Goal: Task Accomplishment & Management: Manage account settings

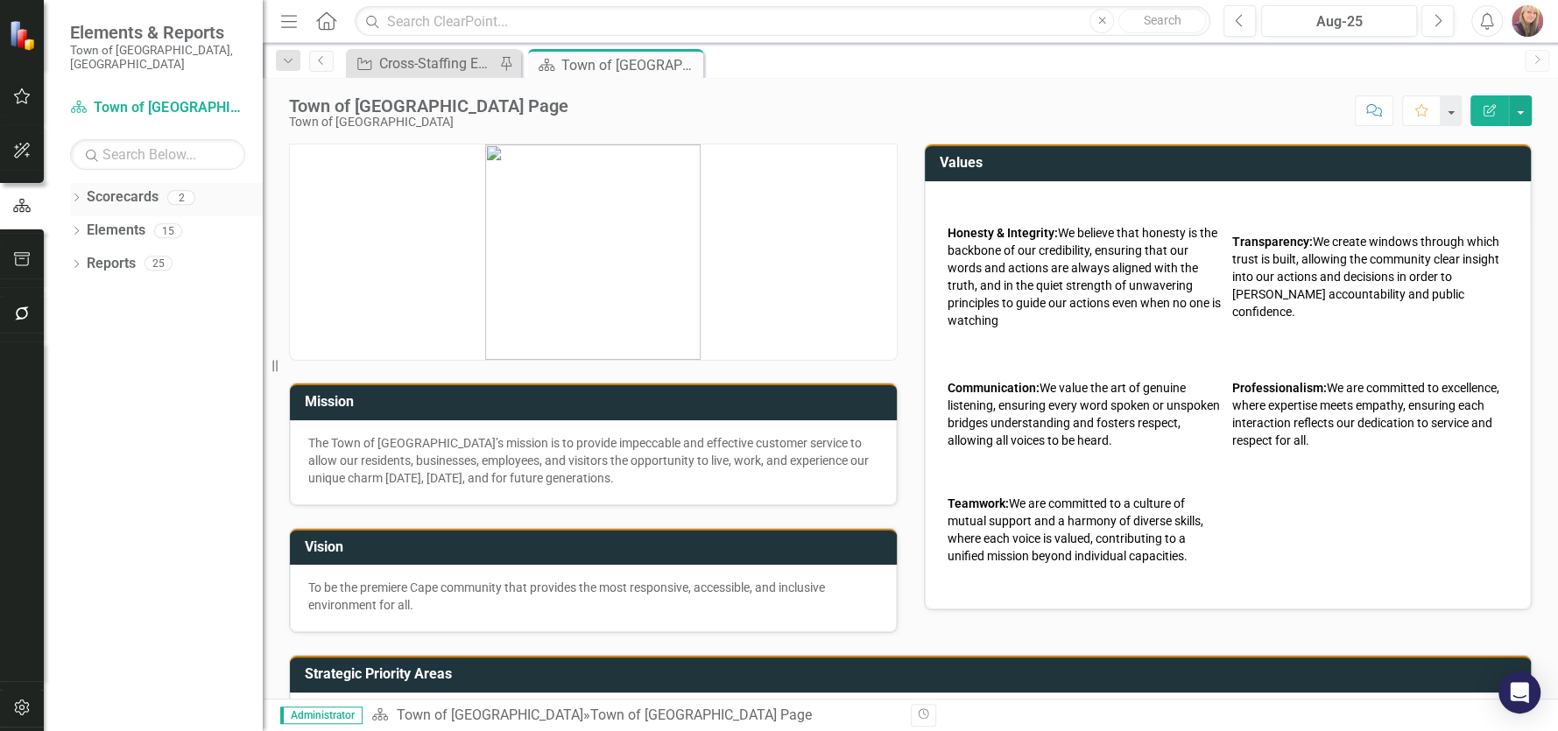
click at [125, 187] on link "Scorecards" at bounding box center [123, 197] width 72 height 20
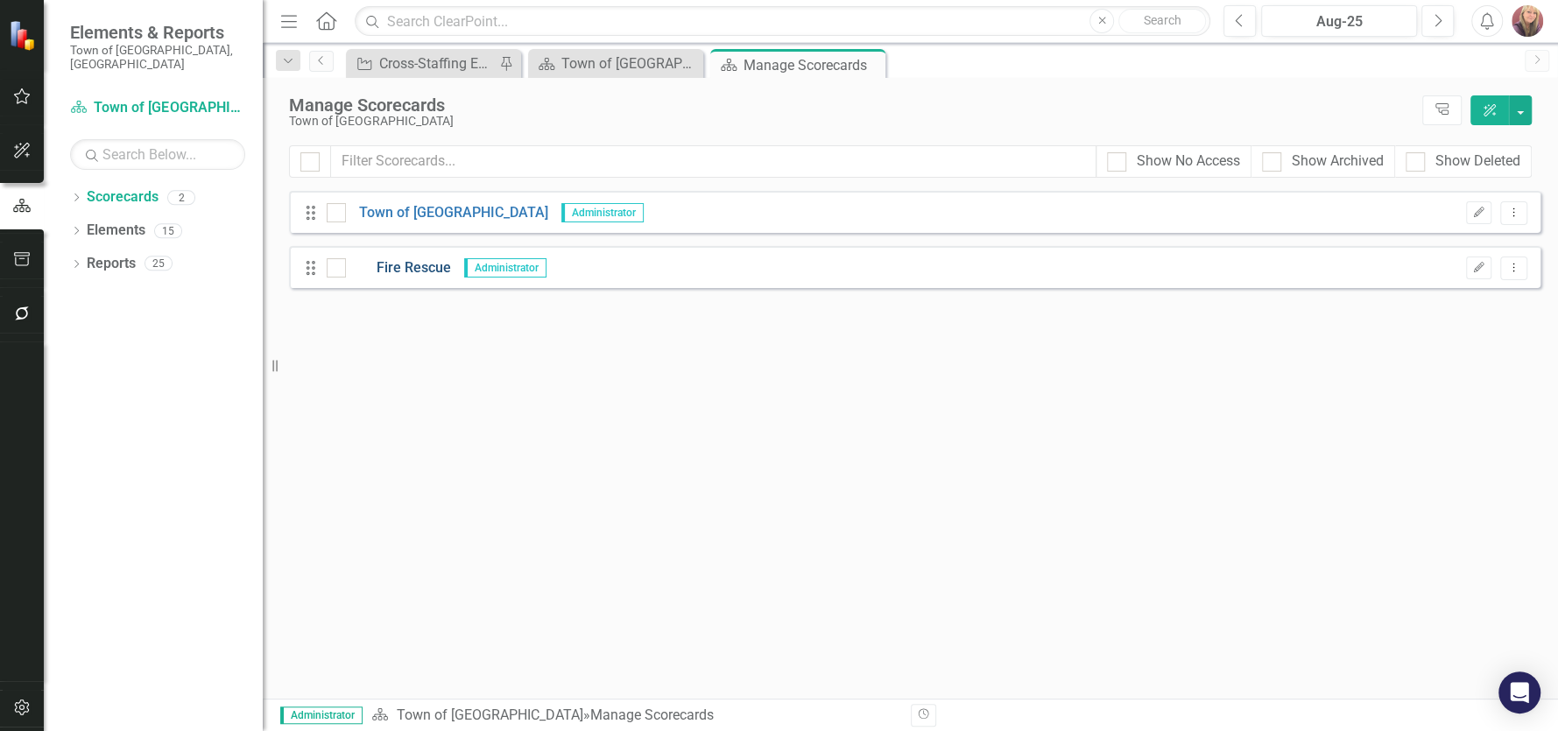
click at [412, 267] on link "Fire Rescue" at bounding box center [398, 268] width 105 height 20
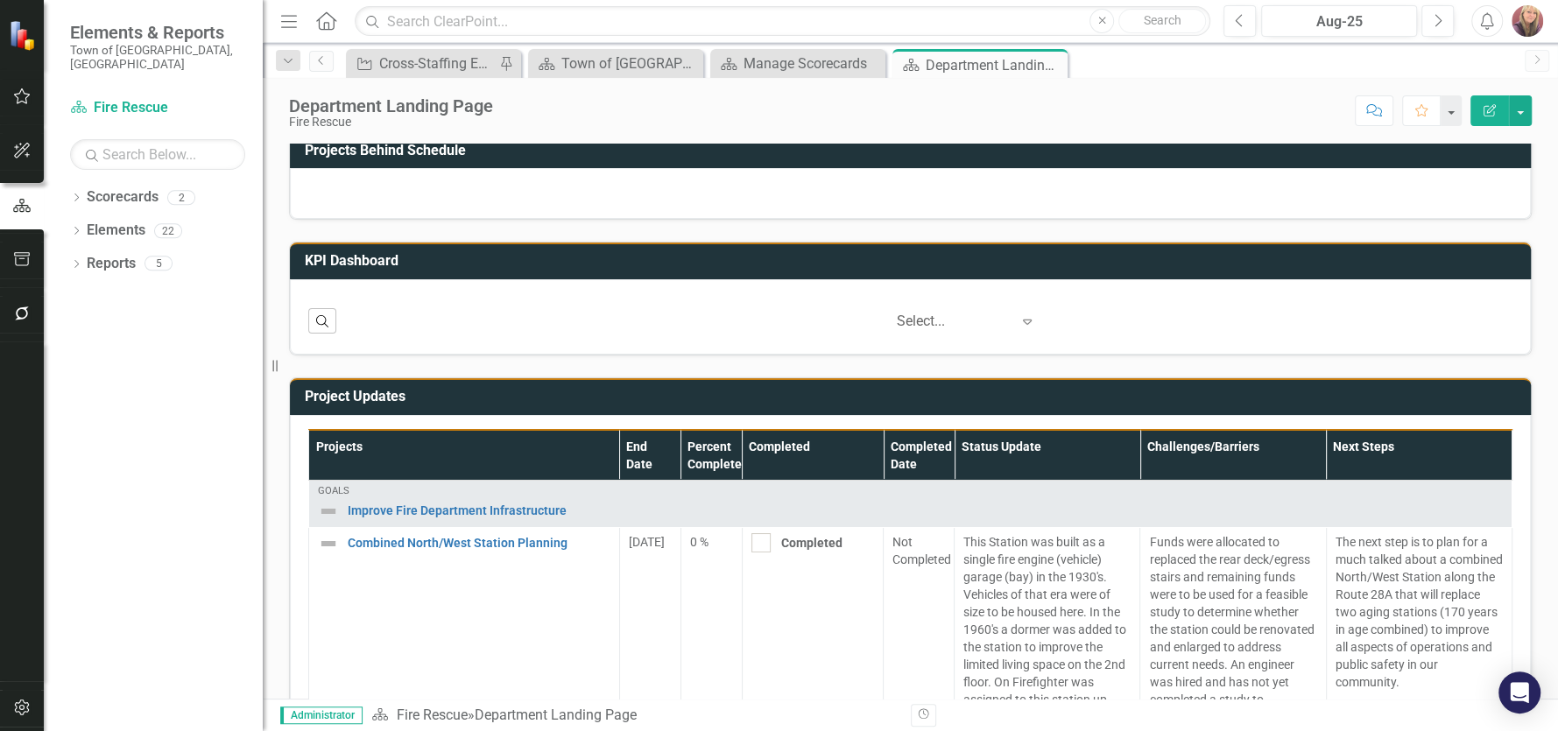
scroll to position [525, 0]
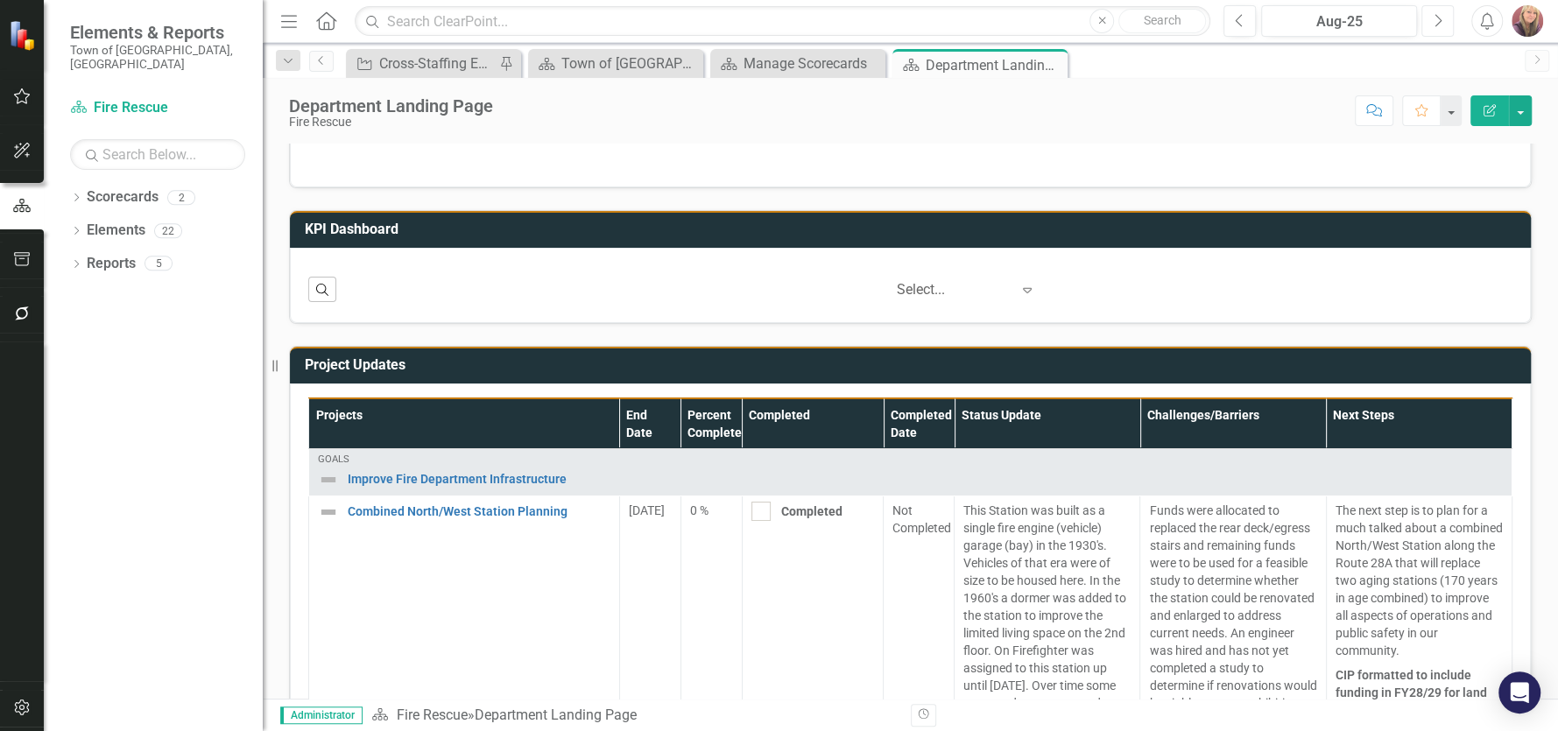
click at [1433, 18] on icon "Next" at bounding box center [1437, 21] width 10 height 16
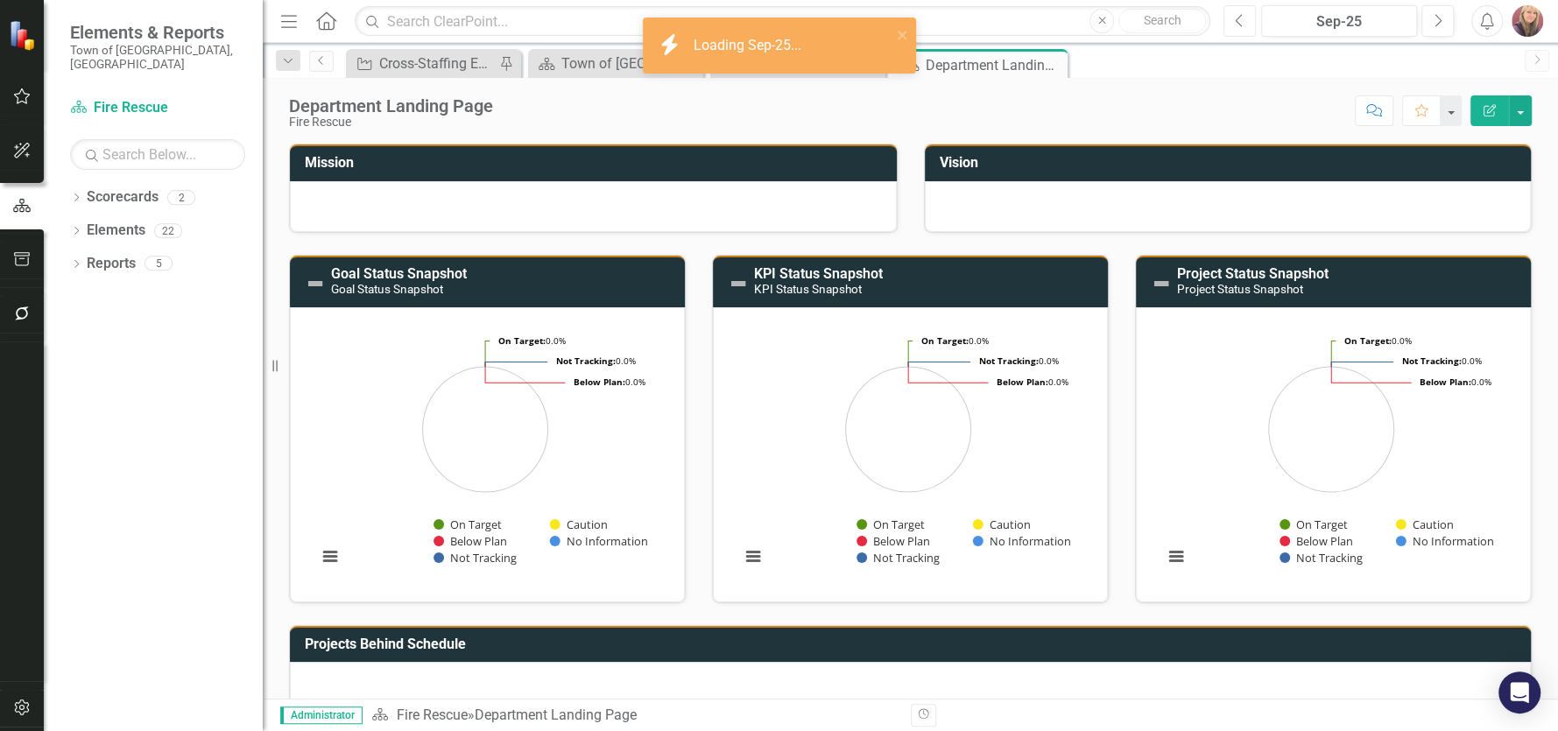
click at [1245, 21] on button "Previous" at bounding box center [1239, 21] width 32 height 32
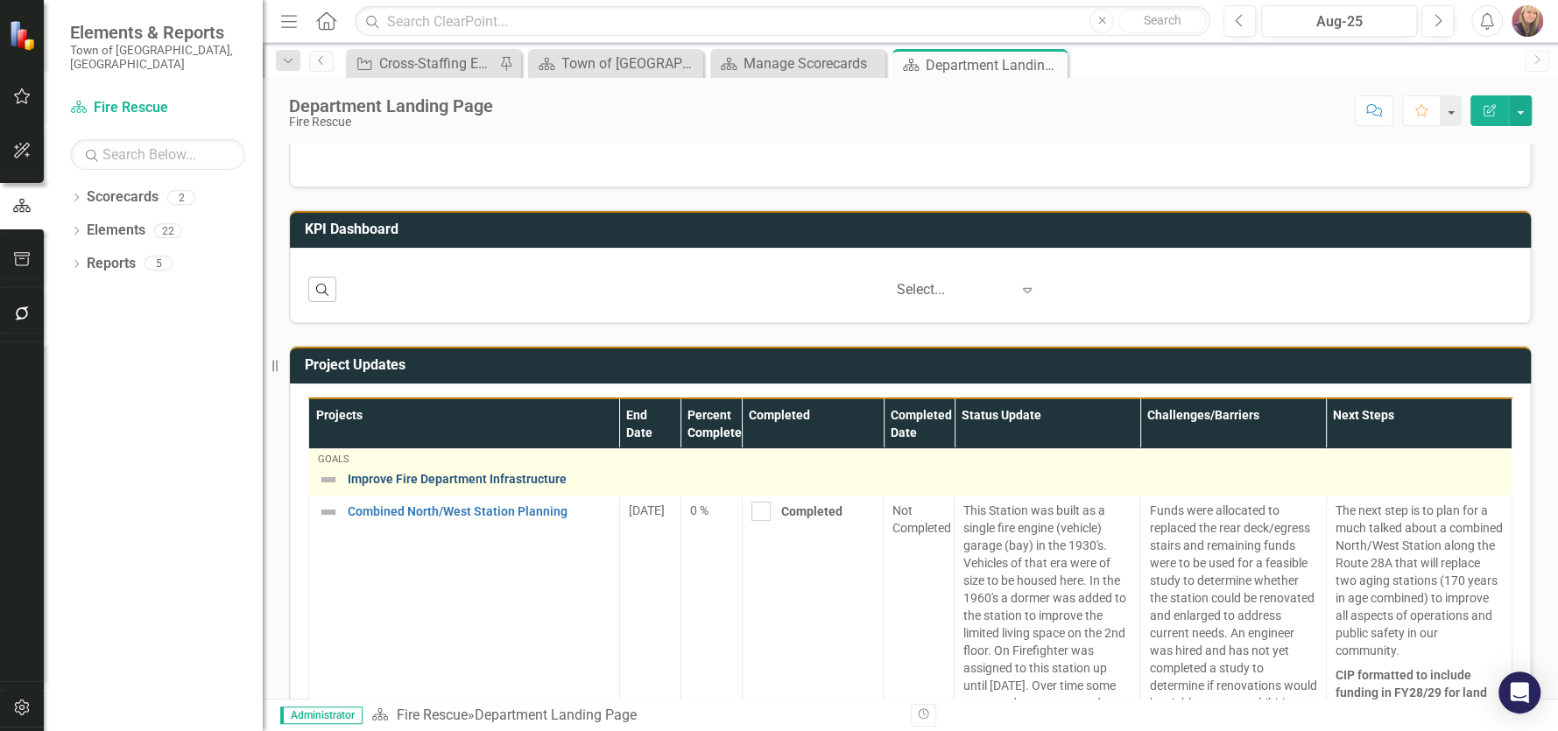
click at [455, 473] on link "Improve Fire Department Infrastructure" at bounding box center [925, 479] width 1155 height 13
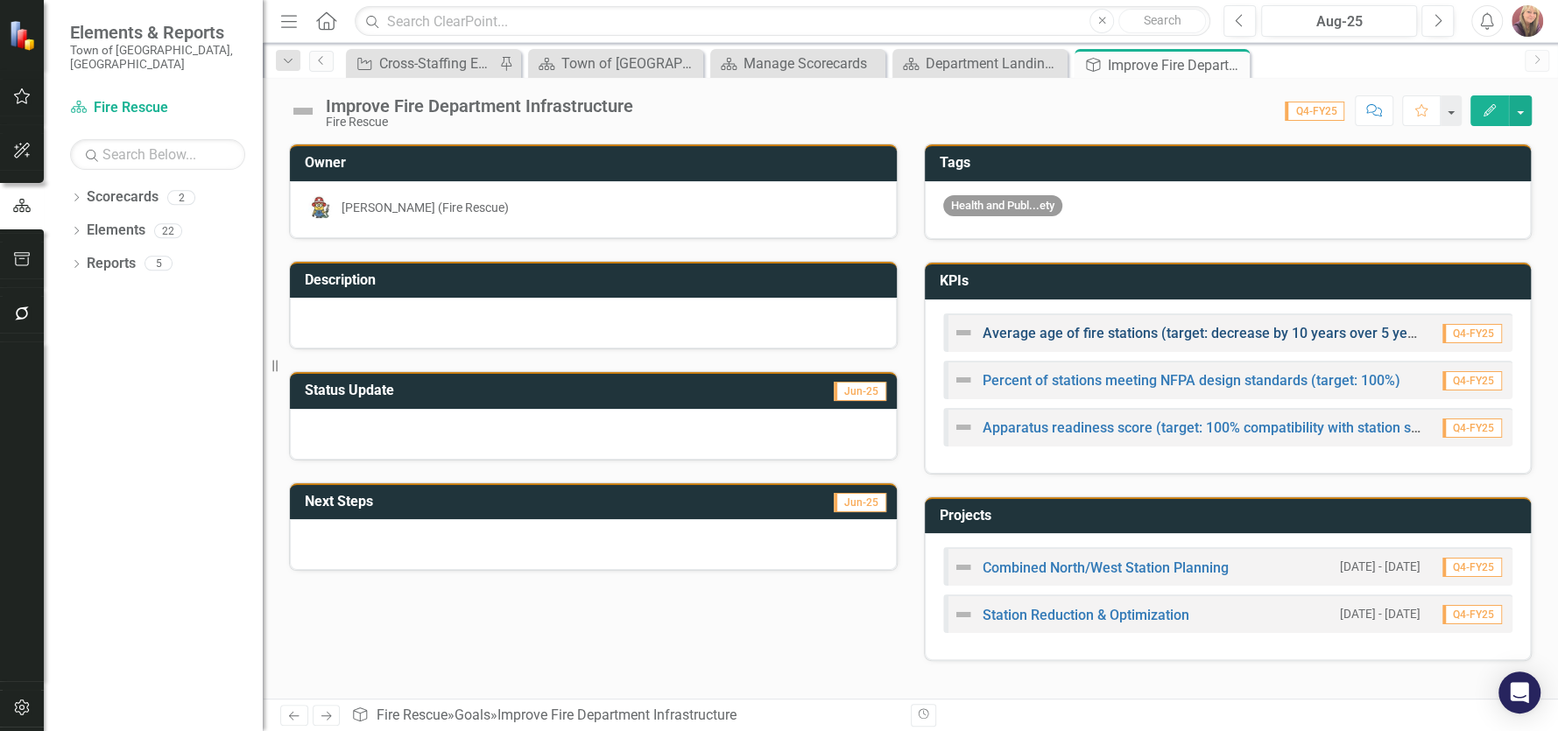
click at [1115, 333] on link "Average age of fire stations (target: decrease by 10 years over 5 years)" at bounding box center [1207, 333] width 450 height 17
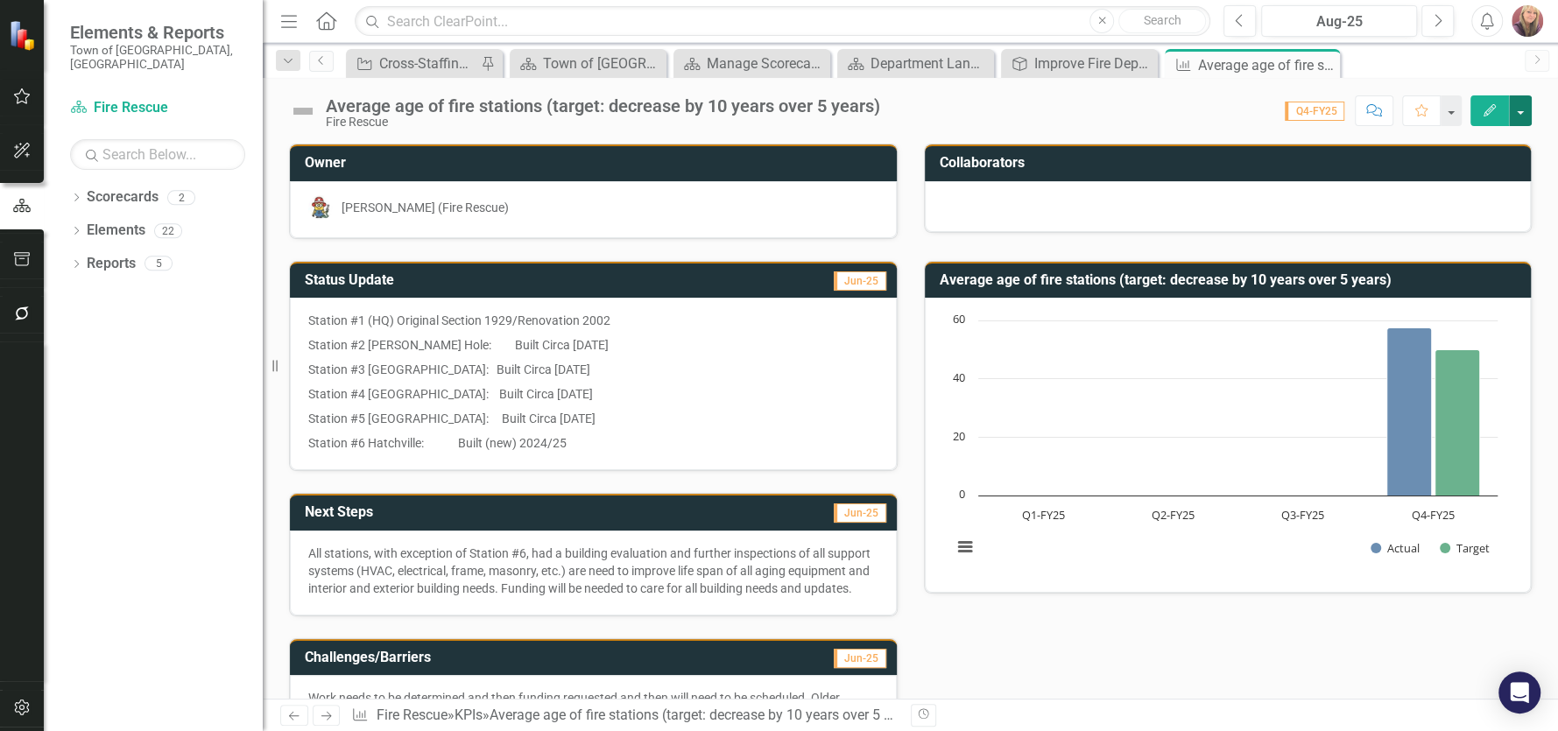
click at [1523, 108] on button "button" at bounding box center [1520, 110] width 23 height 31
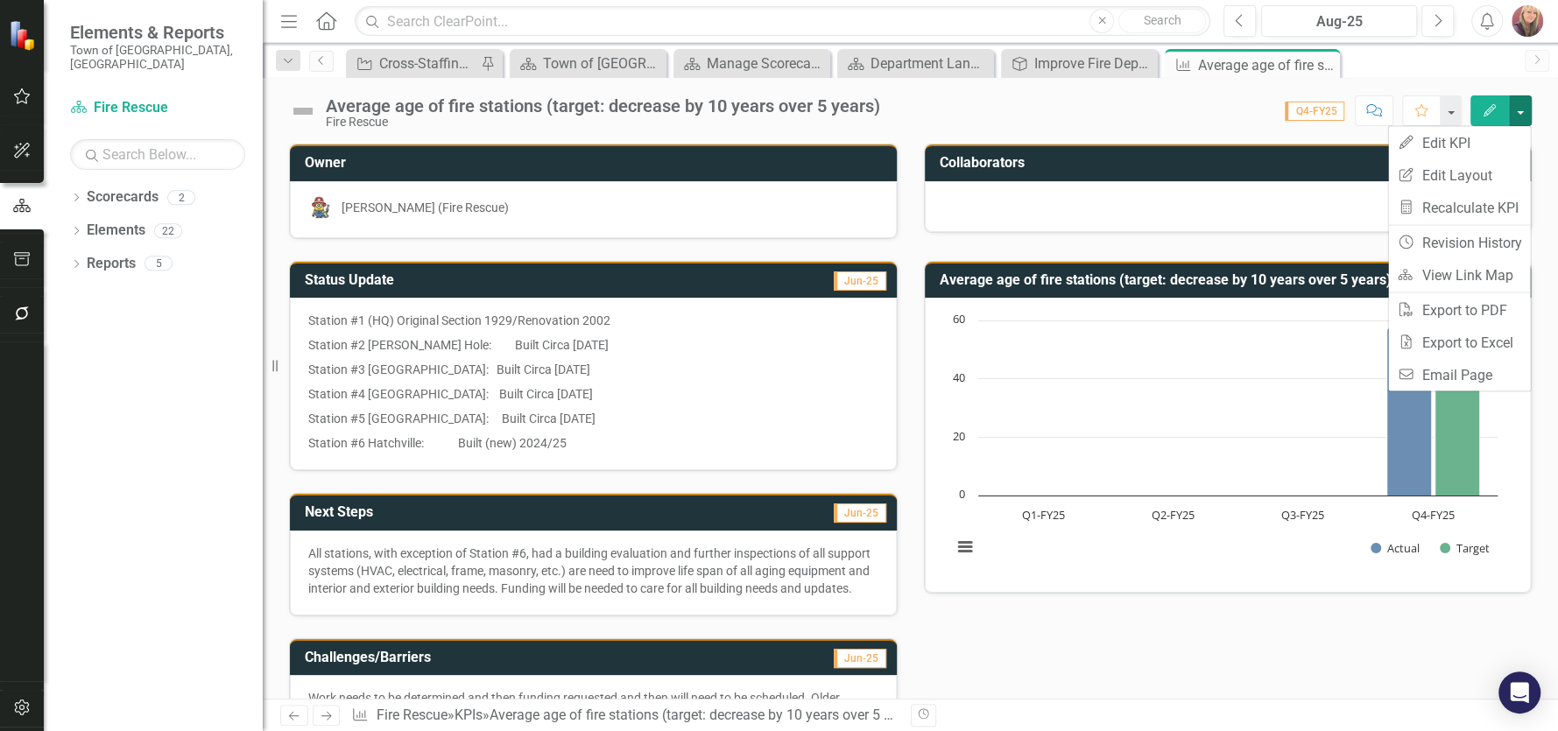
click at [1115, 660] on div "Status Update Jun-25 Station #1 (HQ) Original Section 1929/Renovation 2002 Stat…" at bounding box center [910, 699] width 1269 height 920
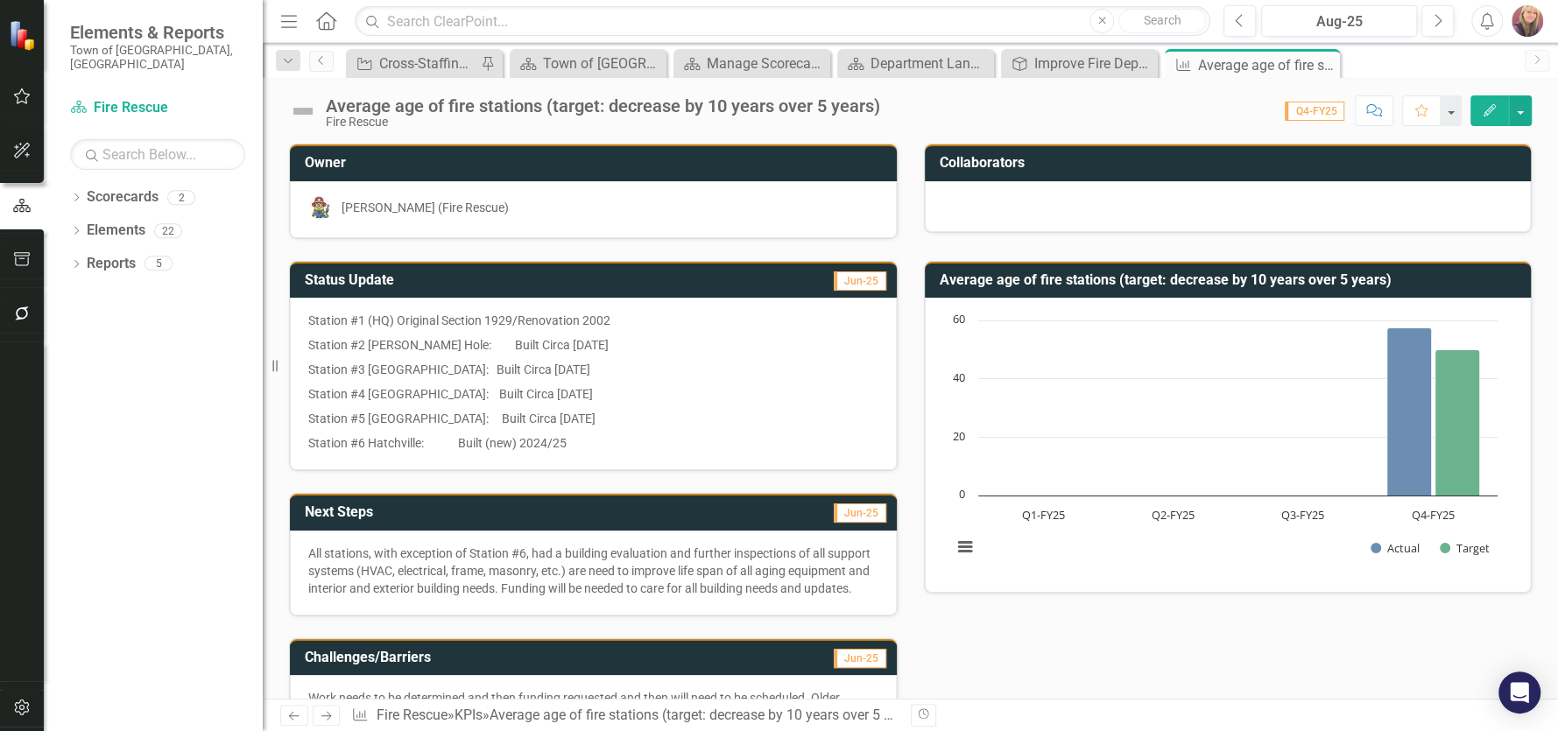
drag, startPoint x: 306, startPoint y: 314, endPoint x: 336, endPoint y: 352, distance: 48.0
click at [336, 352] on div "Station #1 (HQ) Original Section 1929/Renovation 2002 Station #2 [PERSON_NAME] …" at bounding box center [593, 384] width 607 height 172
drag, startPoint x: 312, startPoint y: 310, endPoint x: 493, endPoint y: 347, distance: 184.9
click at [376, 354] on div "Station #1 (HQ) Original Section 1929/Renovation 2002 Station #2 [PERSON_NAME] …" at bounding box center [593, 384] width 607 height 172
click at [1522, 110] on button "button" at bounding box center [1520, 110] width 23 height 31
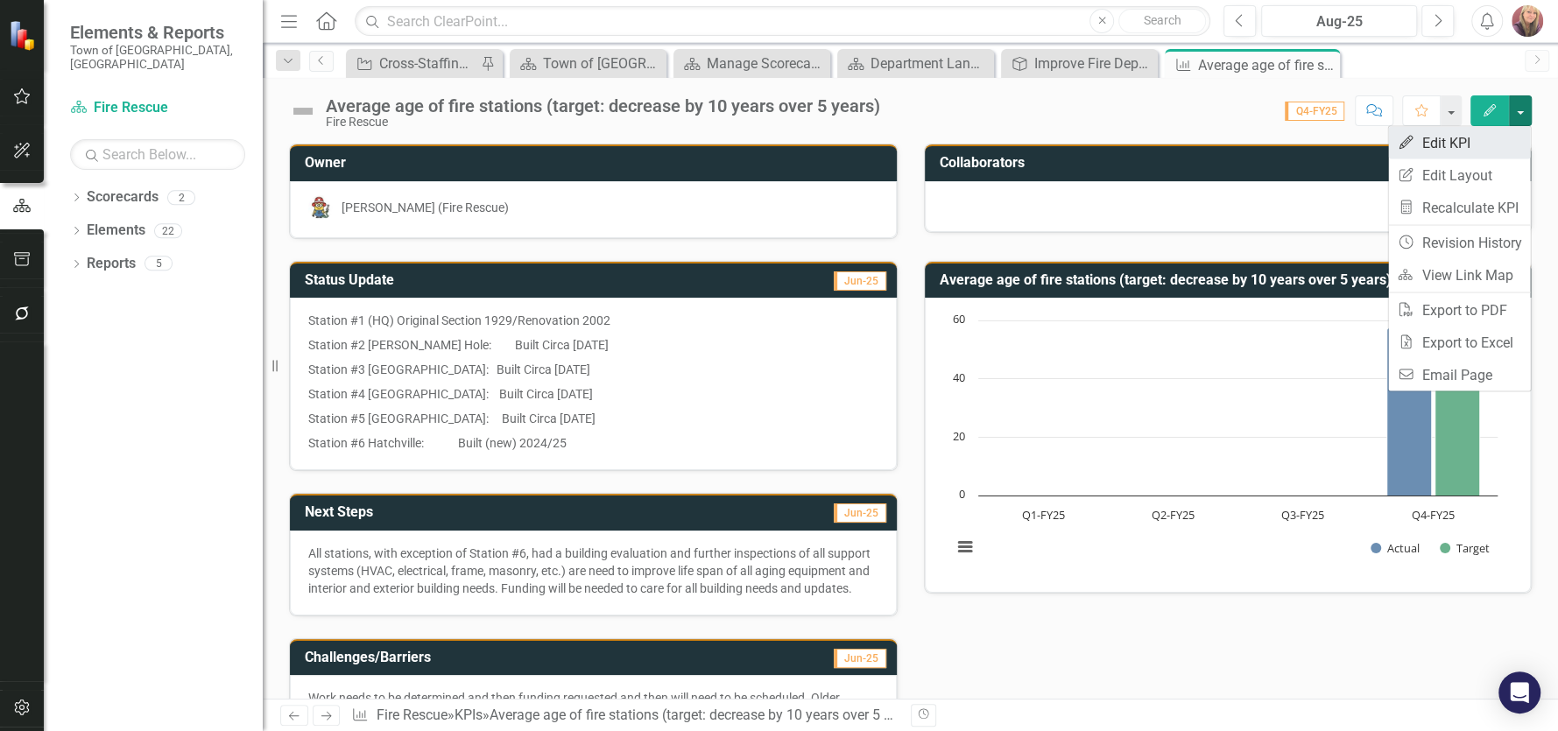
click at [1461, 138] on link "Edit Edit KPI" at bounding box center [1459, 143] width 142 height 32
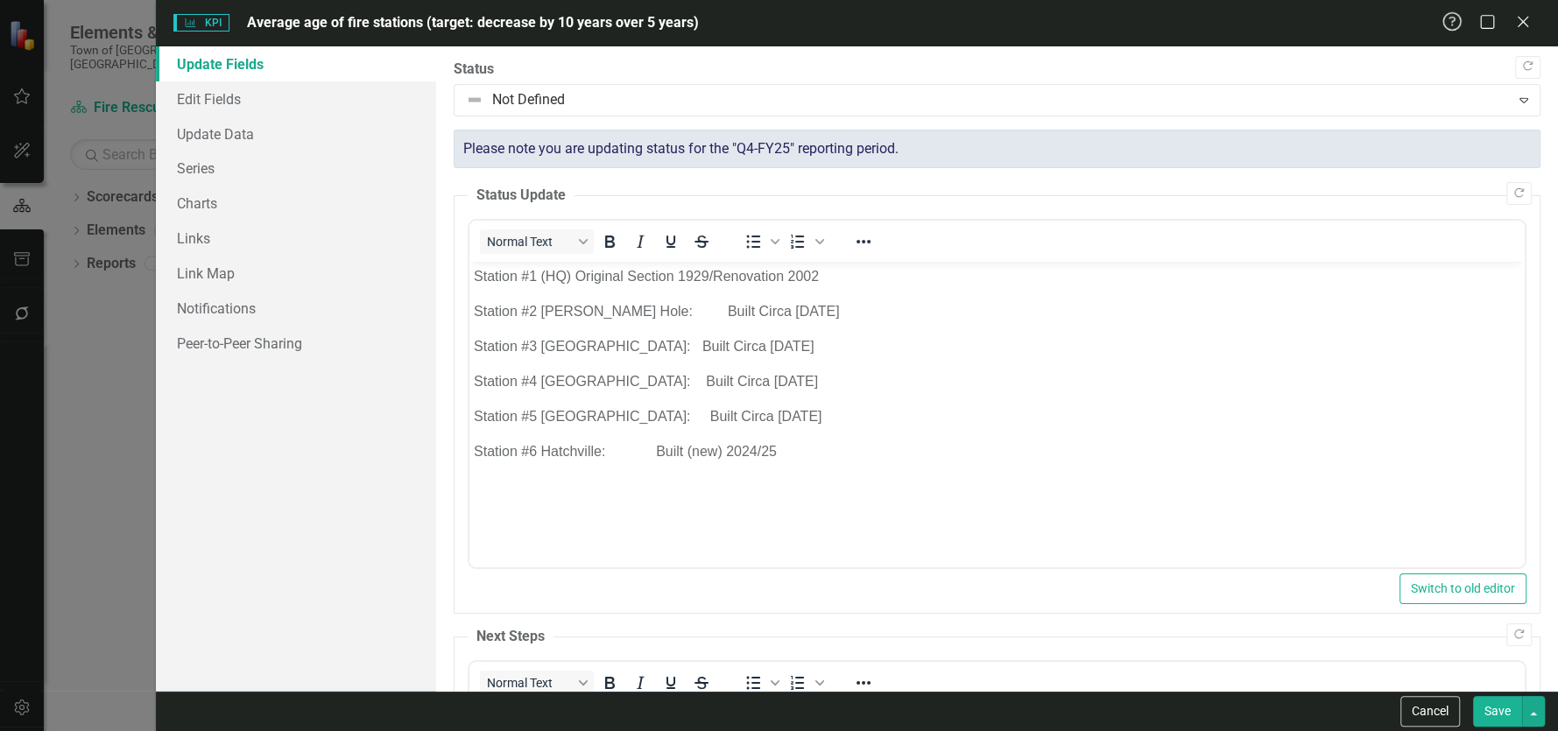
click at [1445, 24] on icon "Help" at bounding box center [1452, 21] width 22 height 17
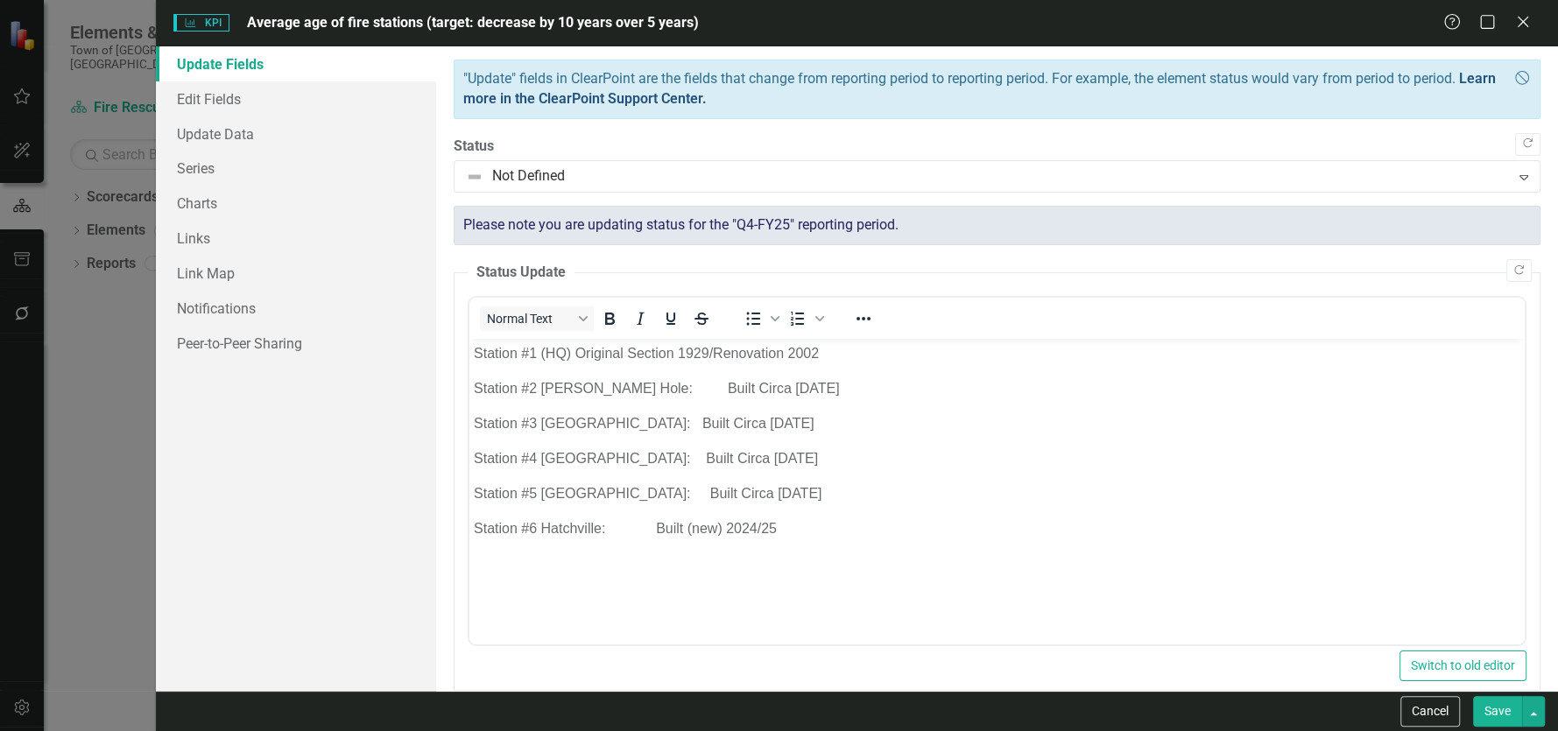
click at [725, 99] on link "Learn more in the ClearPoint Support Center." at bounding box center [979, 88] width 1032 height 37
click at [1525, 16] on icon "Close" at bounding box center [1522, 21] width 22 height 17
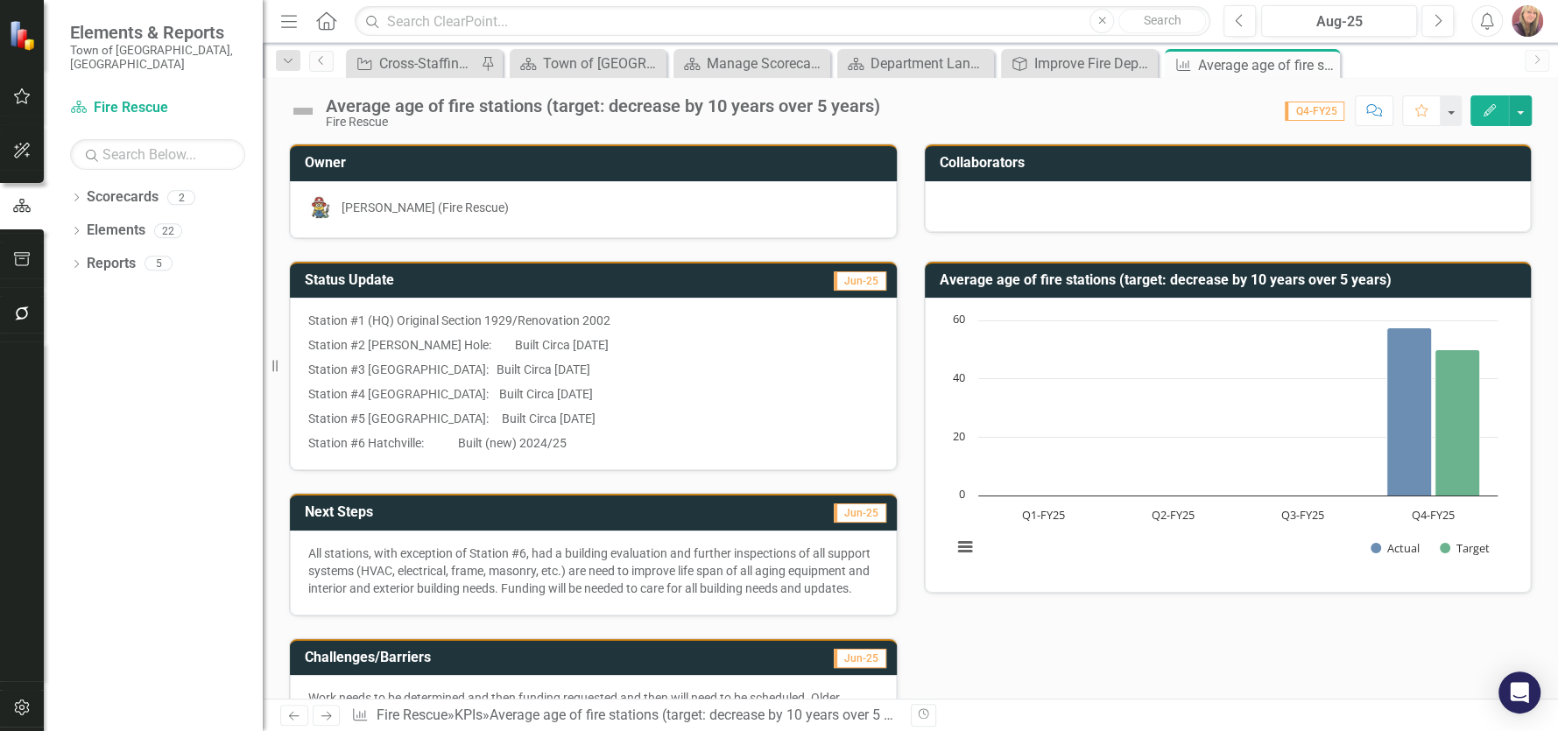
click at [327, 21] on icon "Home" at bounding box center [325, 20] width 23 height 18
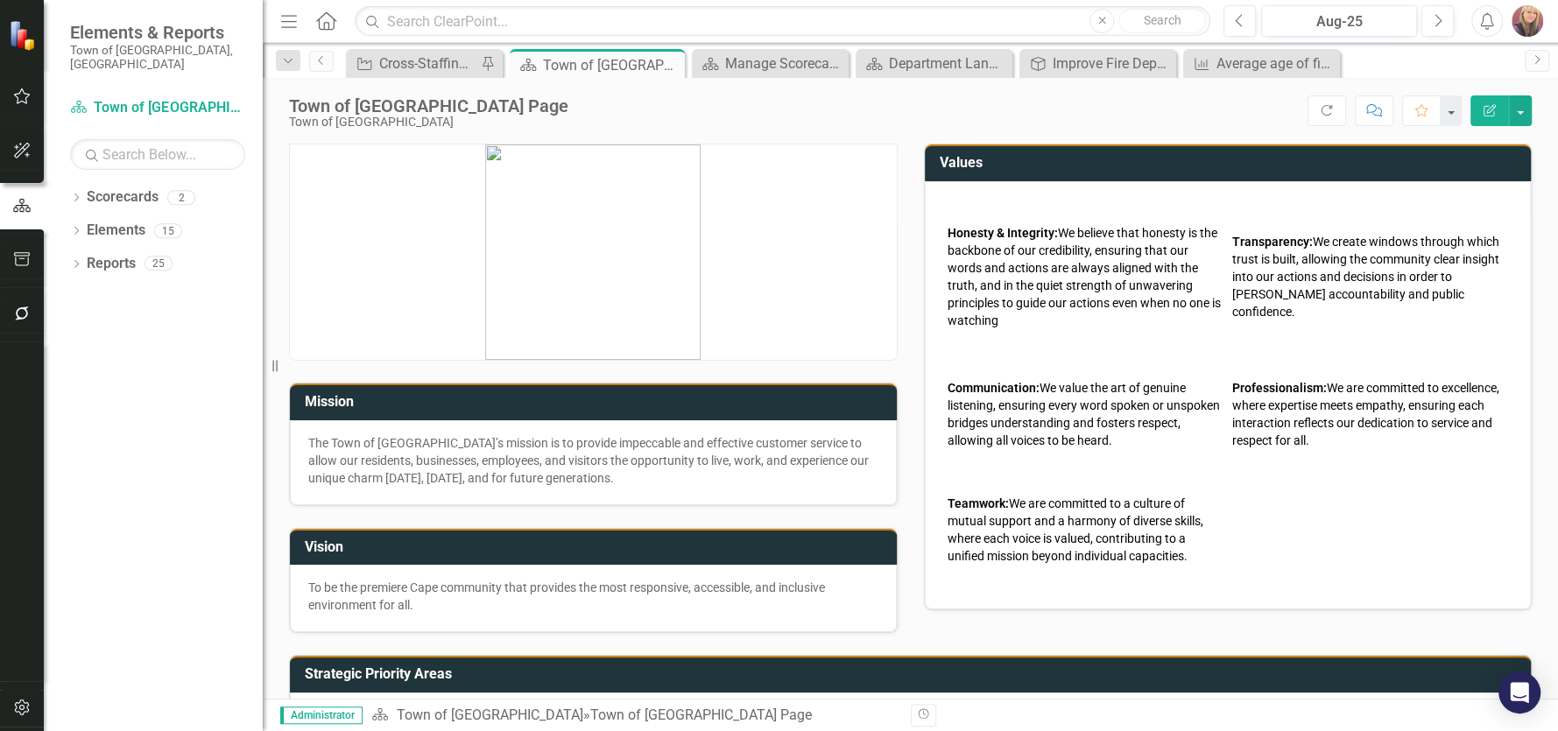
click at [286, 22] on icon "Menu" at bounding box center [289, 20] width 23 height 18
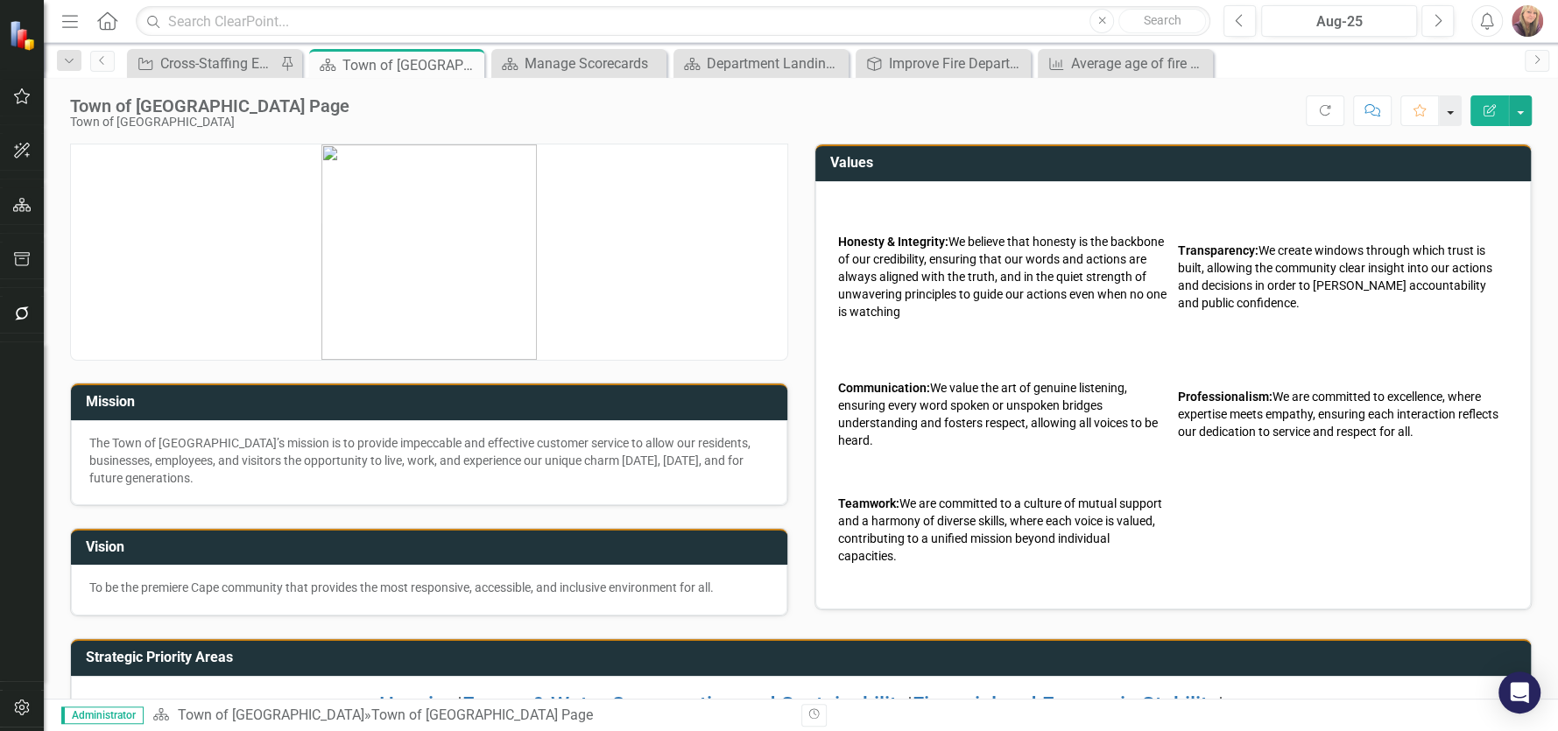
click at [1453, 113] on button "button" at bounding box center [1450, 110] width 23 height 31
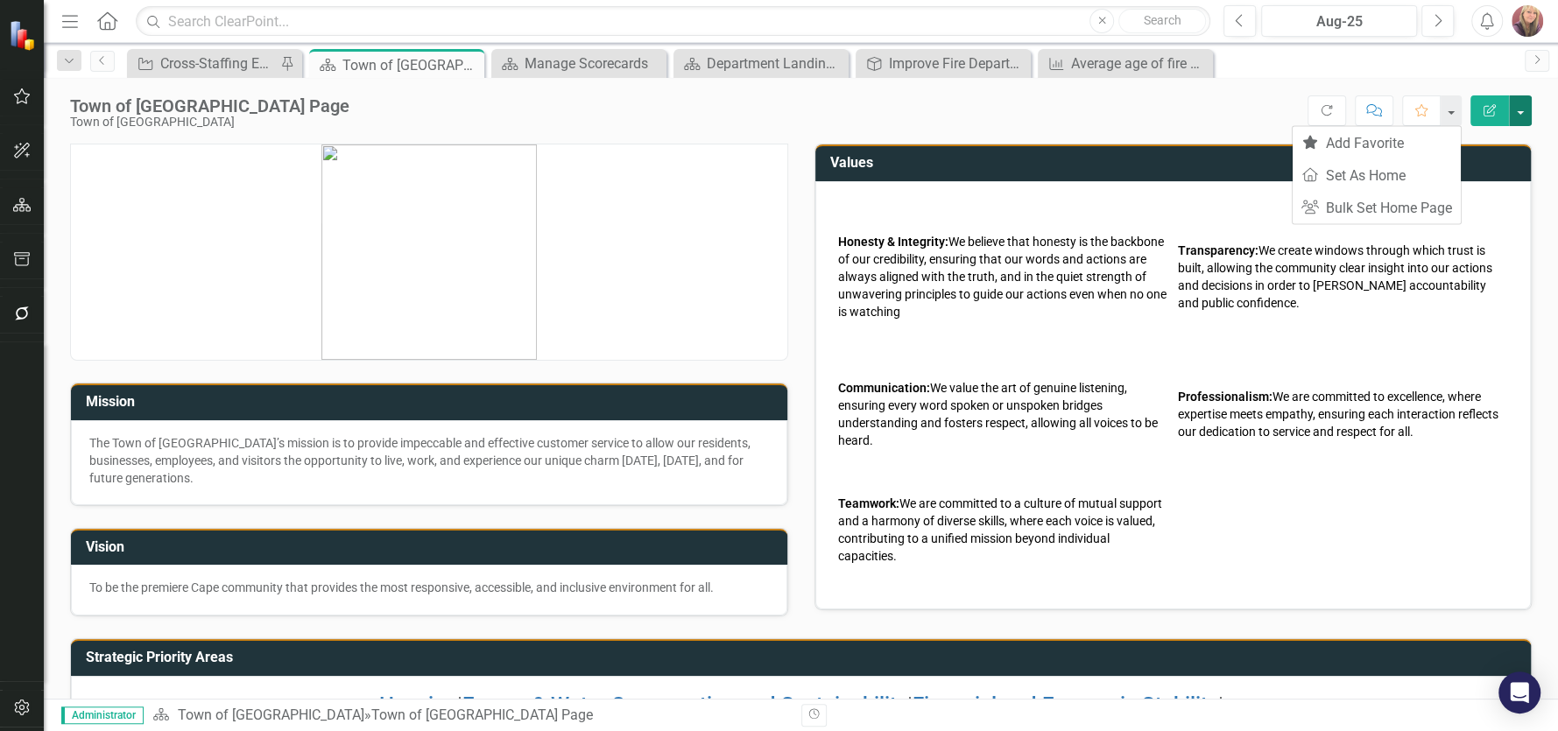
click at [1521, 108] on button "button" at bounding box center [1520, 110] width 23 height 31
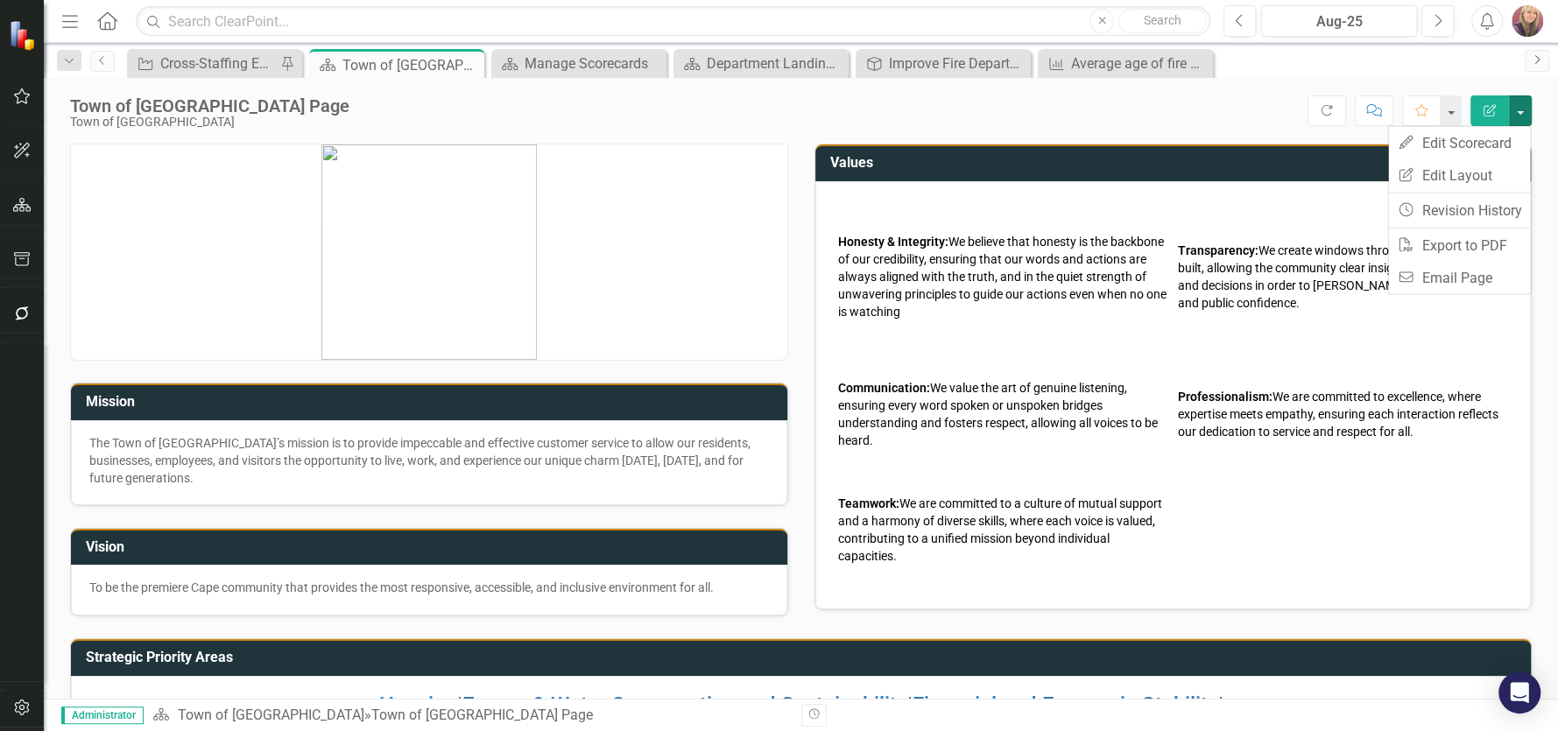
click at [1544, 59] on link "Next" at bounding box center [1536, 61] width 25 height 22
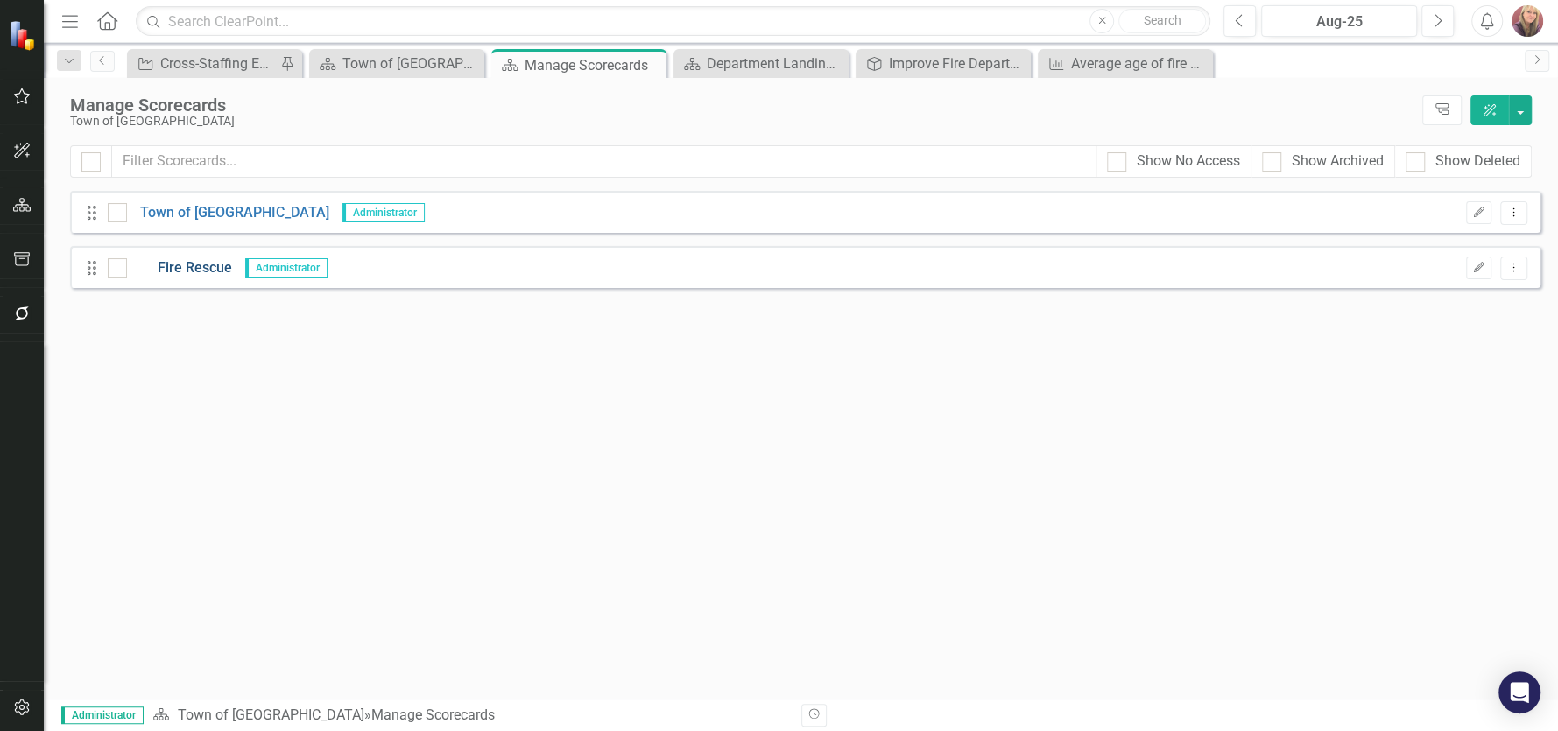
click at [208, 264] on link "Fire Rescue" at bounding box center [179, 268] width 105 height 20
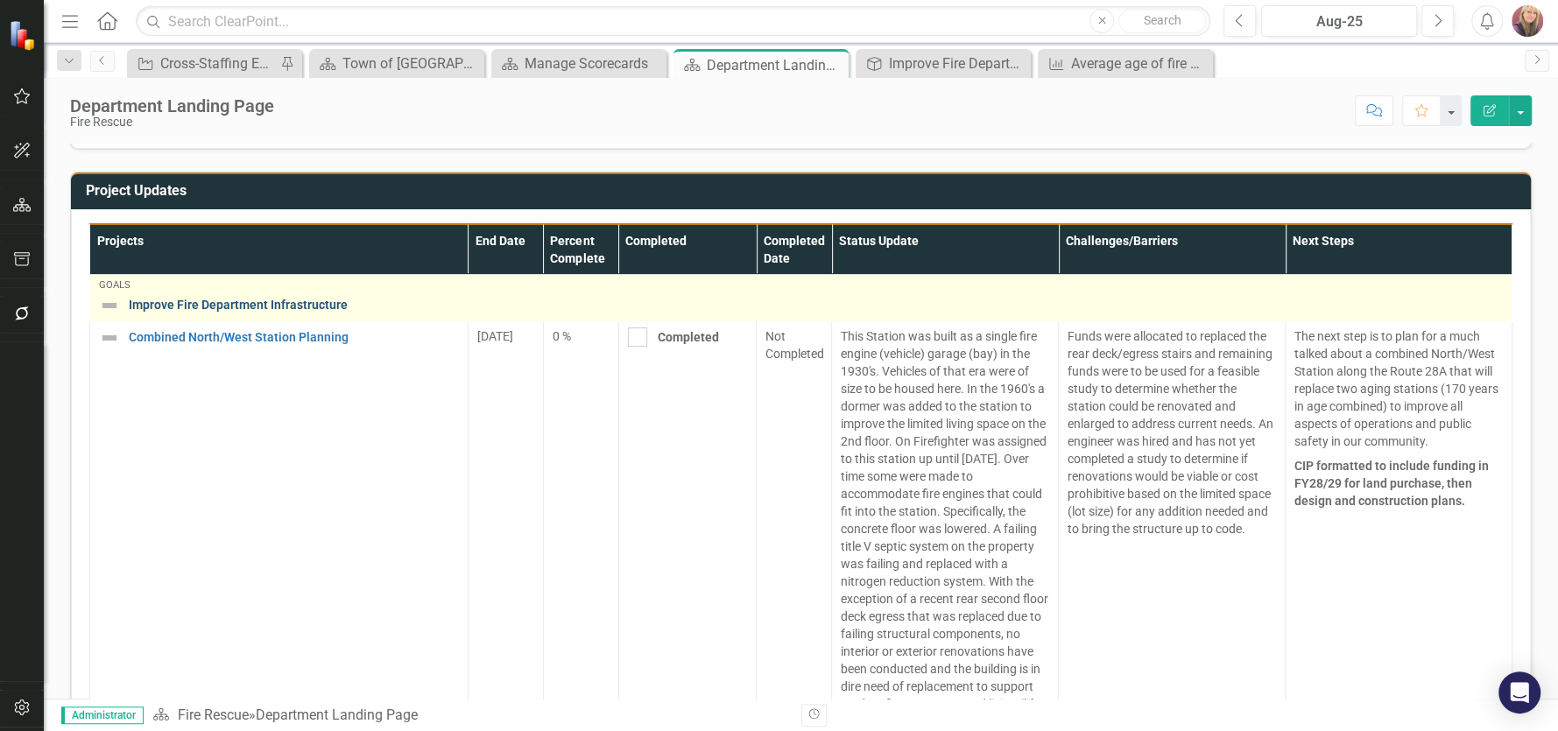
click at [320, 299] on link "Improve Fire Department Infrastructure" at bounding box center [816, 305] width 1374 height 13
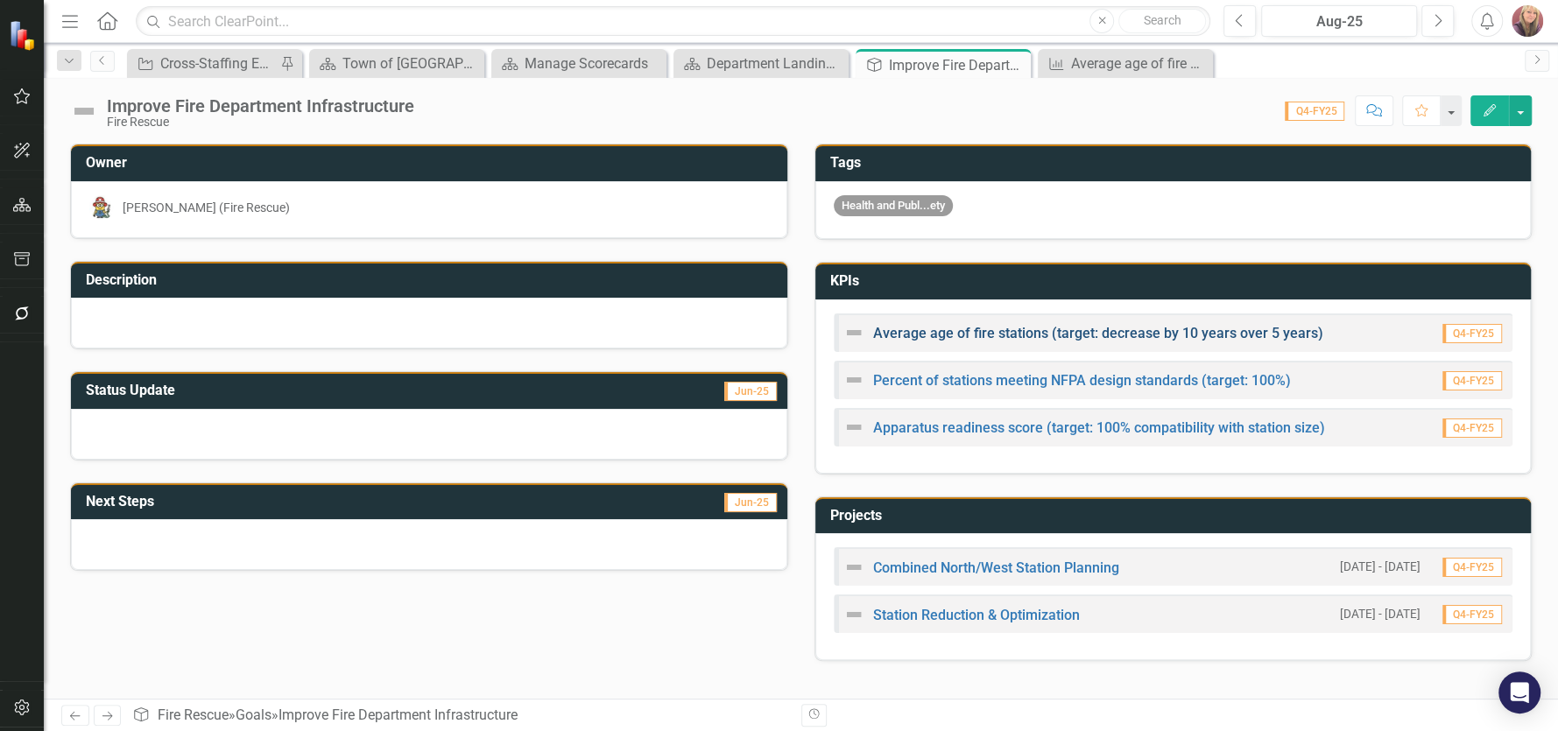
click at [1220, 332] on link "Average age of fire stations (target: decrease by 10 years over 5 years)" at bounding box center [1098, 333] width 450 height 17
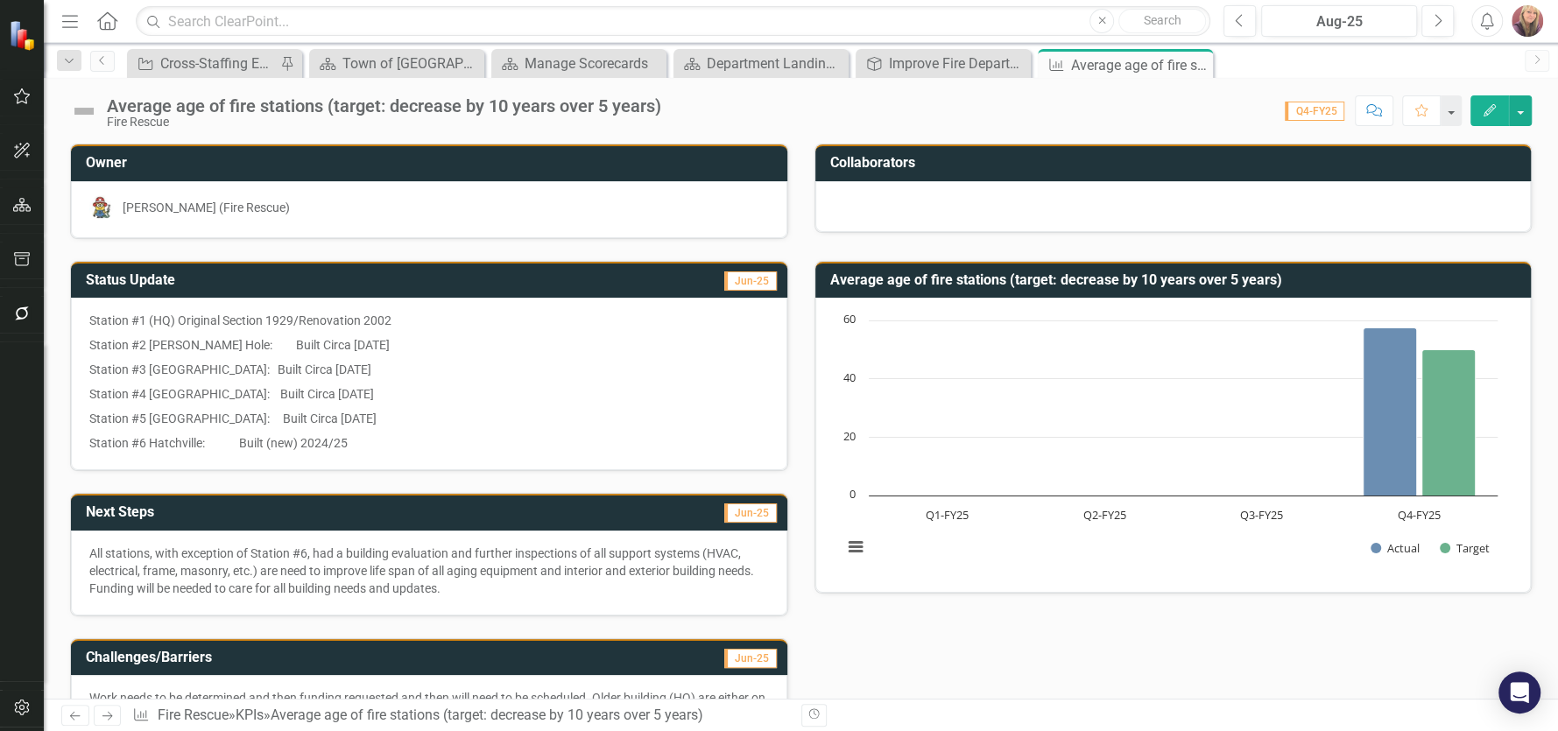
click at [29, 39] on img at bounding box center [24, 35] width 31 height 31
click at [30, 707] on icon "button" at bounding box center [22, 707] width 18 height 14
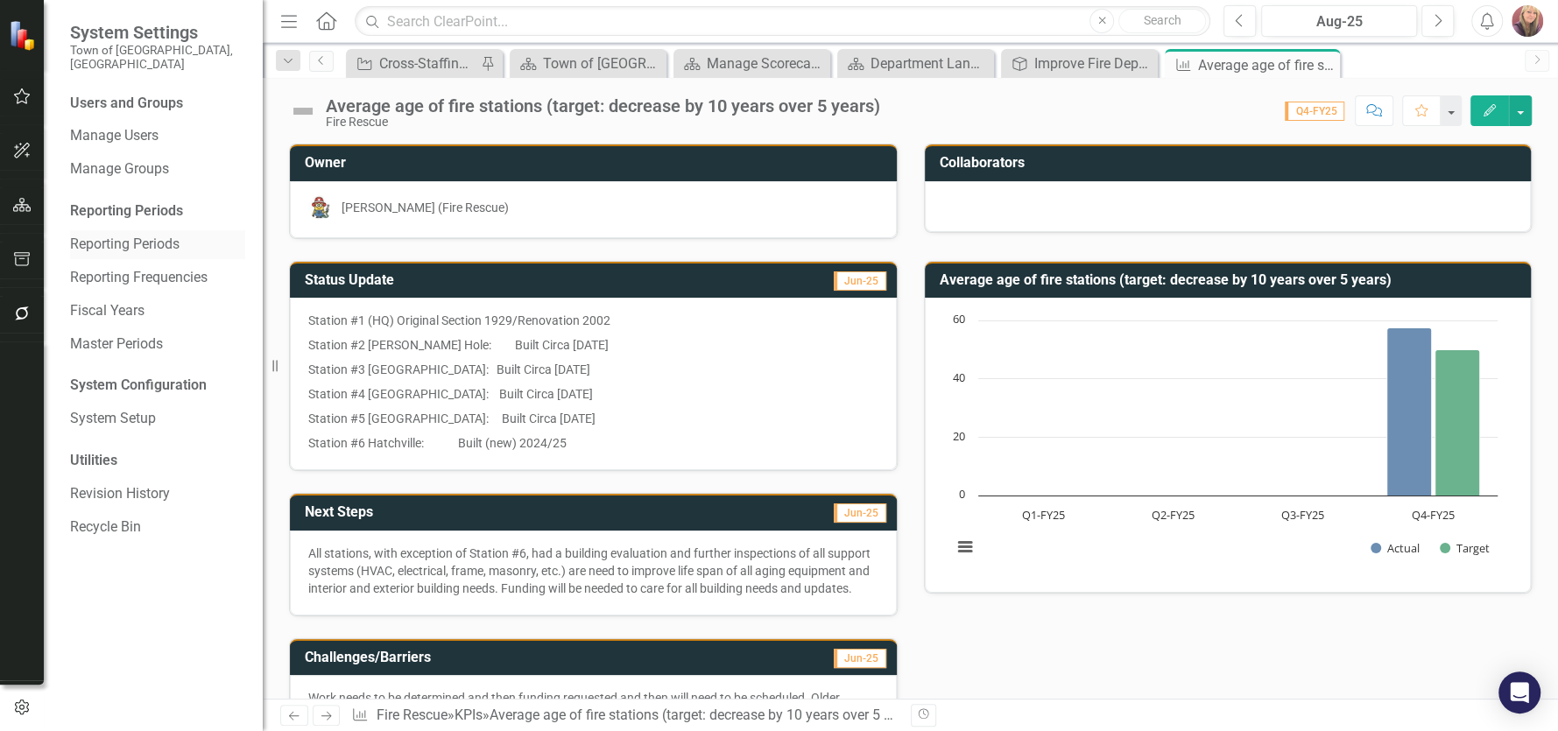
click at [171, 235] on link "Reporting Periods" at bounding box center [157, 245] width 175 height 20
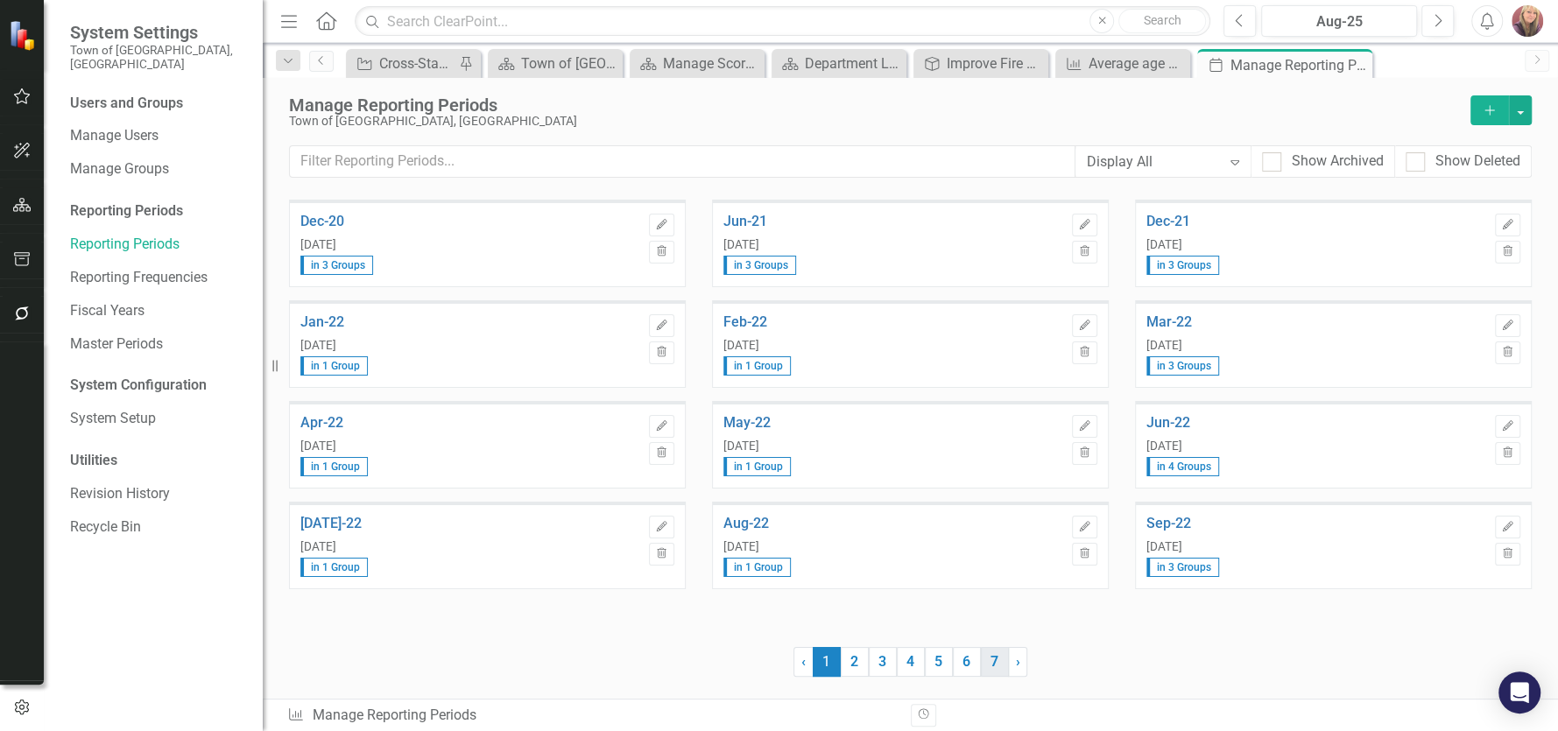
click at [993, 667] on link "7" at bounding box center [995, 662] width 28 height 30
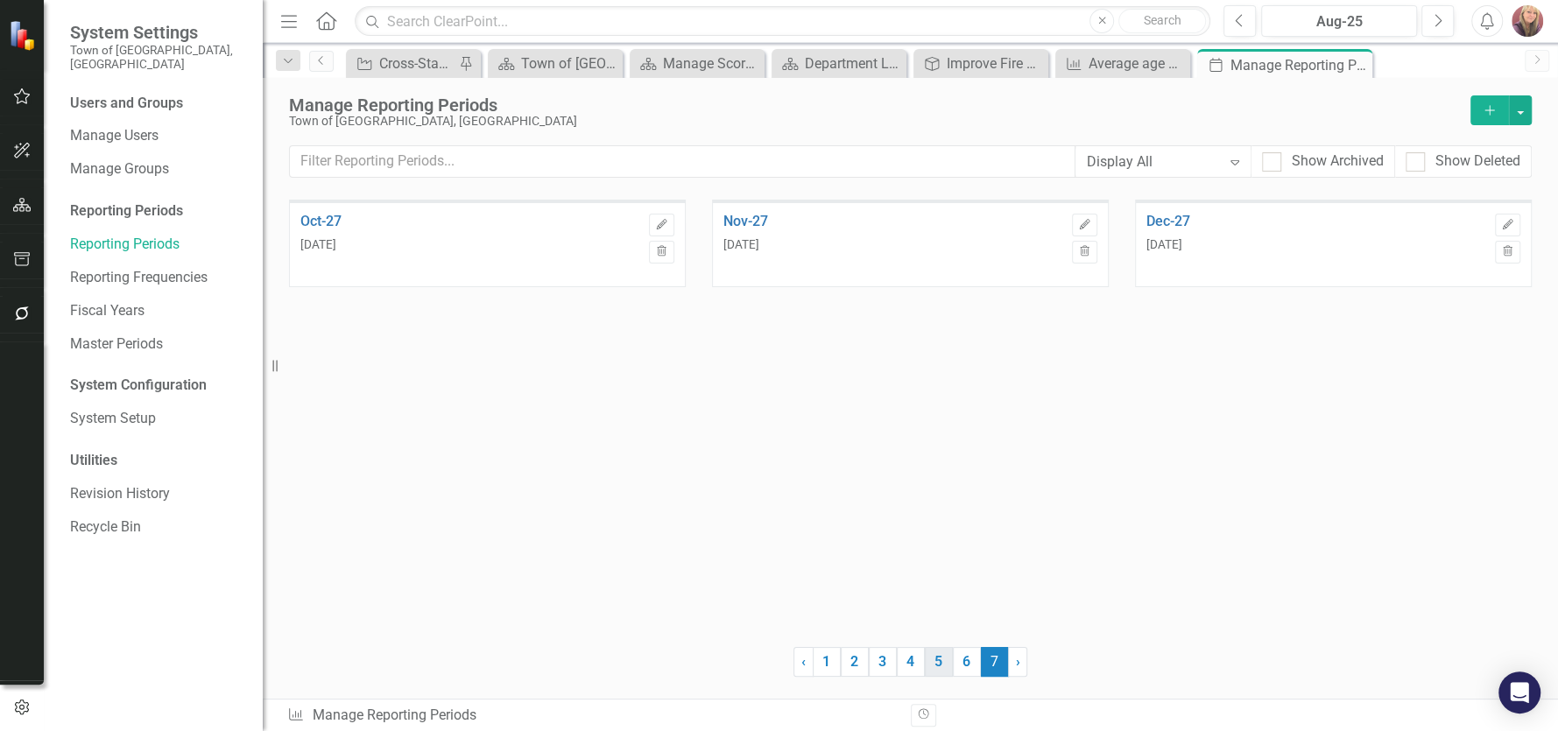
click at [935, 663] on link "5" at bounding box center [939, 662] width 28 height 30
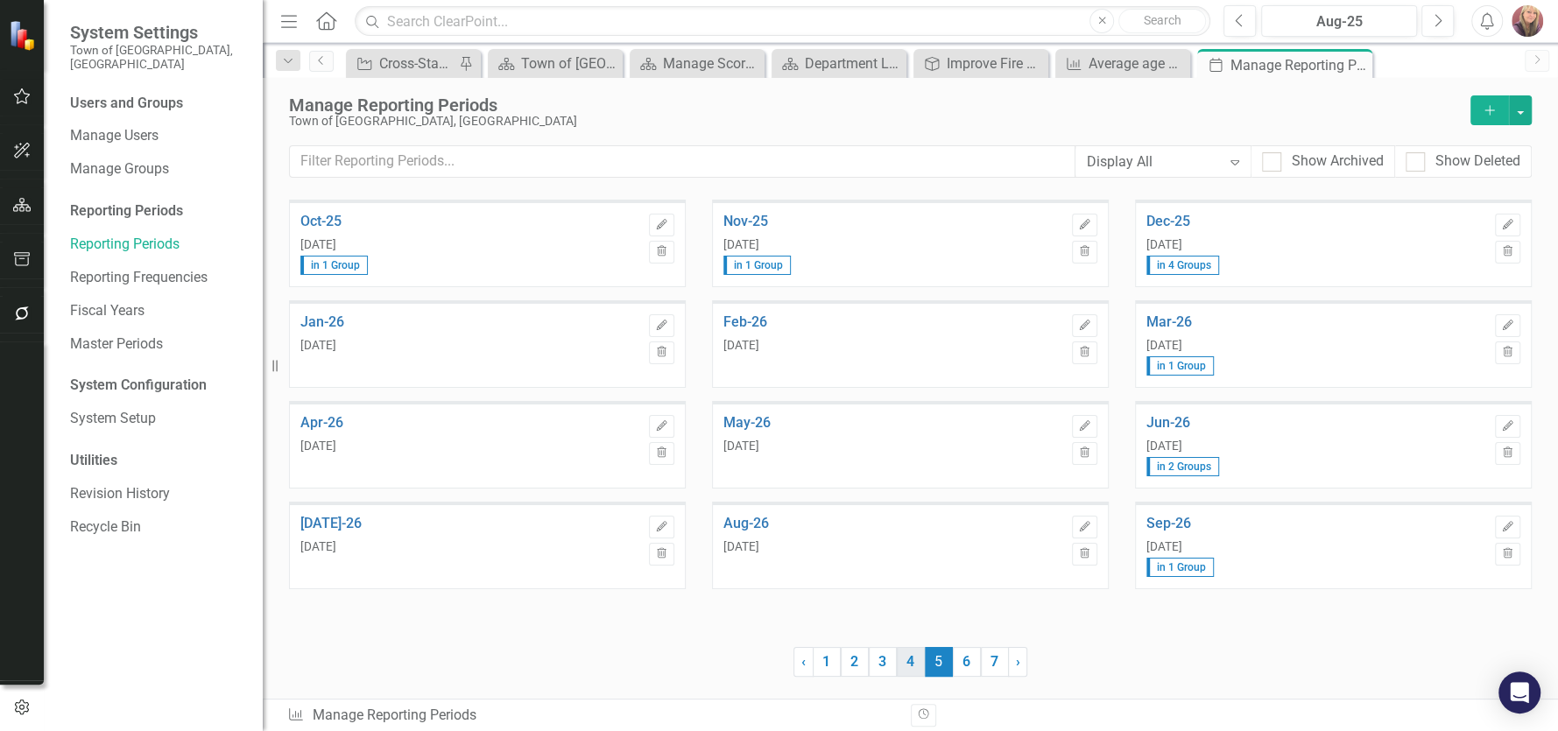
click at [911, 661] on link "4" at bounding box center [911, 662] width 28 height 30
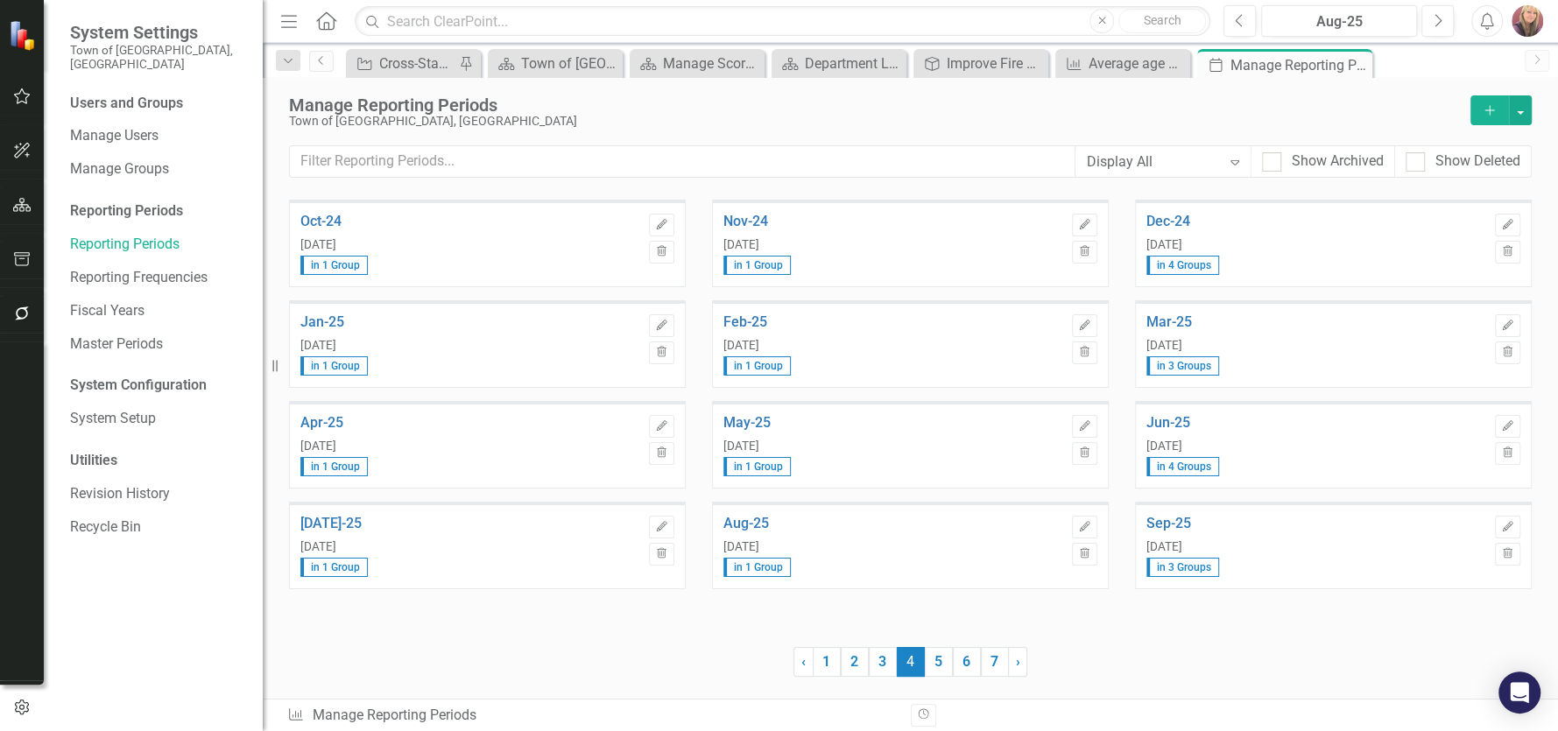
click at [341, 264] on span "in 1 Group" at bounding box center [333, 265] width 67 height 19
click at [132, 301] on link "Fiscal Years" at bounding box center [157, 311] width 175 height 20
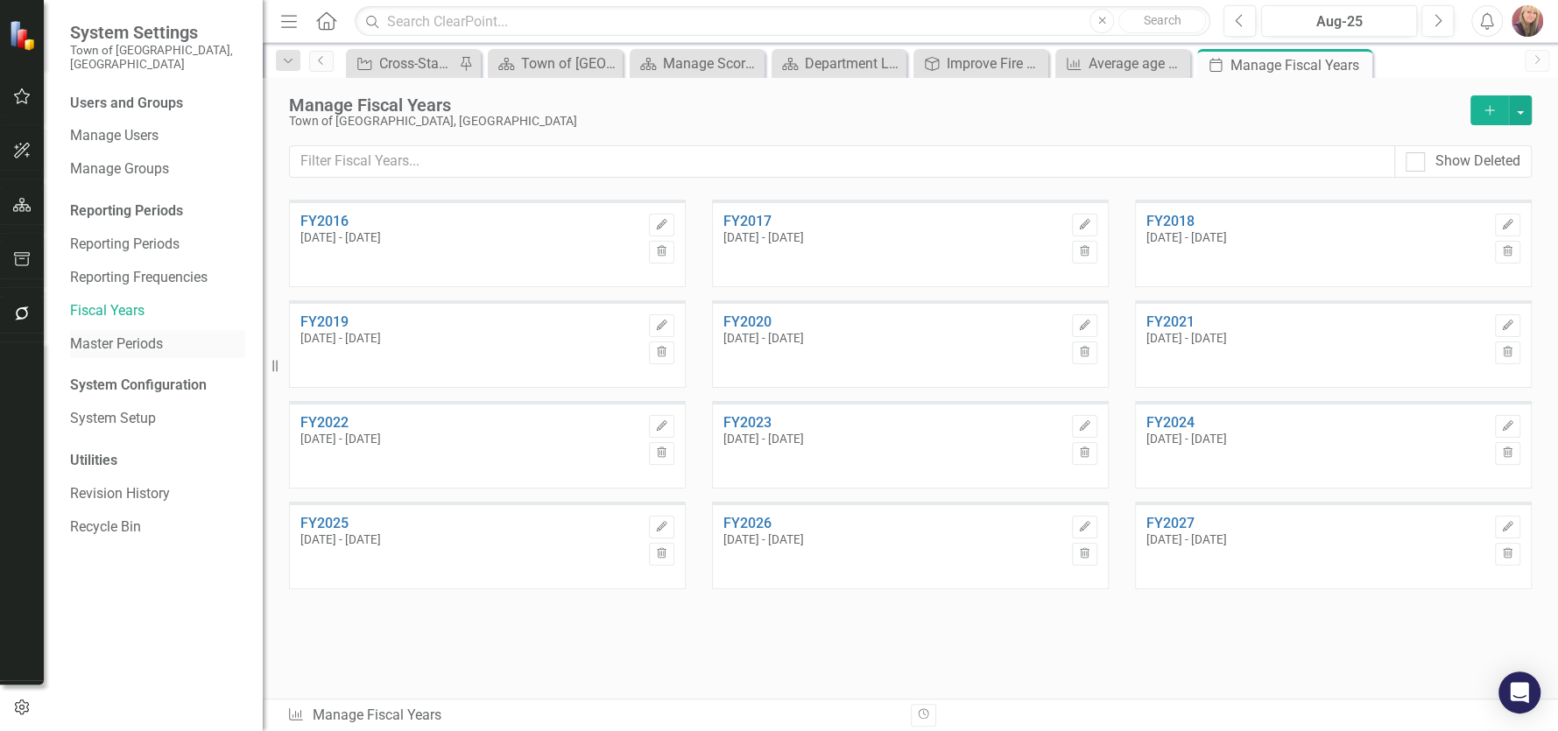
click at [140, 334] on link "Master Periods" at bounding box center [157, 344] width 175 height 20
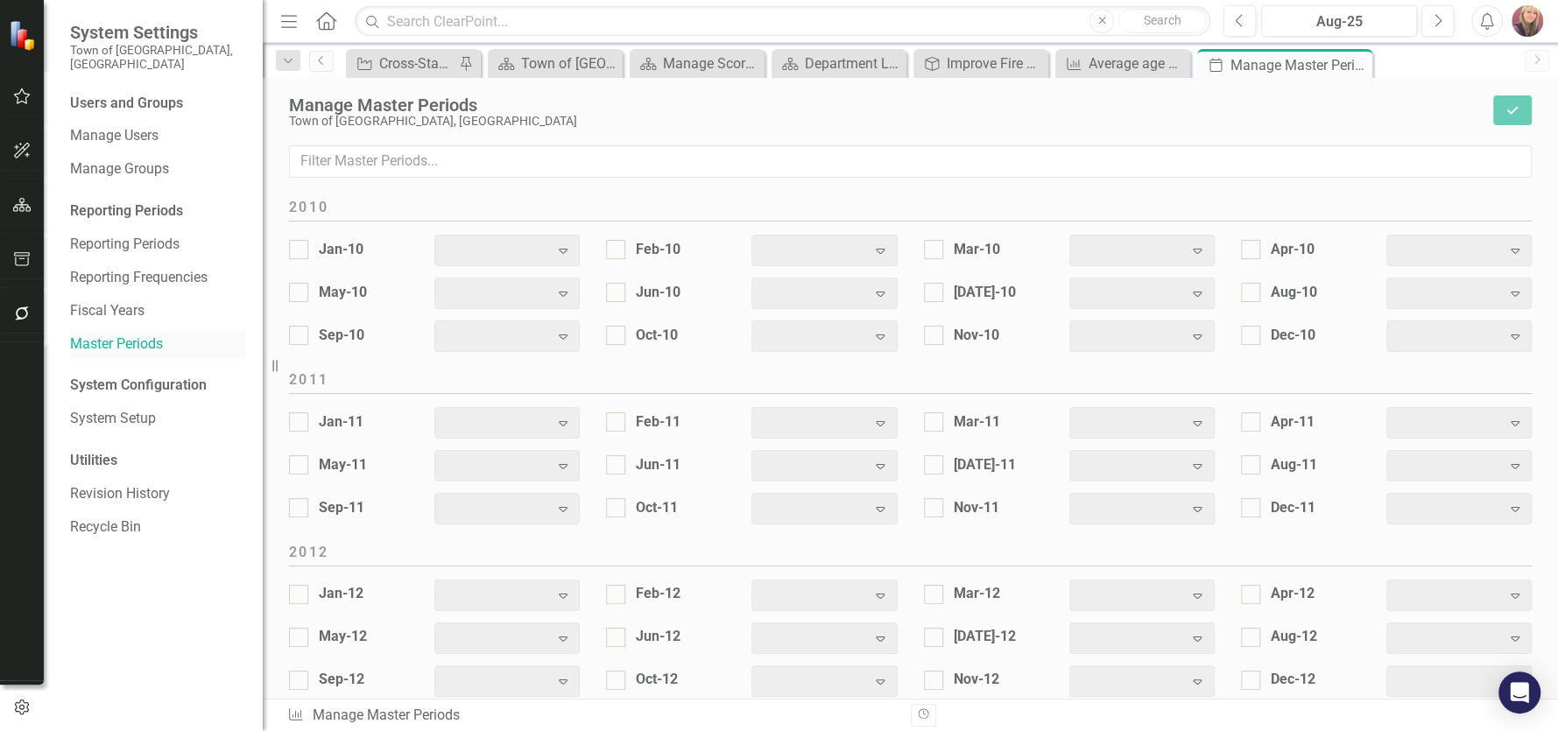
scroll to position [2247, 0]
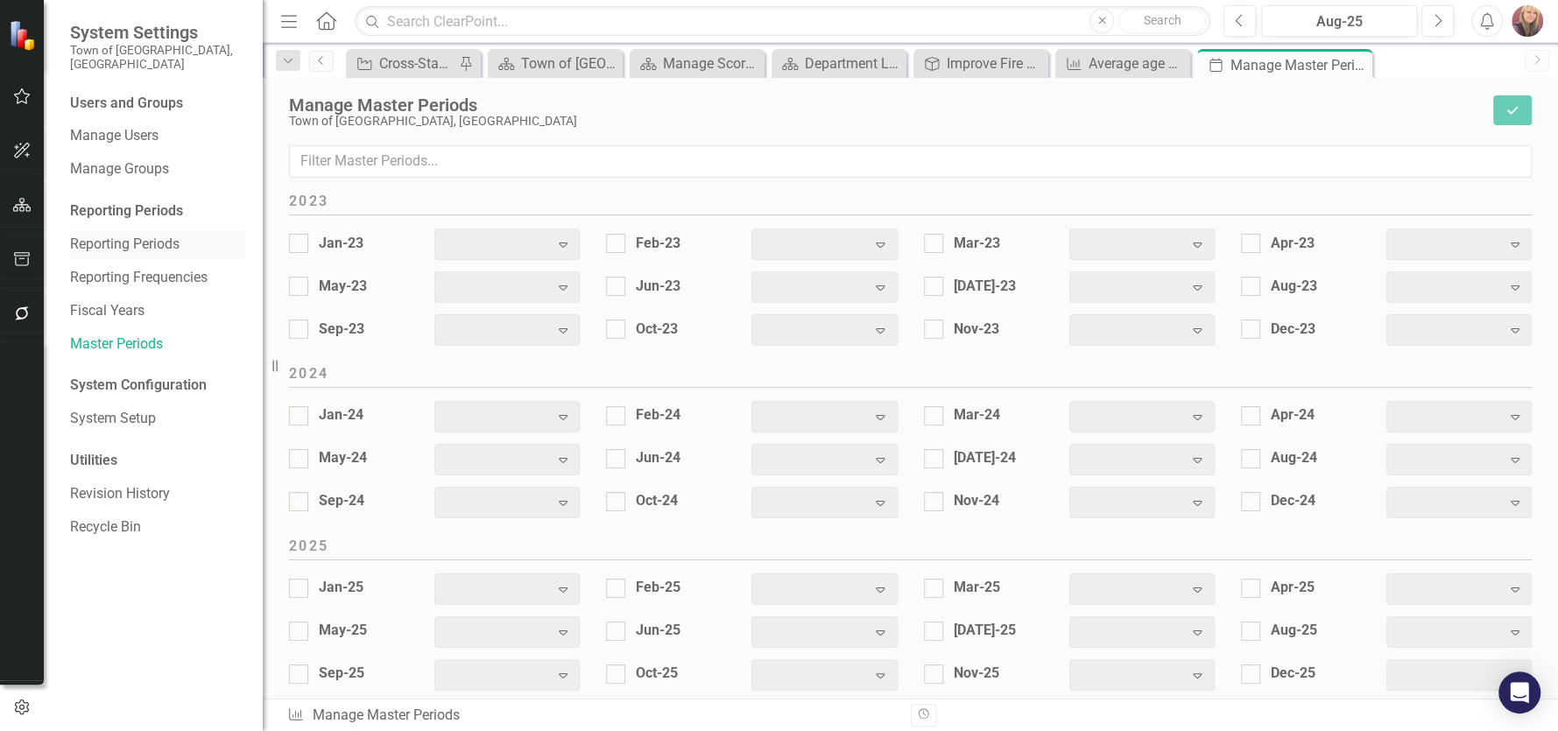
click at [131, 235] on link "Reporting Periods" at bounding box center [157, 245] width 175 height 20
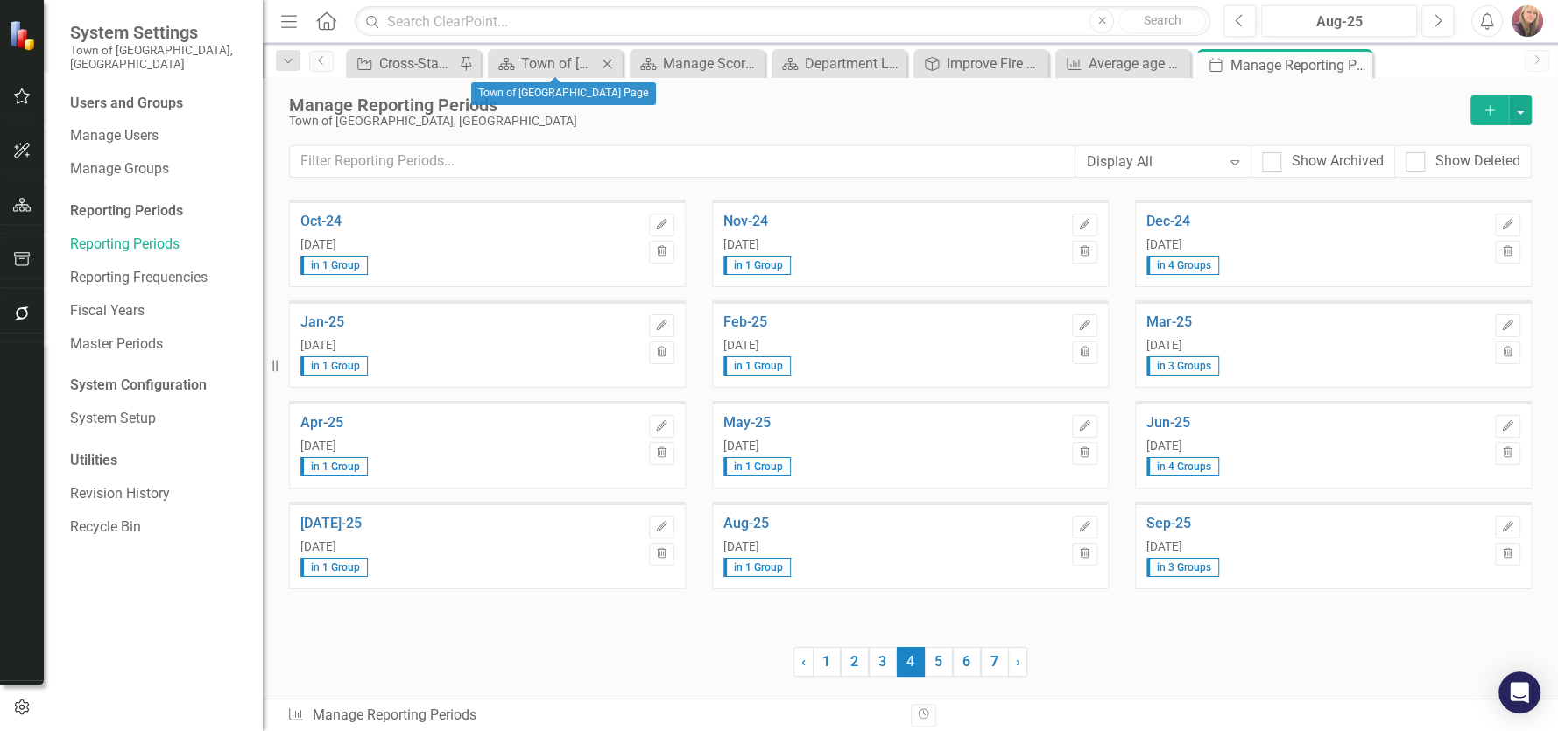
click at [606, 61] on icon "Close" at bounding box center [607, 64] width 18 height 14
click at [647, 58] on icon "Close" at bounding box center [651, 64] width 18 height 14
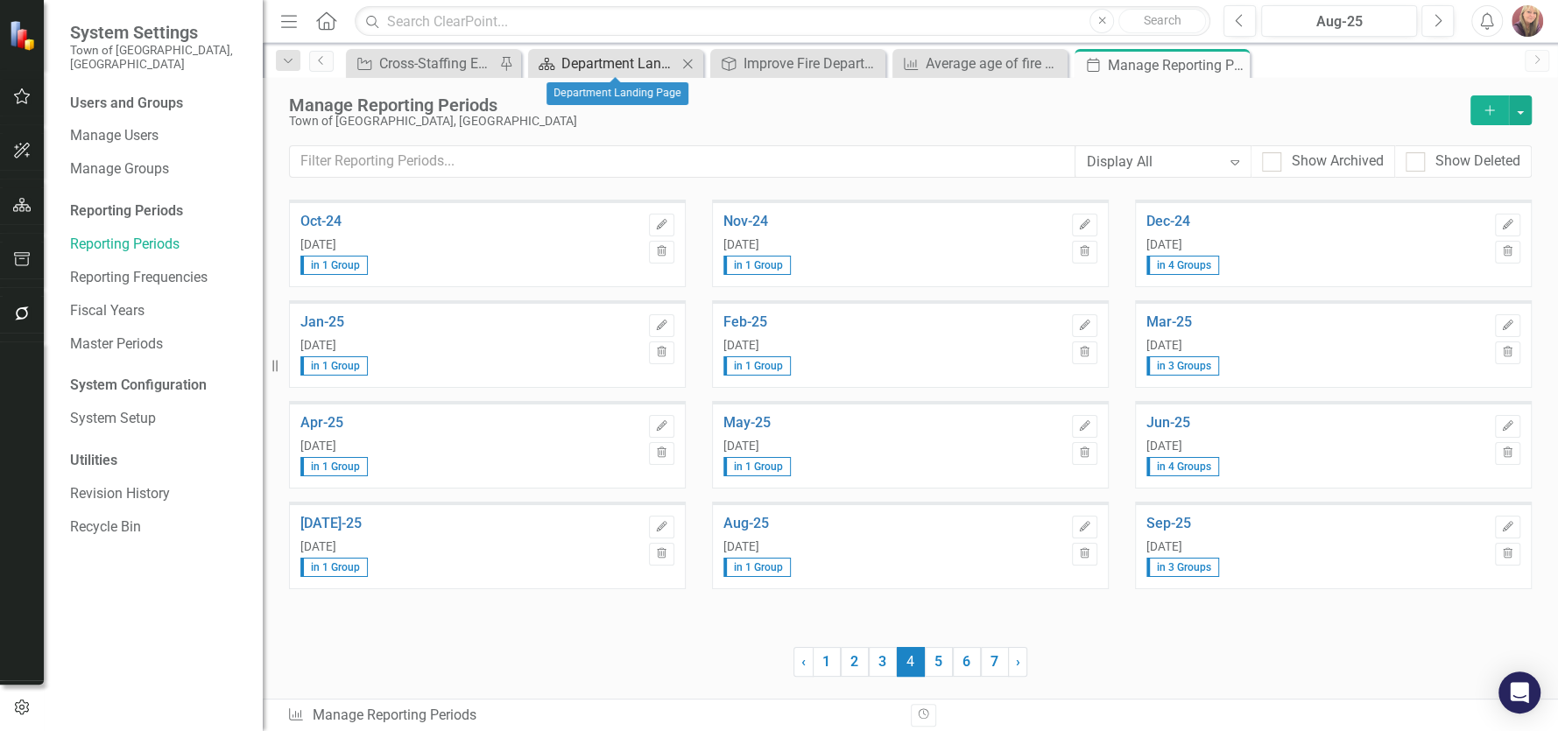
drag, startPoint x: 684, startPoint y: 64, endPoint x: 663, endPoint y: 61, distance: 21.2
click at [666, 61] on div "Scorecard Department Landing Page Close" at bounding box center [615, 64] width 166 height 22
click at [687, 65] on icon "Close" at bounding box center [688, 64] width 18 height 14
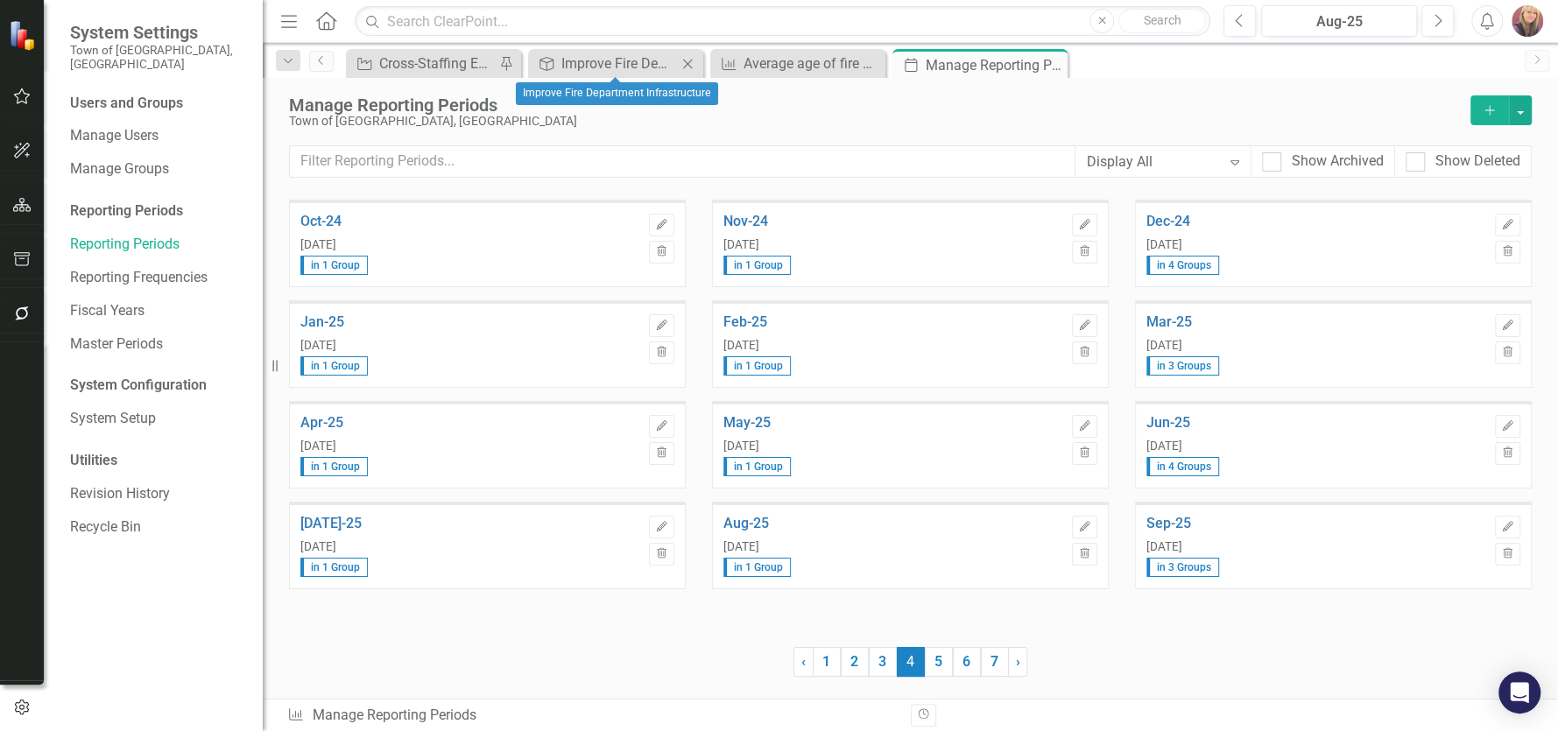
click at [687, 65] on icon "Close" at bounding box center [688, 64] width 18 height 14
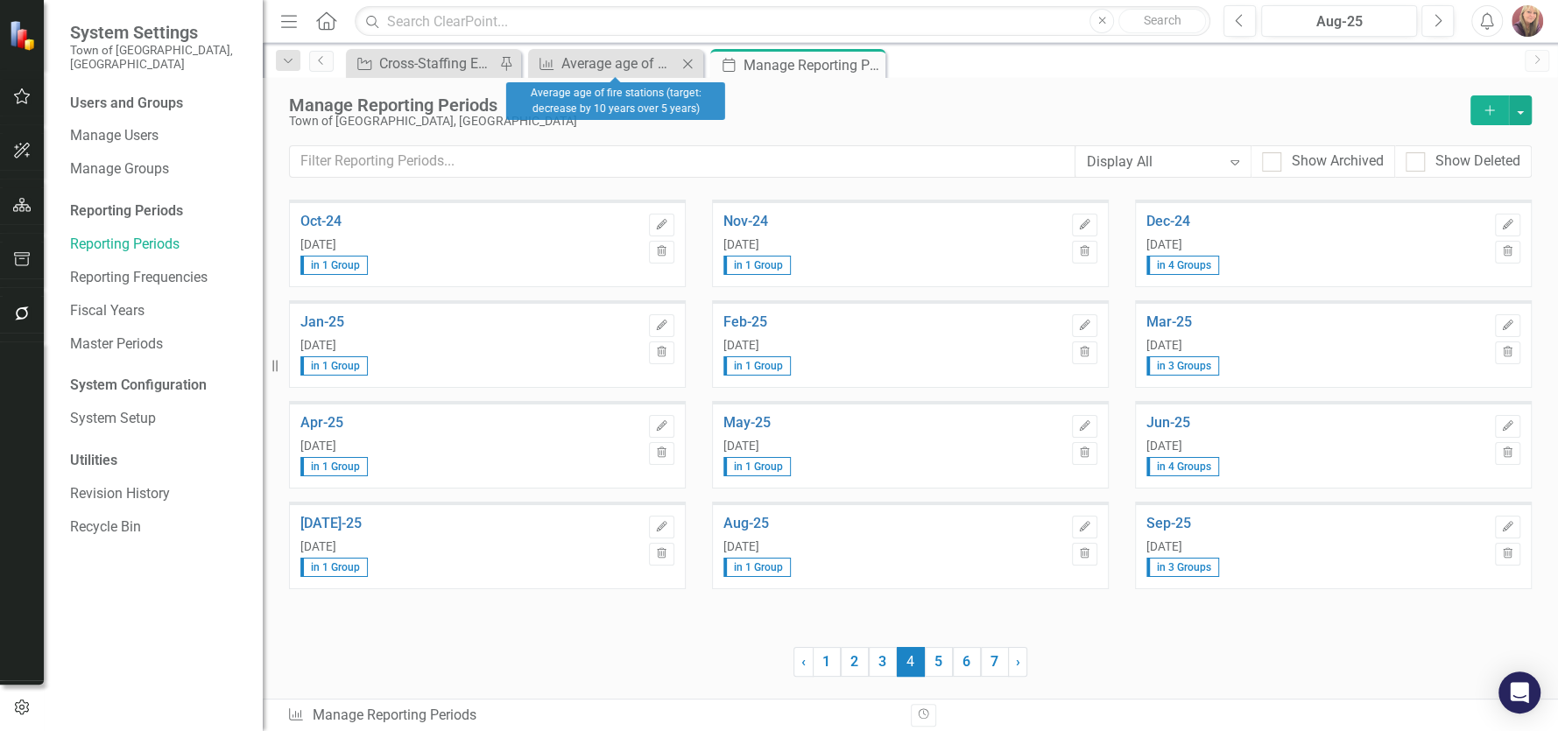
click at [689, 60] on icon "Close" at bounding box center [688, 64] width 18 height 14
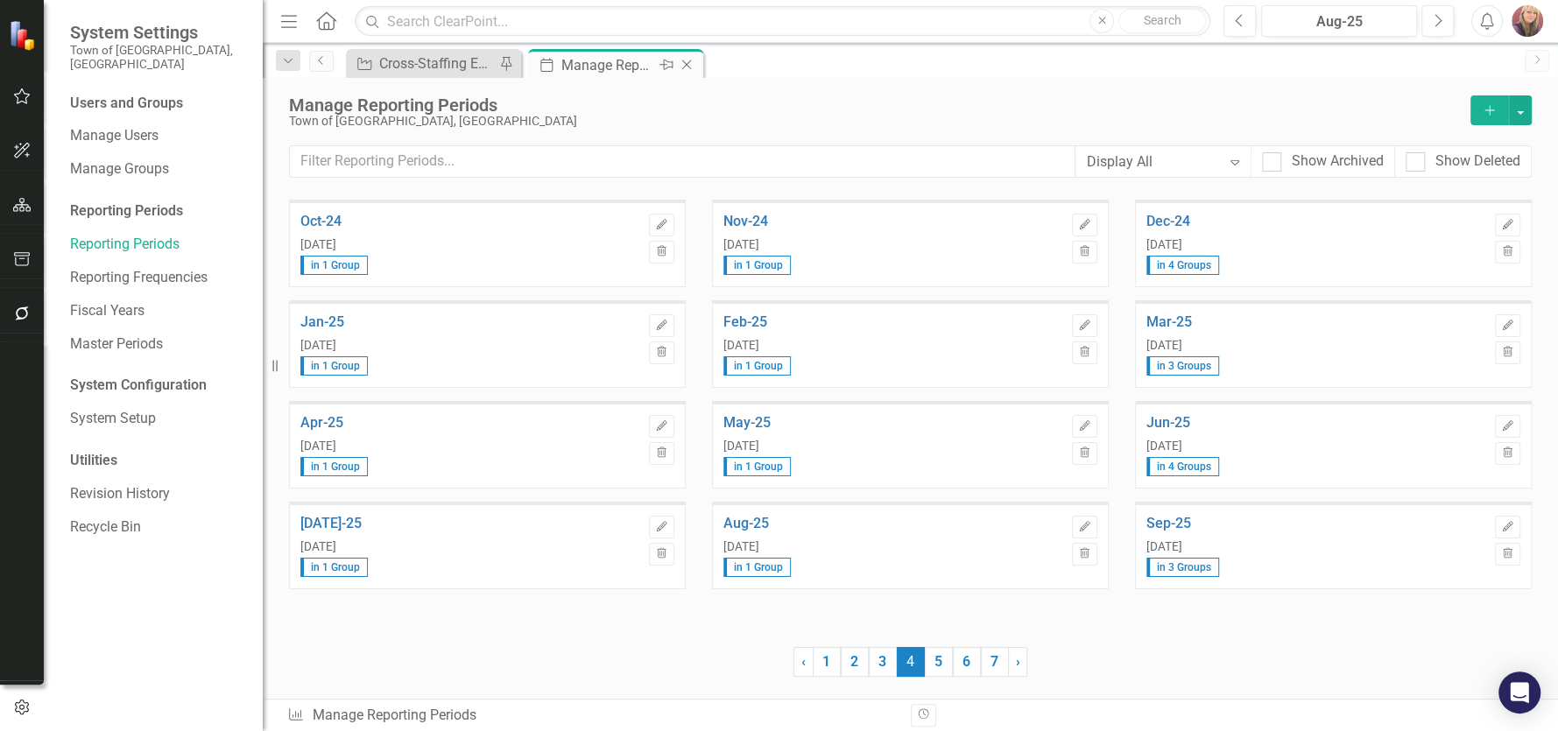
click at [693, 60] on icon "Close" at bounding box center [687, 65] width 18 height 14
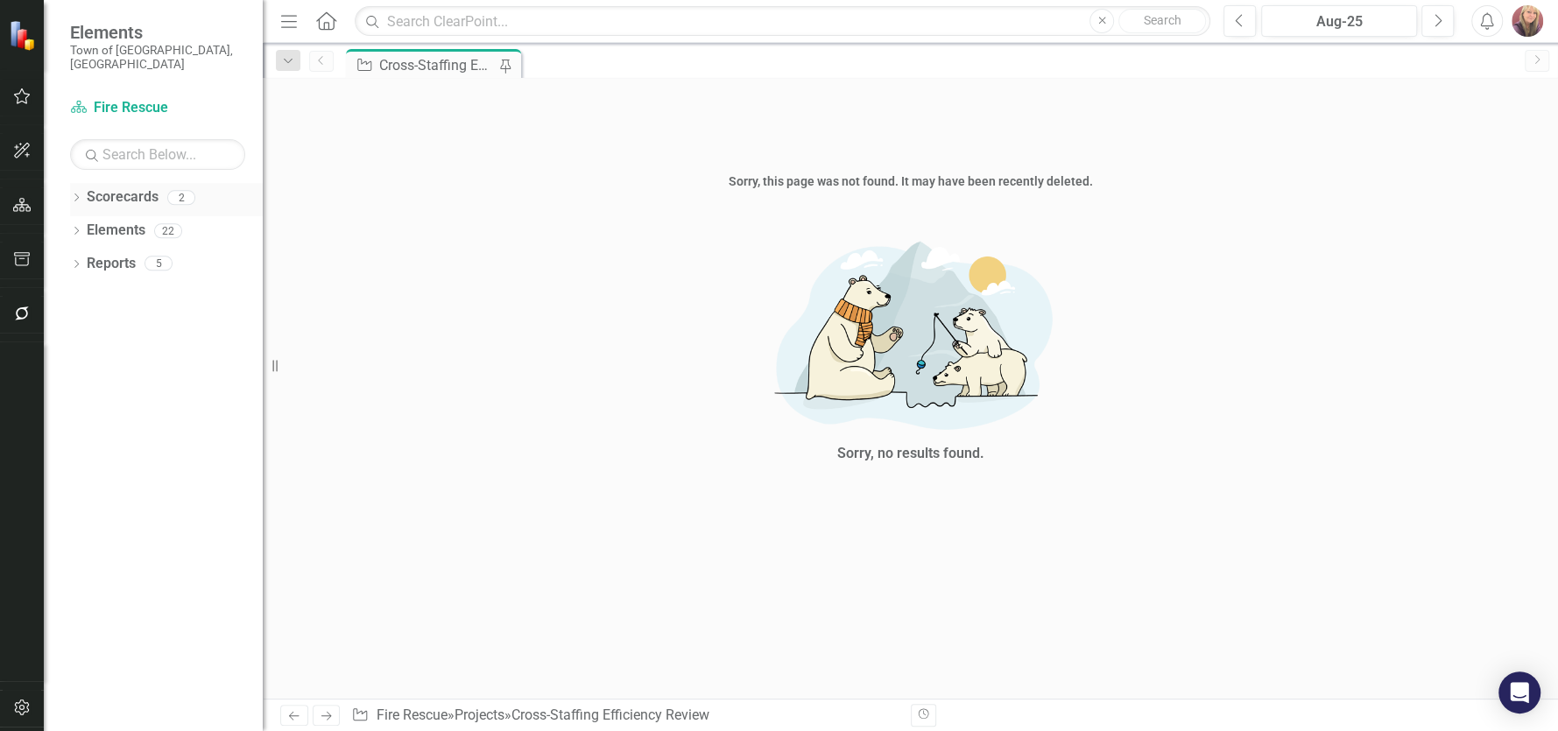
click at [131, 187] on link "Scorecards" at bounding box center [123, 197] width 72 height 20
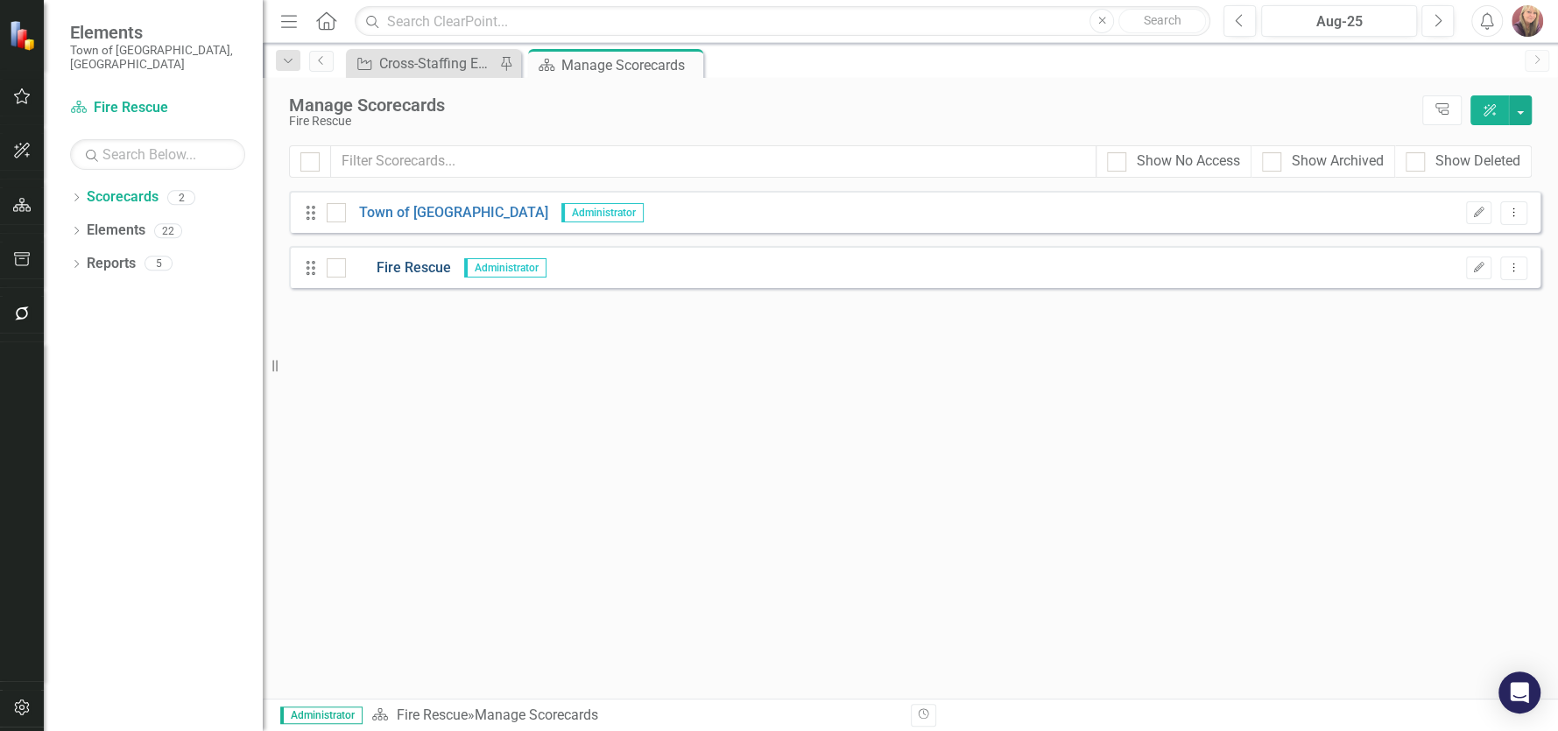
click at [412, 266] on link "Fire Rescue" at bounding box center [398, 268] width 105 height 20
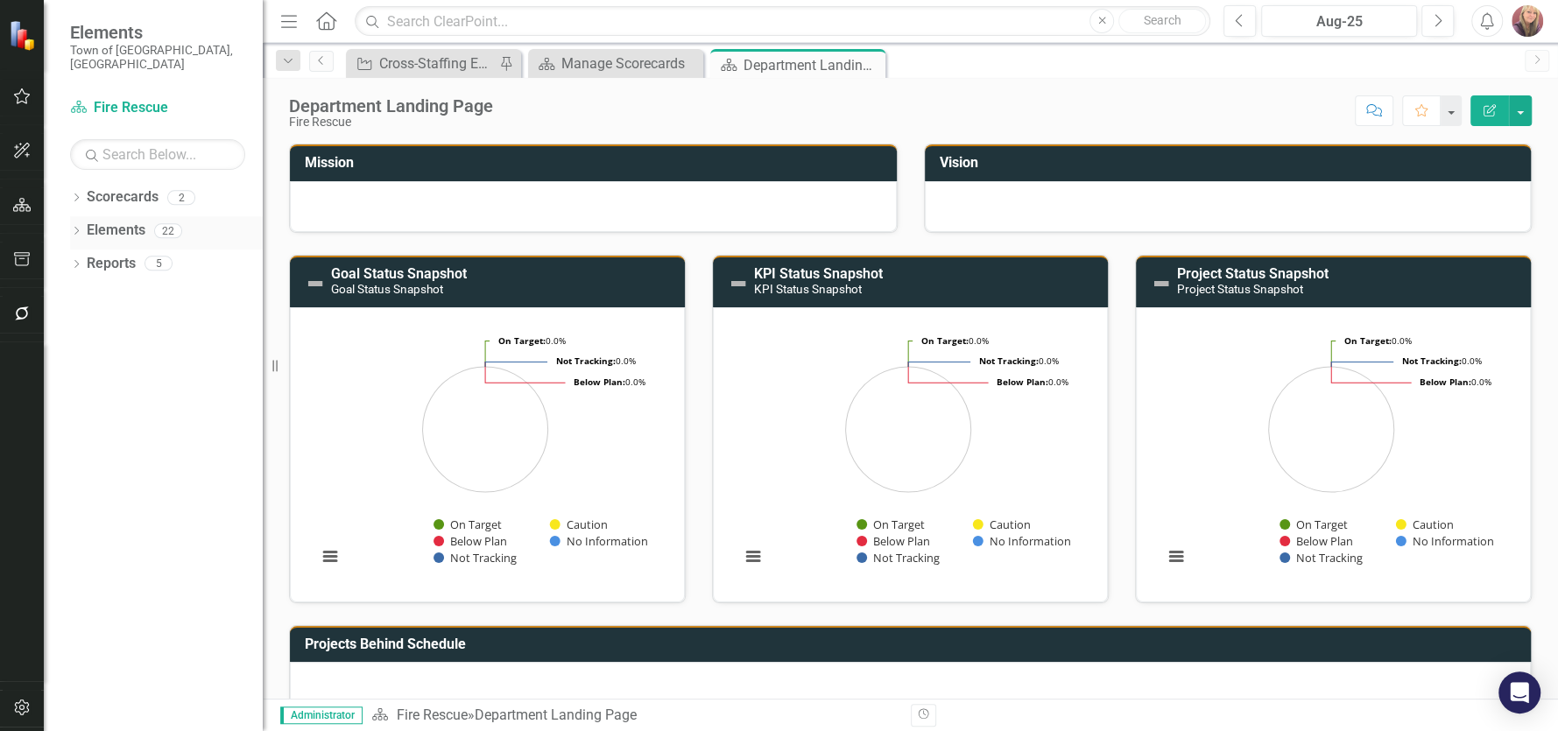
click at [110, 221] on link "Elements" at bounding box center [116, 231] width 59 height 20
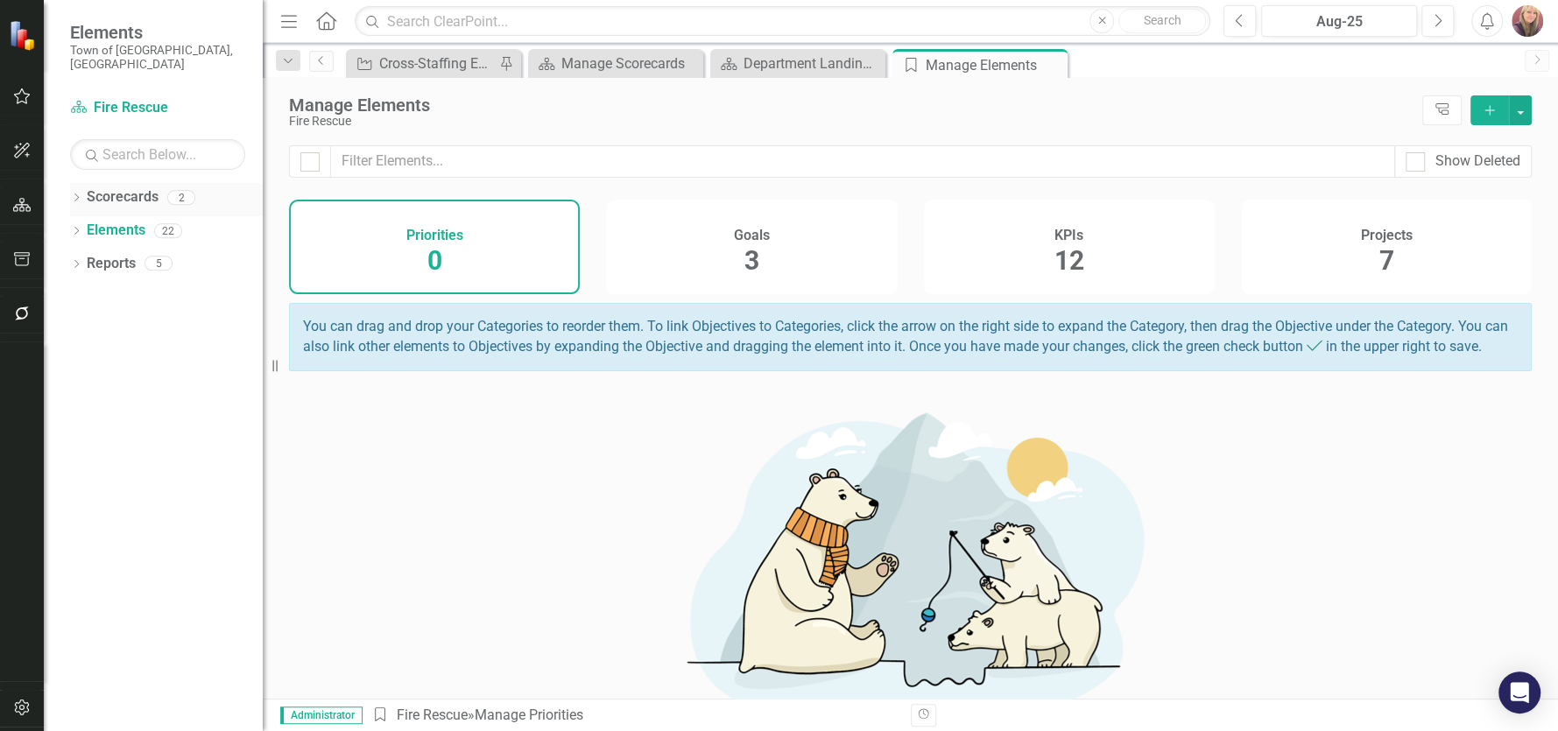
click at [125, 187] on link "Scorecards" at bounding box center [123, 197] width 72 height 20
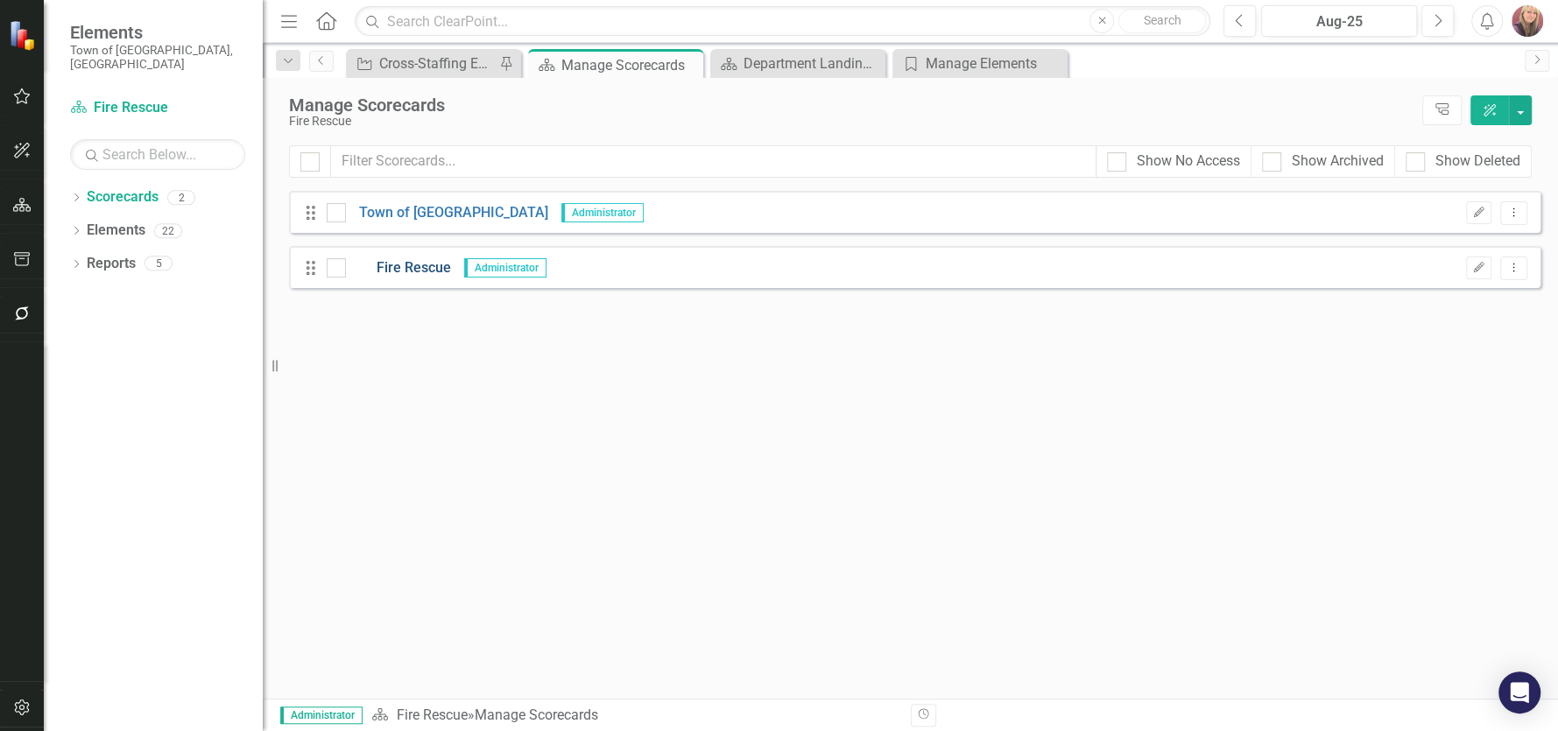
click at [405, 266] on link "Fire Rescue" at bounding box center [398, 268] width 105 height 20
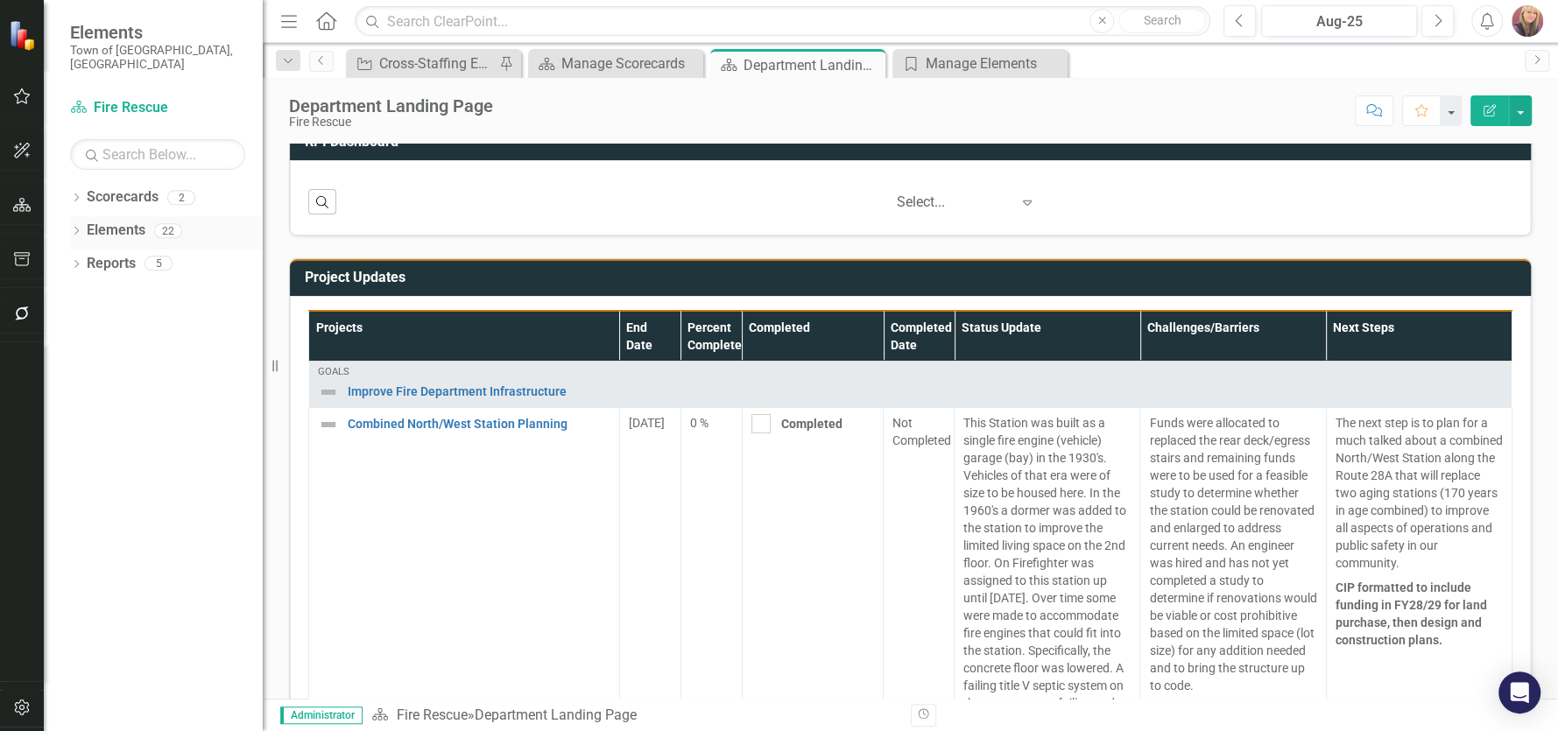
click at [133, 221] on link "Elements" at bounding box center [116, 231] width 59 height 20
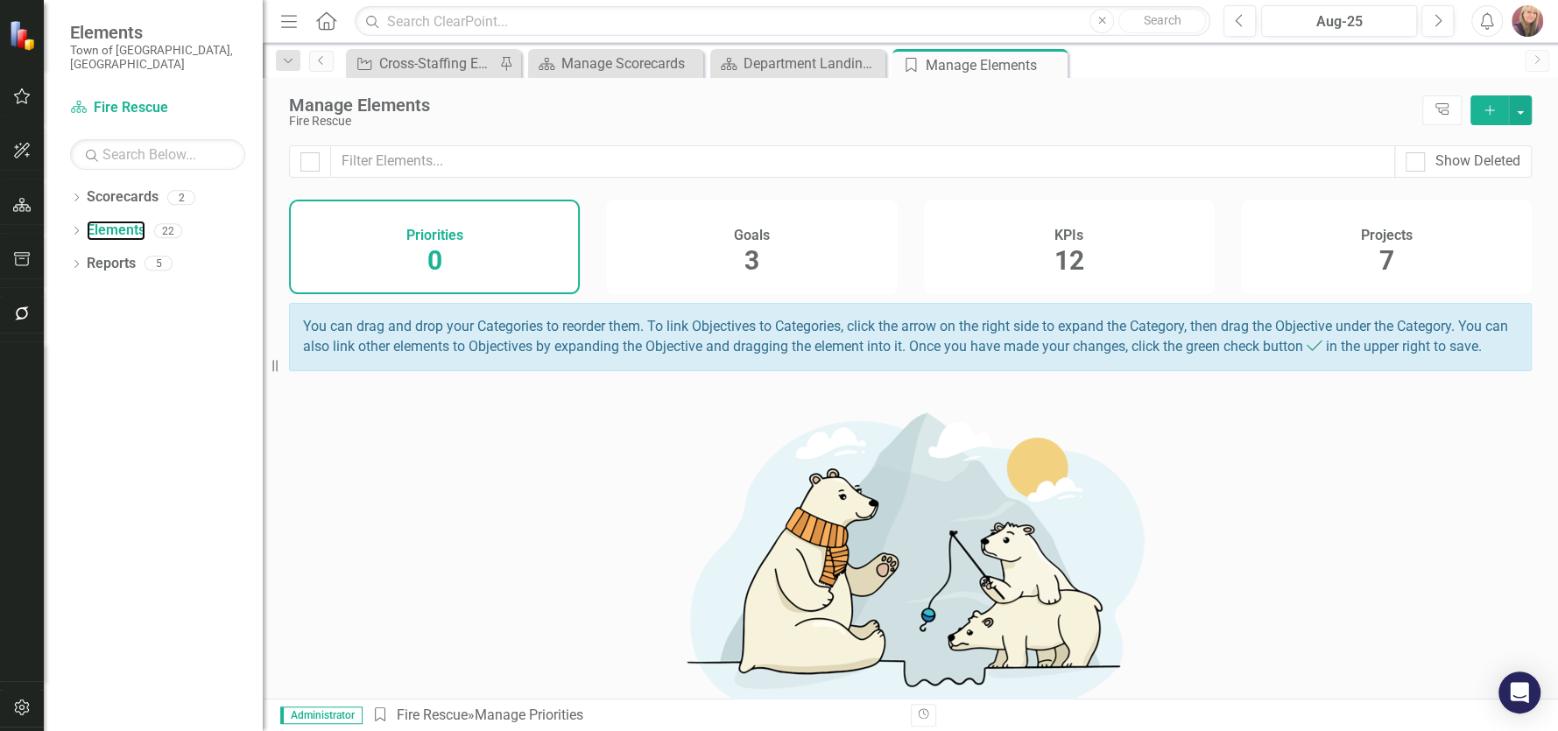
scroll to position [118, 0]
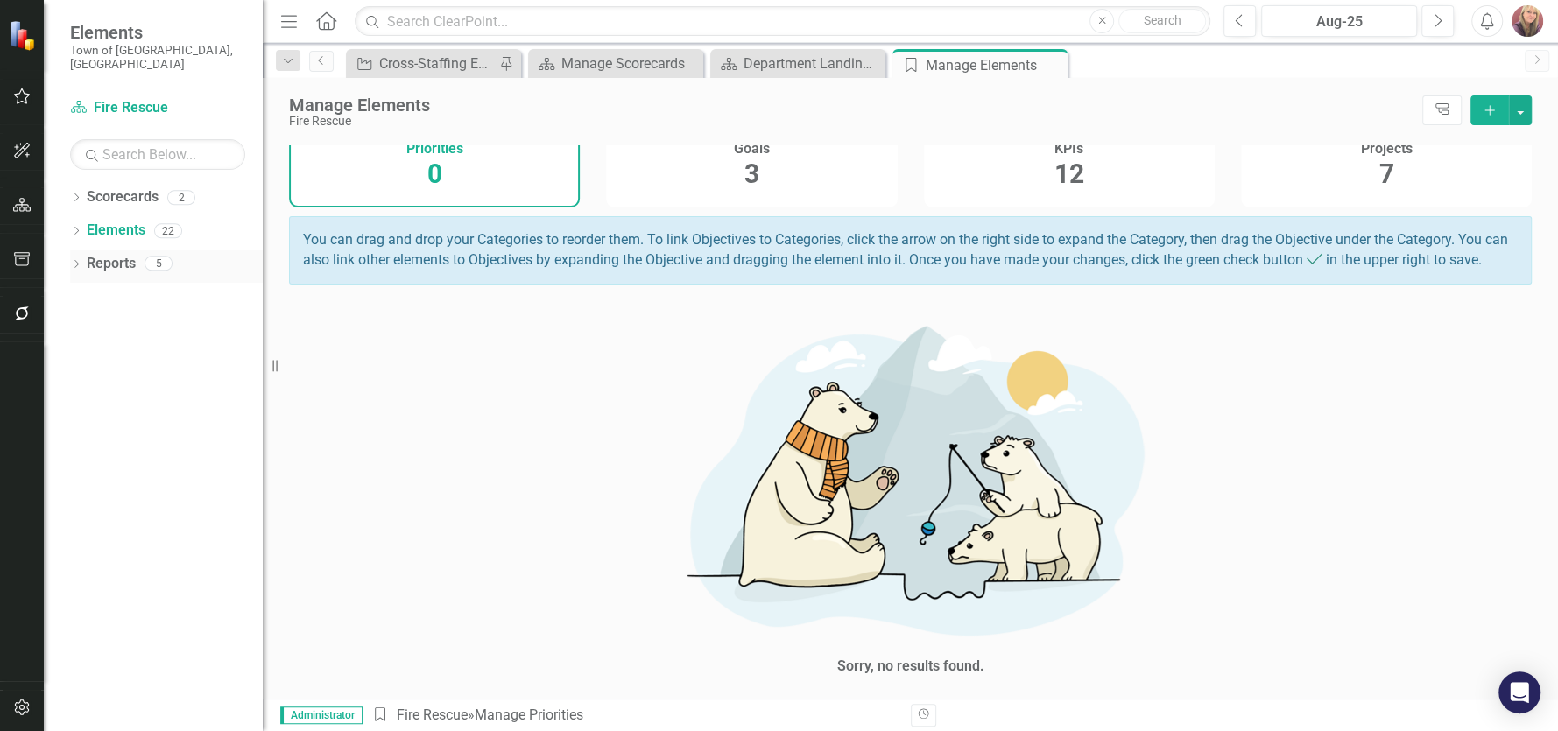
click at [108, 254] on link "Reports" at bounding box center [111, 264] width 49 height 20
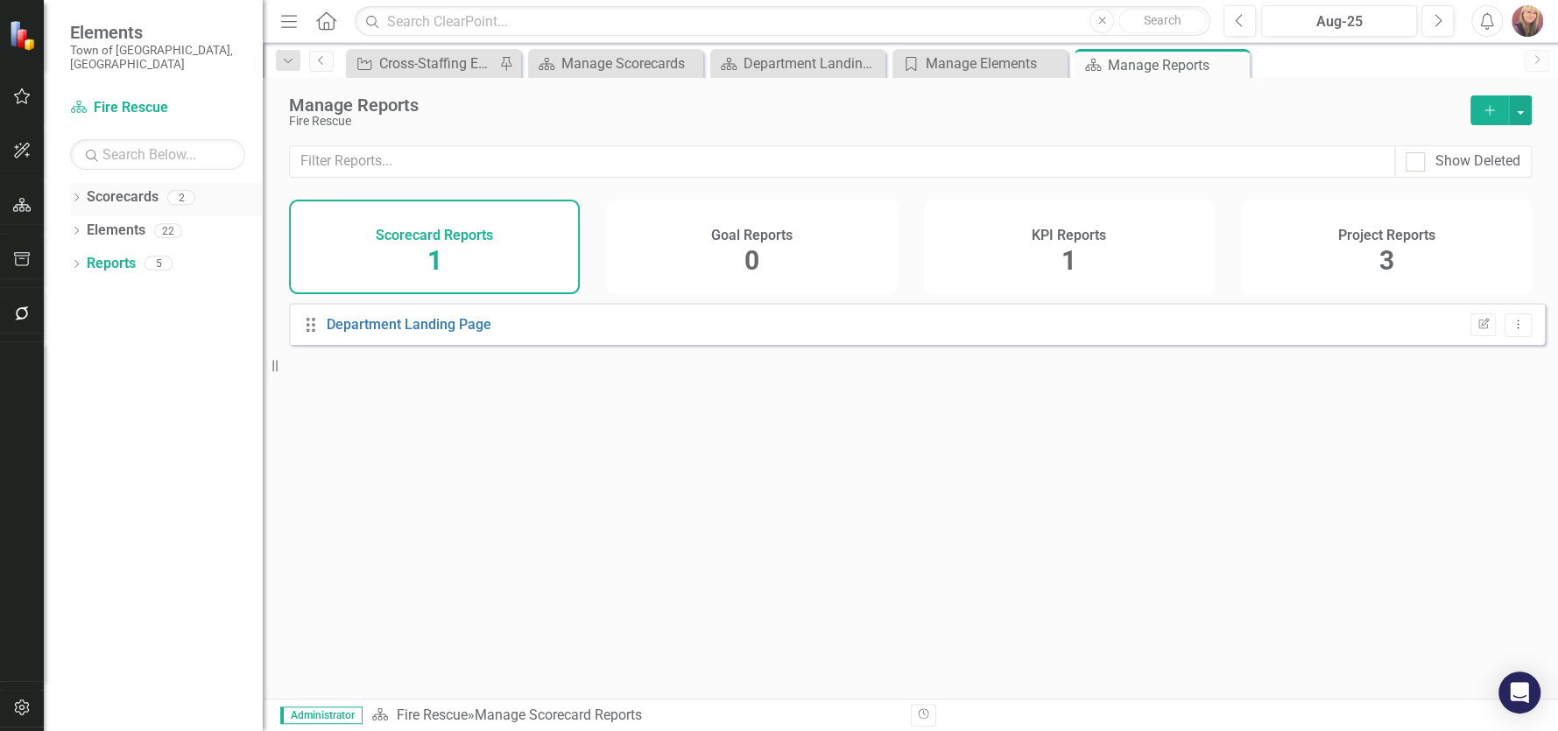
click at [109, 187] on link "Scorecards" at bounding box center [123, 197] width 72 height 20
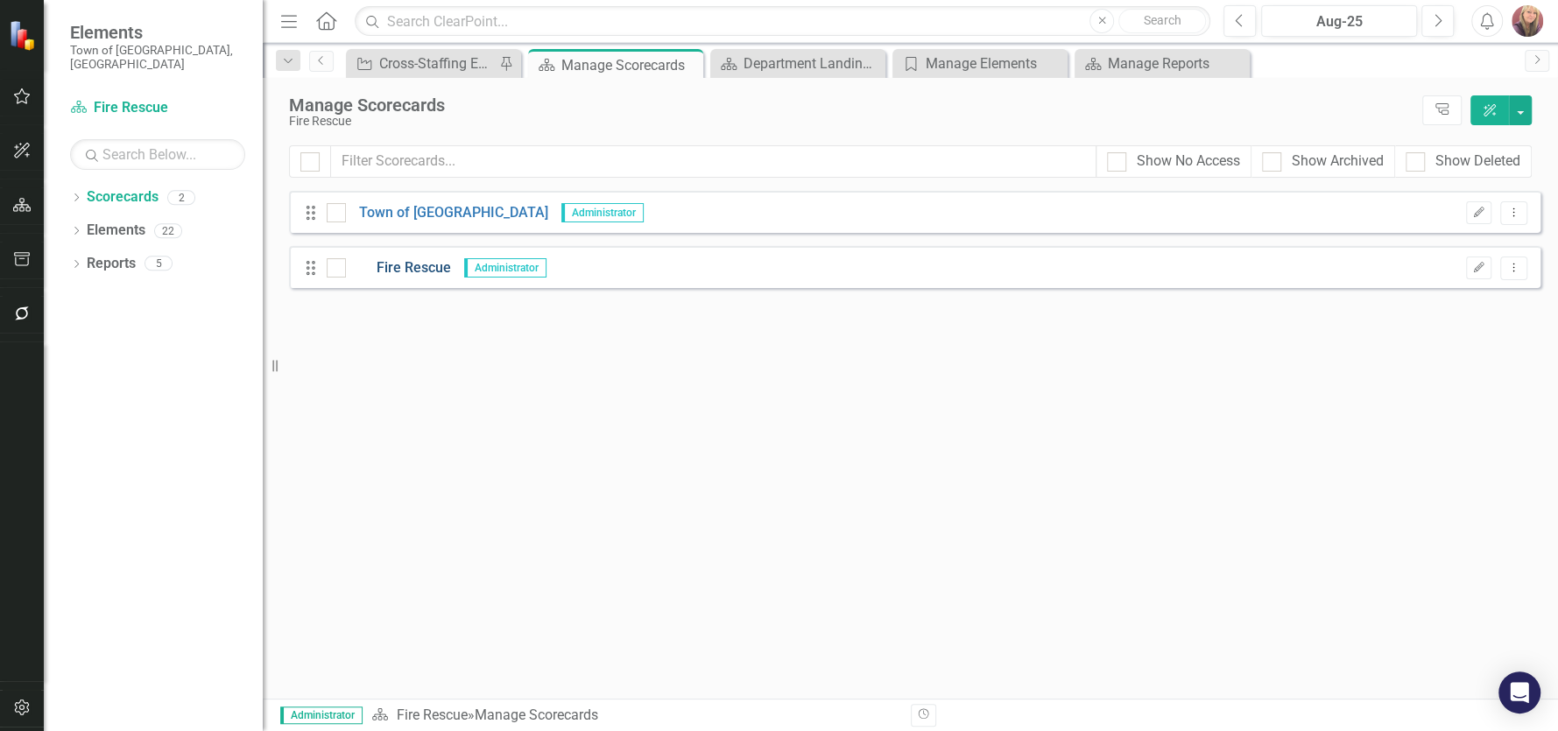
click at [390, 266] on link "Fire Rescue" at bounding box center [398, 268] width 105 height 20
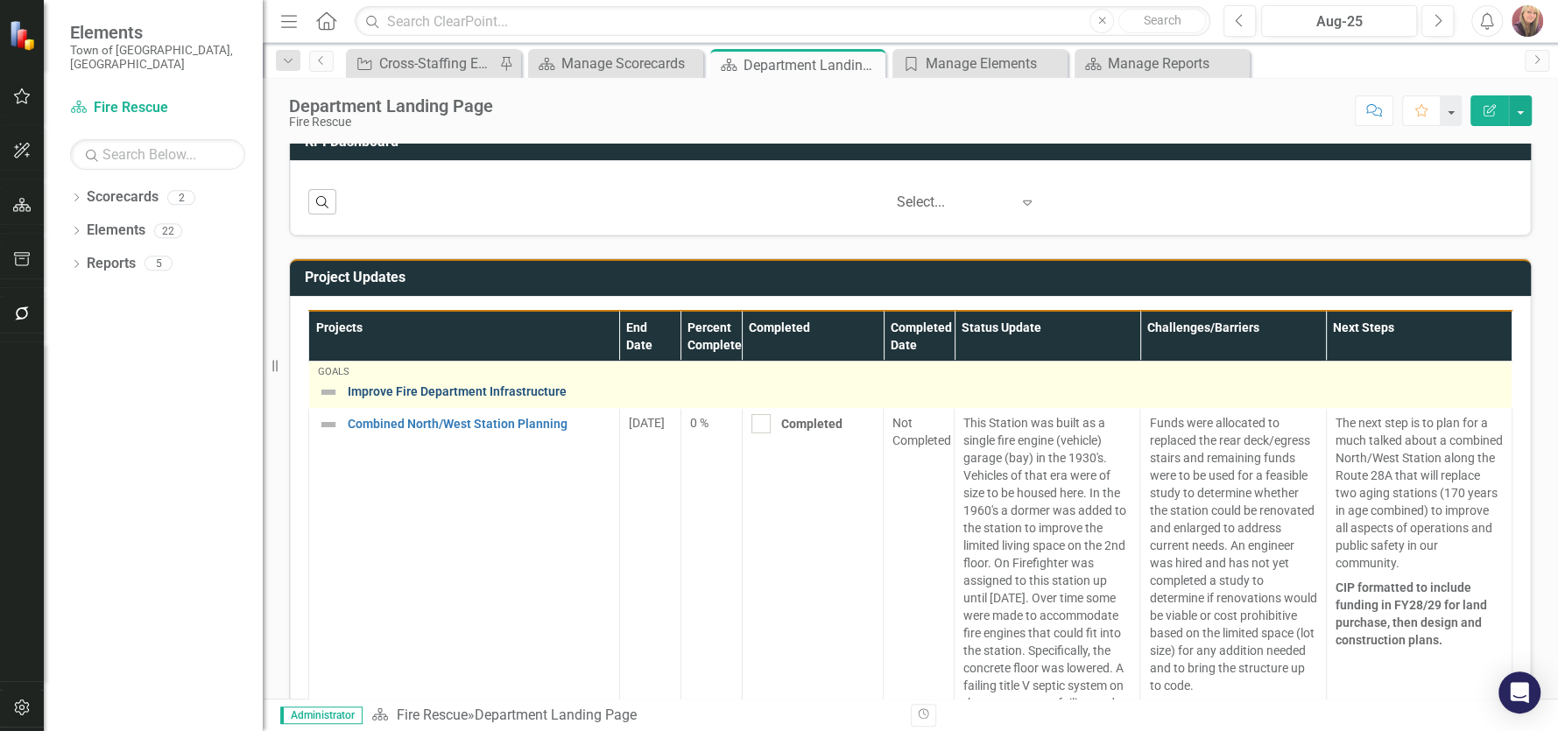
click at [489, 390] on link "Improve Fire Department Infrastructure" at bounding box center [925, 391] width 1155 height 13
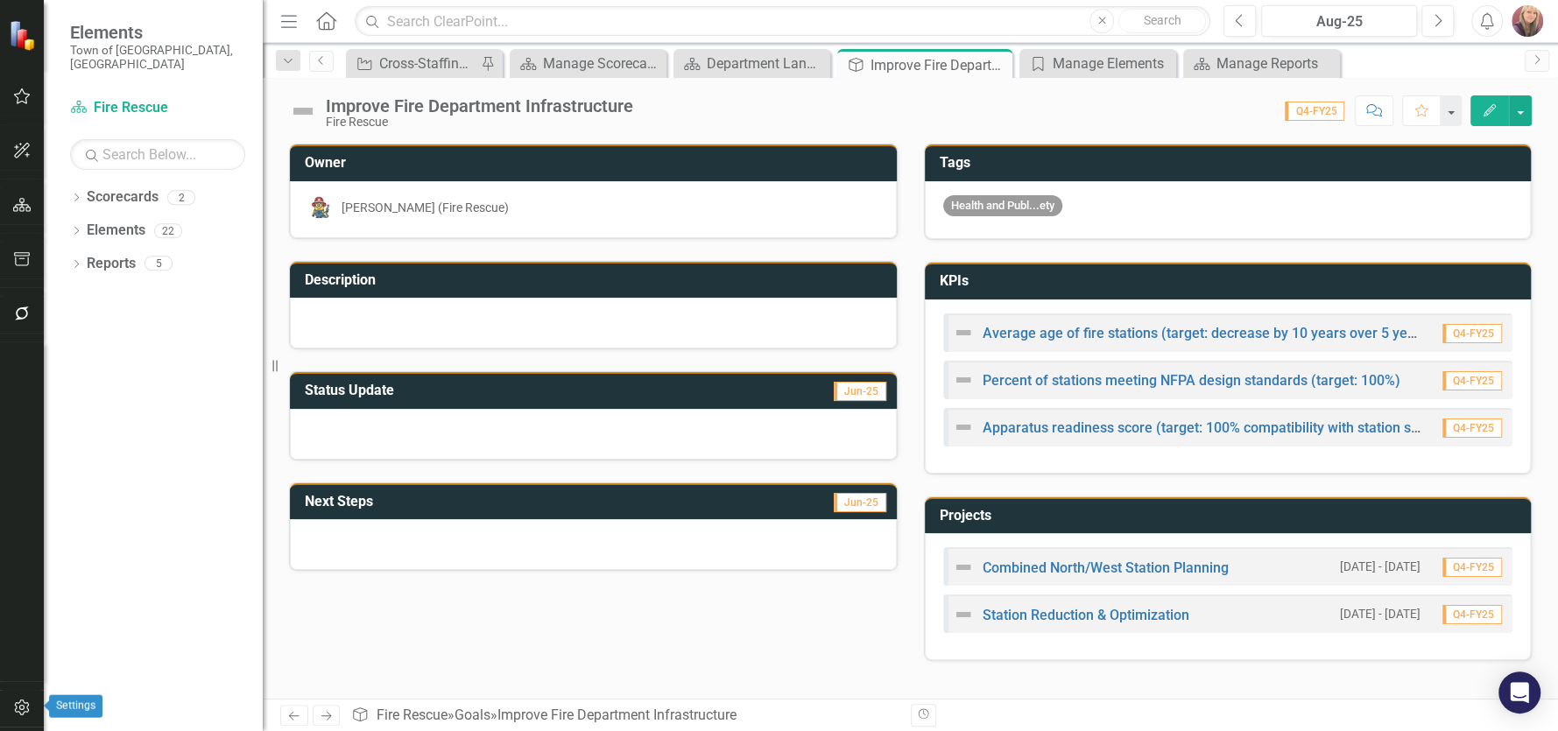
click at [18, 709] on icon "button" at bounding box center [22, 707] width 18 height 14
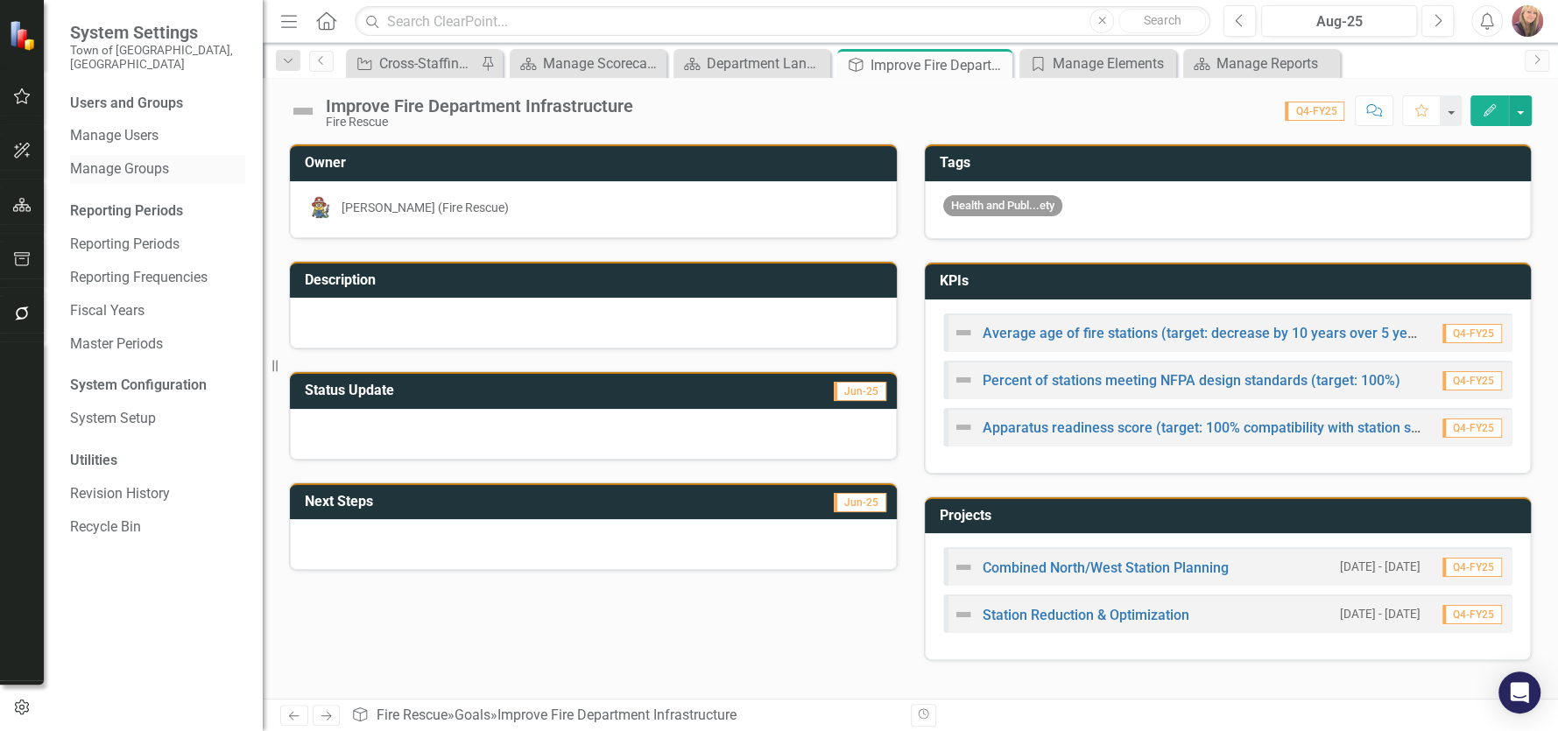
click at [142, 159] on link "Manage Groups" at bounding box center [157, 169] width 175 height 20
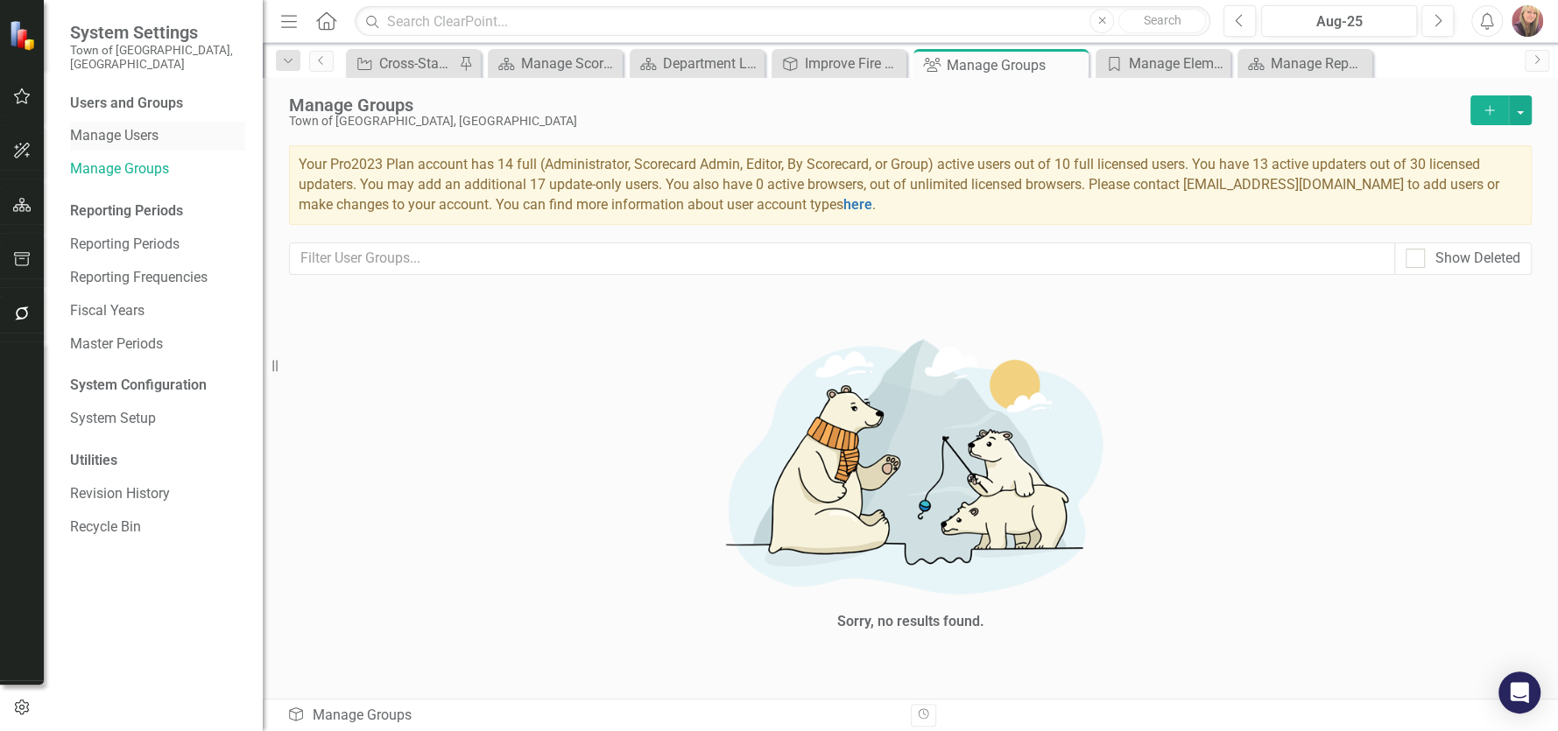
click at [131, 126] on link "Manage Users" at bounding box center [157, 136] width 175 height 20
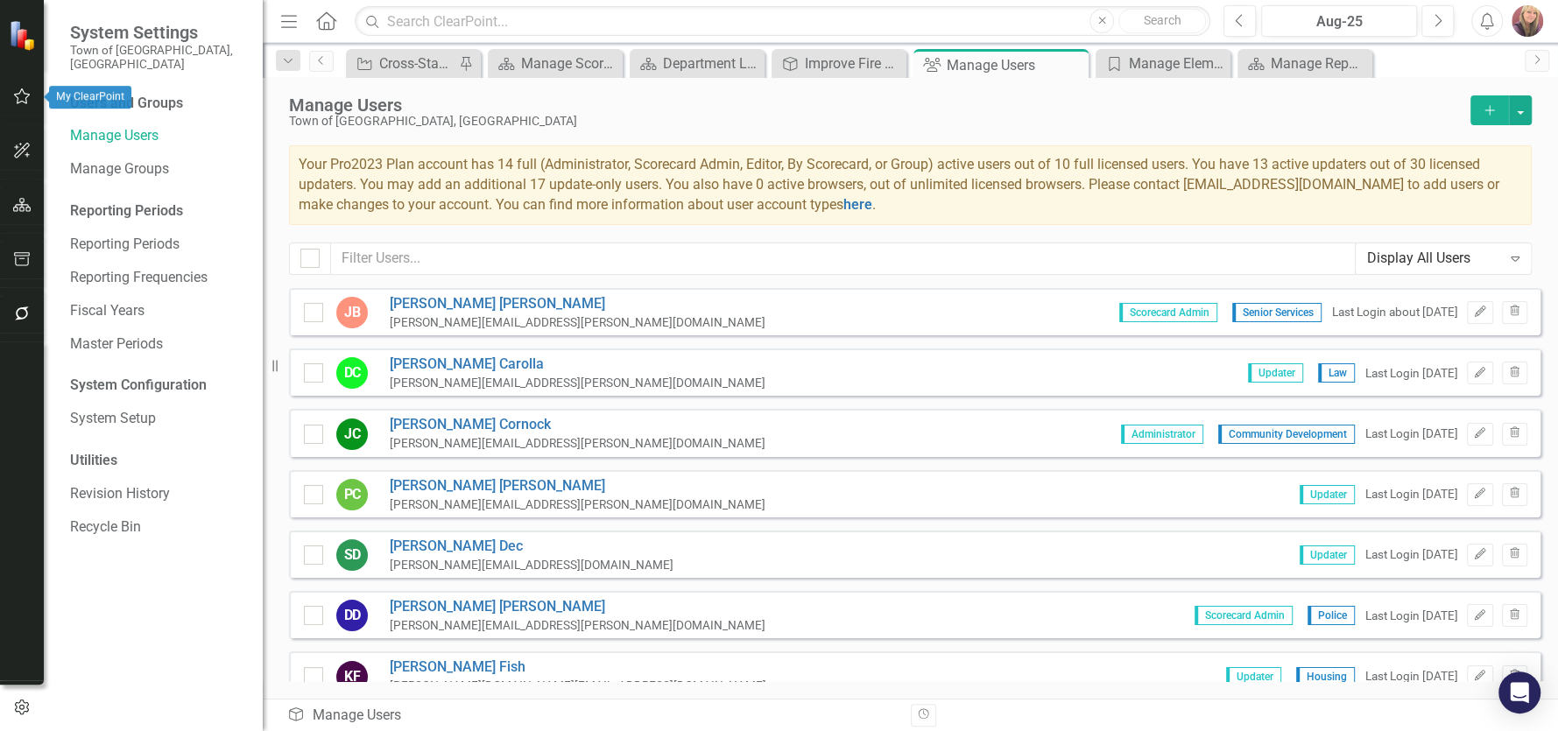
click at [18, 95] on icon "button" at bounding box center [22, 96] width 18 height 14
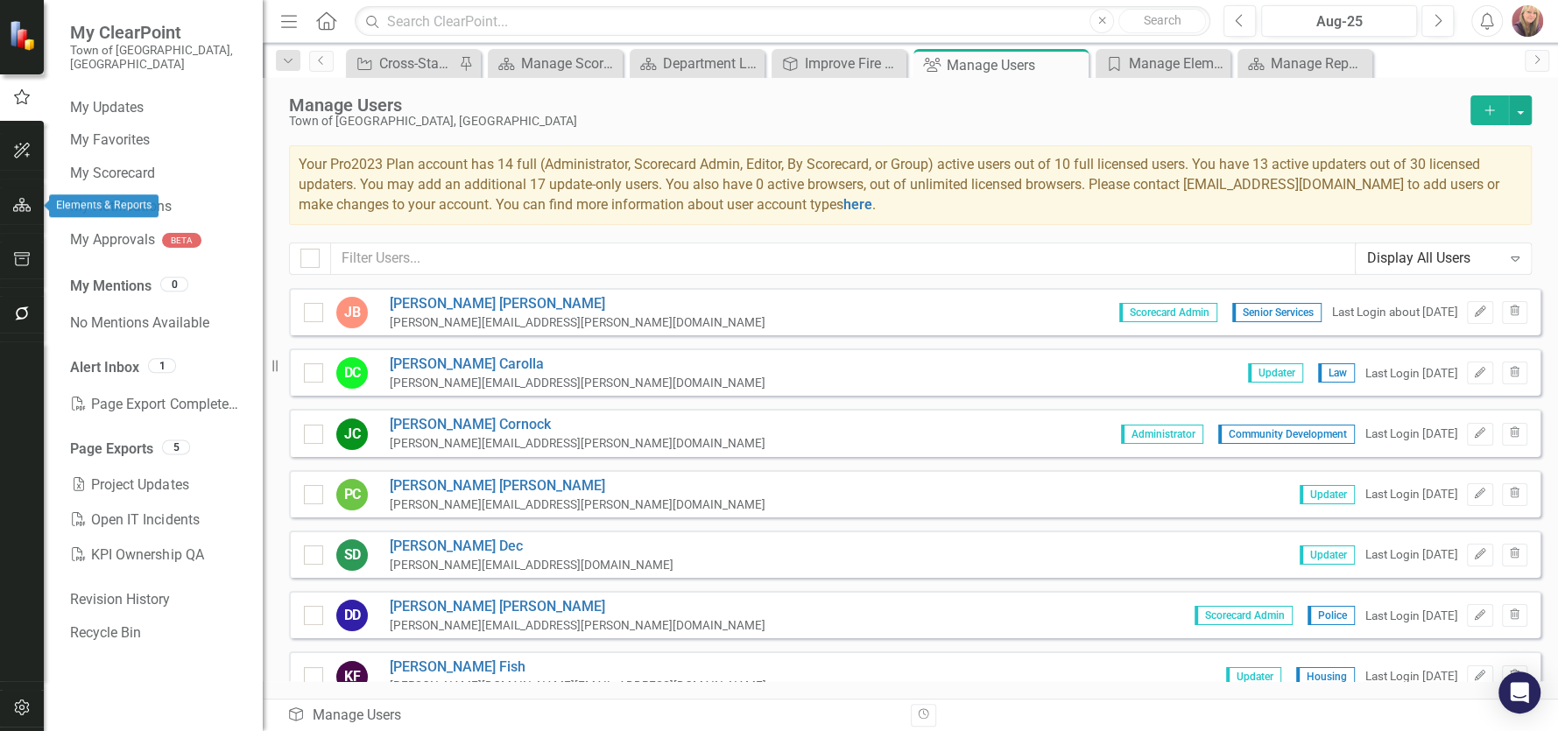
click at [24, 206] on icon "button" at bounding box center [22, 205] width 18 height 14
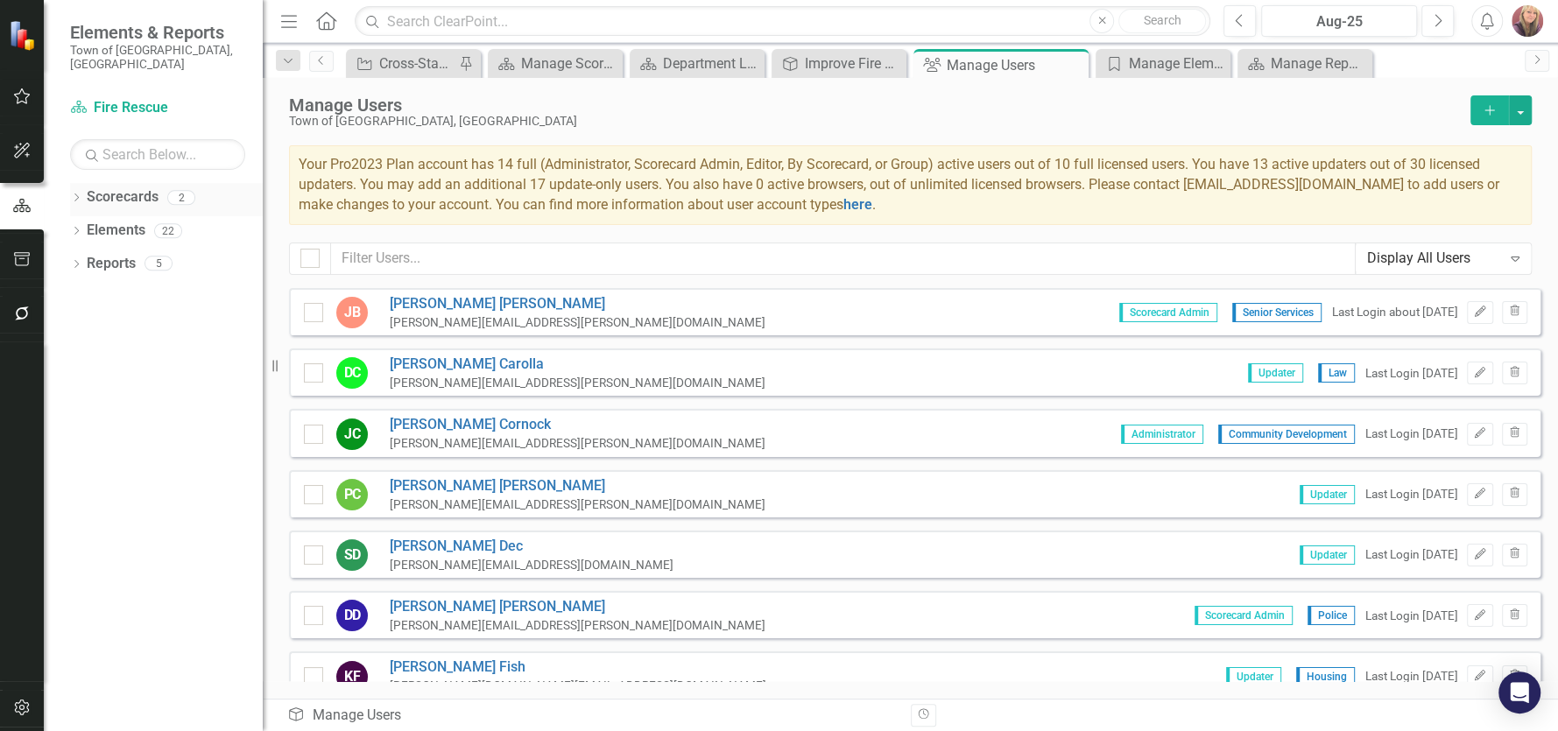
click at [129, 187] on link "Scorecards" at bounding box center [123, 197] width 72 height 20
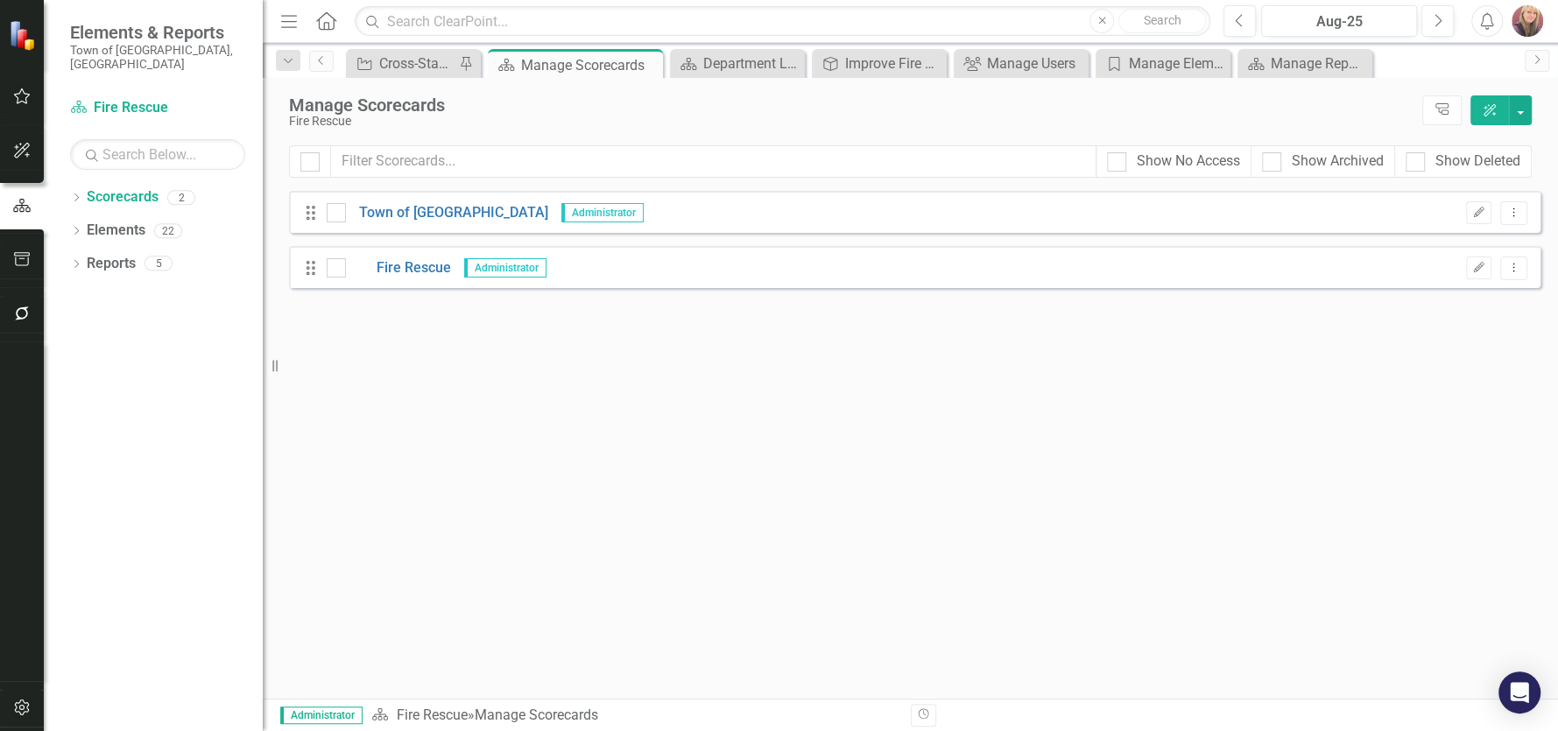
click at [313, 271] on icon "Drag" at bounding box center [310, 268] width 23 height 18
click at [334, 267] on input "checkbox" at bounding box center [332, 263] width 11 height 11
checkbox input "true"
click at [1510, 264] on icon "Dropdown Menu" at bounding box center [1513, 267] width 15 height 11
click at [1420, 362] on link "Copy Forward Copy Forward Scorecard" at bounding box center [1429, 361] width 193 height 32
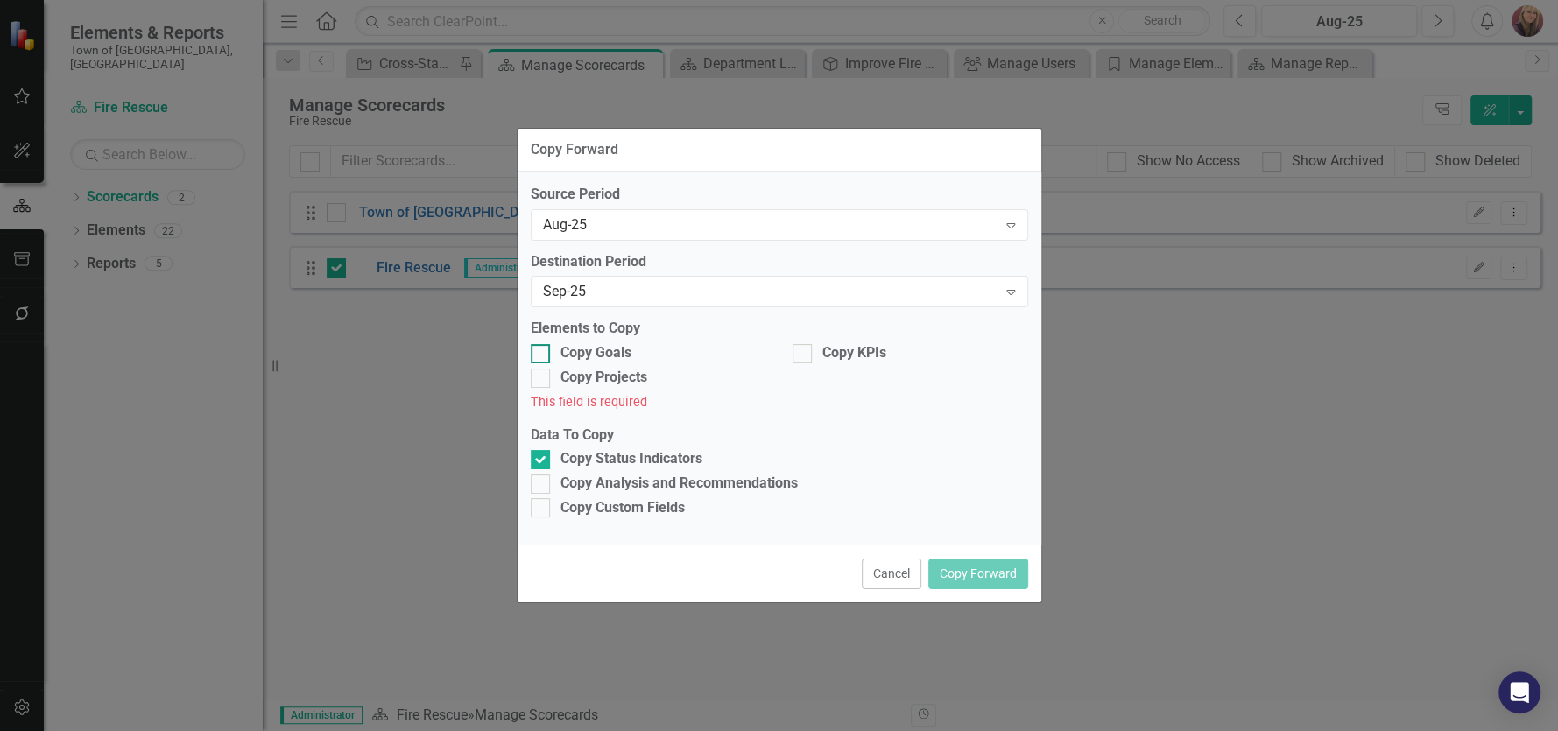
click at [539, 355] on div at bounding box center [540, 353] width 19 height 19
click at [539, 355] on input "Copy Goals" at bounding box center [536, 349] width 11 height 11
checkbox input "true"
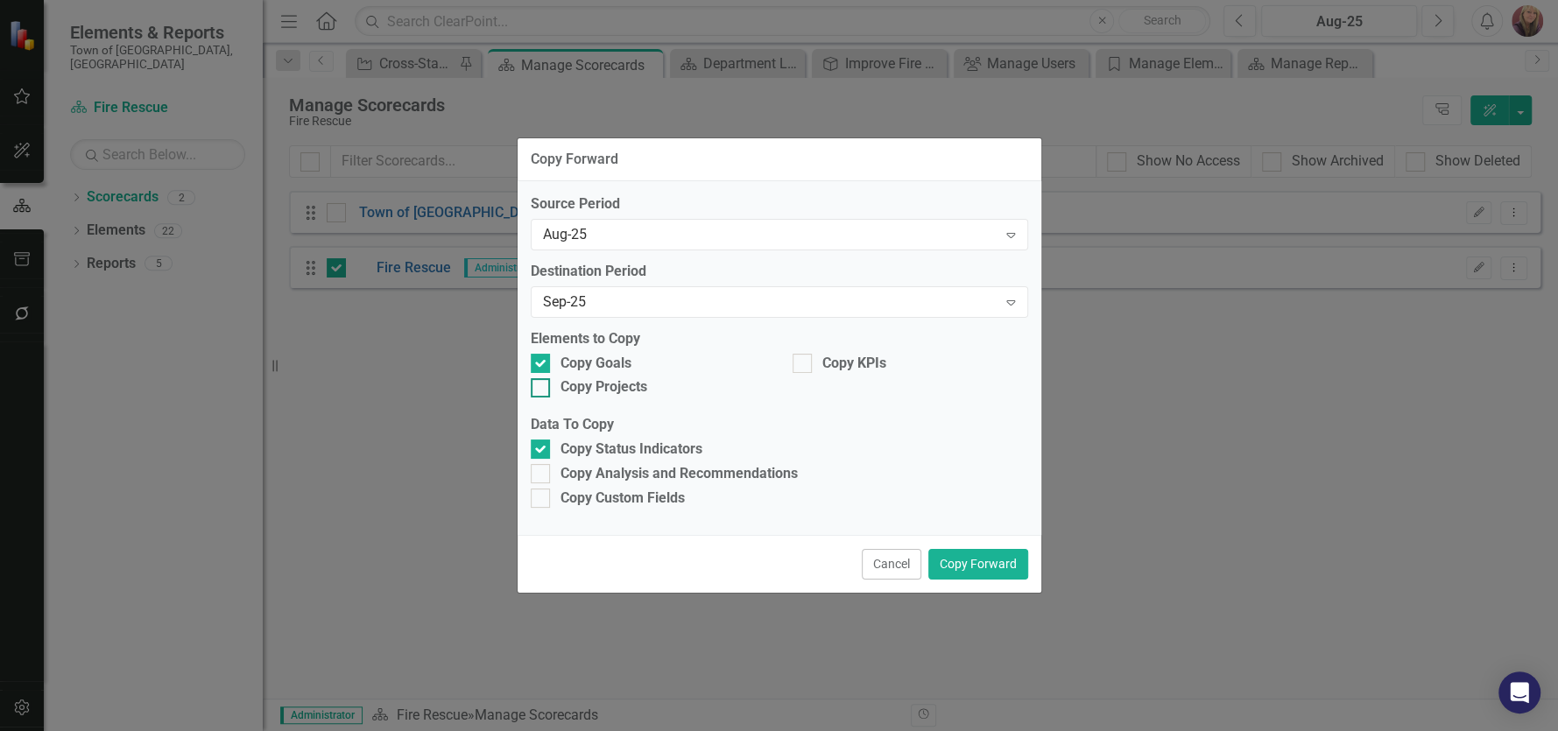
click at [542, 388] on div at bounding box center [540, 387] width 19 height 19
click at [542, 388] on input "Copy Projects" at bounding box center [536, 383] width 11 height 11
checkbox input "true"
click at [805, 360] on div at bounding box center [801, 363] width 19 height 19
click at [804, 360] on input "Copy KPIs" at bounding box center [797, 359] width 11 height 11
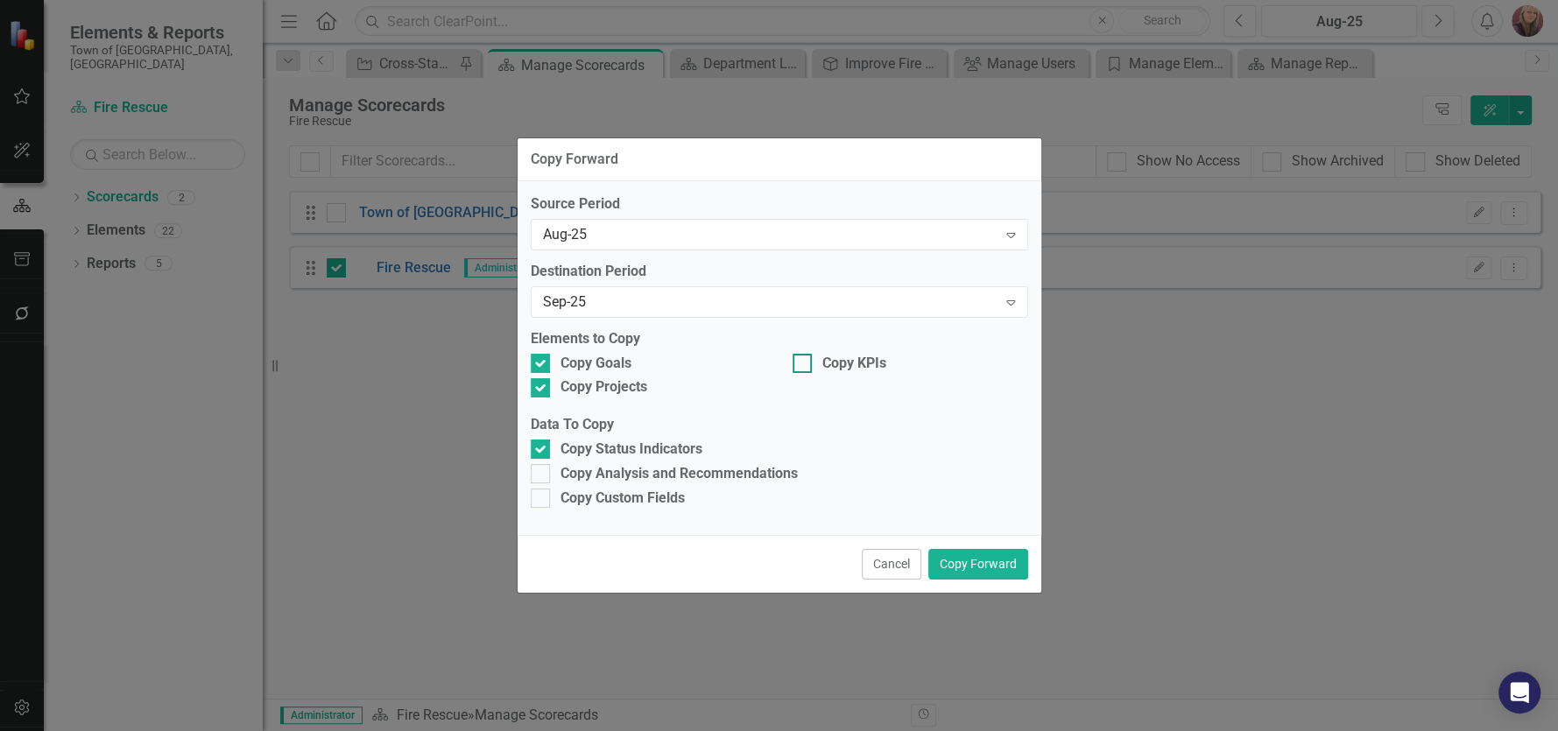
checkbox input "true"
click at [539, 471] on input "Copy Analysis and Recommendations" at bounding box center [536, 469] width 11 height 11
checkbox input "true"
click at [542, 498] on div at bounding box center [540, 498] width 19 height 19
click at [542, 498] on input "Copy Custom Fields" at bounding box center [536, 494] width 11 height 11
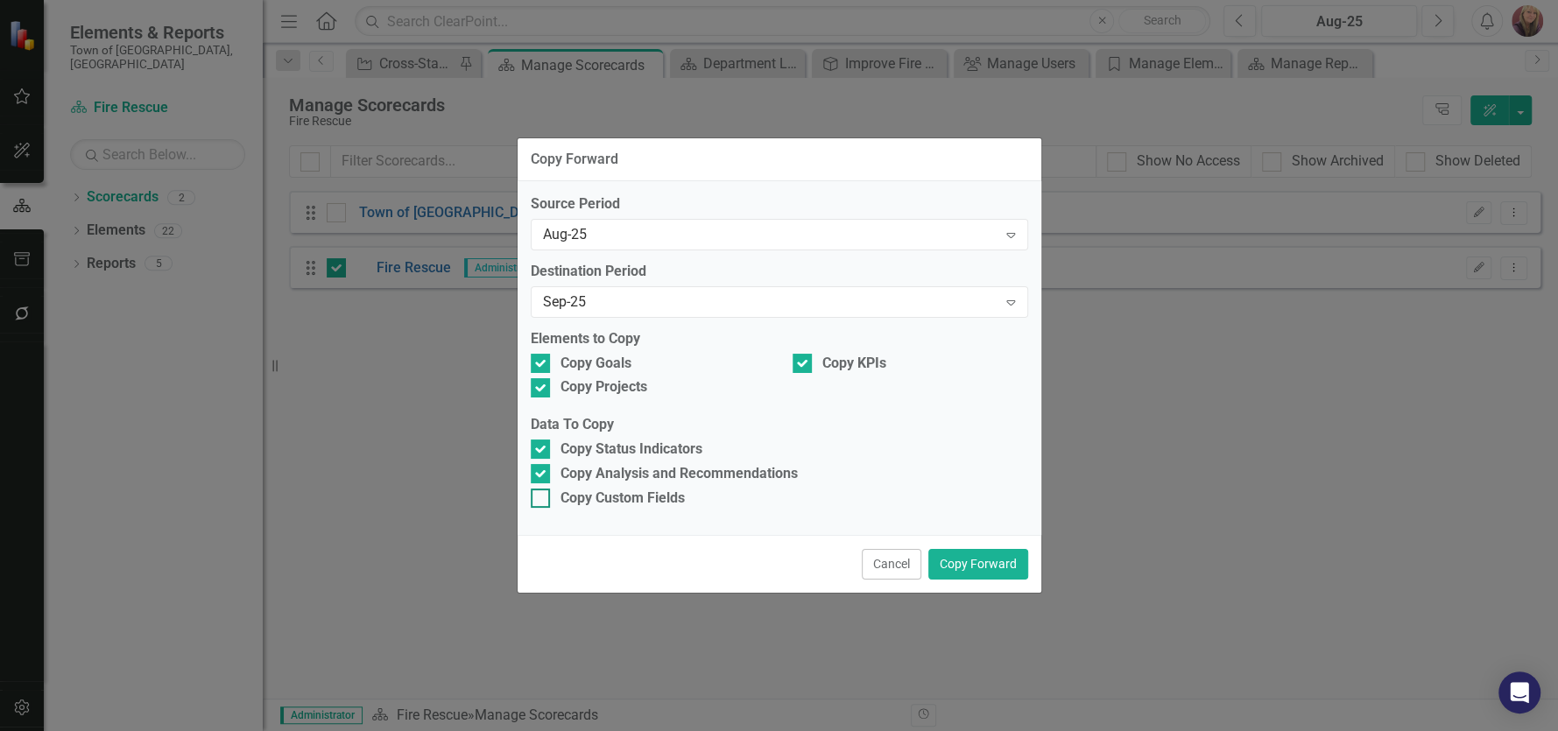
checkbox input "true"
click at [974, 563] on button "Copy Forward" at bounding box center [978, 564] width 100 height 31
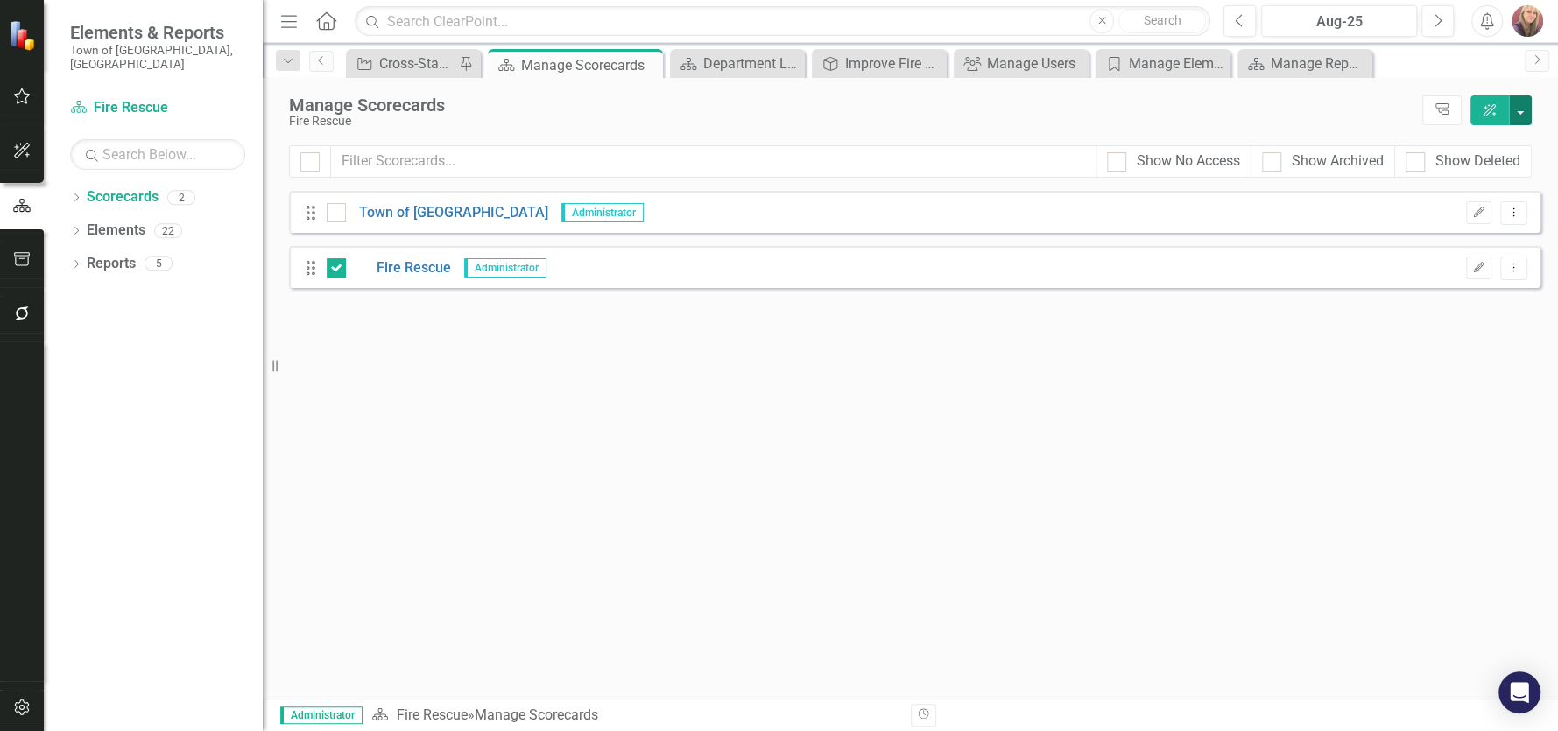
click at [1521, 113] on button "button" at bounding box center [1520, 110] width 23 height 30
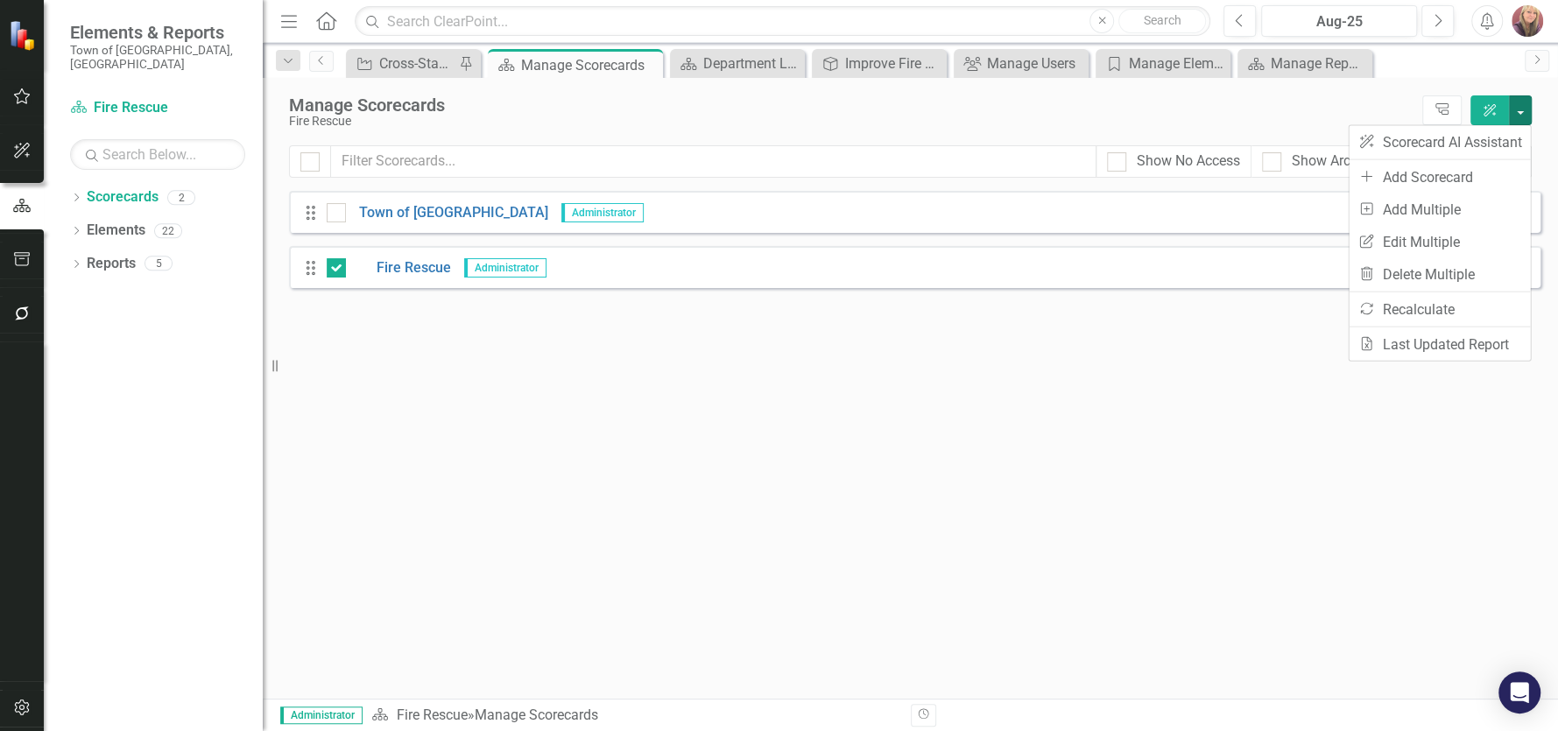
click at [1277, 102] on div "Manage Scorecards" at bounding box center [851, 104] width 1124 height 19
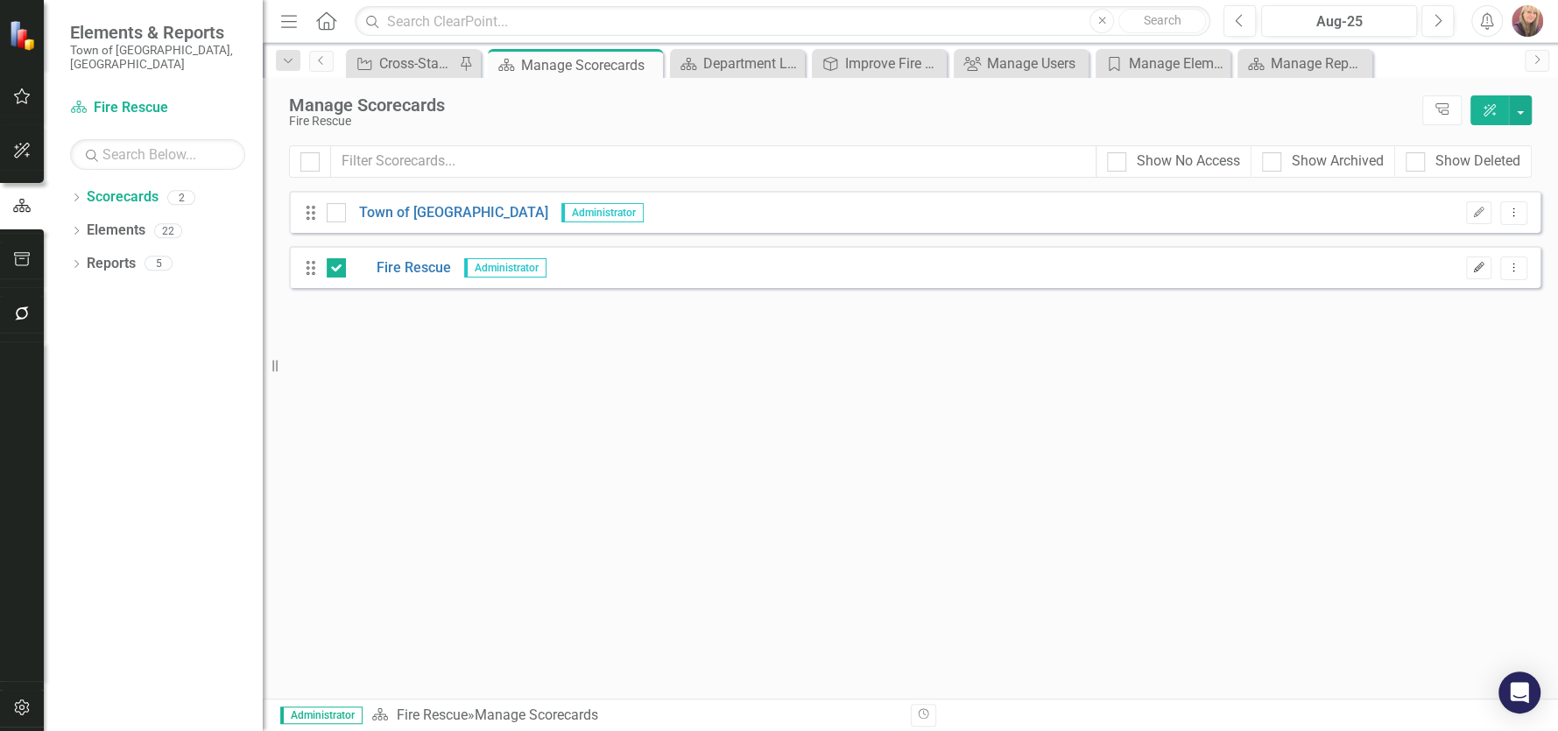
click at [1478, 267] on icon "Edit" at bounding box center [1478, 268] width 13 height 11
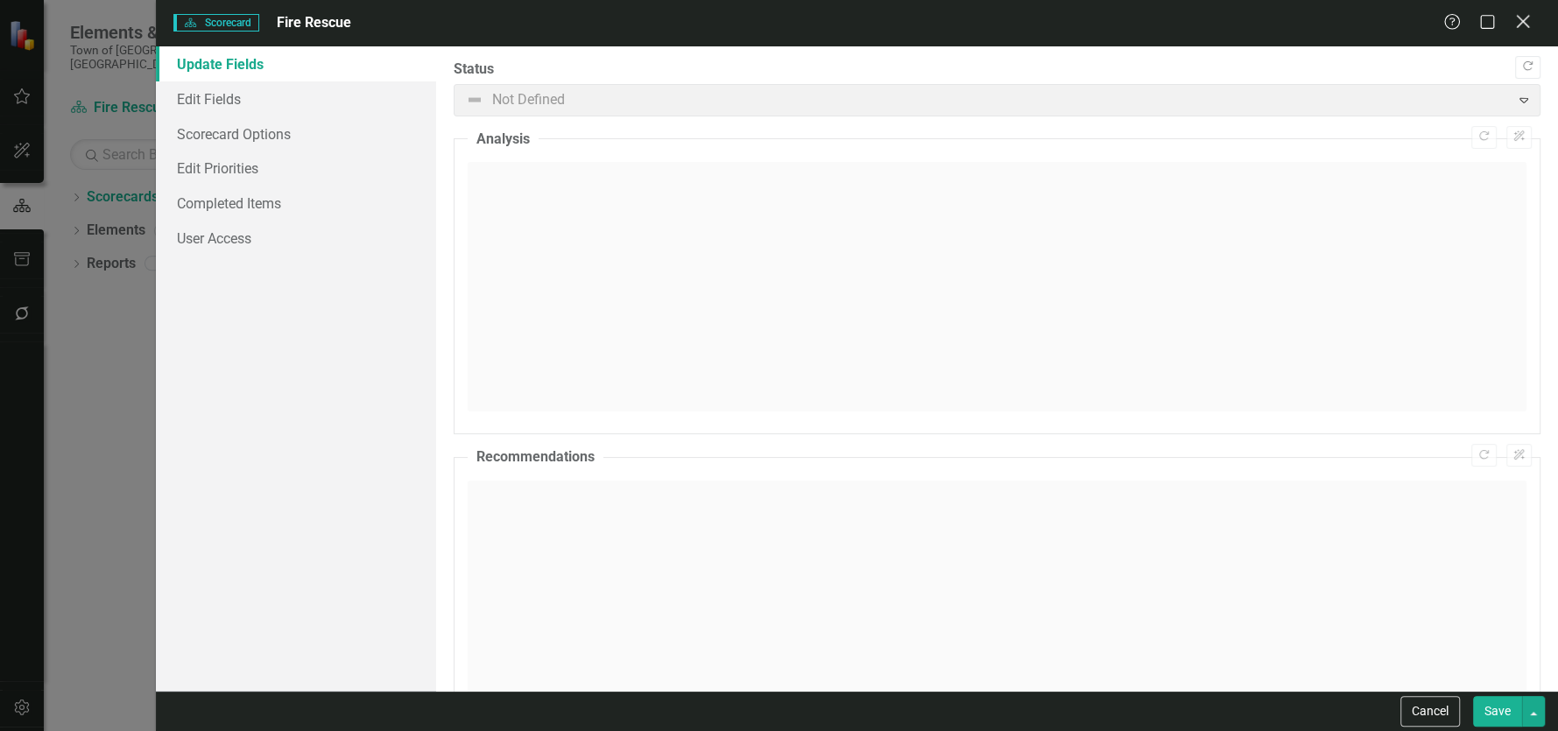
click at [1520, 18] on icon at bounding box center [1522, 21] width 13 height 13
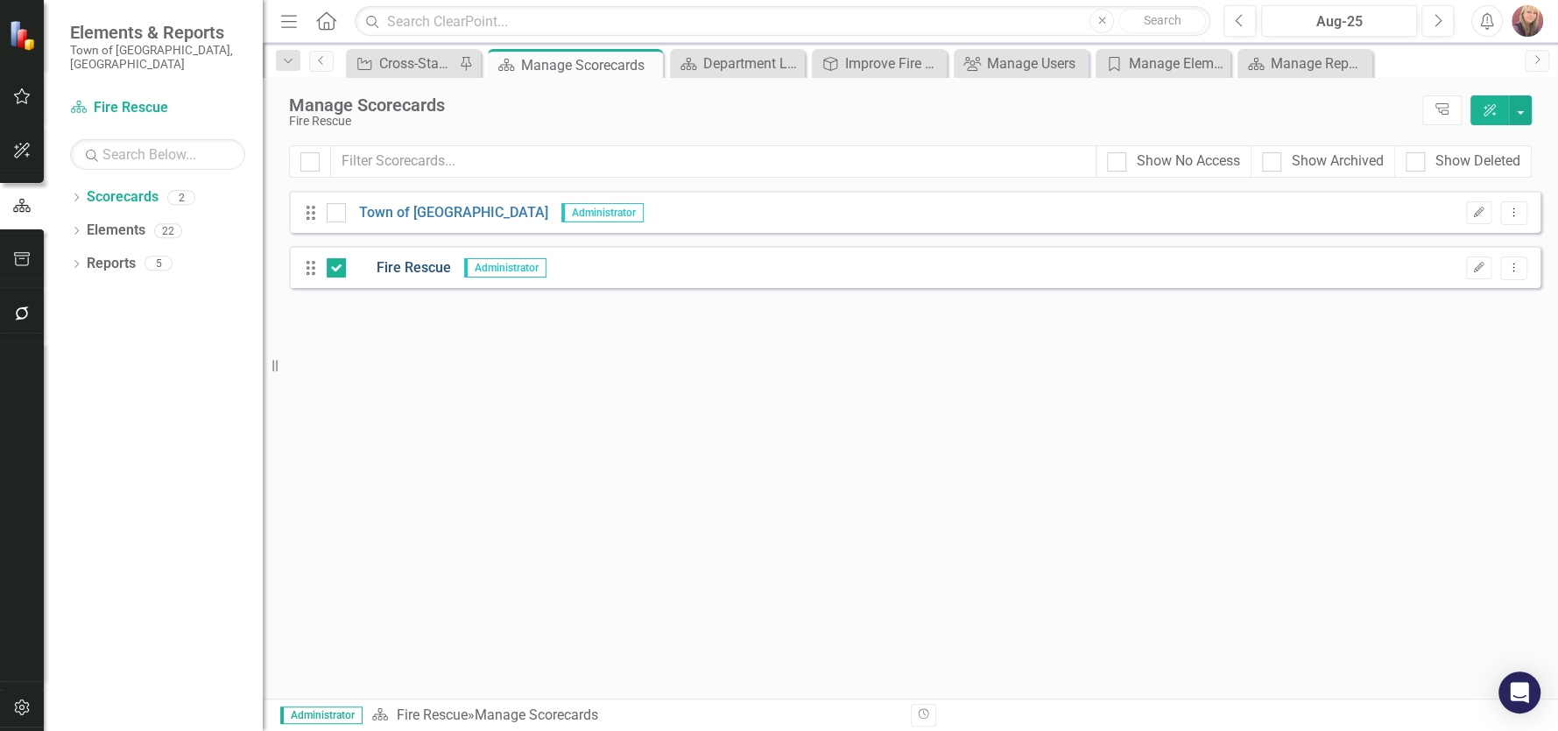
click at [421, 268] on link "Fire Rescue" at bounding box center [398, 268] width 105 height 20
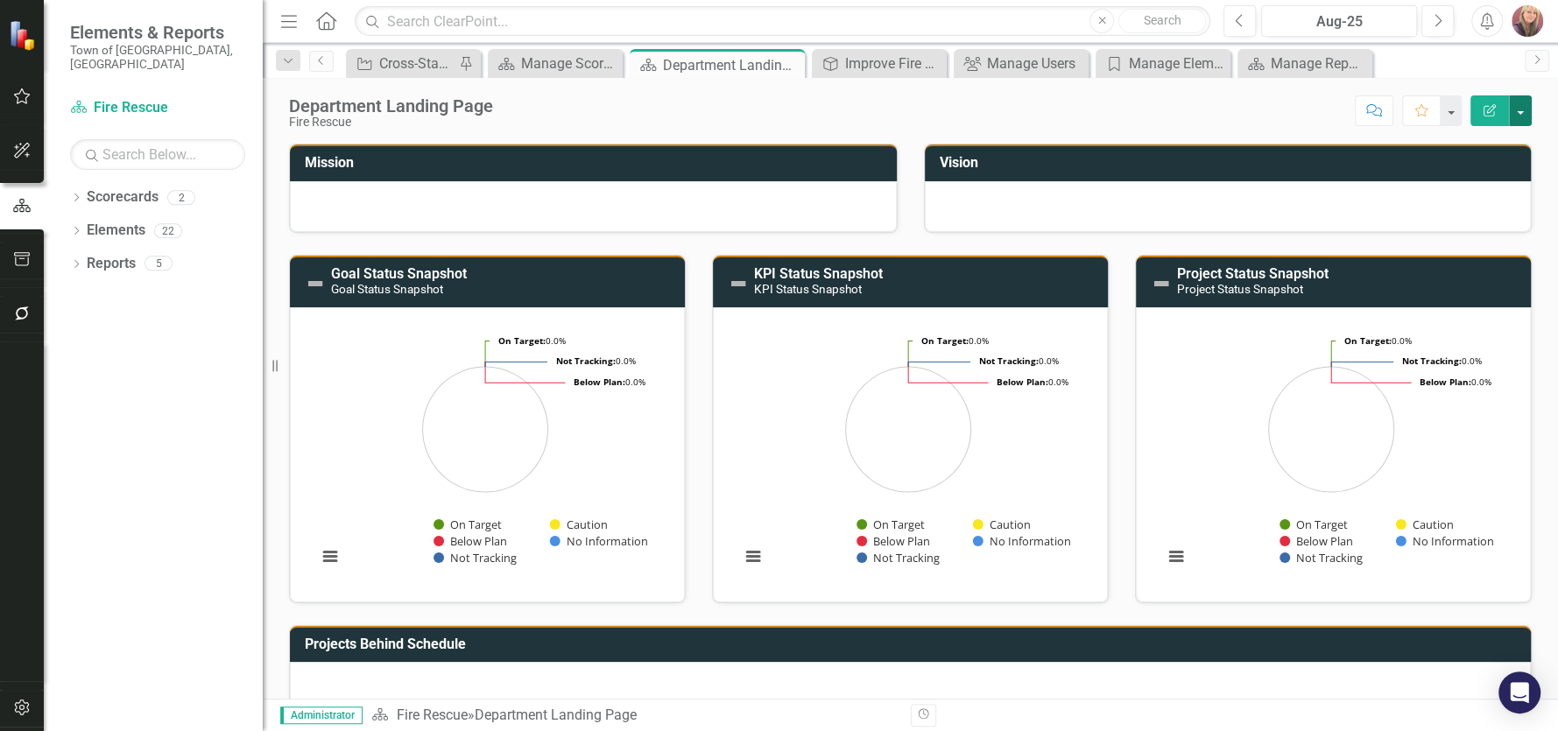
click at [1524, 108] on button "button" at bounding box center [1520, 110] width 23 height 31
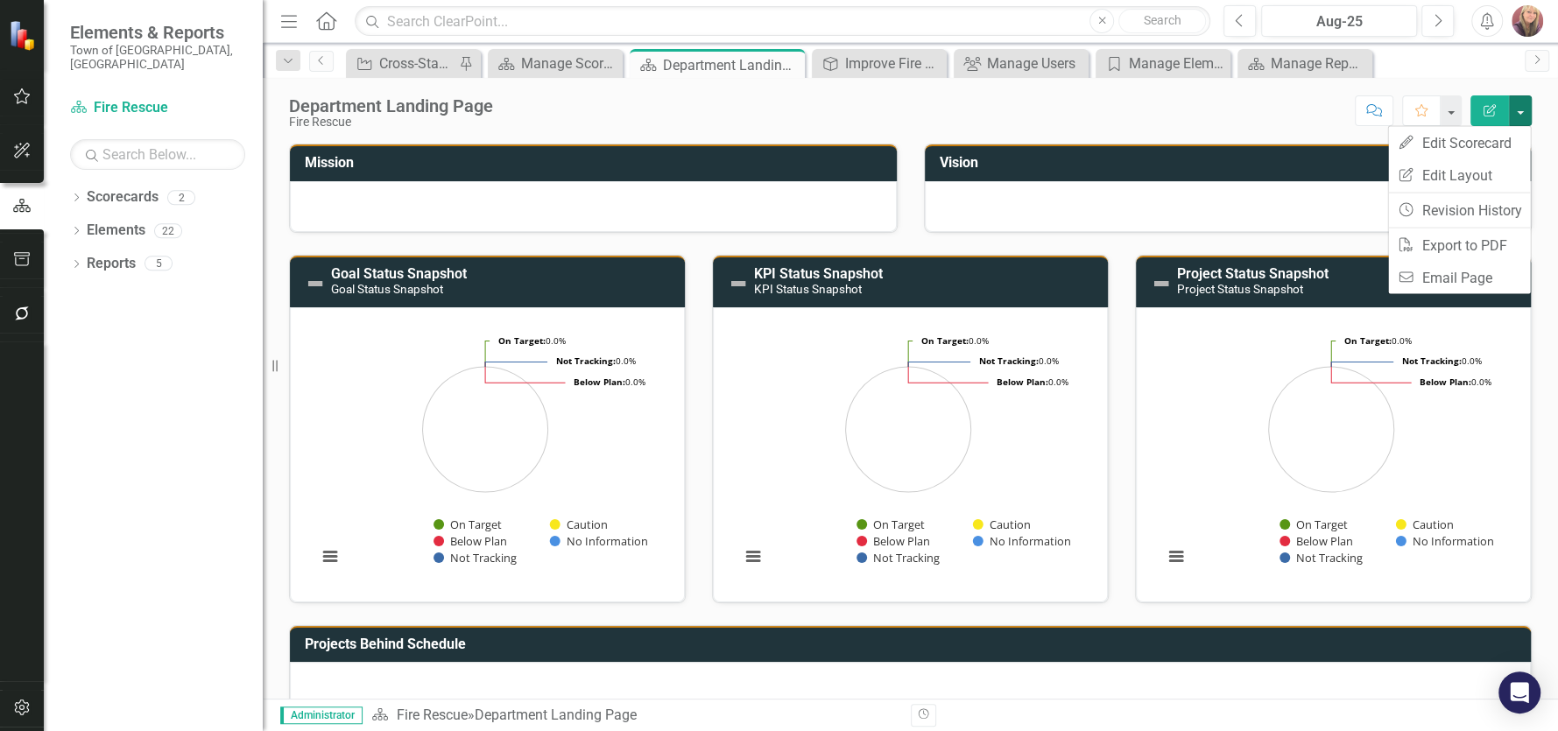
click at [1252, 112] on div "Score: N/A Aug-25 Completed Comment Favorite Edit Report" at bounding box center [1017, 110] width 1030 height 30
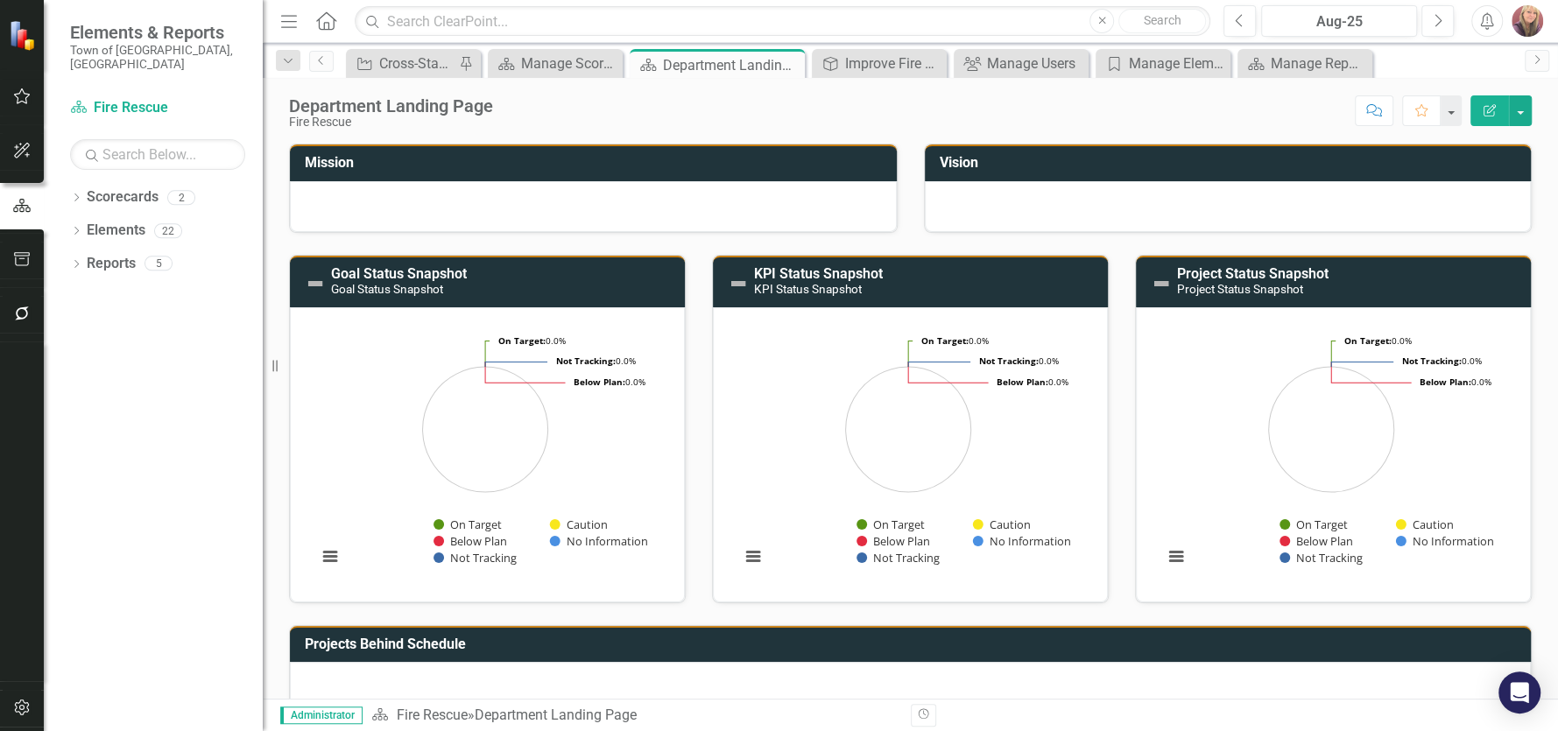
click at [1488, 109] on icon "button" at bounding box center [1489, 110] width 12 height 12
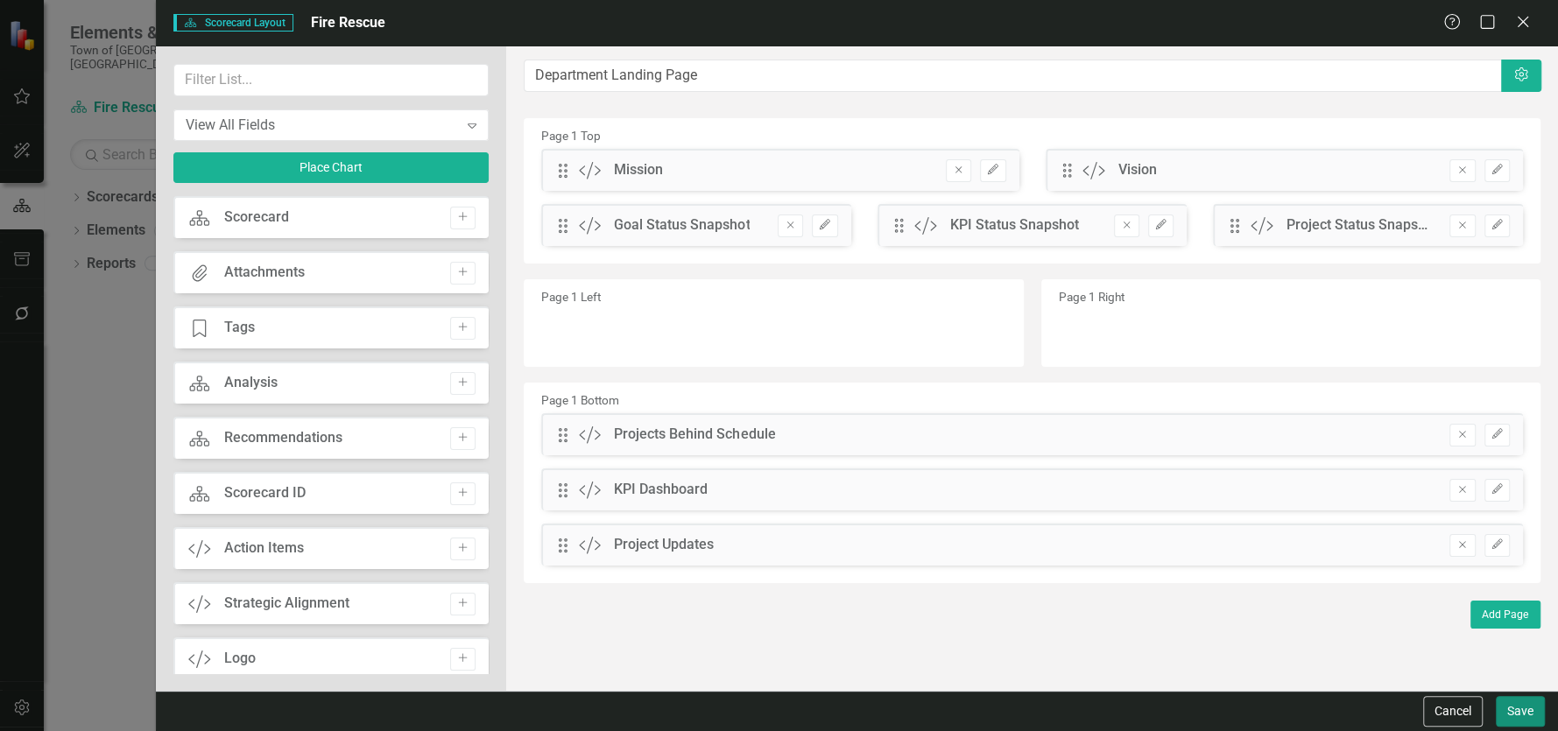
click at [1527, 709] on button "Save" at bounding box center [1519, 711] width 49 height 31
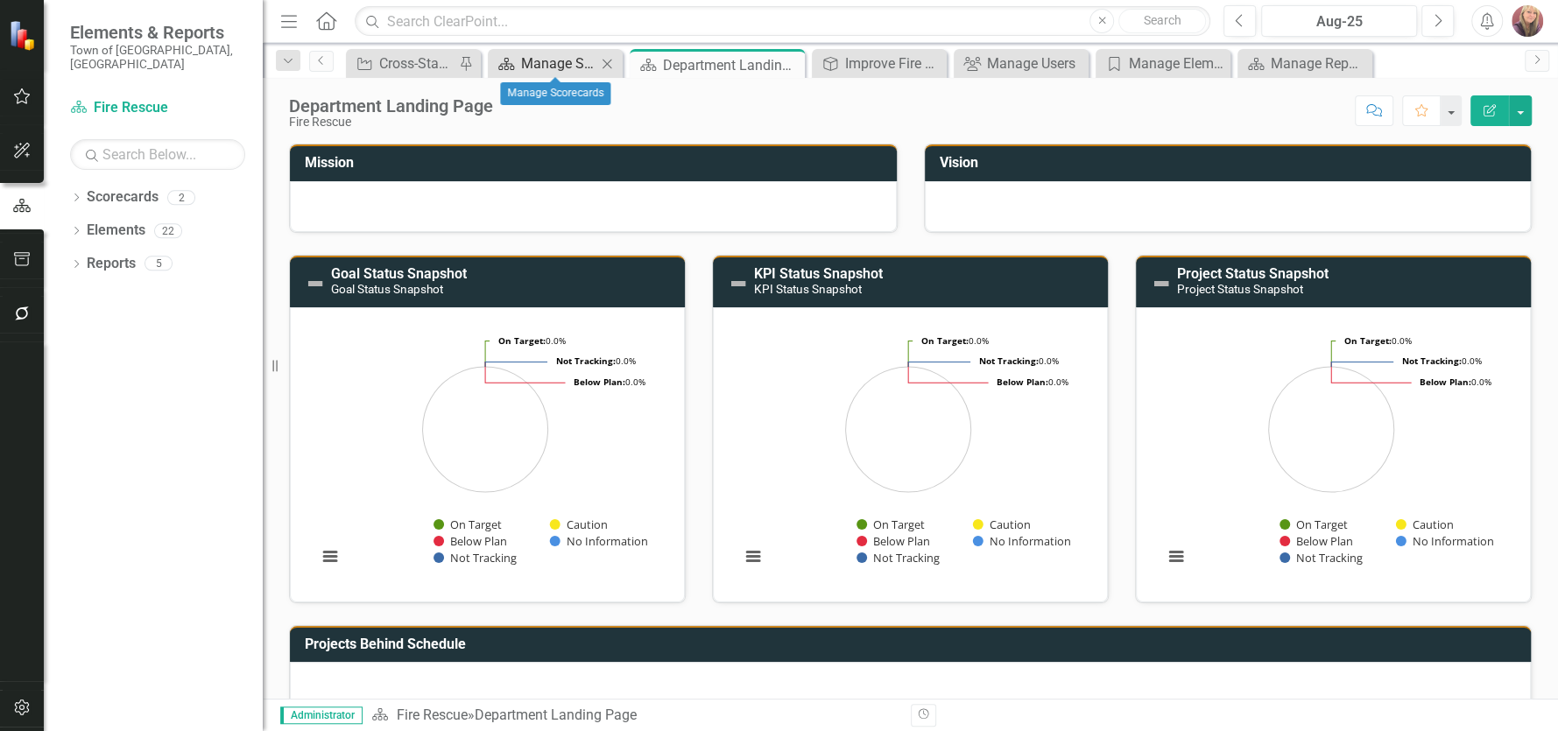
click at [566, 61] on div "Manage Scorecards" at bounding box center [558, 64] width 75 height 22
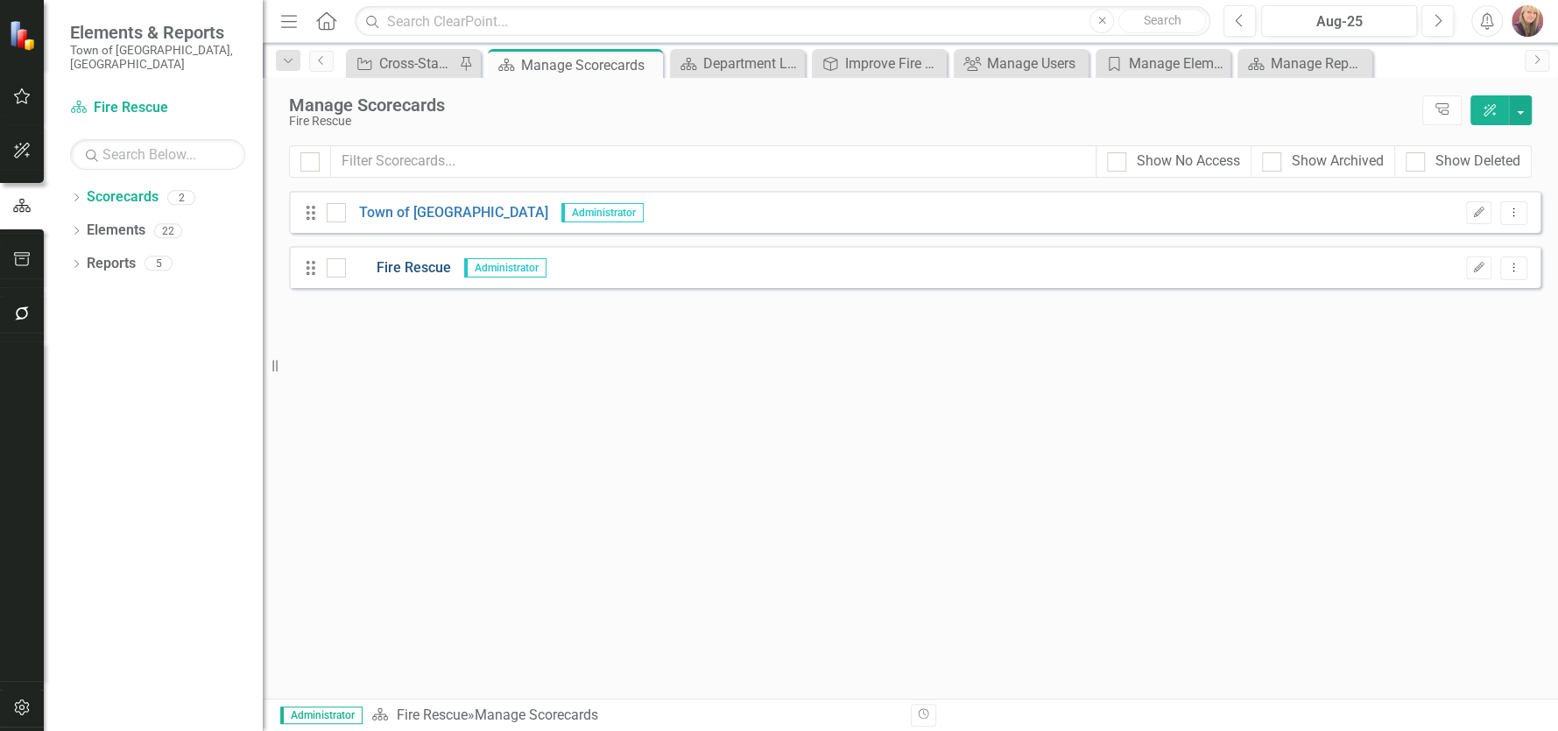
click at [416, 268] on link "Fire Rescue" at bounding box center [398, 268] width 105 height 20
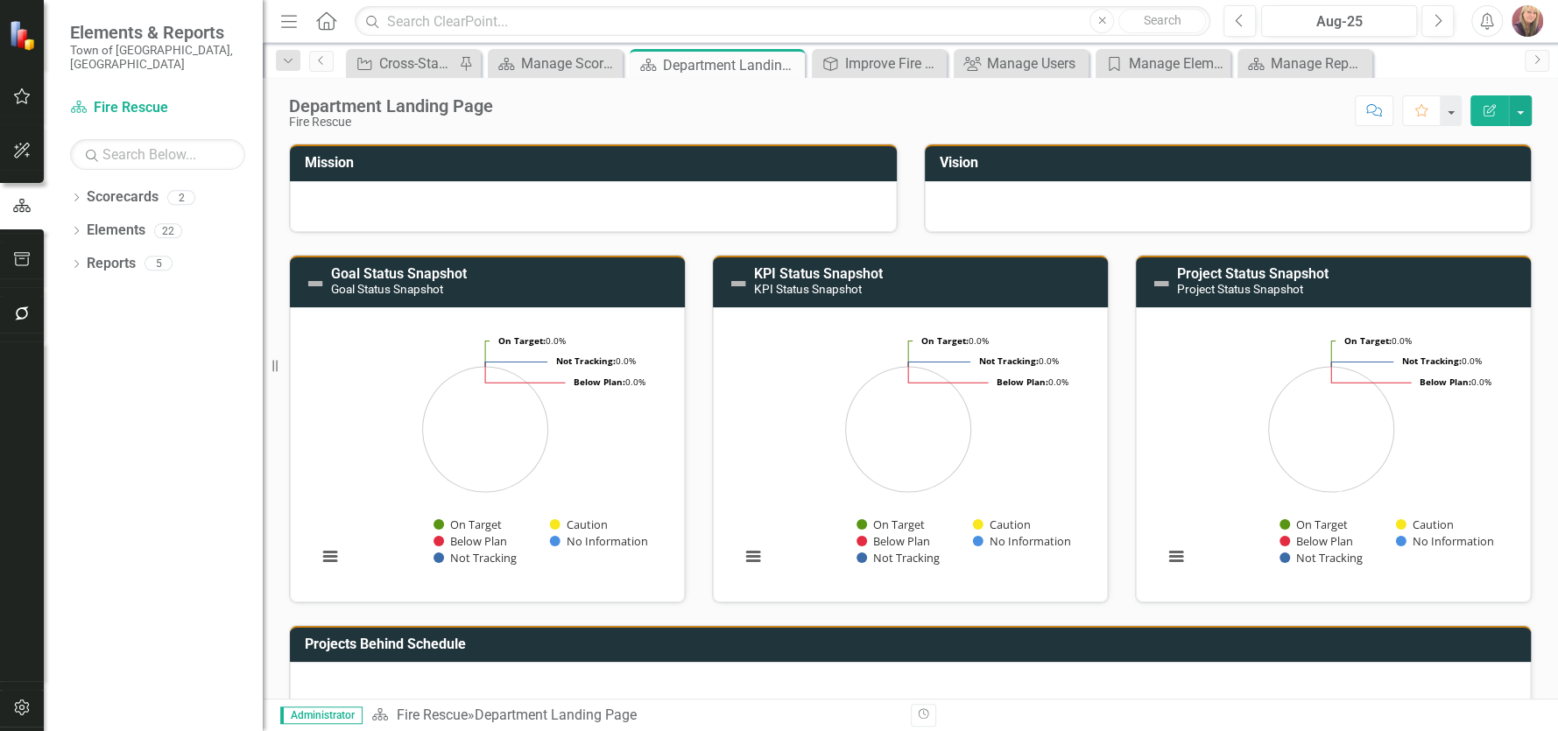
click at [1483, 109] on icon "button" at bounding box center [1489, 110] width 12 height 12
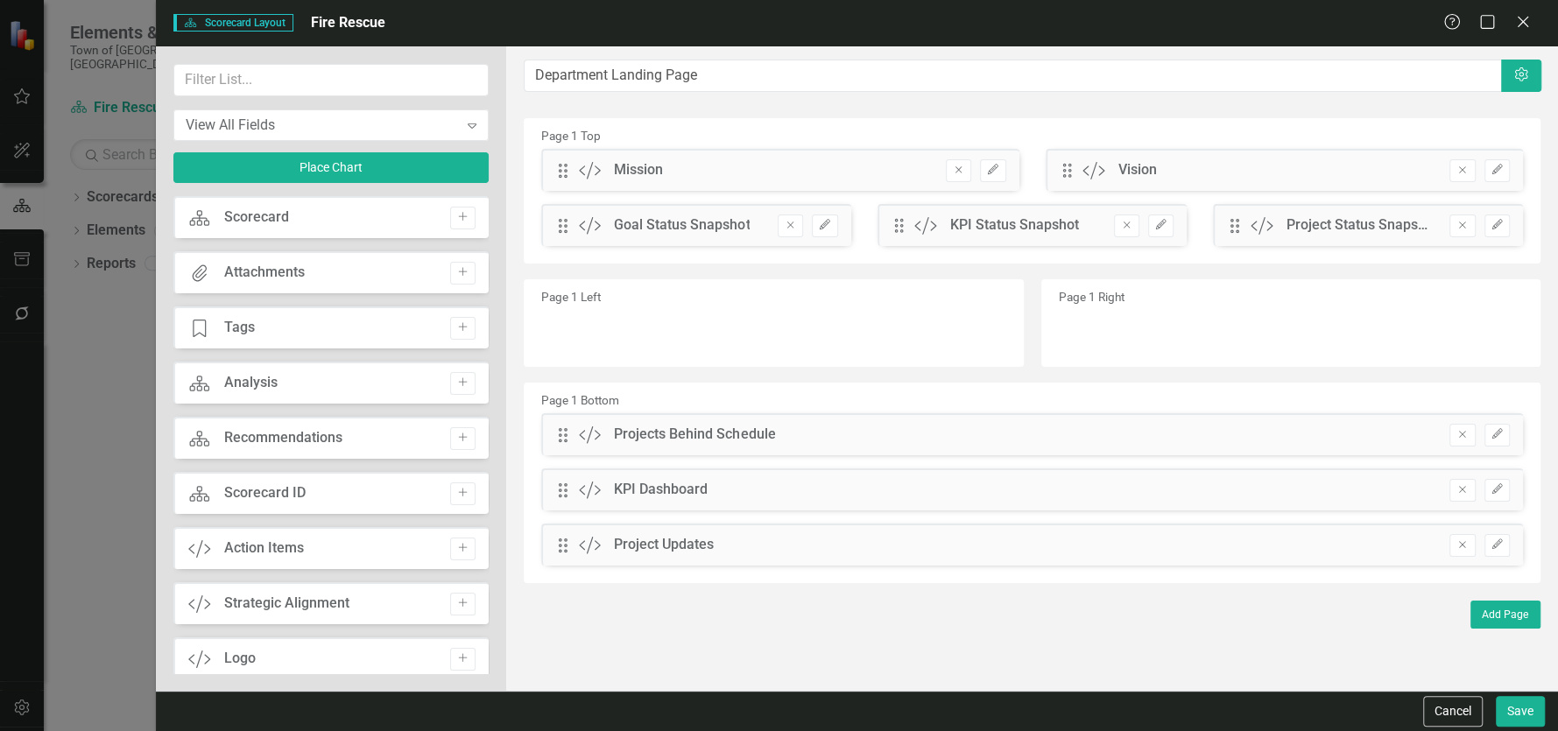
click at [270, 217] on div "Scorecard" at bounding box center [256, 218] width 65 height 20
click at [475, 125] on icon "Expand" at bounding box center [472, 125] width 18 height 14
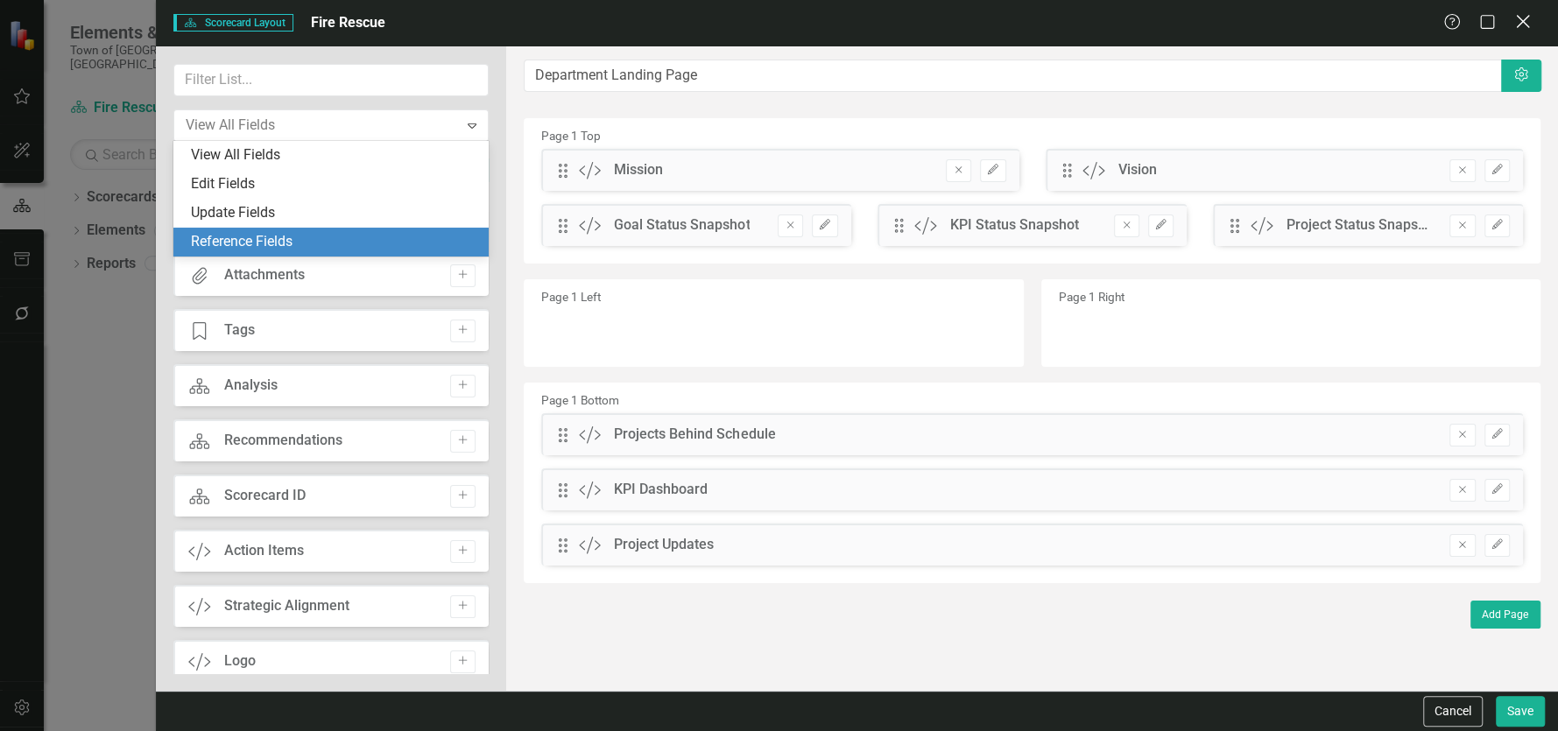
click at [1523, 19] on icon at bounding box center [1522, 21] width 13 height 13
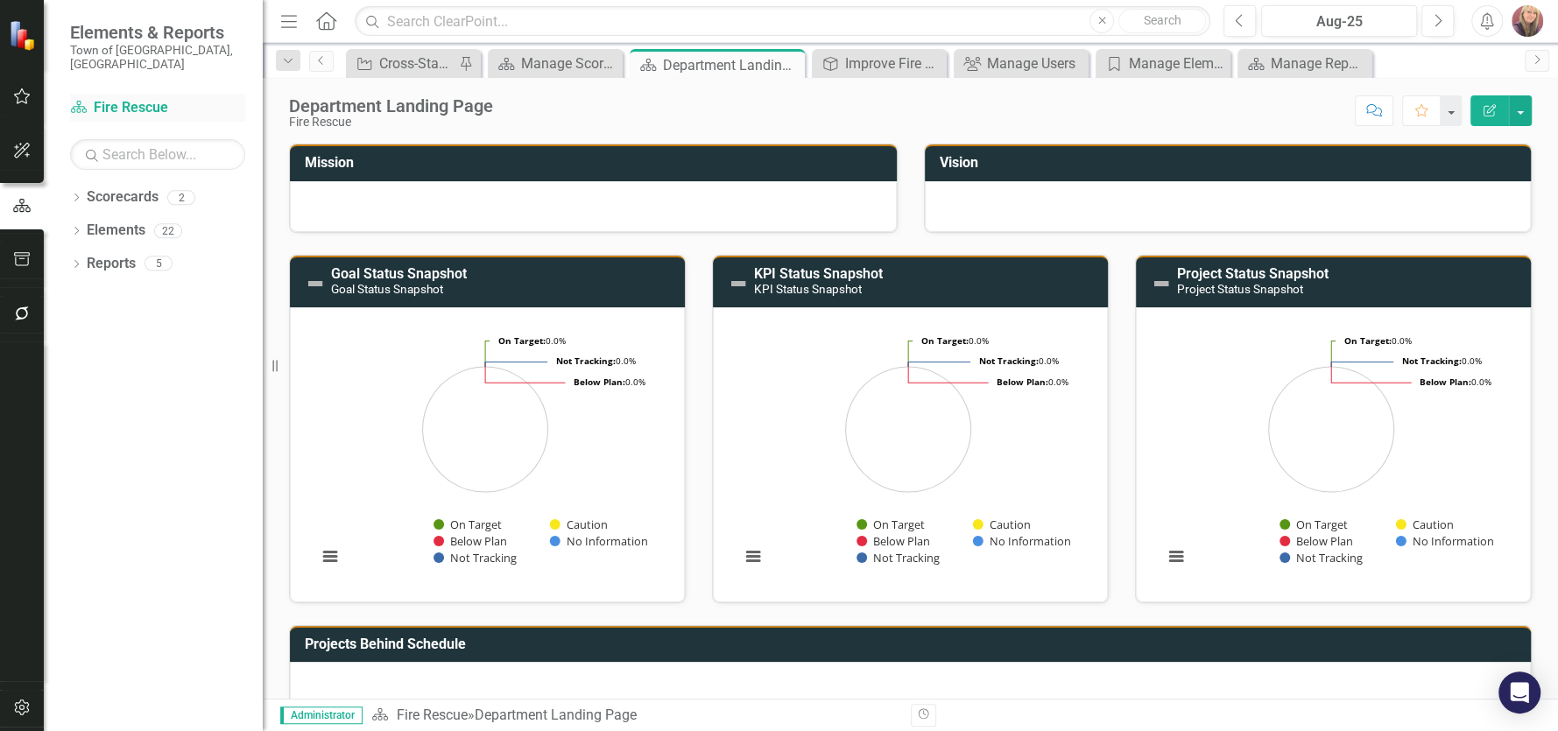
click at [123, 98] on link "Scorecard Fire Rescue" at bounding box center [157, 108] width 175 height 20
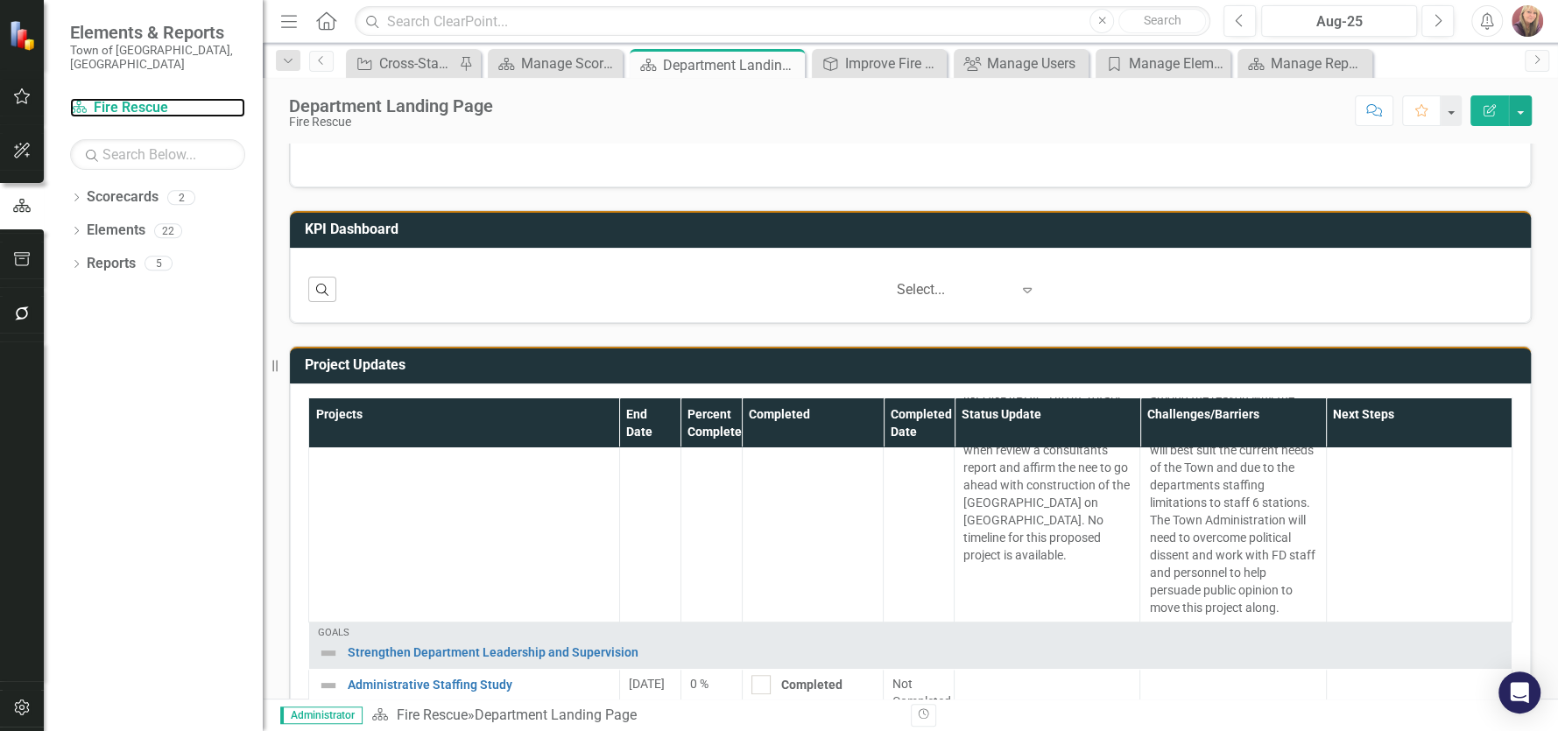
scroll to position [844, 0]
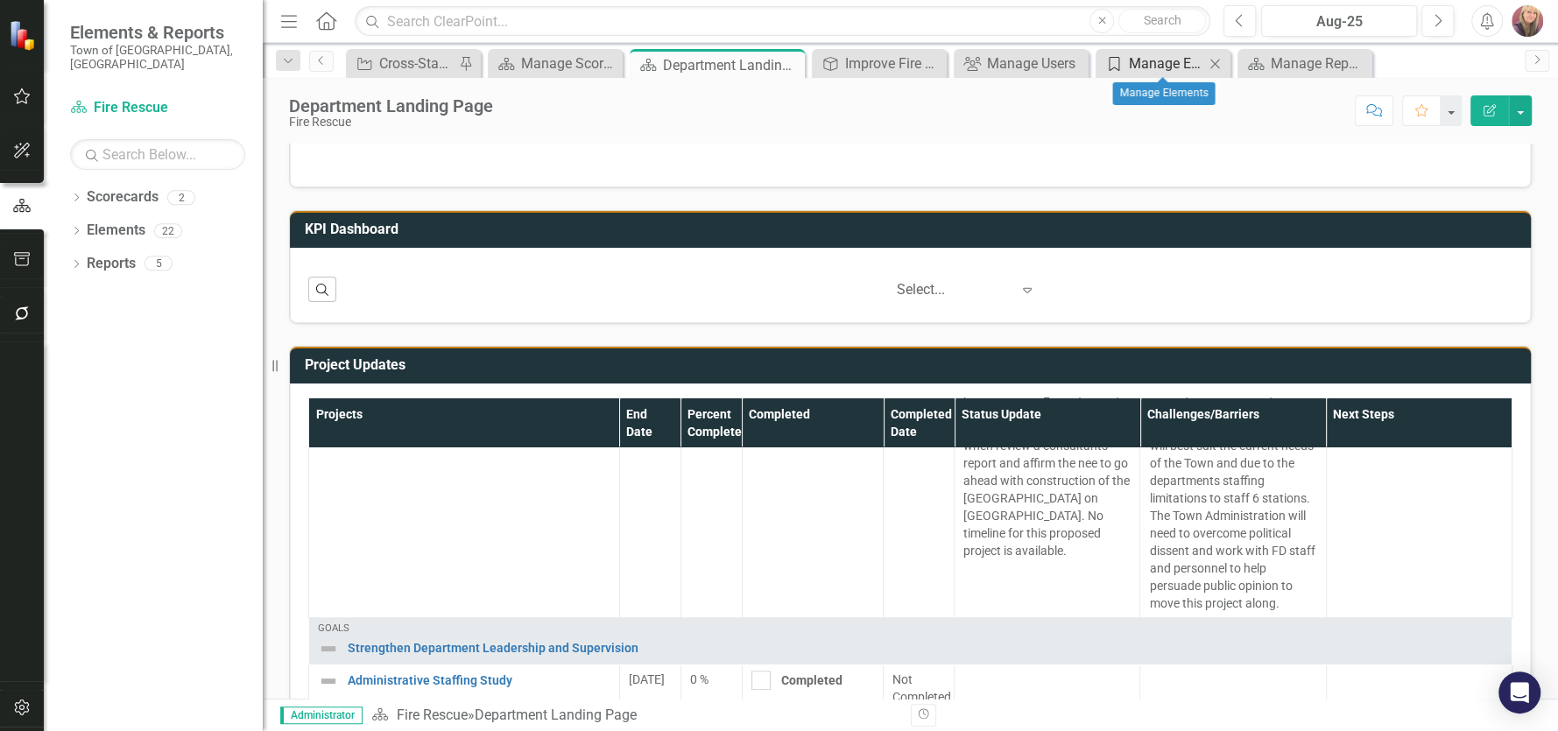
click at [1162, 61] on div "Manage Elements" at bounding box center [1166, 64] width 75 height 22
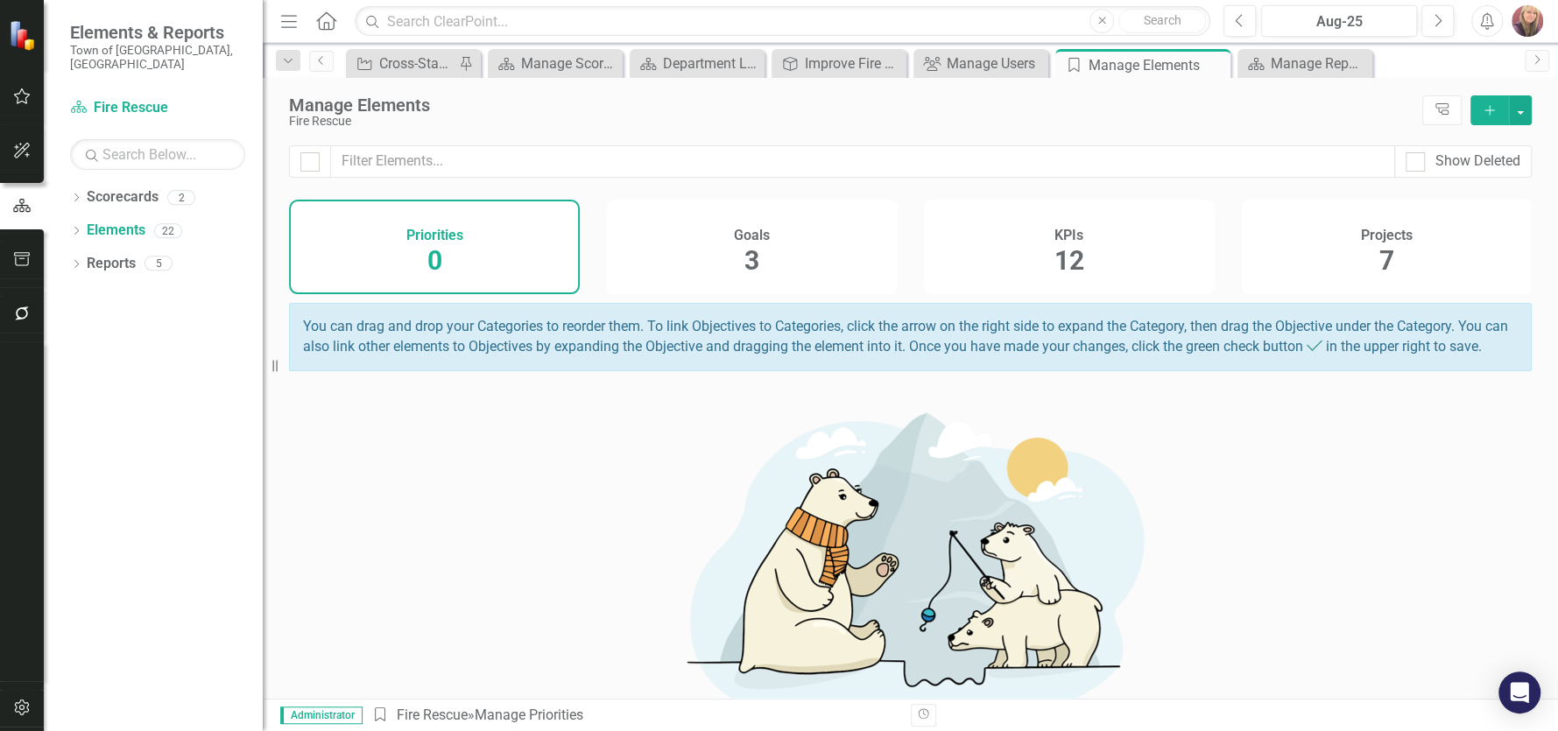
click at [1063, 253] on span "12" at bounding box center [1069, 260] width 30 height 31
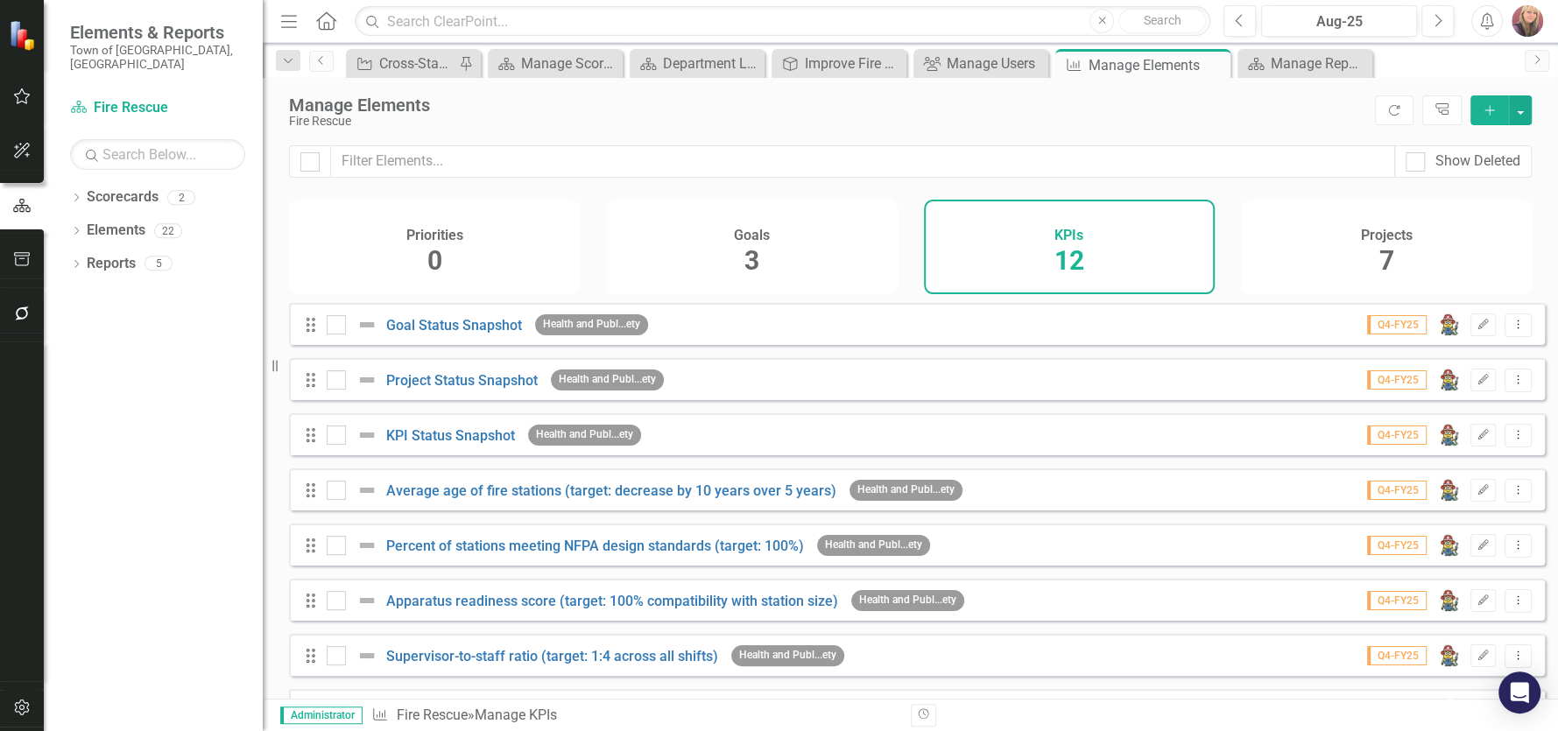
click at [763, 263] on div "Goals 3" at bounding box center [751, 247] width 291 height 95
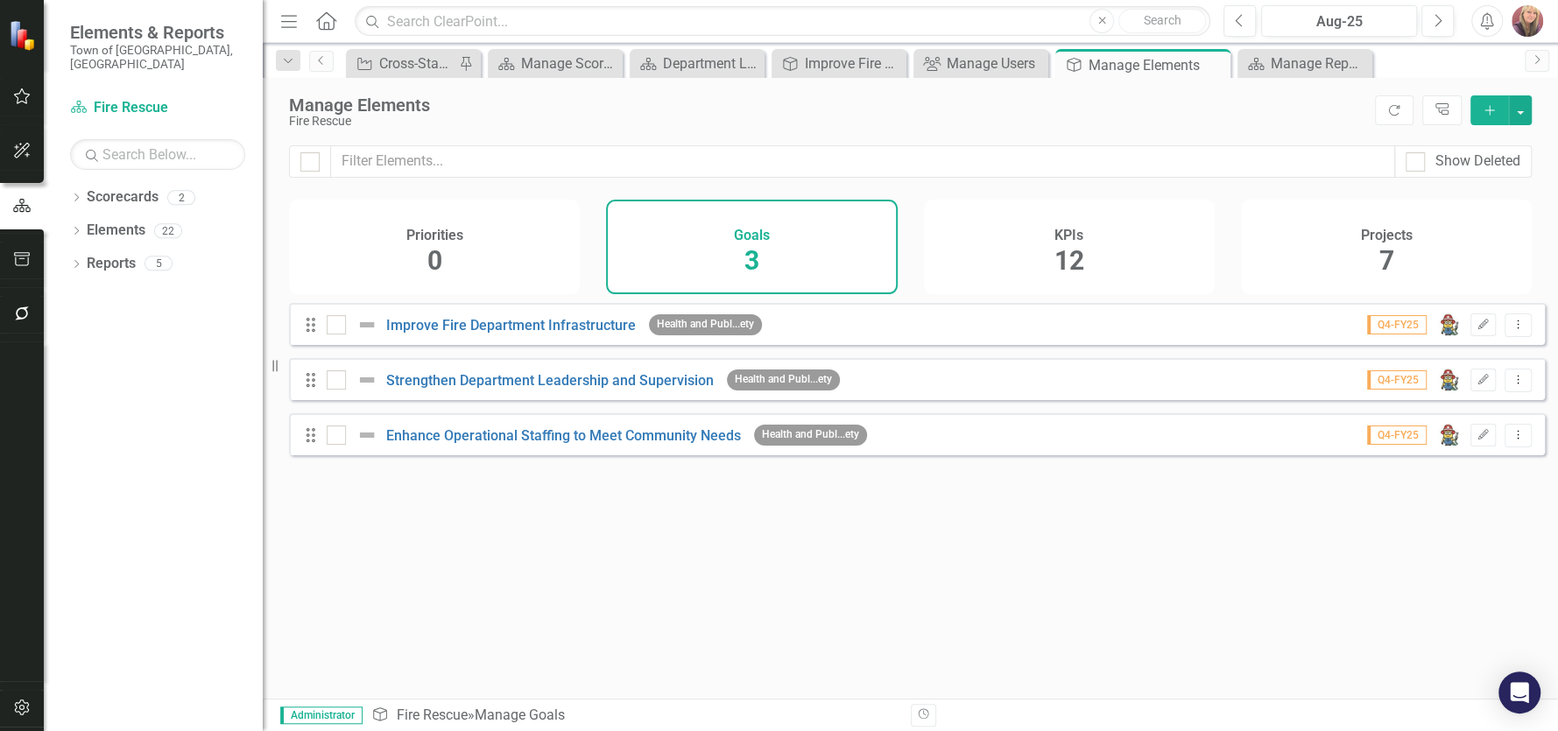
click at [1377, 334] on span "Q4-FY25" at bounding box center [1397, 324] width 60 height 19
click at [1390, 334] on span "Q4-FY25" at bounding box center [1397, 324] width 60 height 19
click at [106, 187] on link "Scorecards" at bounding box center [123, 197] width 72 height 20
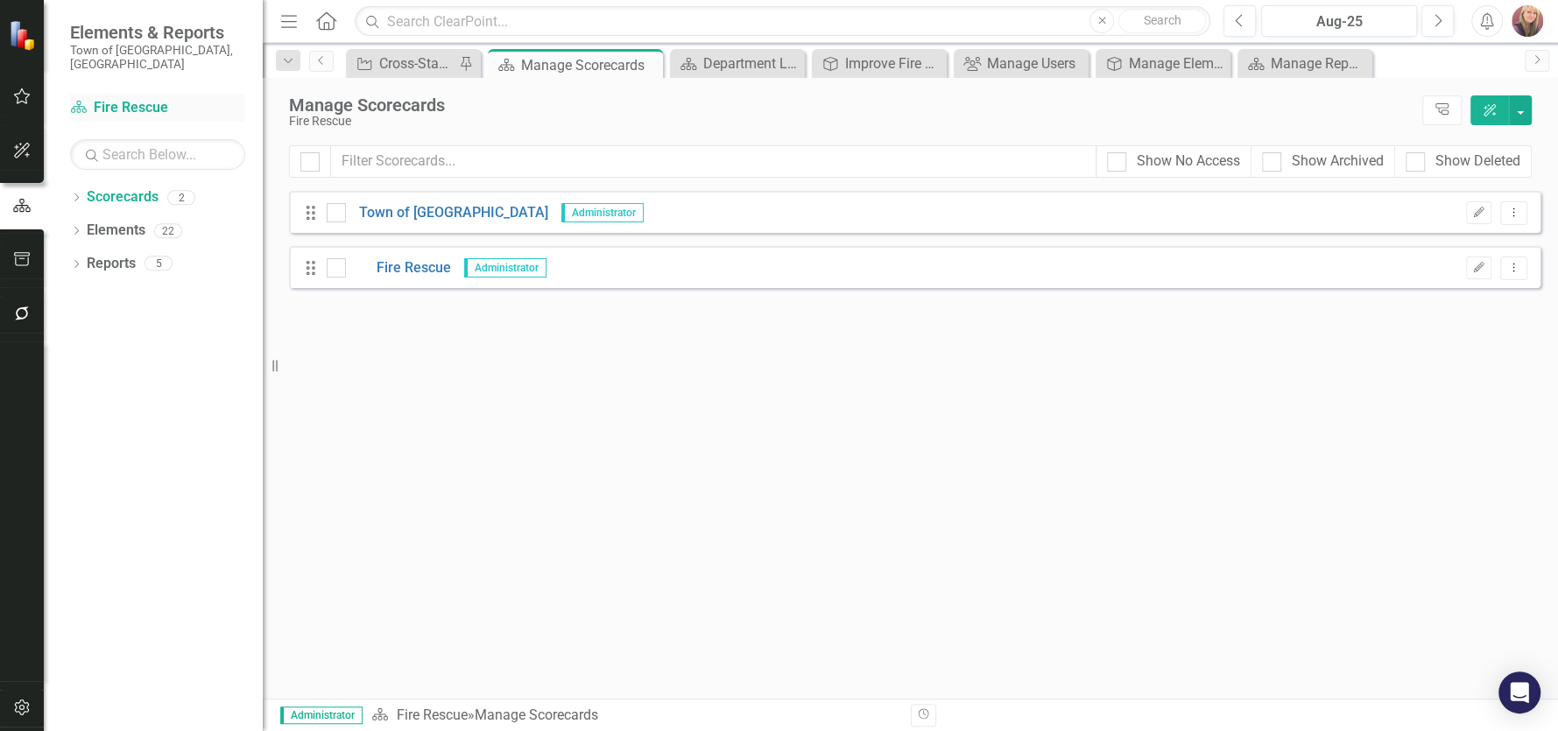
click at [145, 98] on link "Scorecard Fire Rescue" at bounding box center [157, 108] width 175 height 20
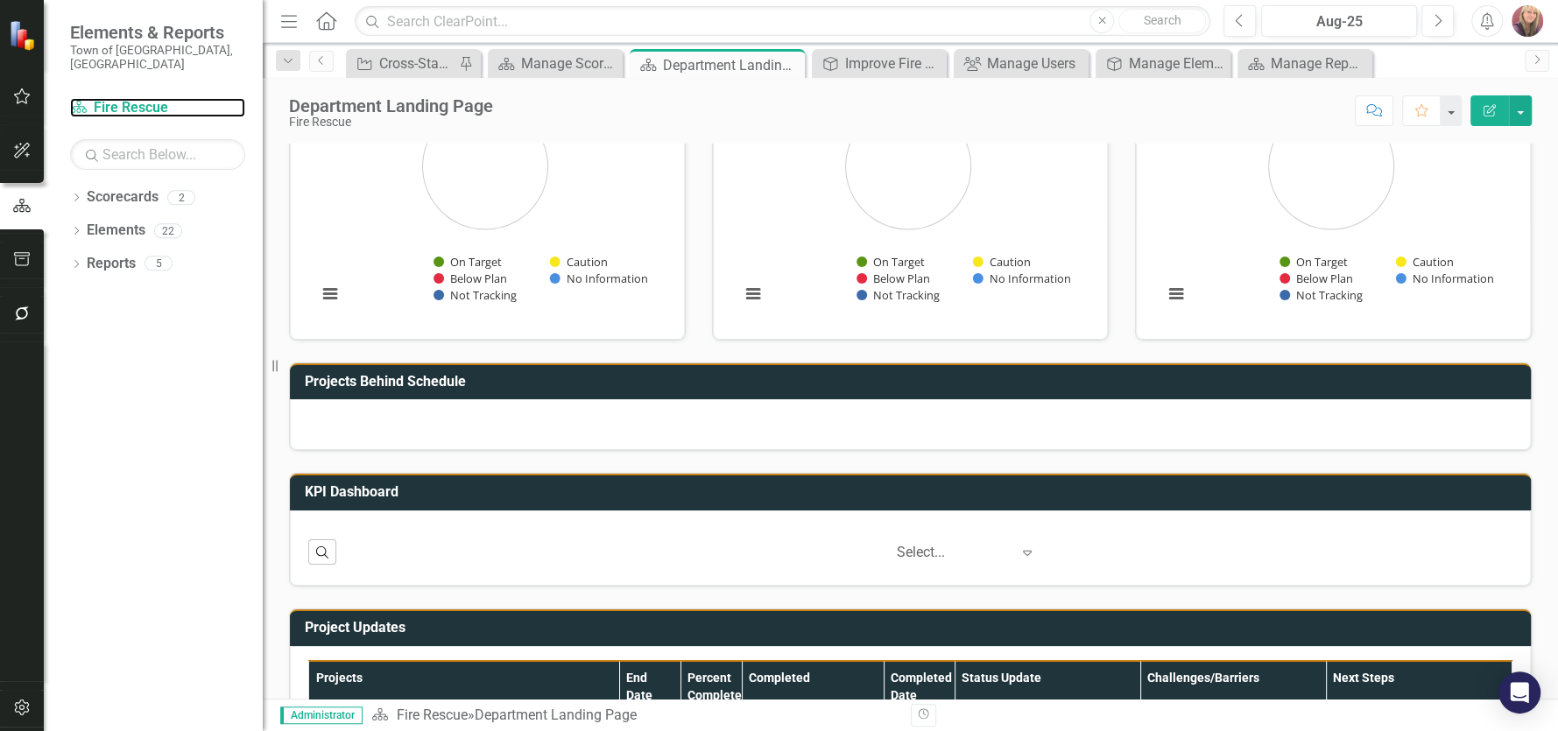
scroll to position [349, 0]
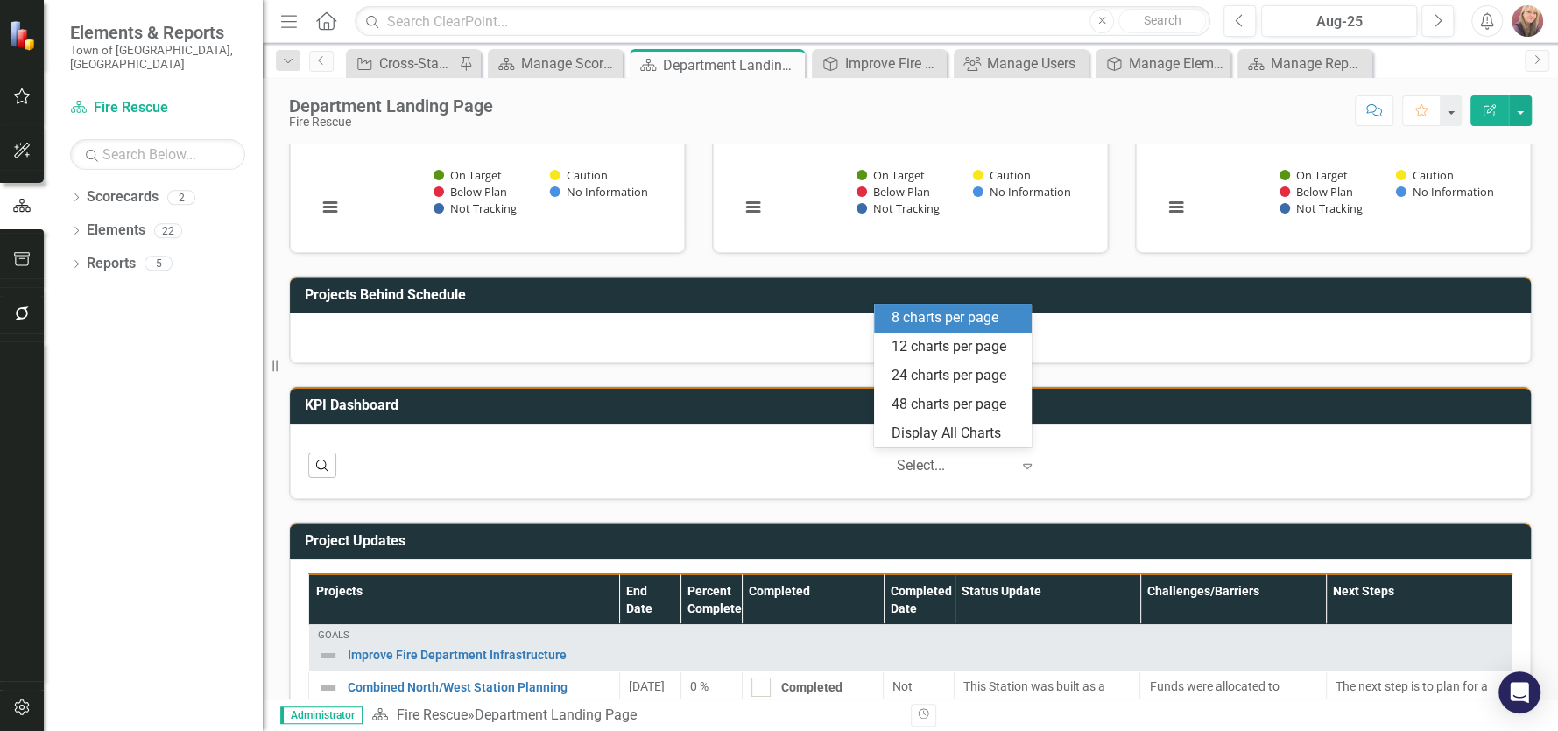
click at [1018, 468] on icon "Expand" at bounding box center [1027, 466] width 18 height 14
click at [1406, 329] on div at bounding box center [910, 338] width 1241 height 51
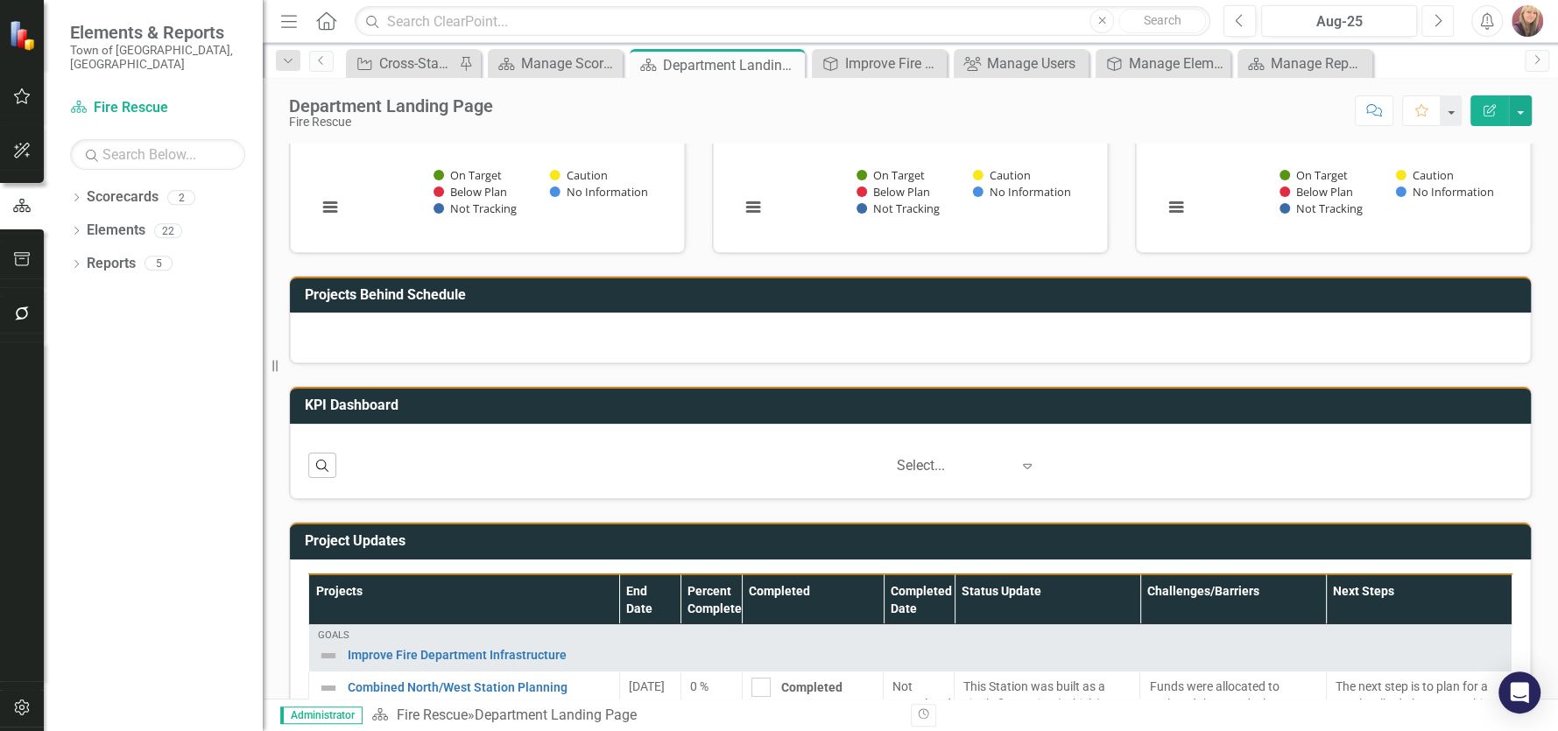
click at [1438, 20] on icon "Next" at bounding box center [1437, 21] width 10 height 16
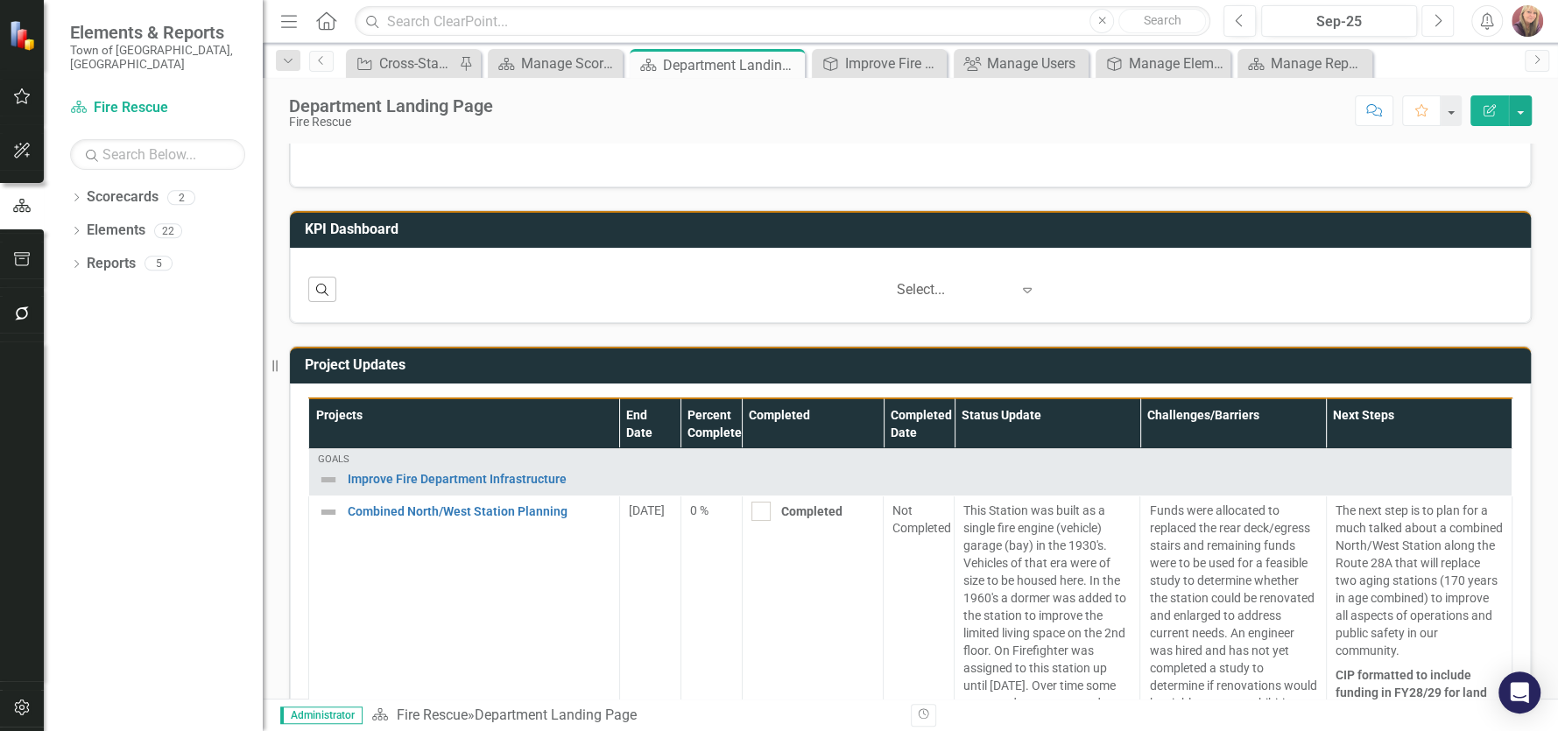
scroll to position [613, 0]
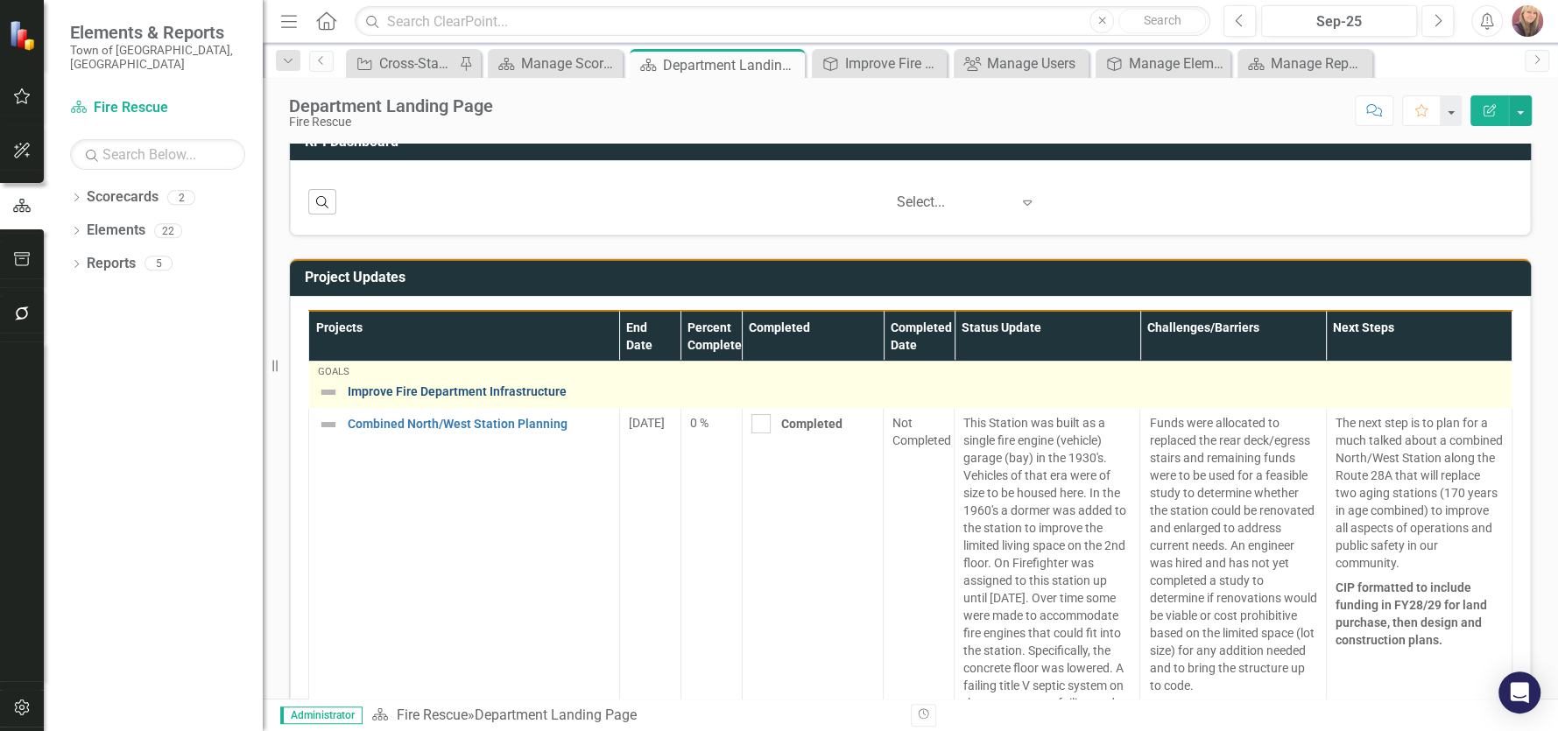
click at [514, 390] on link "Improve Fire Department Infrastructure" at bounding box center [925, 391] width 1155 height 13
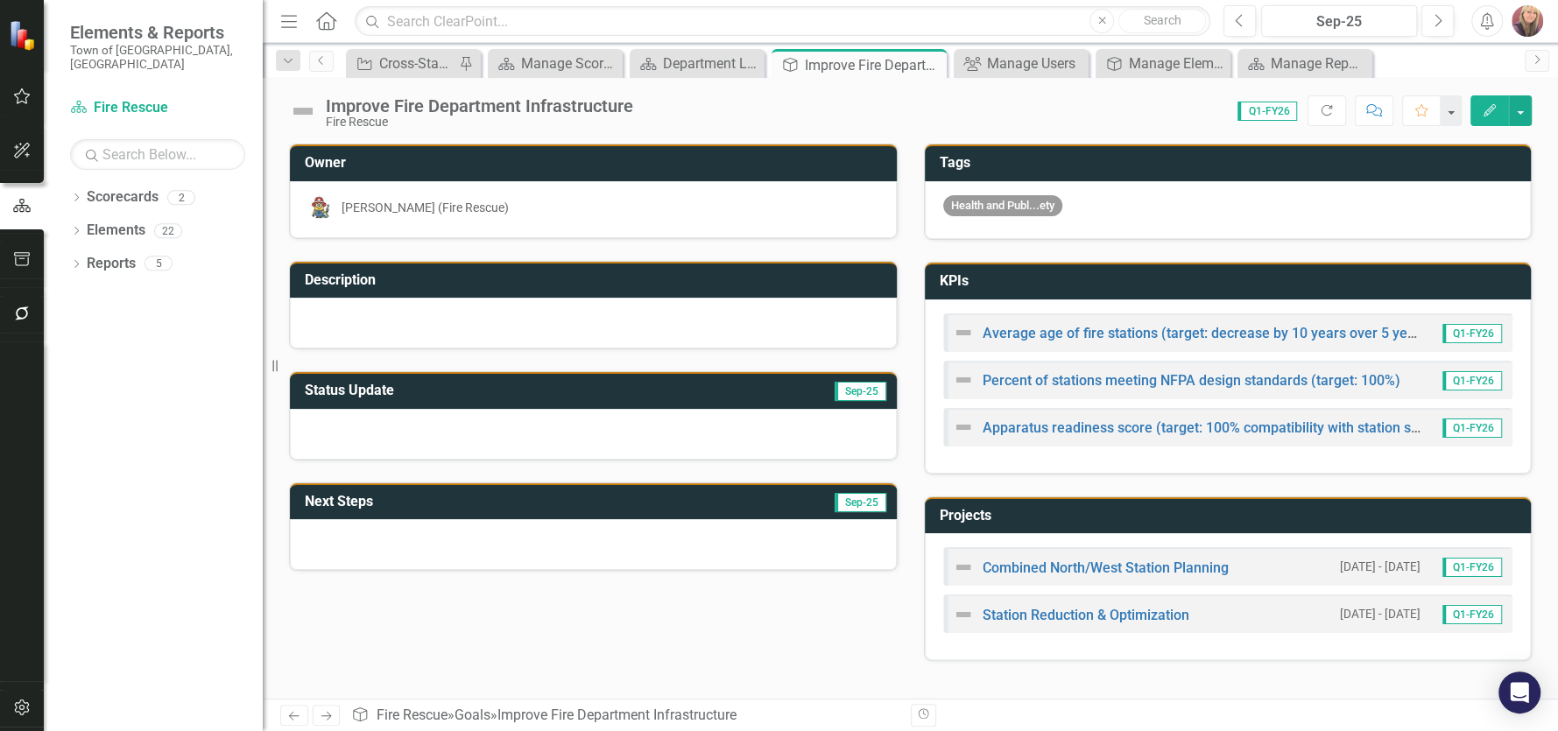
click at [294, 718] on icon "Previous" at bounding box center [293, 715] width 15 height 11
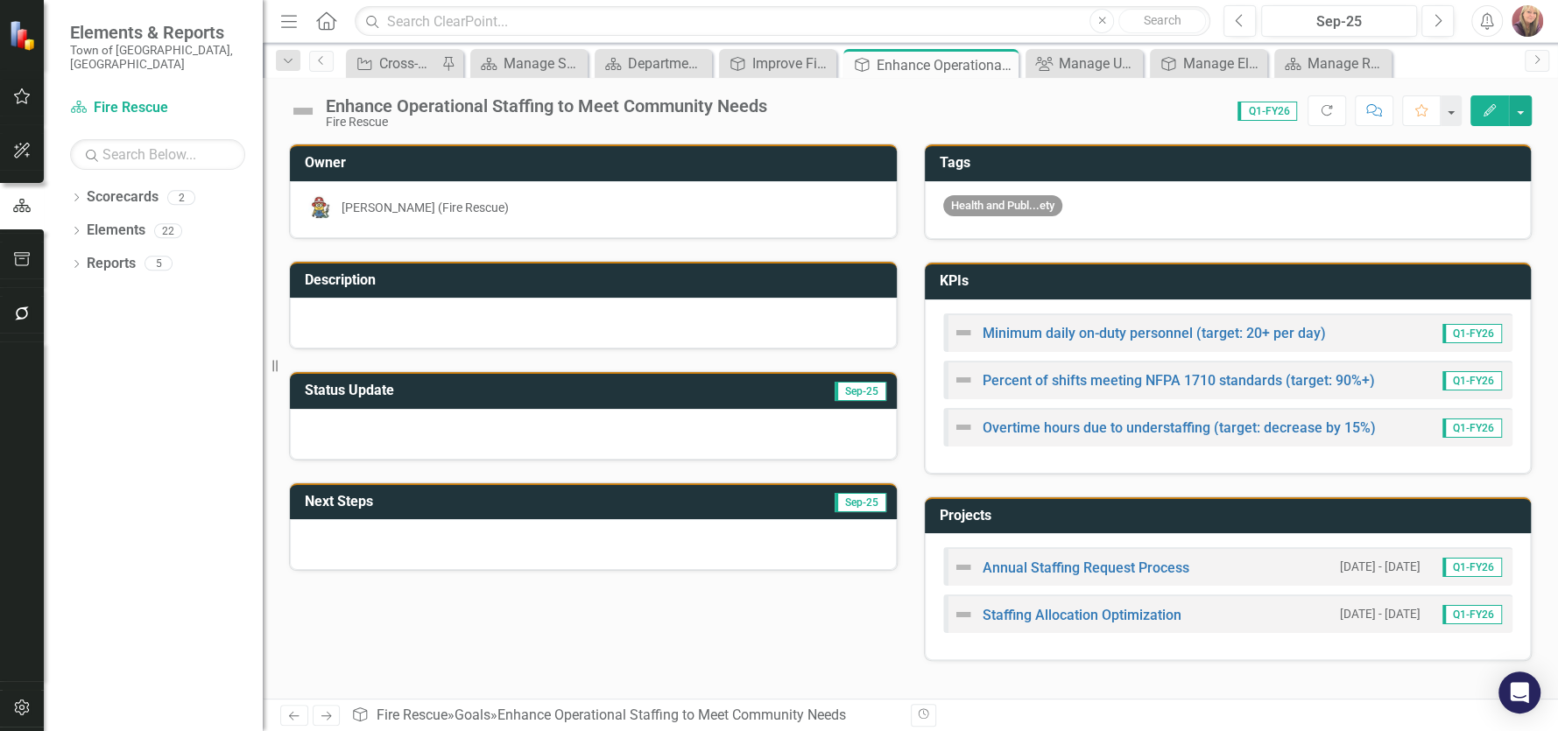
click at [293, 720] on icon "Previous" at bounding box center [293, 715] width 15 height 11
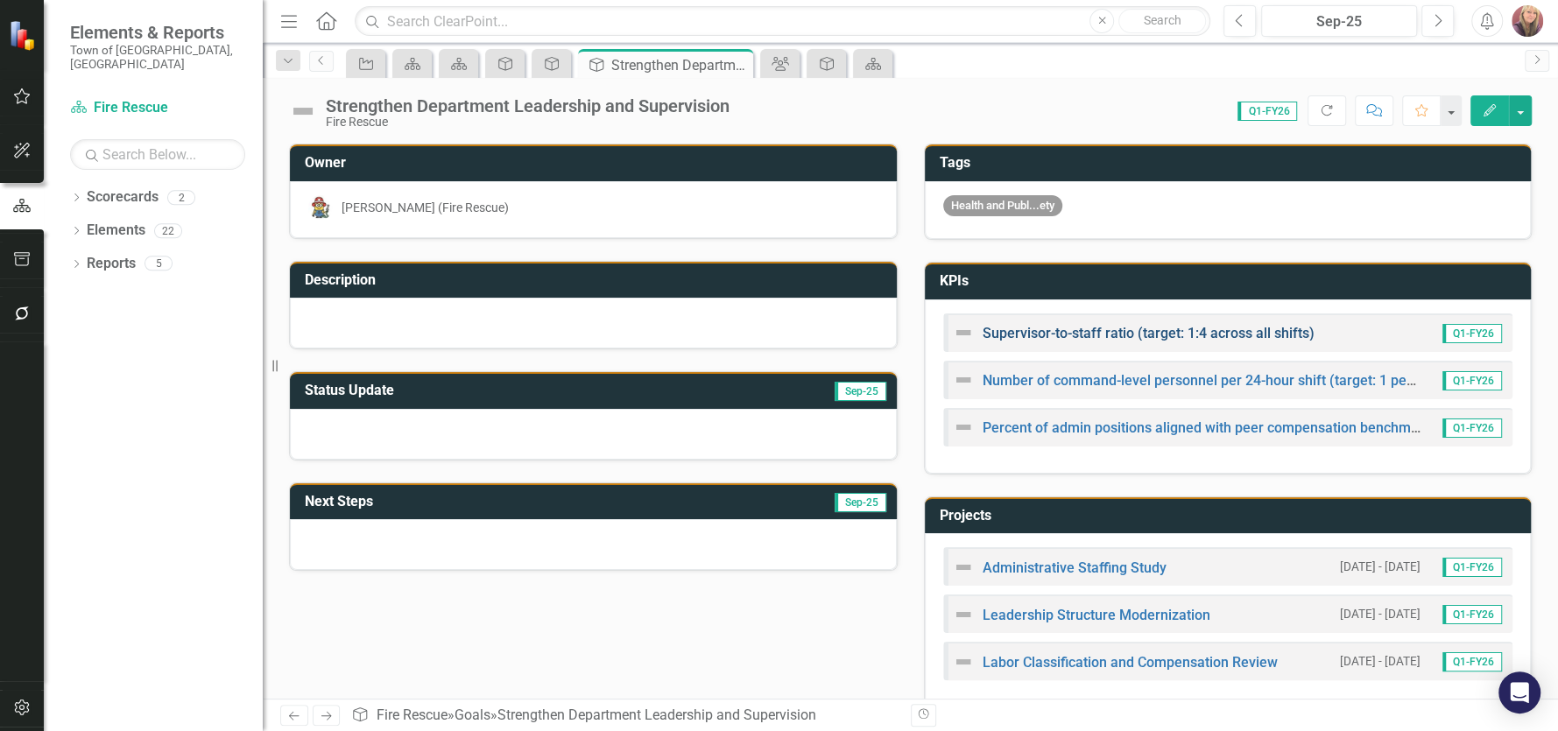
click at [1009, 334] on link "Supervisor-to-staff ratio (target: 1:4 across all shifts)" at bounding box center [1148, 333] width 332 height 17
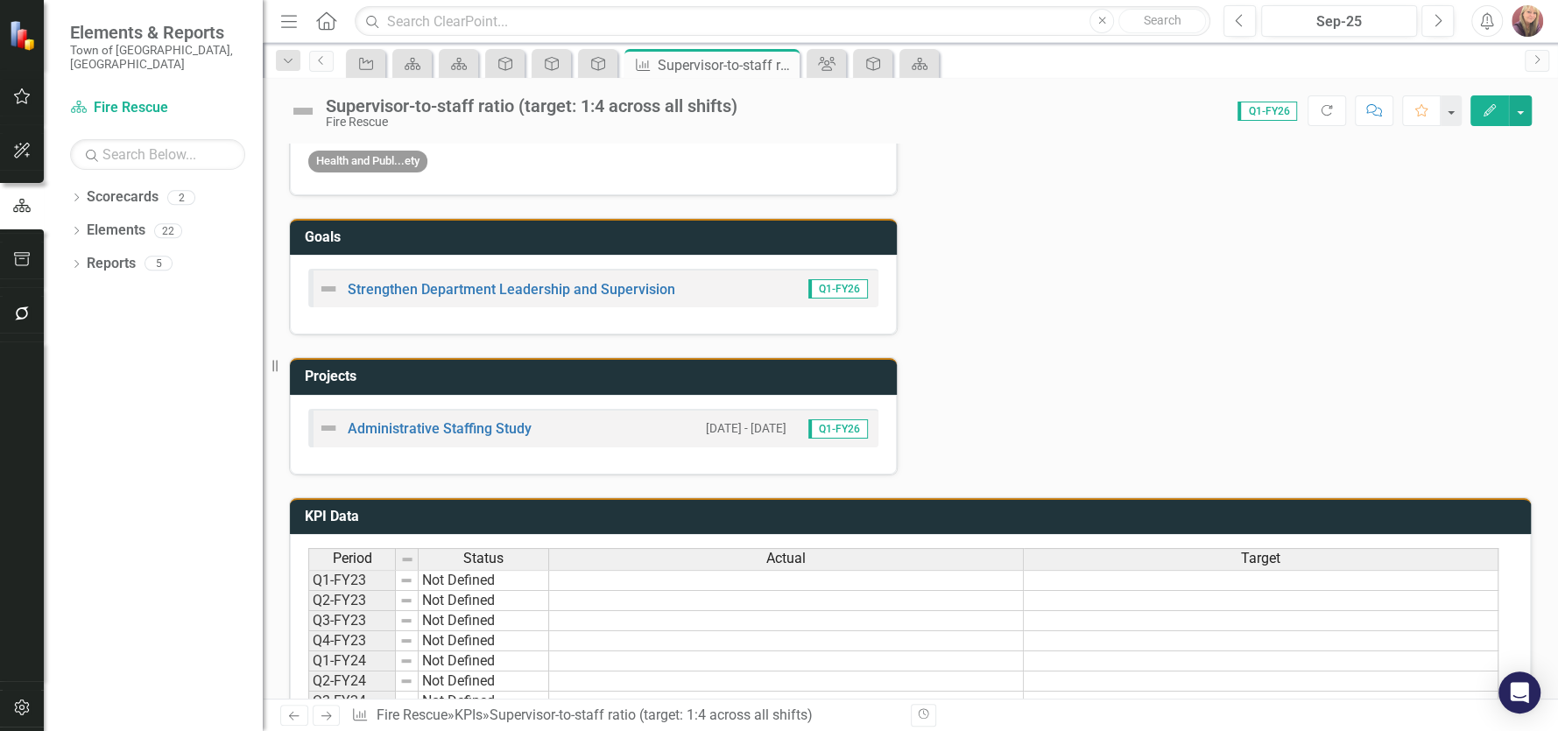
scroll to position [525, 0]
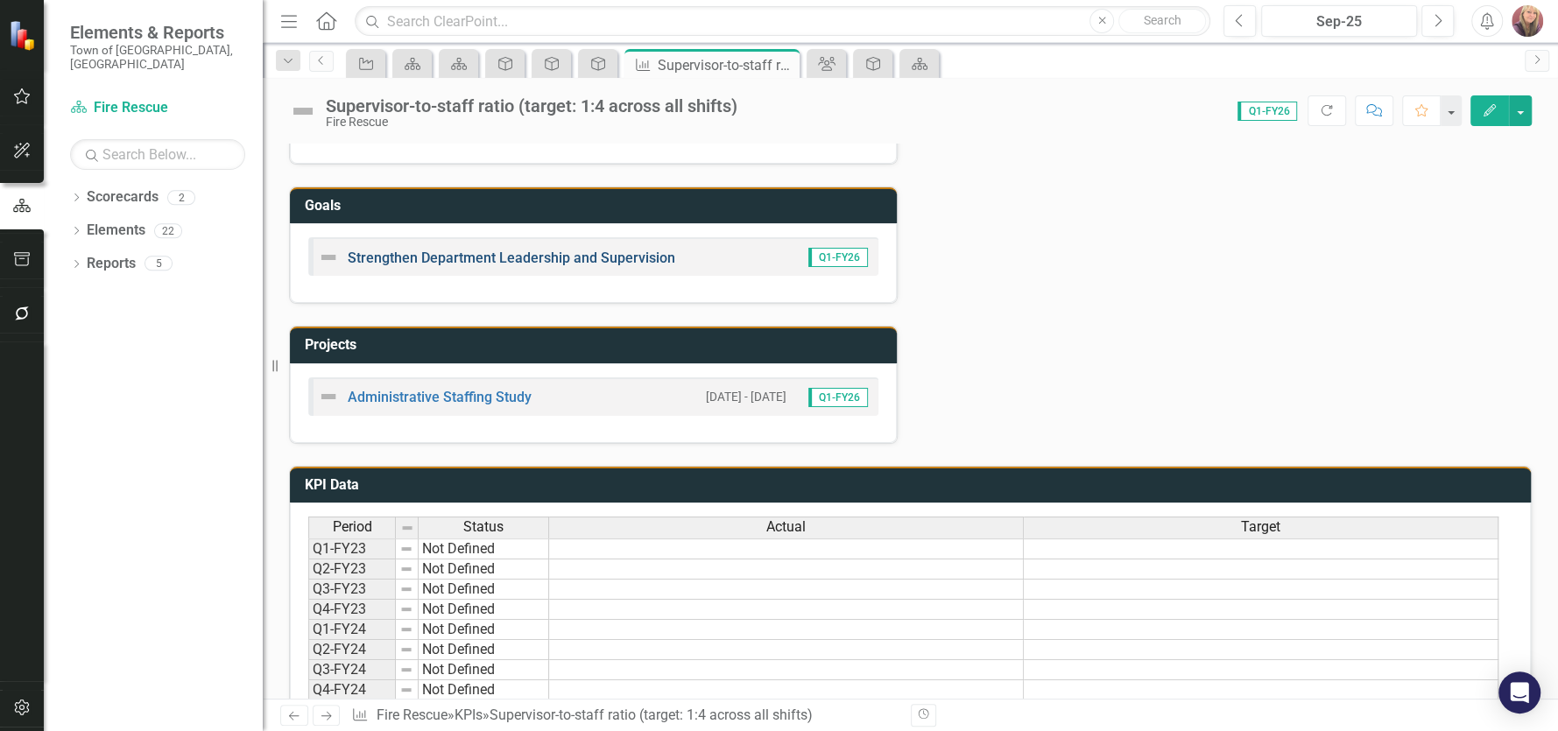
click at [580, 258] on link "Strengthen Department Leadership and Supervision" at bounding box center [511, 258] width 327 height 17
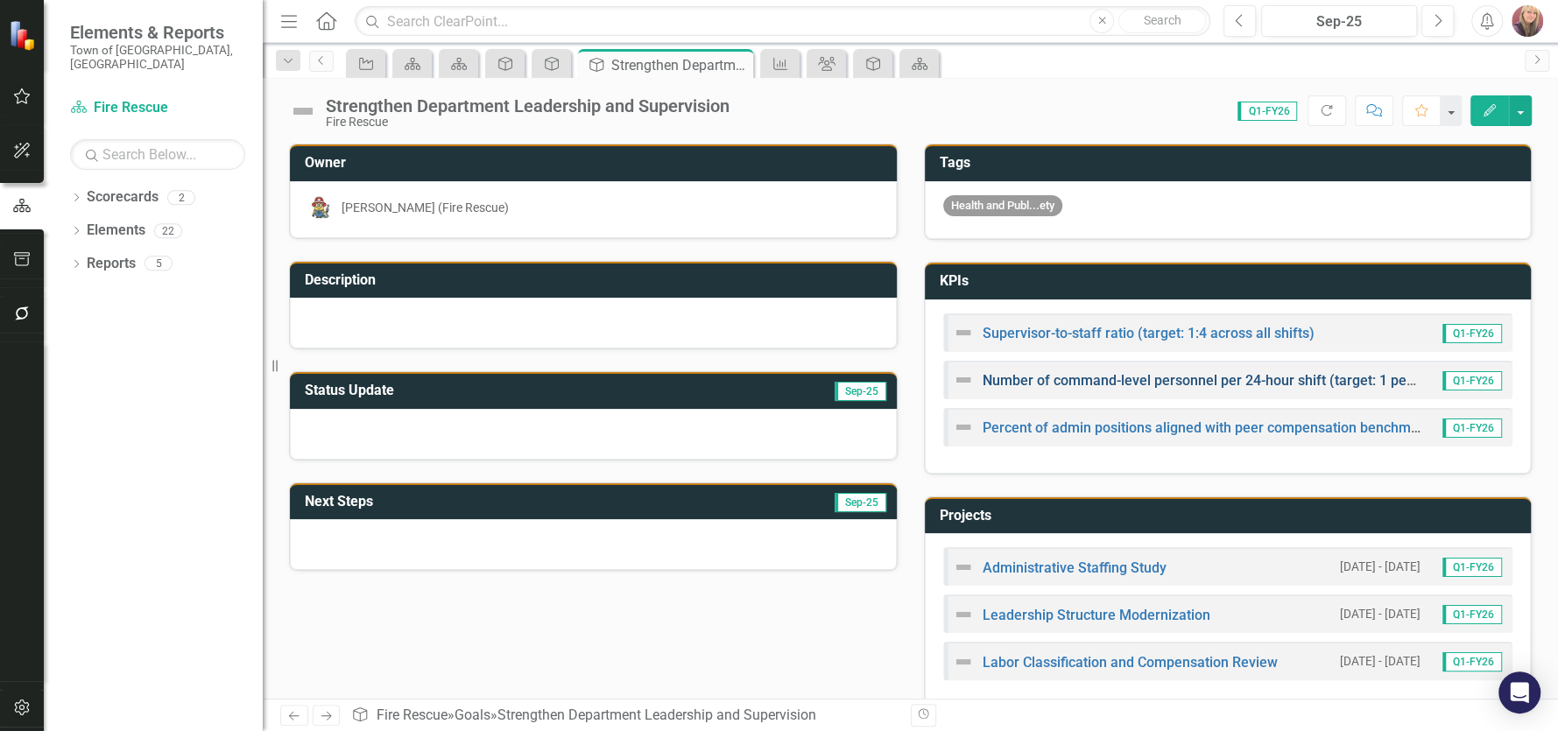
click at [1073, 380] on link "Number of command-level personnel per 24-hour shift (target: 1 per shift)" at bounding box center [1215, 380] width 466 height 17
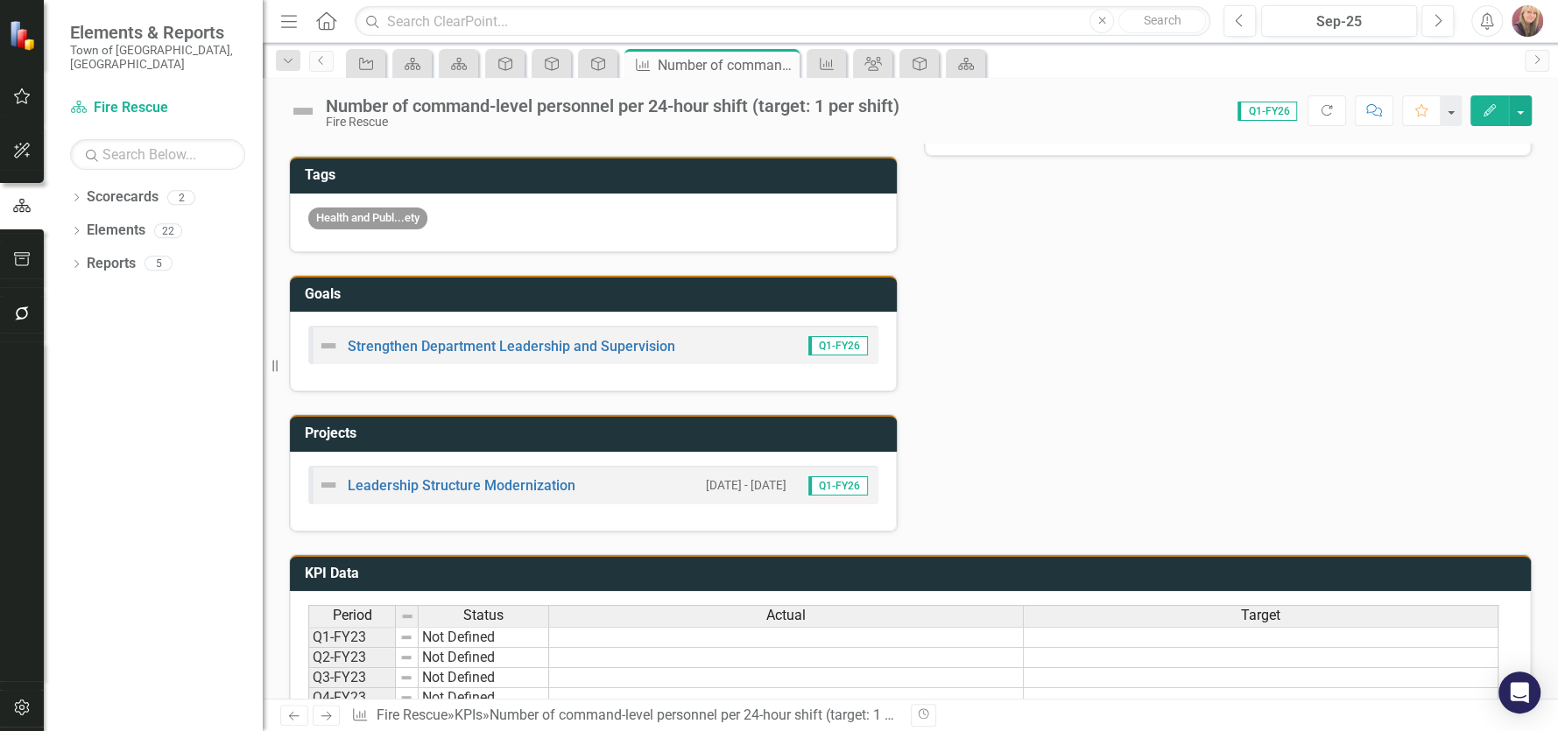
scroll to position [525, 0]
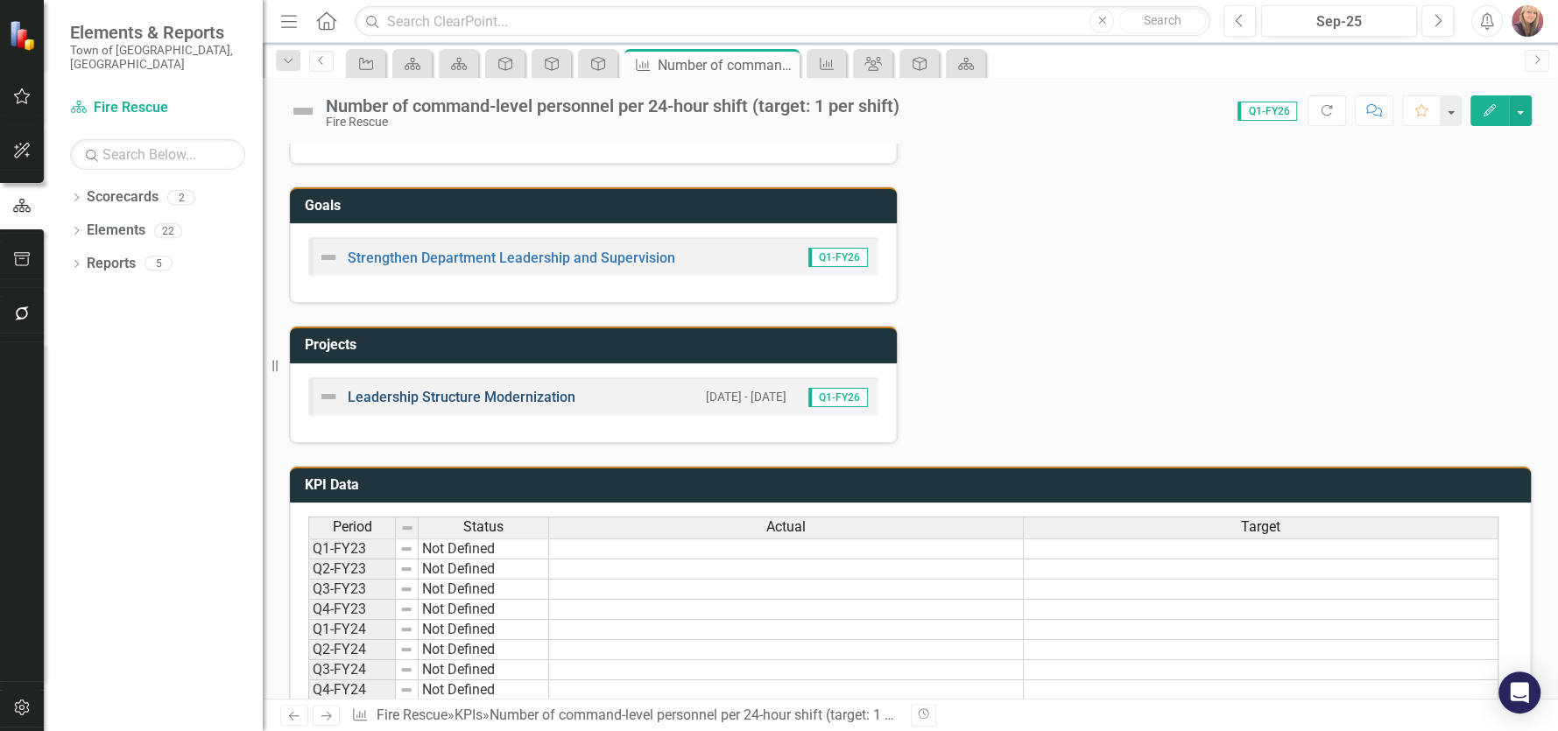
click at [464, 394] on link "Leadership Structure Modernization" at bounding box center [462, 397] width 228 height 17
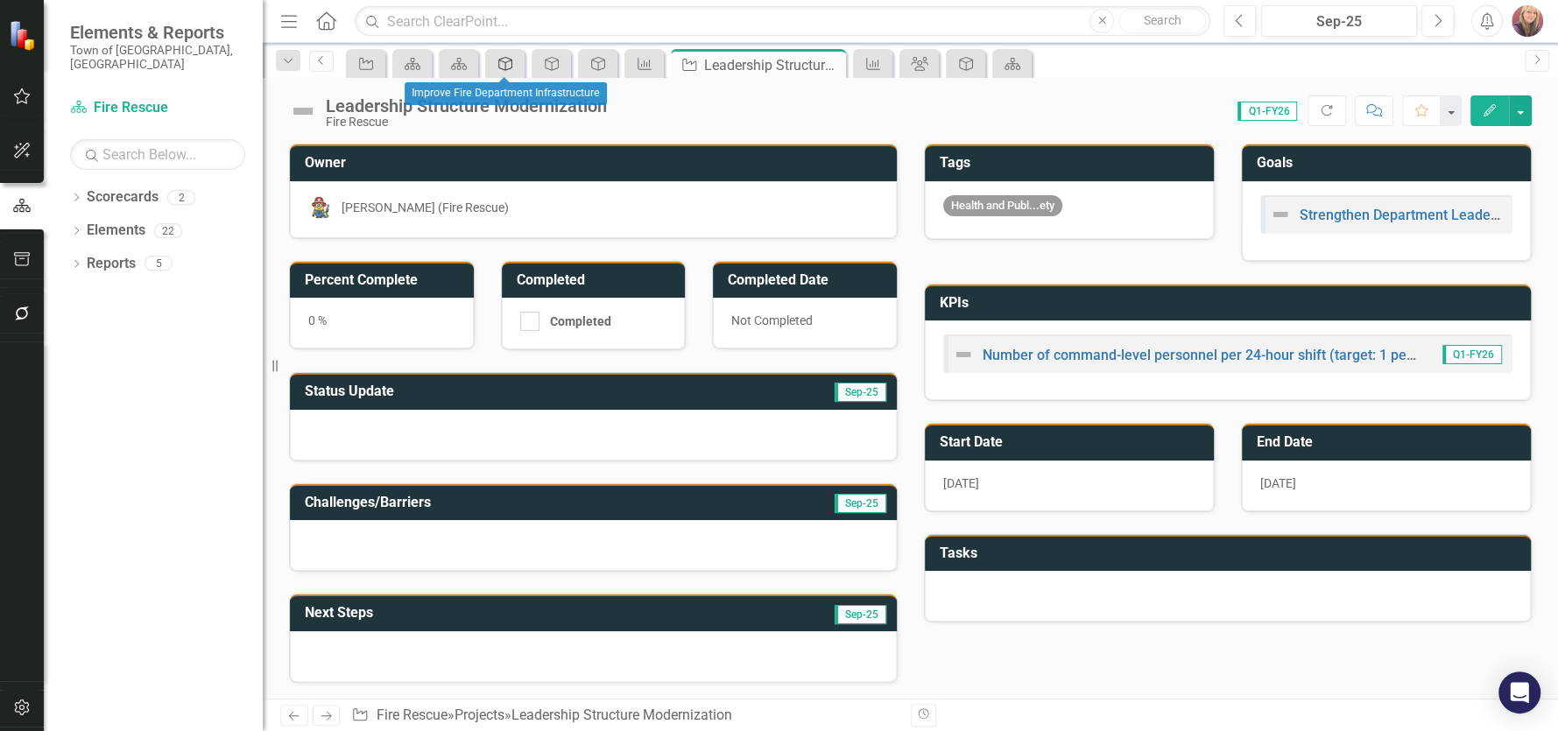
click at [503, 60] on icon "Goal" at bounding box center [505, 64] width 18 height 14
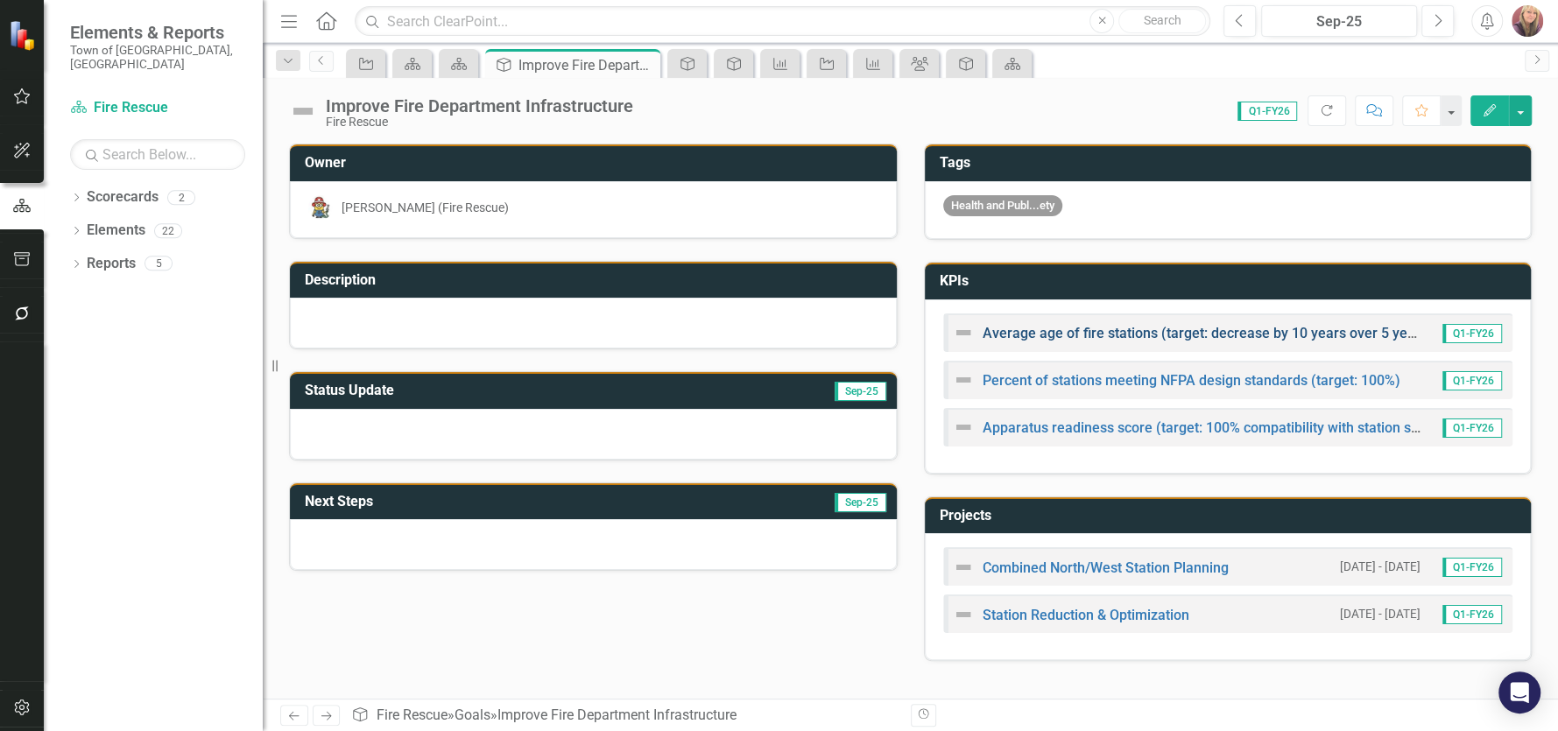
click at [1041, 330] on link "Average age of fire stations (target: decrease by 10 years over 5 years)" at bounding box center [1207, 333] width 450 height 17
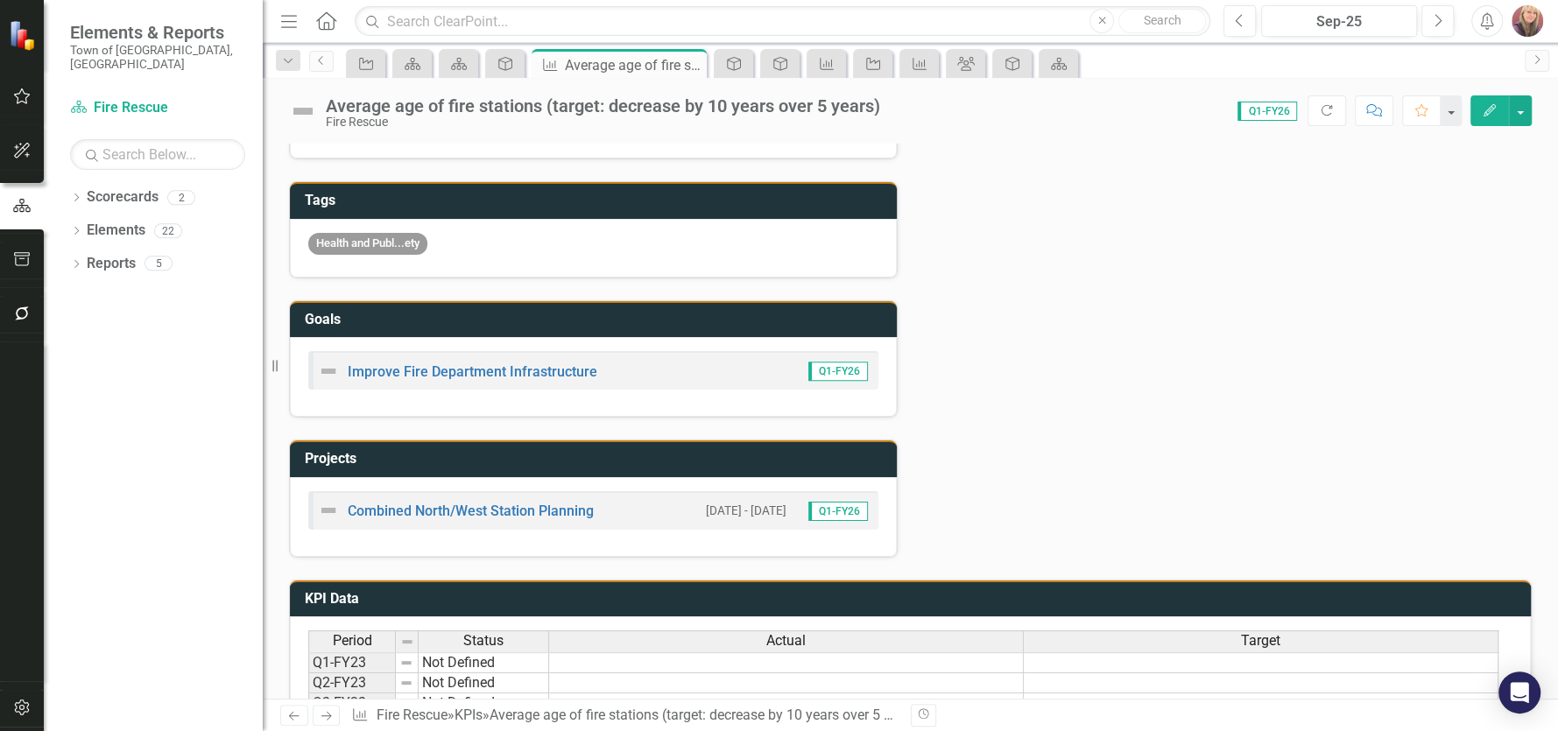
scroll to position [700, 0]
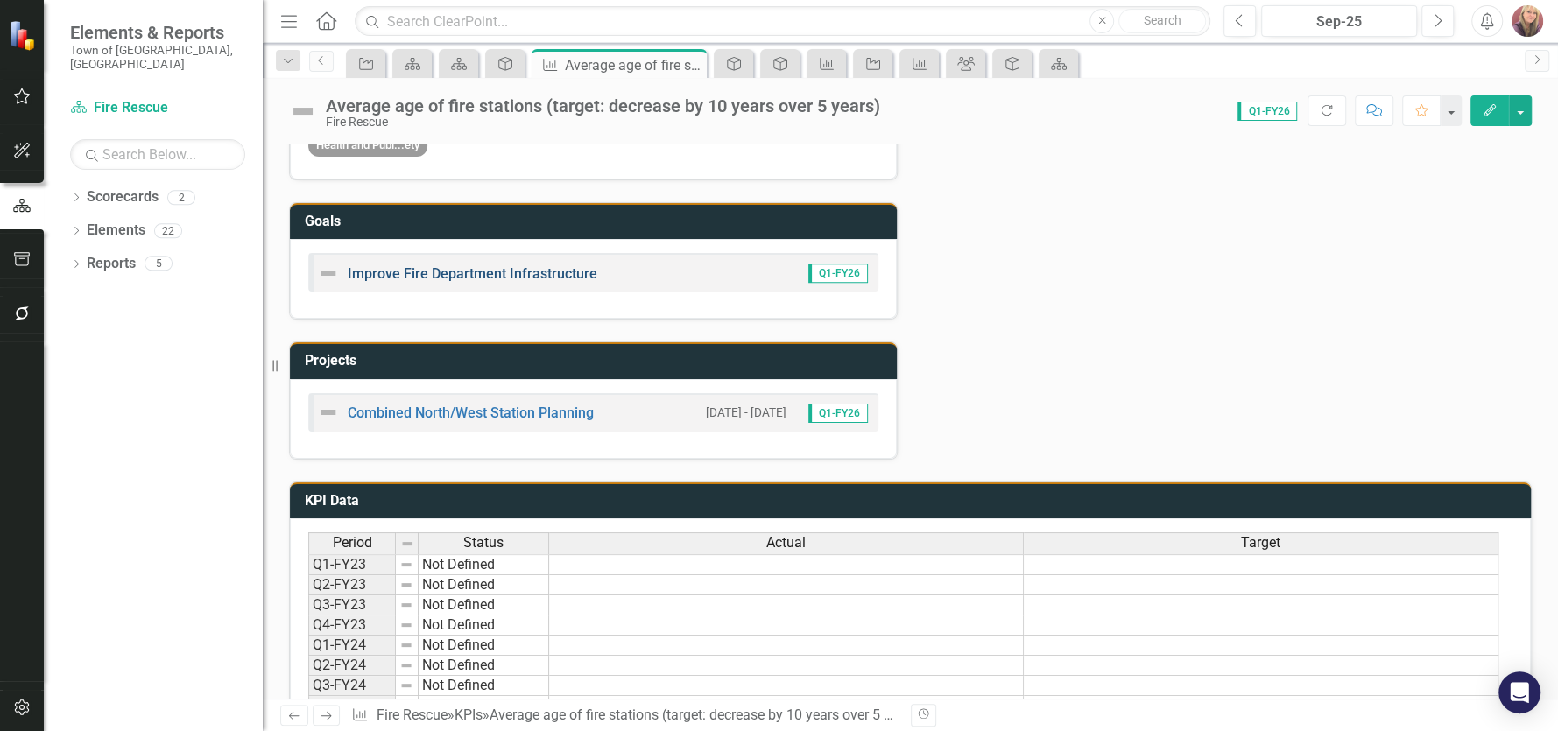
click at [494, 282] on link "Improve Fire Department Infrastructure" at bounding box center [473, 273] width 250 height 17
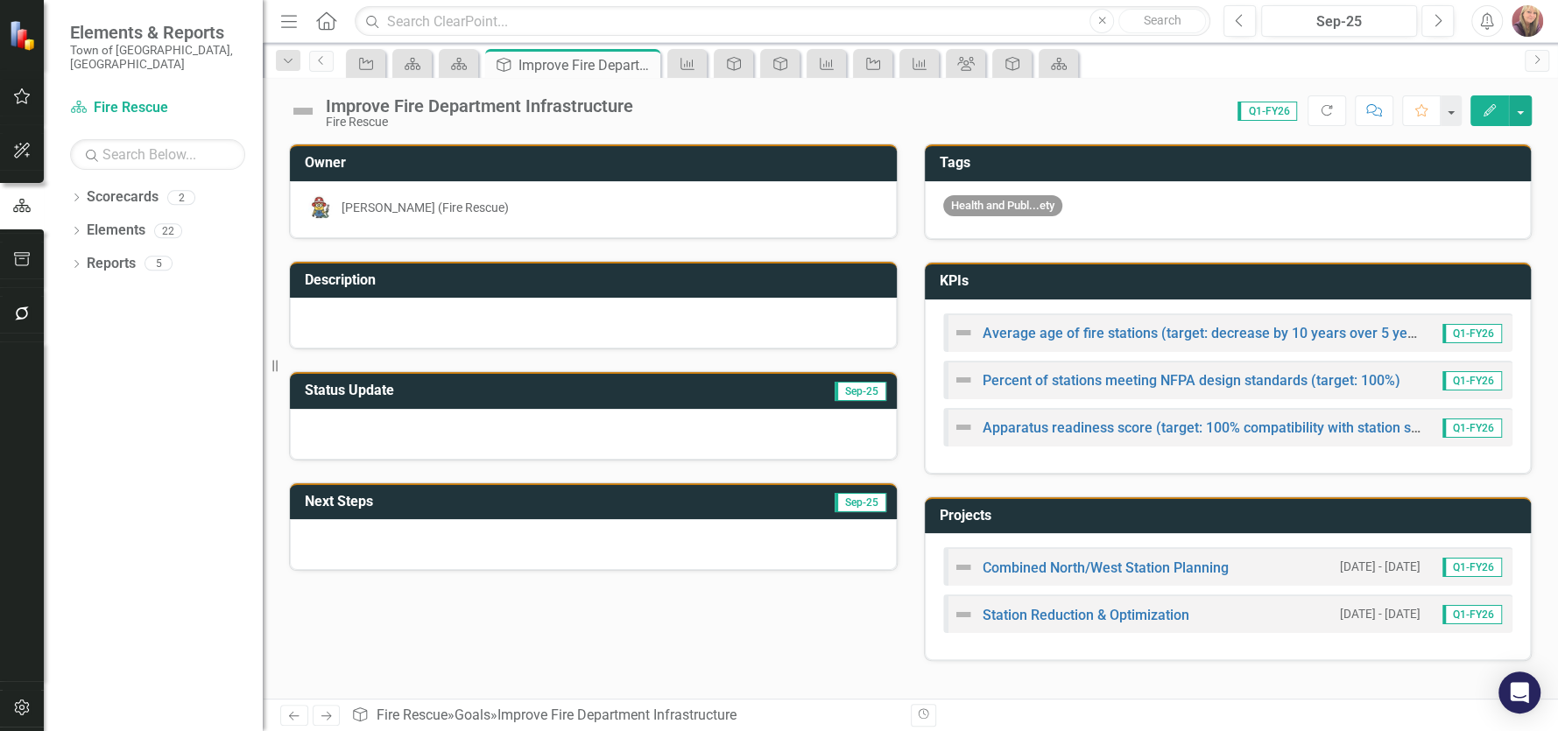
click at [959, 426] on img at bounding box center [963, 427] width 21 height 21
click at [1041, 428] on link "Apparatus readiness score (target: 100% compatibility with station size)" at bounding box center [1208, 427] width 452 height 17
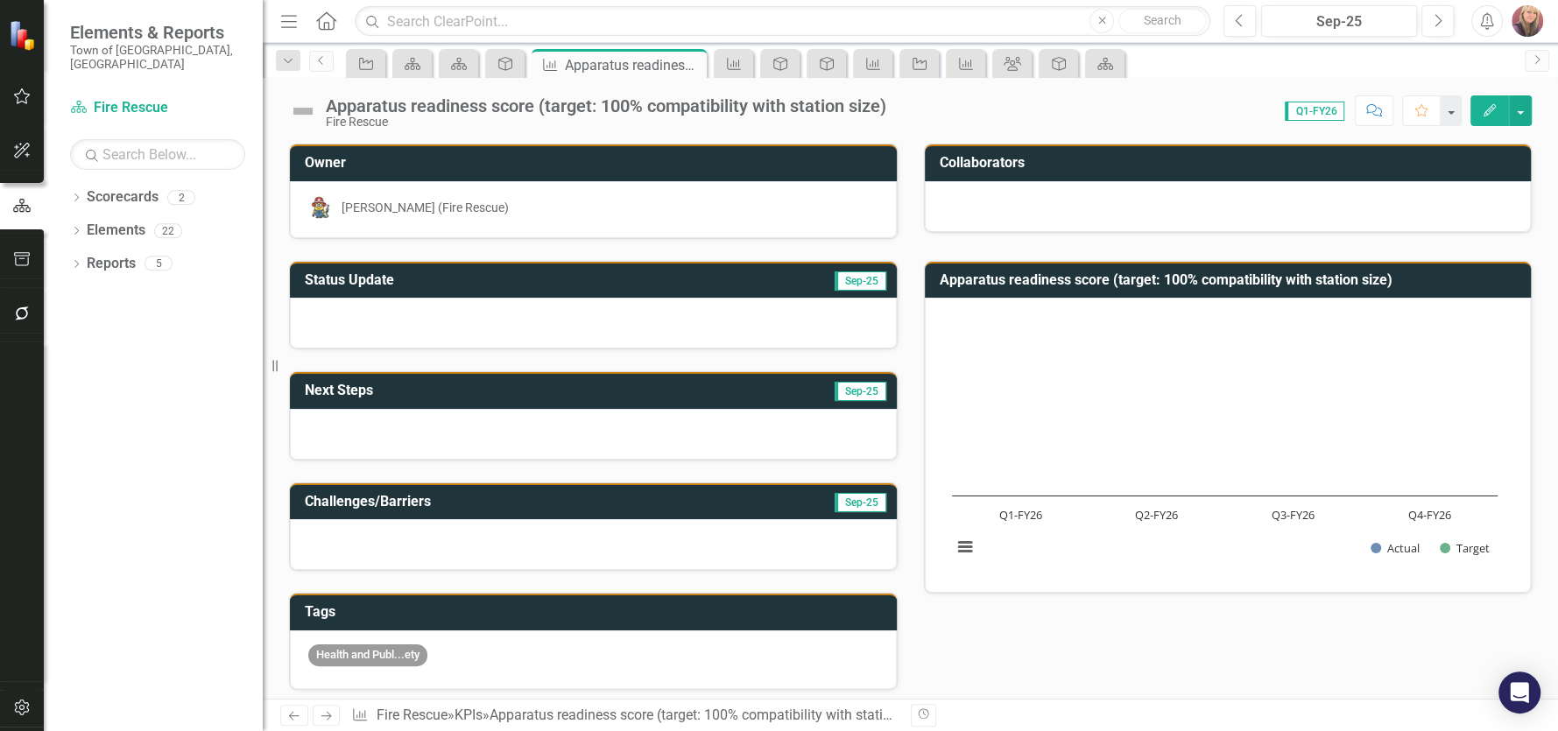
click at [1490, 111] on icon "Edit" at bounding box center [1489, 110] width 16 height 12
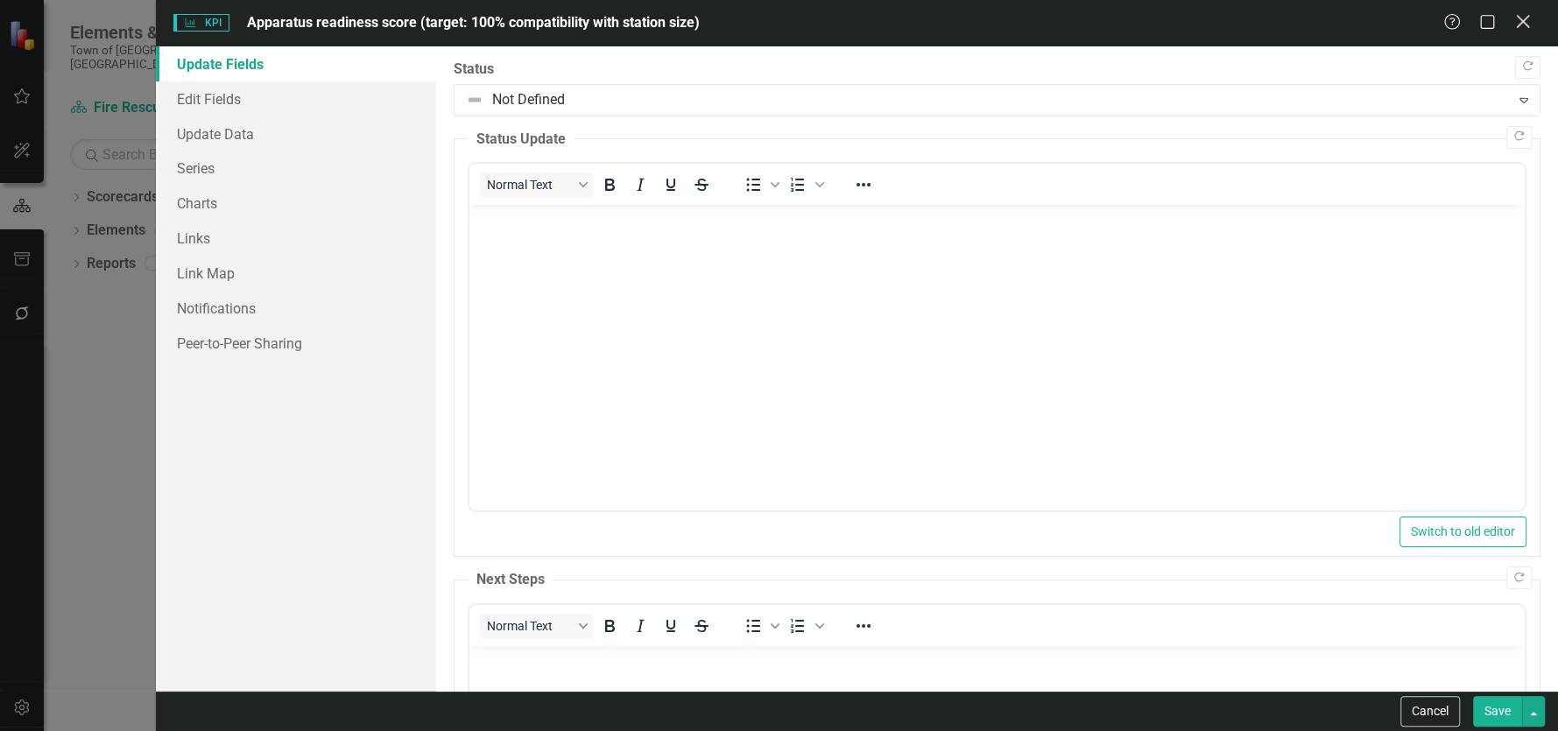
click at [1517, 17] on icon at bounding box center [1522, 21] width 13 height 13
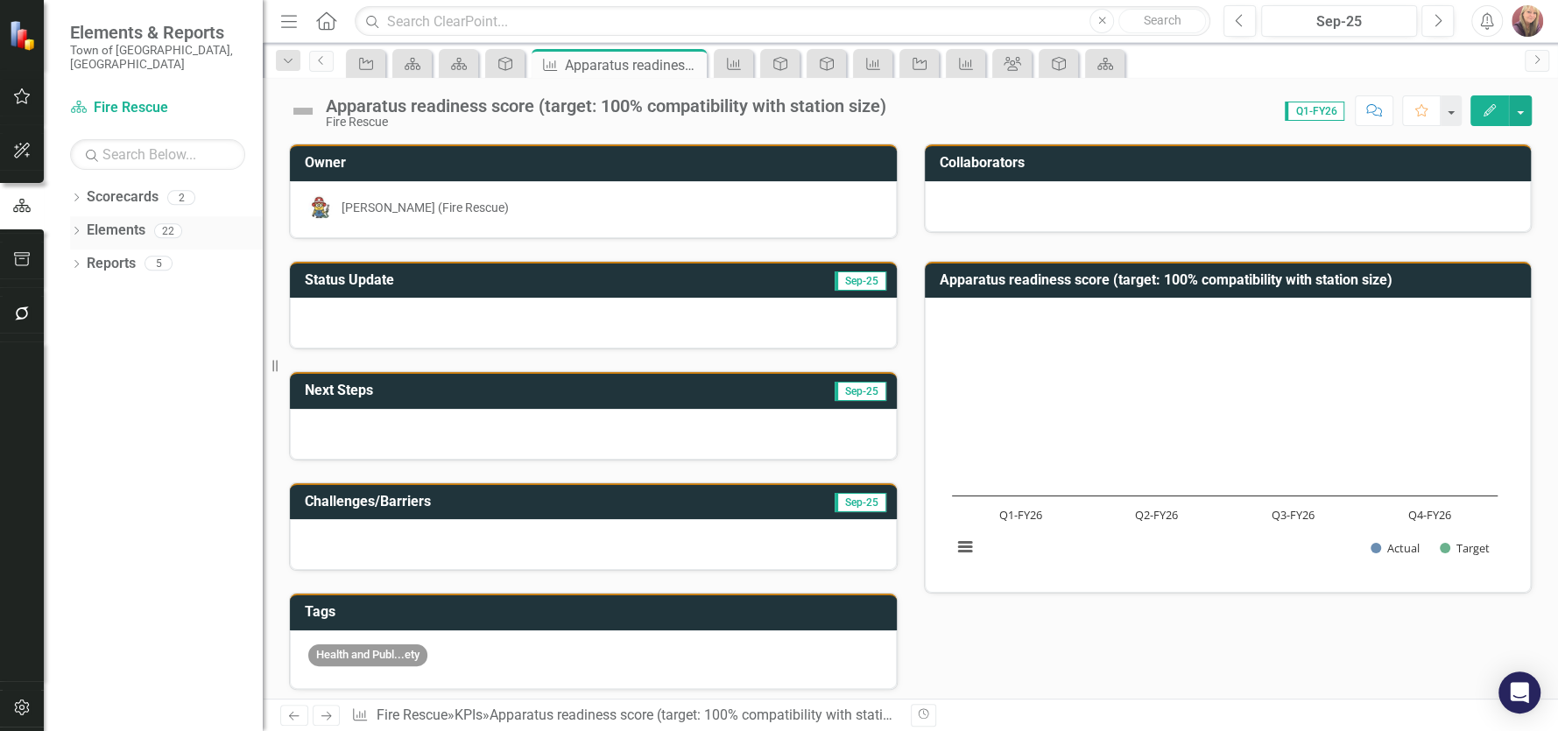
click at [116, 221] on link "Elements" at bounding box center [116, 231] width 59 height 20
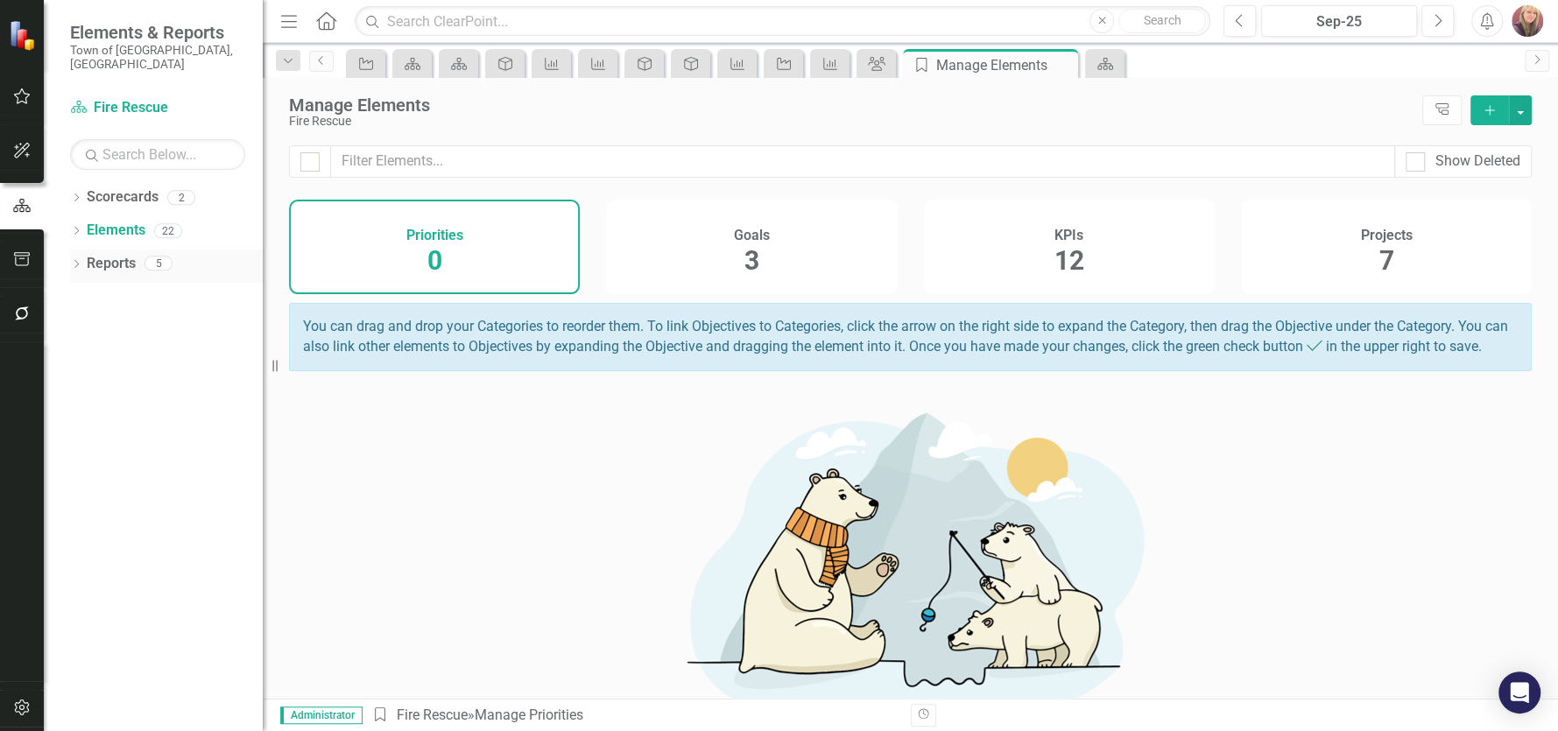
click at [111, 254] on link "Reports" at bounding box center [111, 264] width 49 height 20
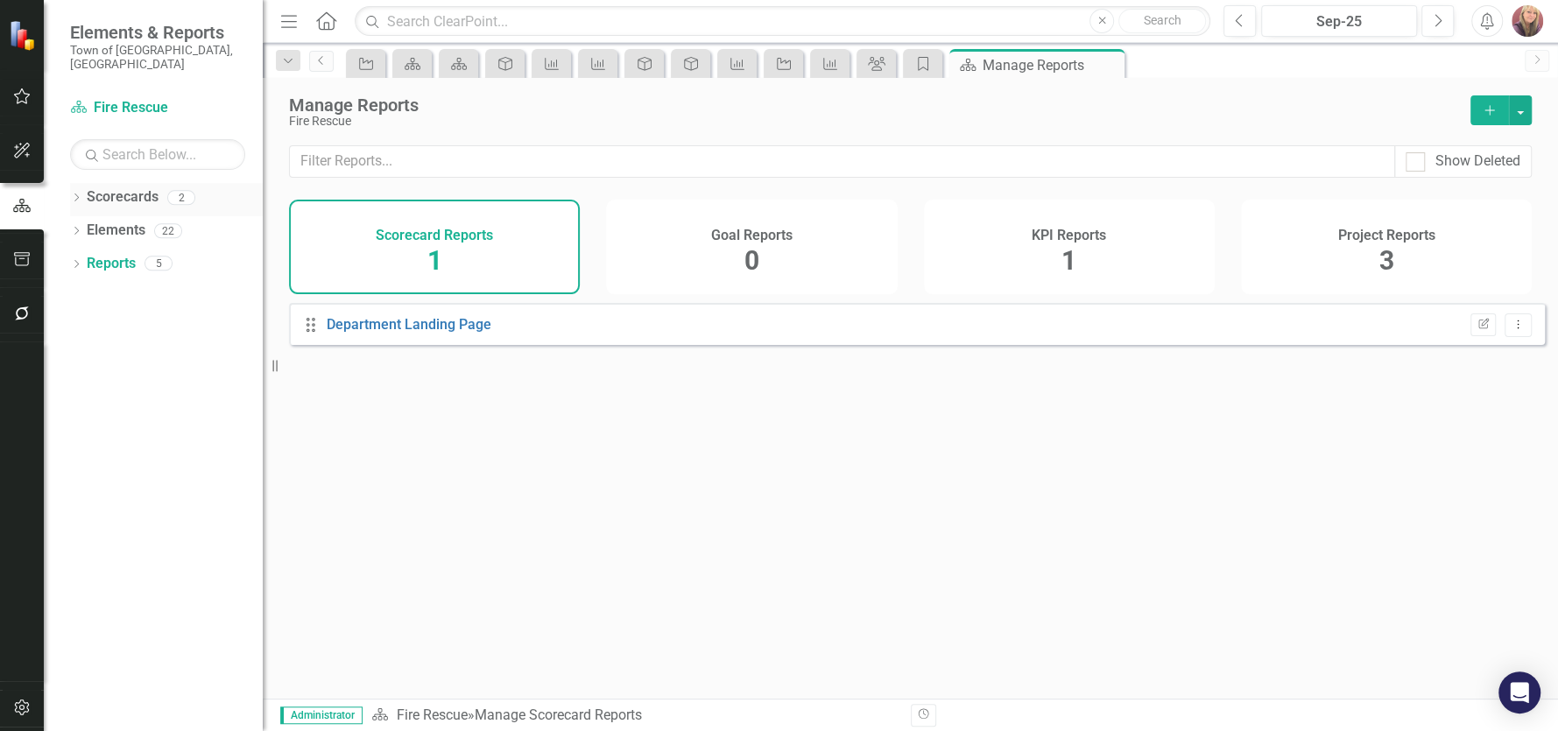
click at [124, 187] on link "Scorecards" at bounding box center [123, 197] width 72 height 20
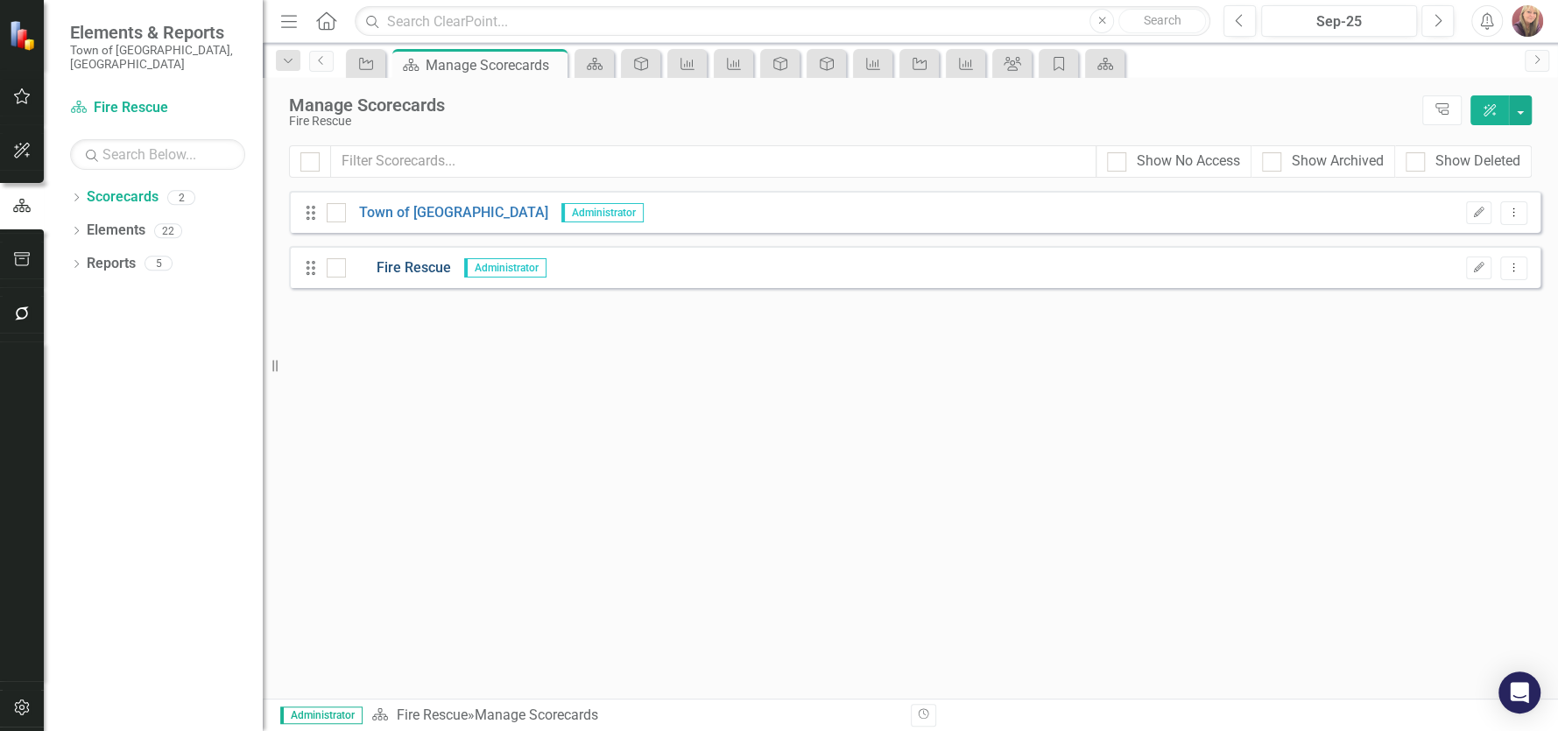
click at [419, 264] on link "Fire Rescue" at bounding box center [398, 268] width 105 height 20
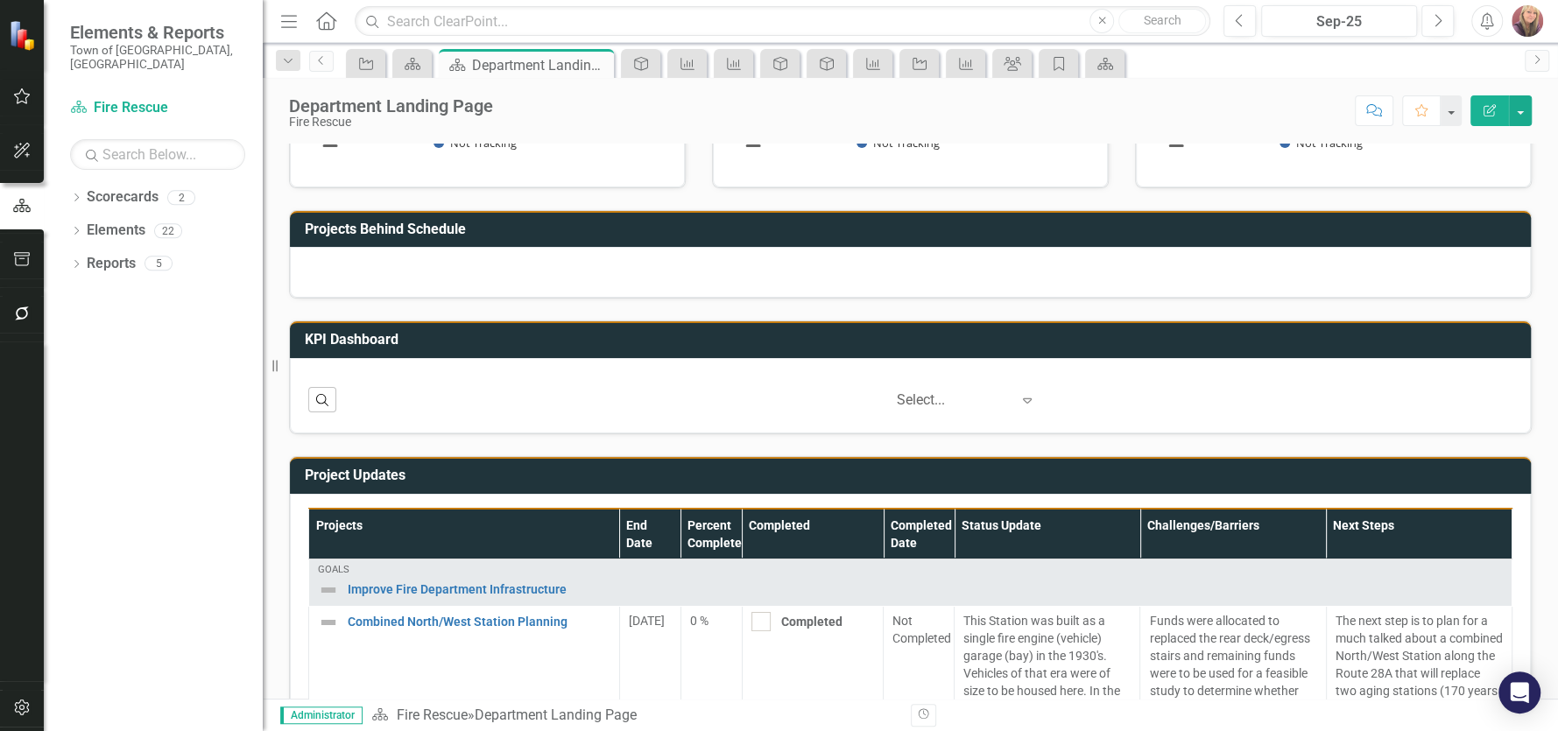
scroll to position [437, 0]
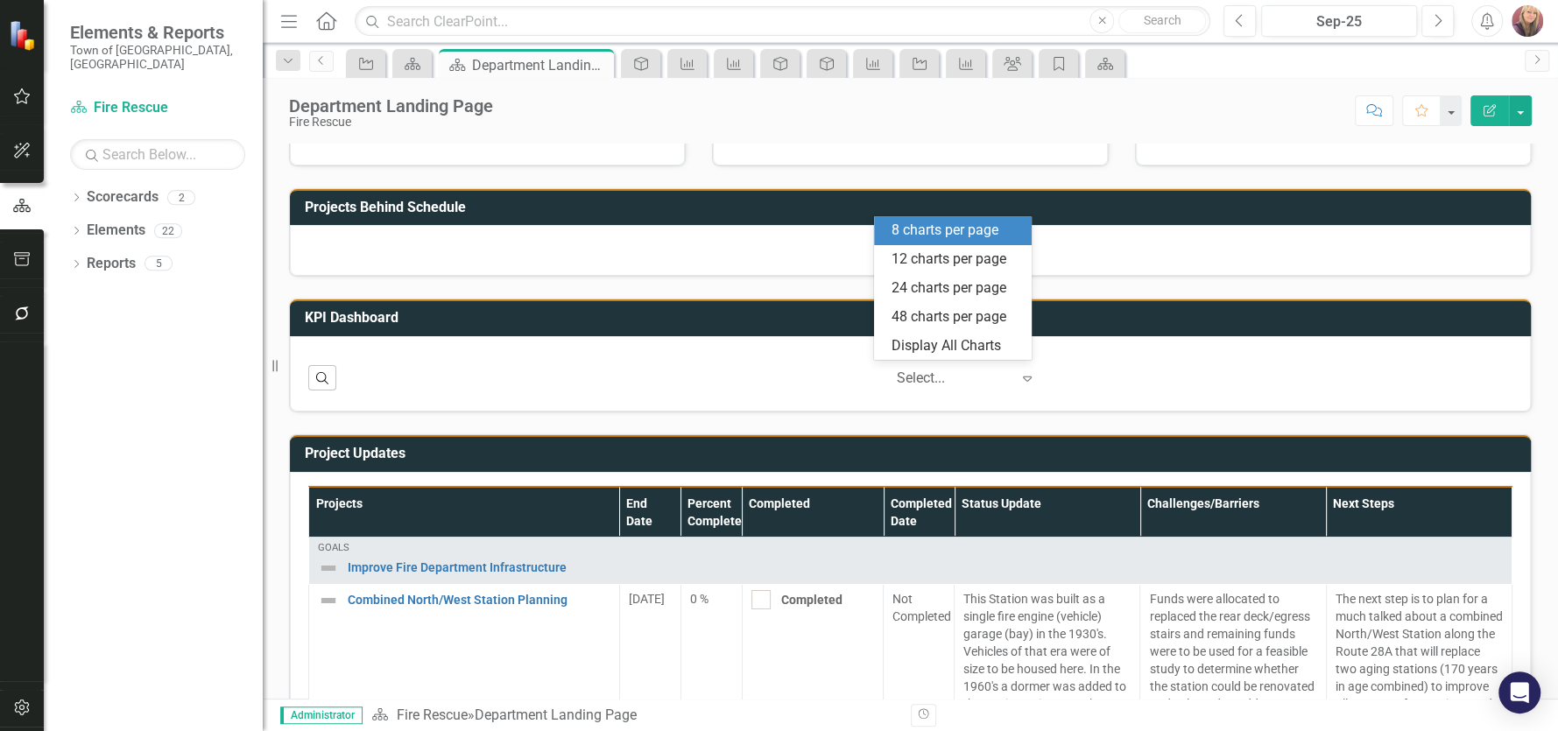
click at [1018, 376] on icon "Expand" at bounding box center [1027, 378] width 18 height 14
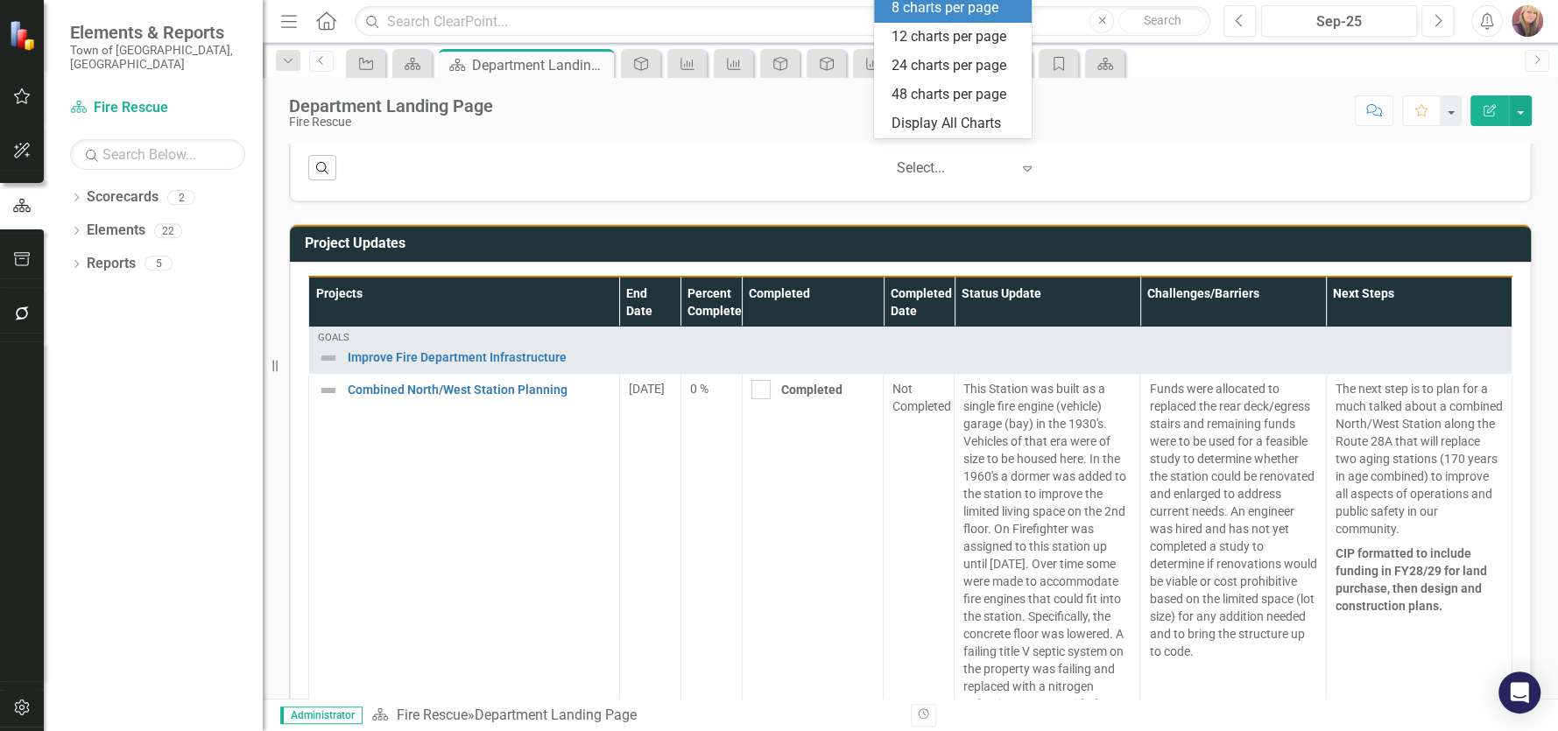
scroll to position [674, 0]
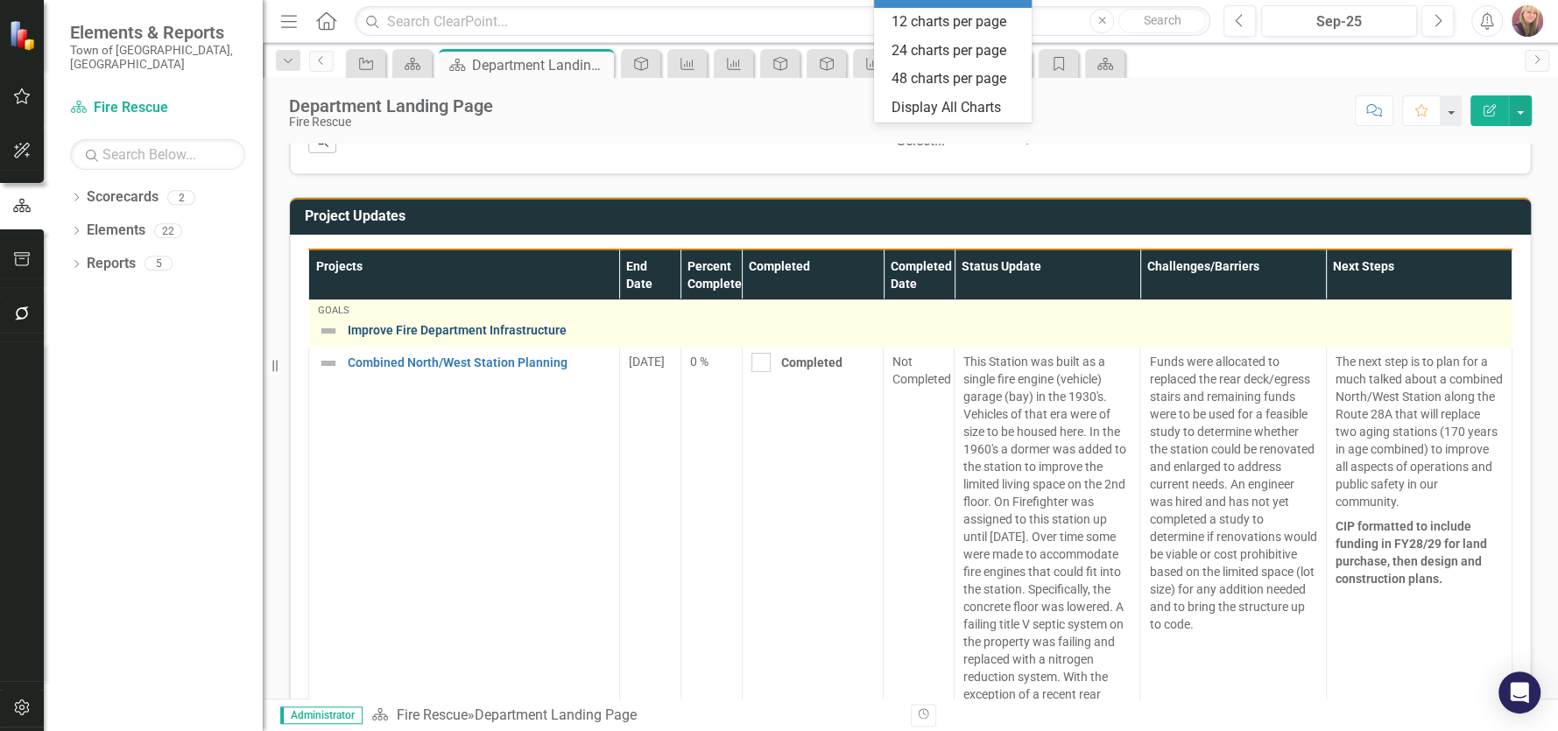
click at [521, 328] on link "Improve Fire Department Infrastructure" at bounding box center [925, 330] width 1155 height 13
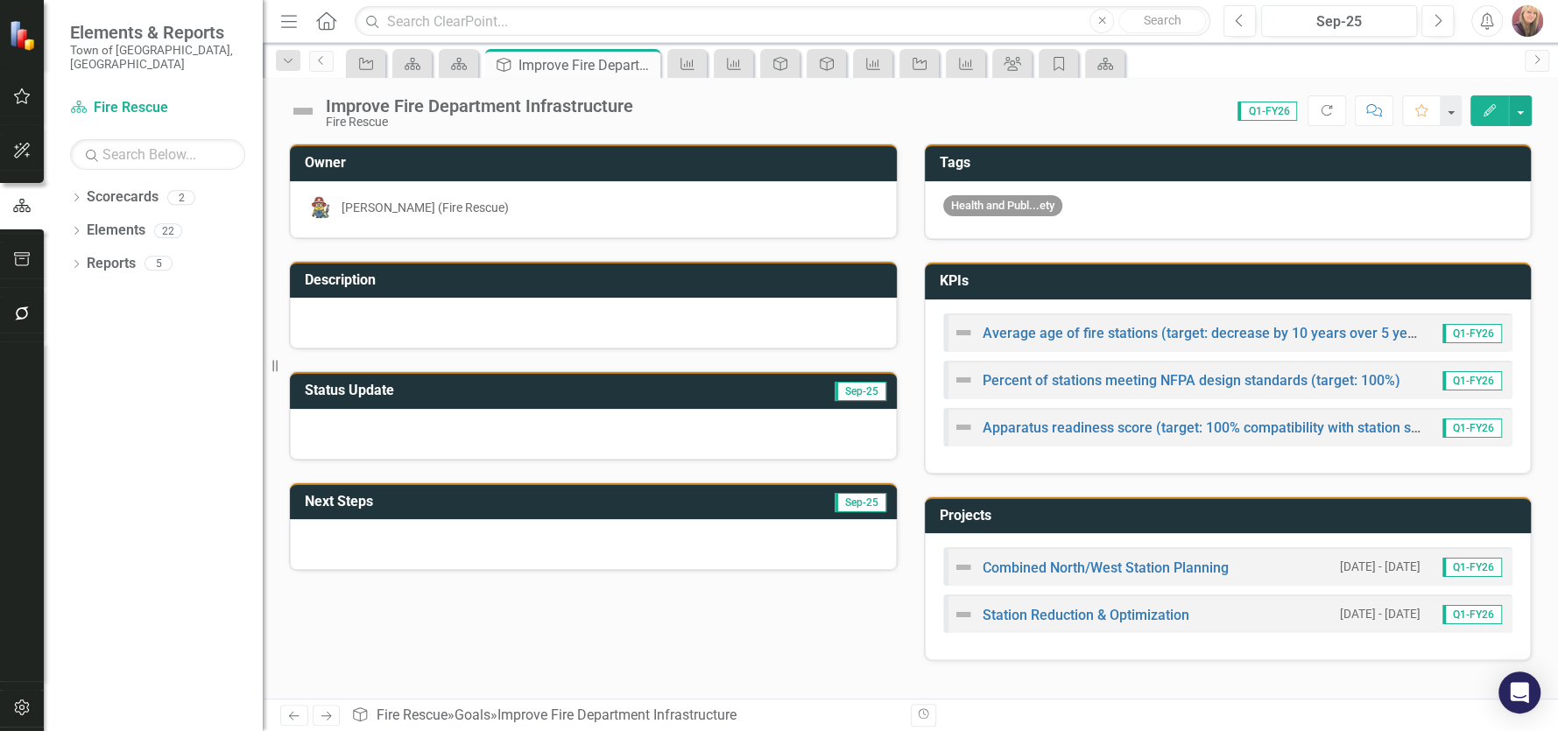
click at [1487, 110] on icon "Edit" at bounding box center [1489, 110] width 16 height 12
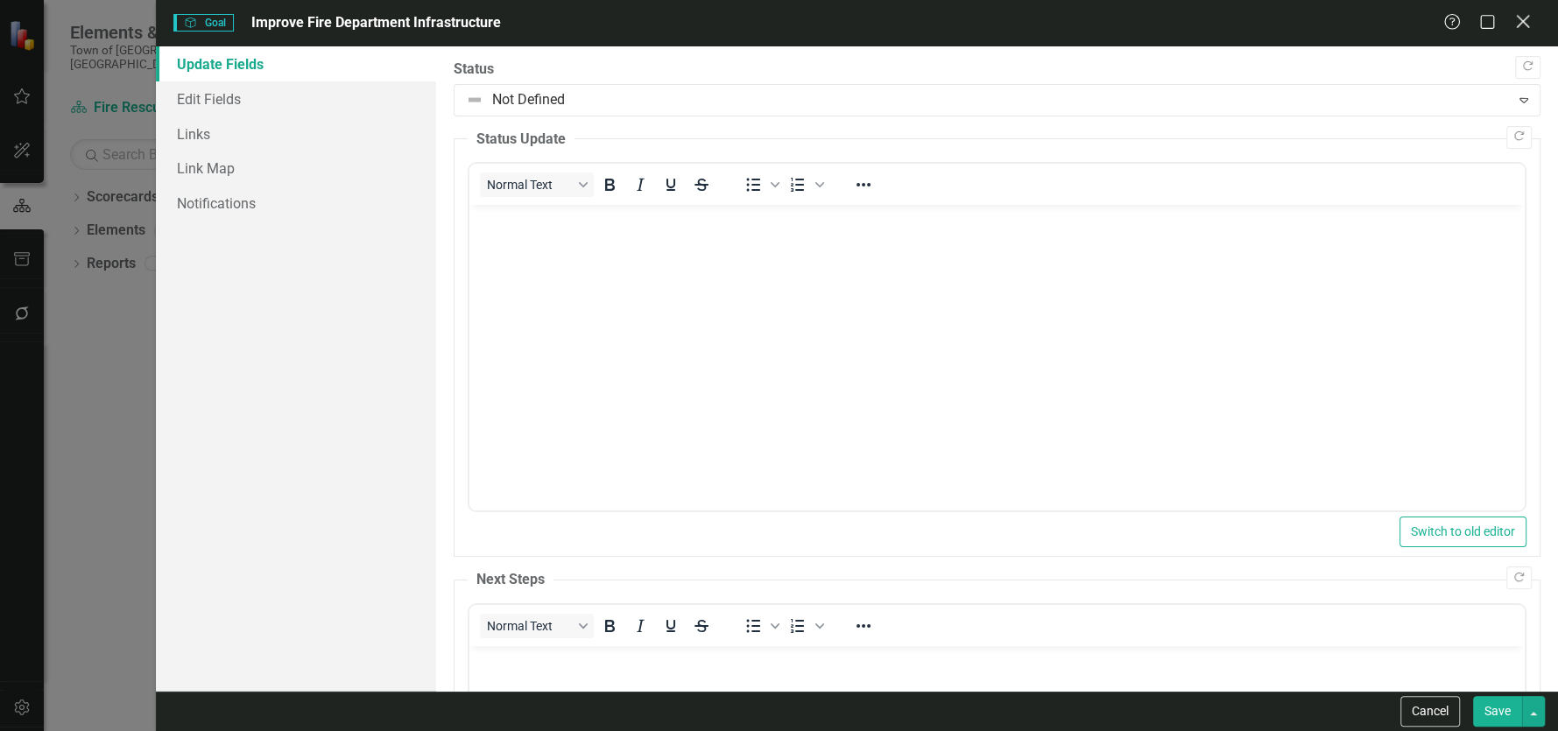
click at [1521, 26] on icon "Close" at bounding box center [1522, 21] width 22 height 17
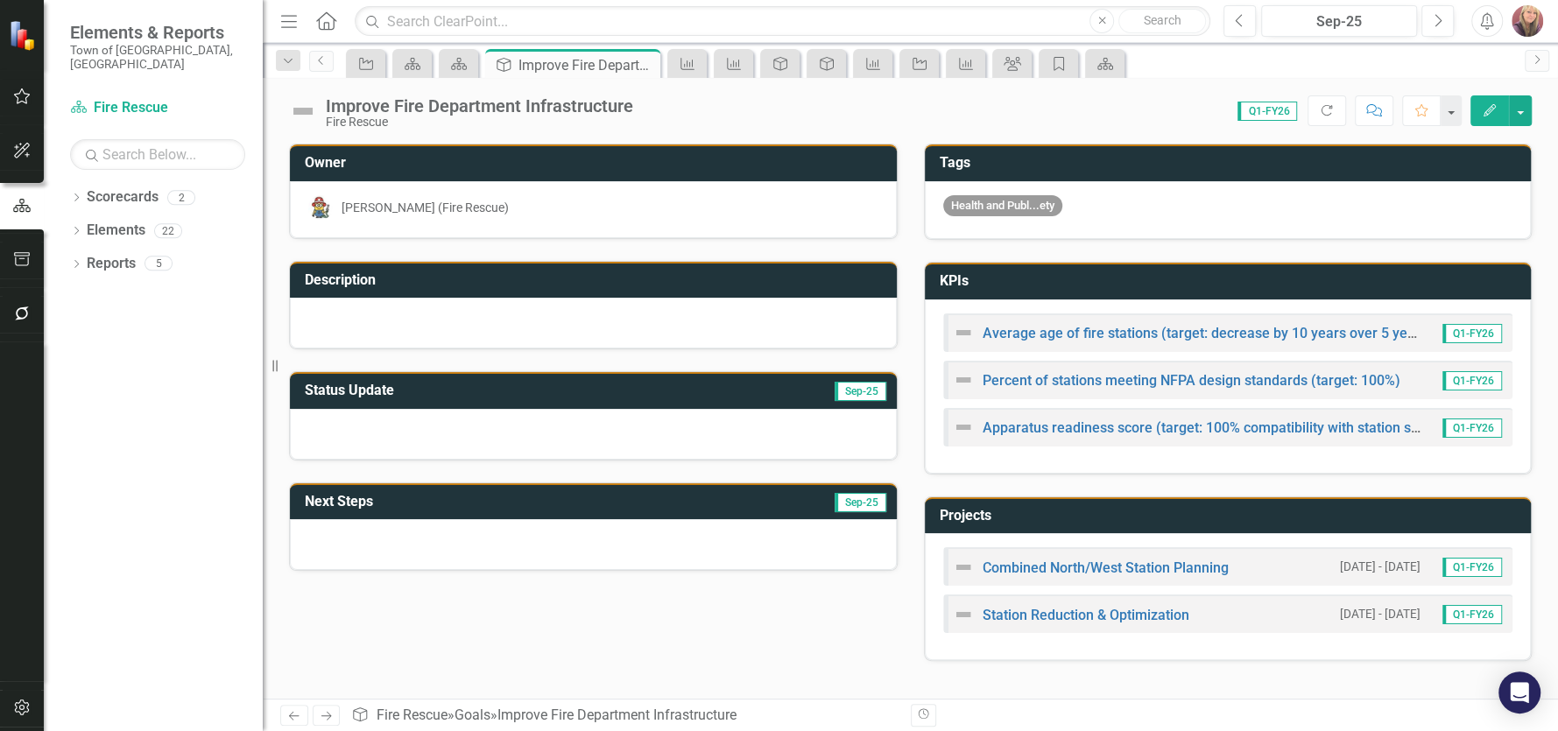
drag, startPoint x: 960, startPoint y: 426, endPoint x: 820, endPoint y: 624, distance: 242.4
click at [818, 630] on div "Owner [PERSON_NAME] (Fire Rescue) Description Status Update Sep-25 Next Steps S…" at bounding box center [910, 391] width 1269 height 539
drag, startPoint x: 995, startPoint y: 426, endPoint x: 777, endPoint y: 593, distance: 274.2
click at [777, 593] on div "Owner [PERSON_NAME] (Fire Rescue) Description Status Update Sep-25 Next Steps S…" at bounding box center [910, 391] width 1269 height 539
click at [1196, 428] on link "Apparatus readiness score (target: 100% compatibility with station size)" at bounding box center [1208, 427] width 452 height 17
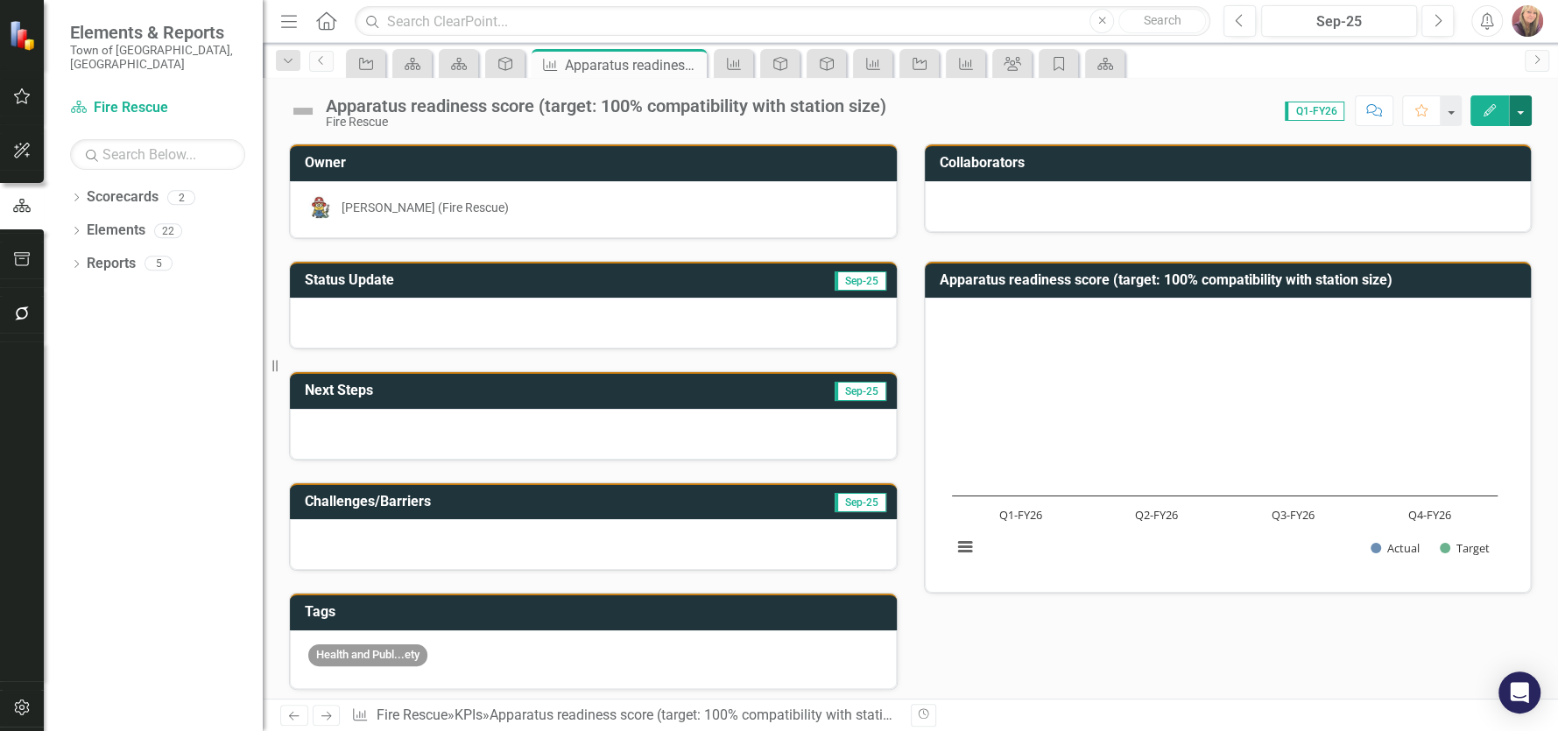
click at [1521, 113] on button "button" at bounding box center [1520, 110] width 23 height 31
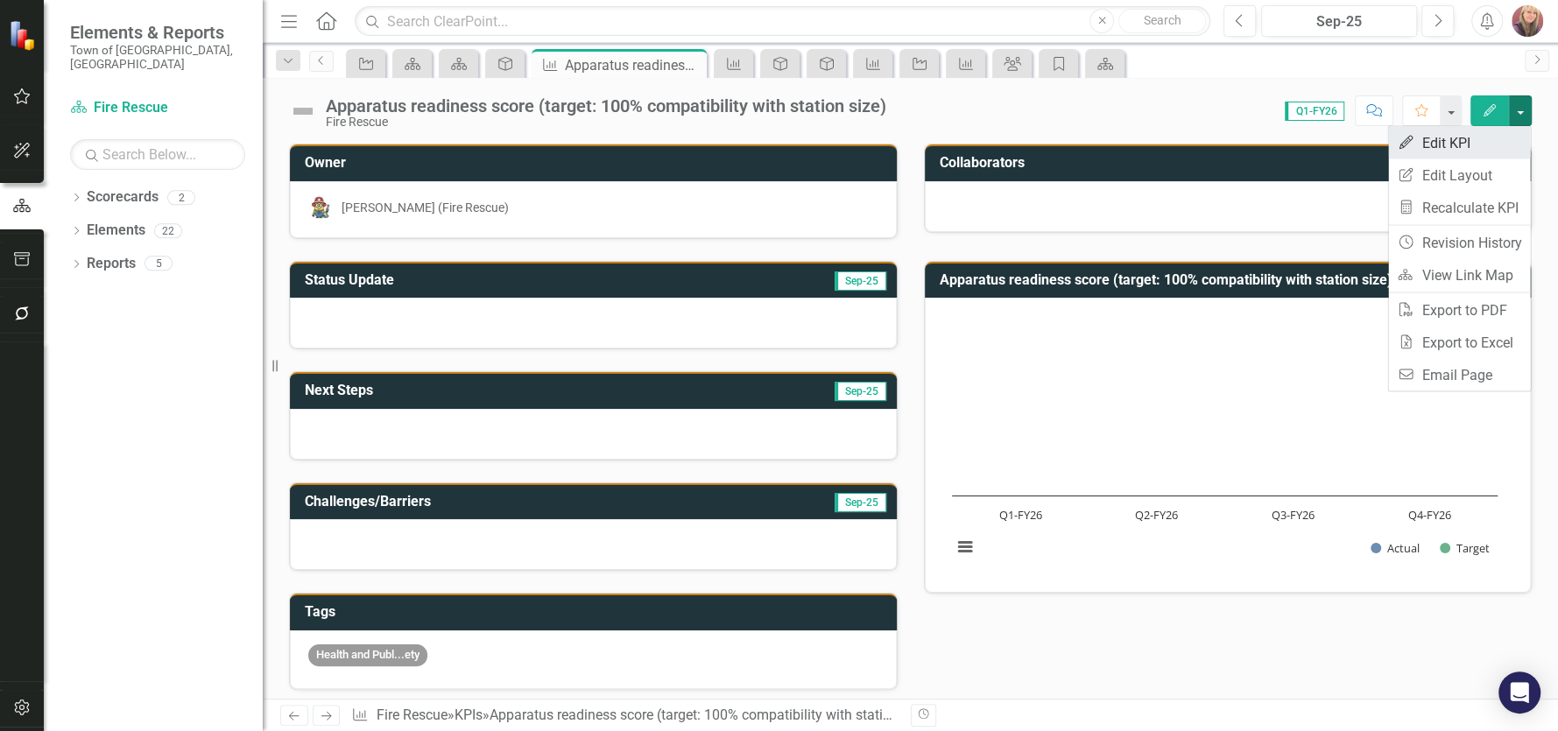
click at [1436, 144] on link "Edit Edit KPI" at bounding box center [1459, 143] width 142 height 32
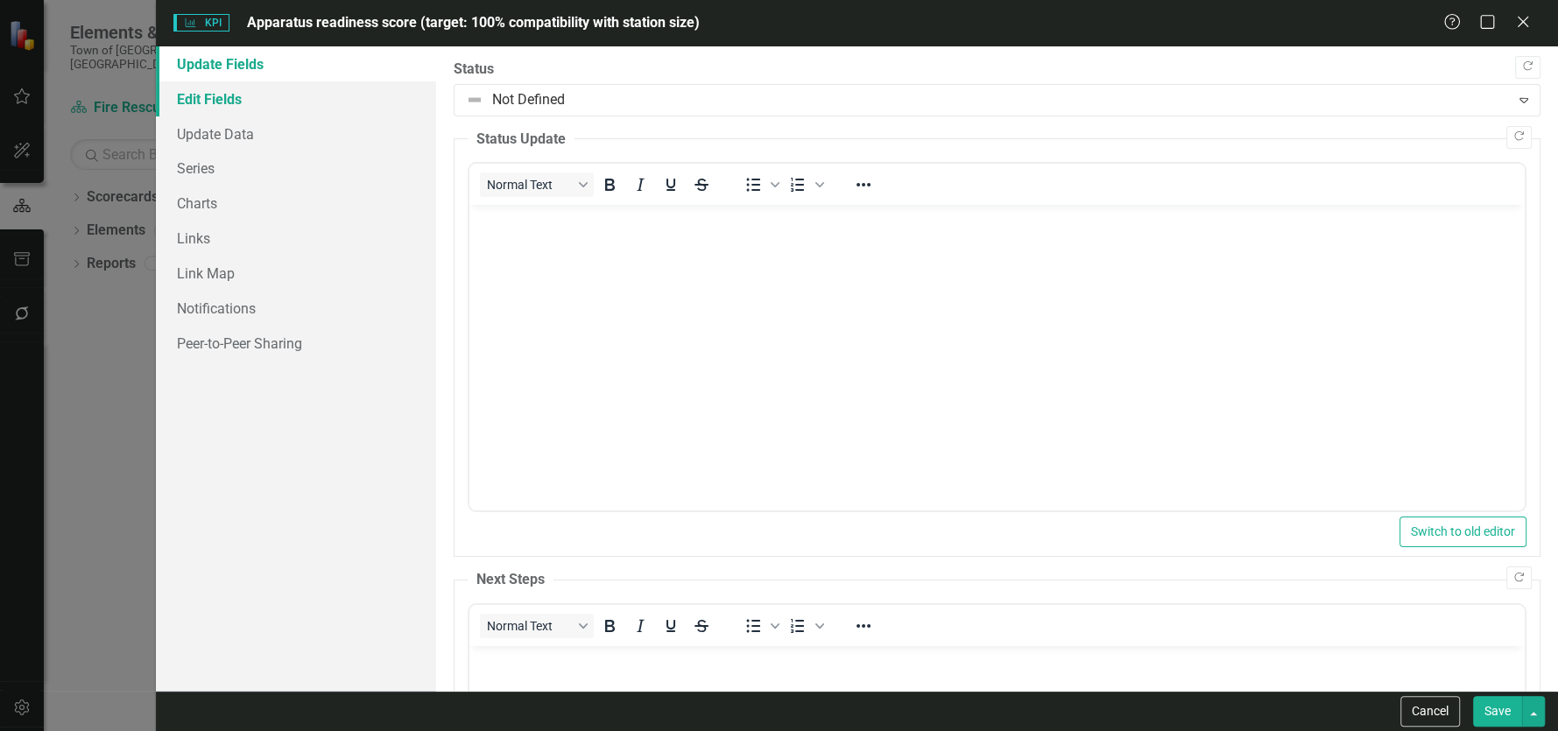
click at [198, 93] on link "Edit Fields" at bounding box center [296, 98] width 280 height 35
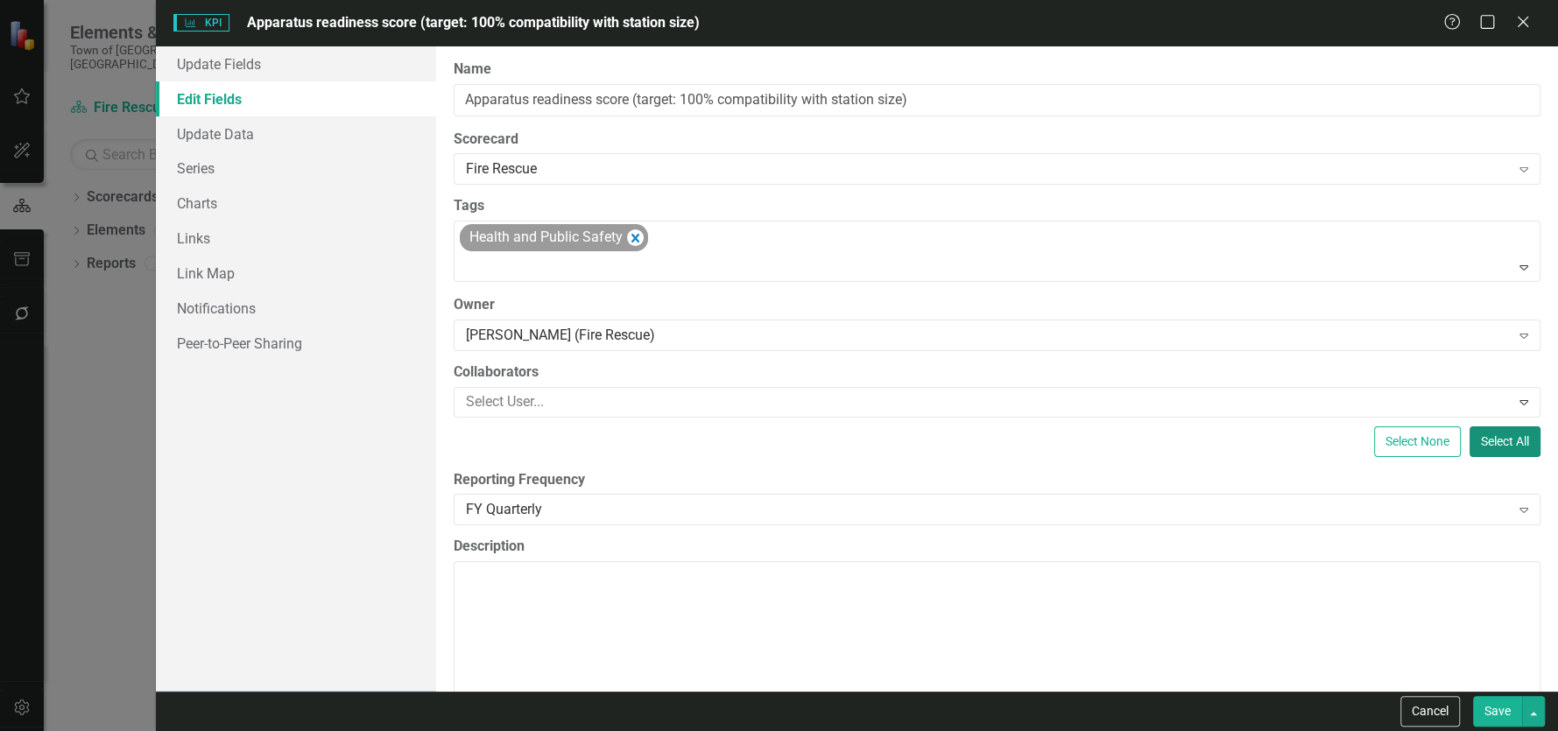
click at [1477, 441] on button "Select All" at bounding box center [1504, 441] width 71 height 31
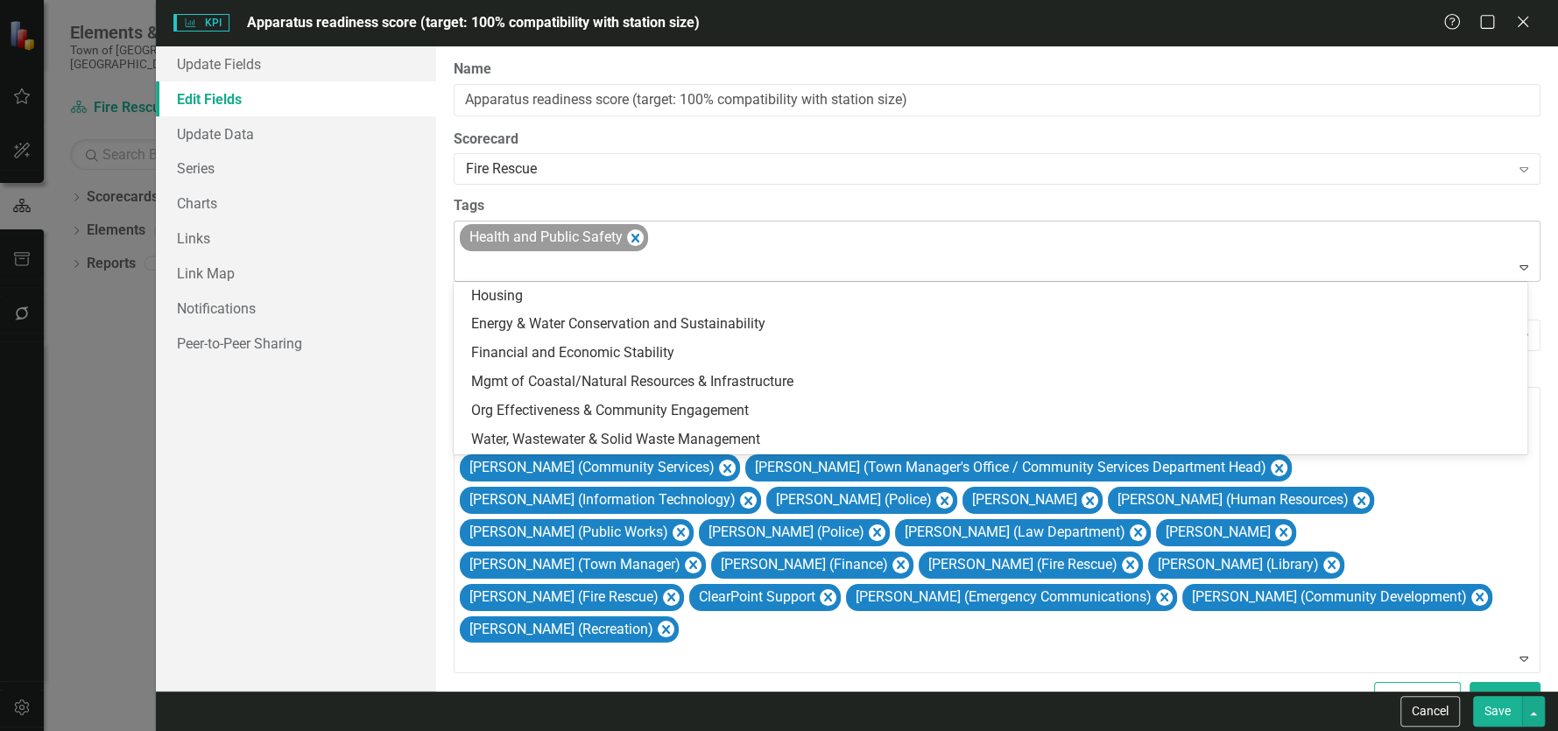
click at [1372, 243] on div "Health and Public Safety" at bounding box center [998, 252] width 1082 height 60
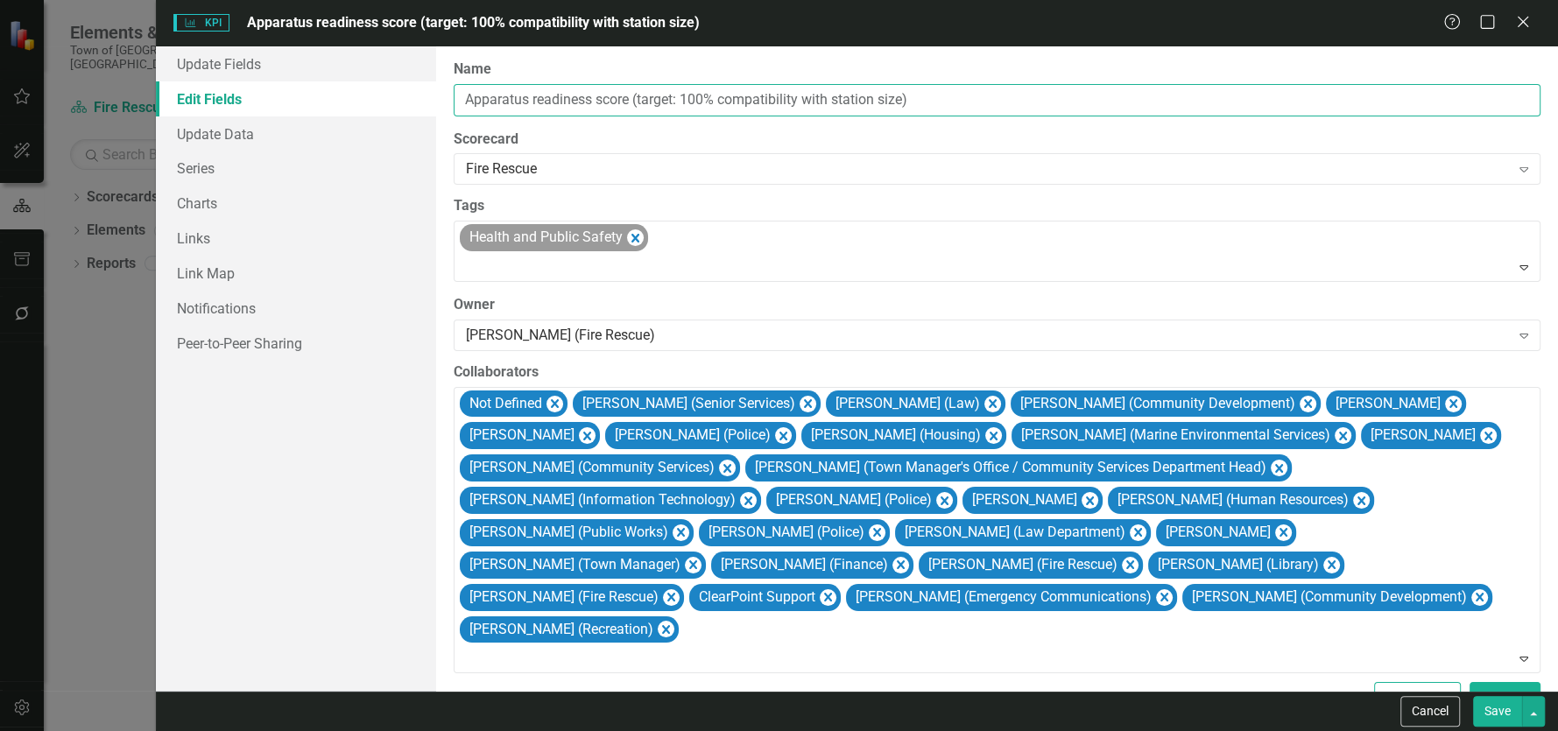
click at [973, 104] on input "Apparatus readiness score (target: 100% compatibility with station size)" at bounding box center [997, 100] width 1087 height 32
click at [1404, 682] on button "Select None" at bounding box center [1417, 697] width 87 height 31
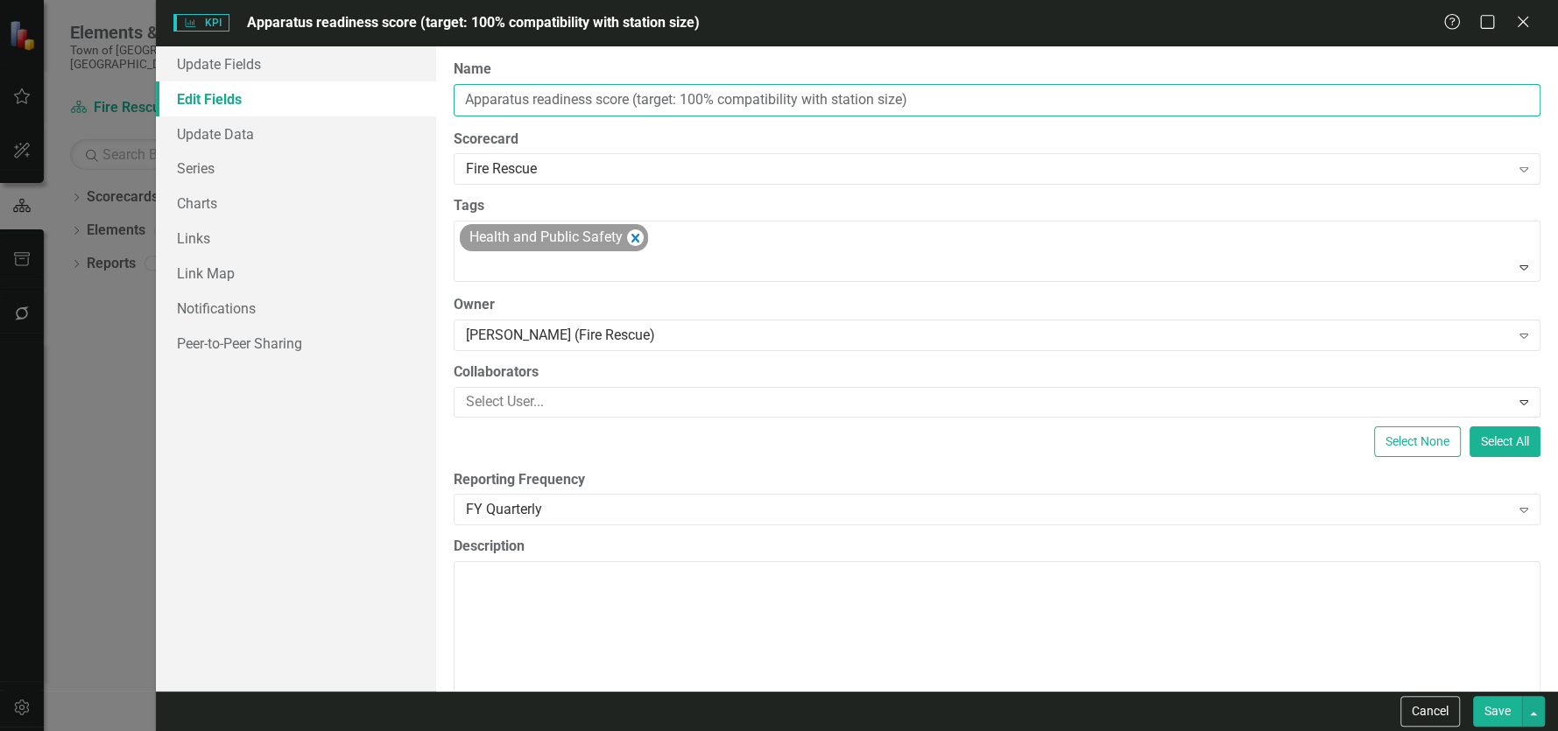
click at [992, 100] on input "Apparatus readiness score (target: 100% compatibility with station size)" at bounding box center [997, 100] width 1087 height 32
click at [1477, 438] on button "Select All" at bounding box center [1504, 441] width 71 height 31
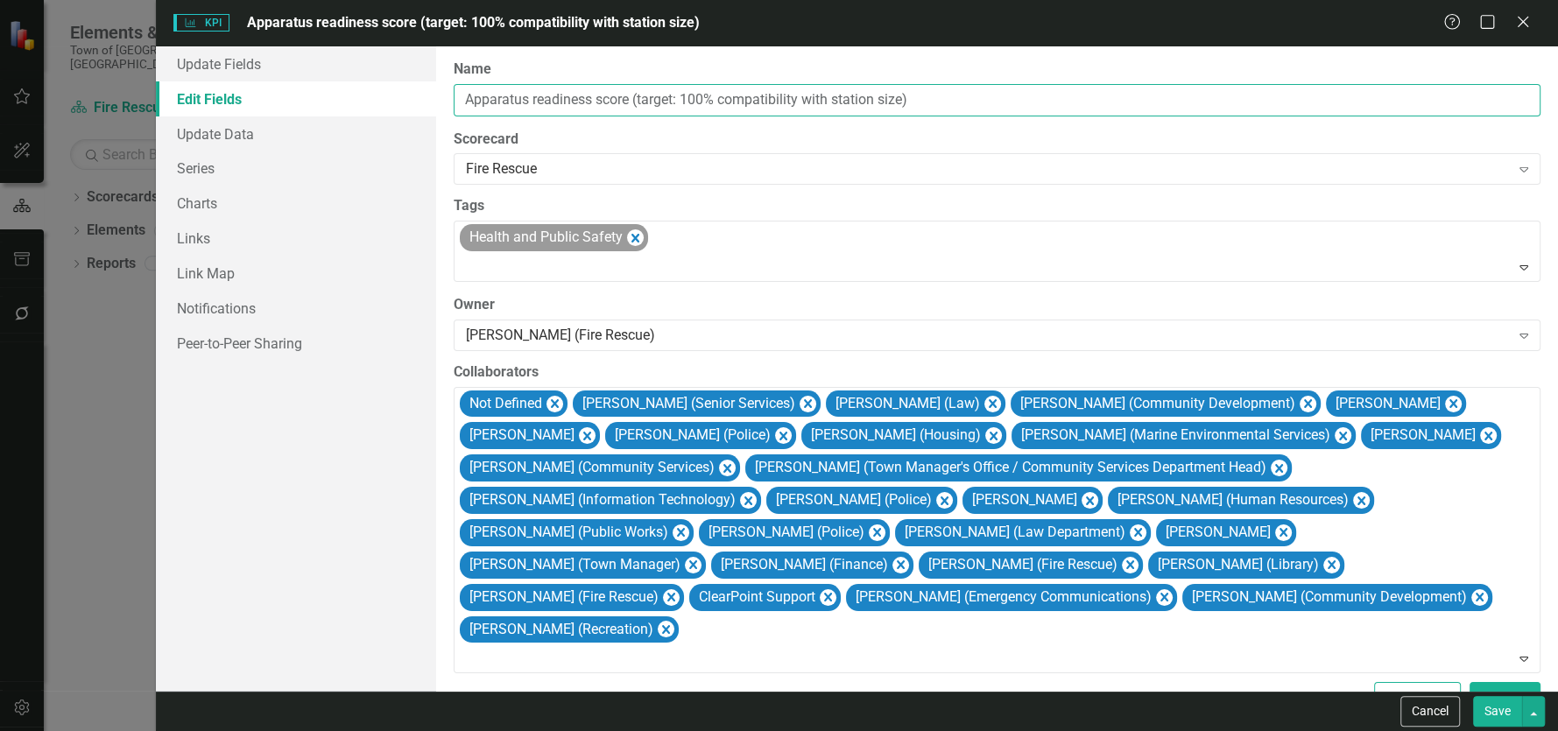
click at [1114, 102] on input "Apparatus readiness score (target: 100% compatibility with station size)" at bounding box center [997, 100] width 1087 height 32
click at [1309, 198] on label "Tags" at bounding box center [997, 206] width 1087 height 20
click at [1401, 682] on button "Select None" at bounding box center [1417, 697] width 87 height 31
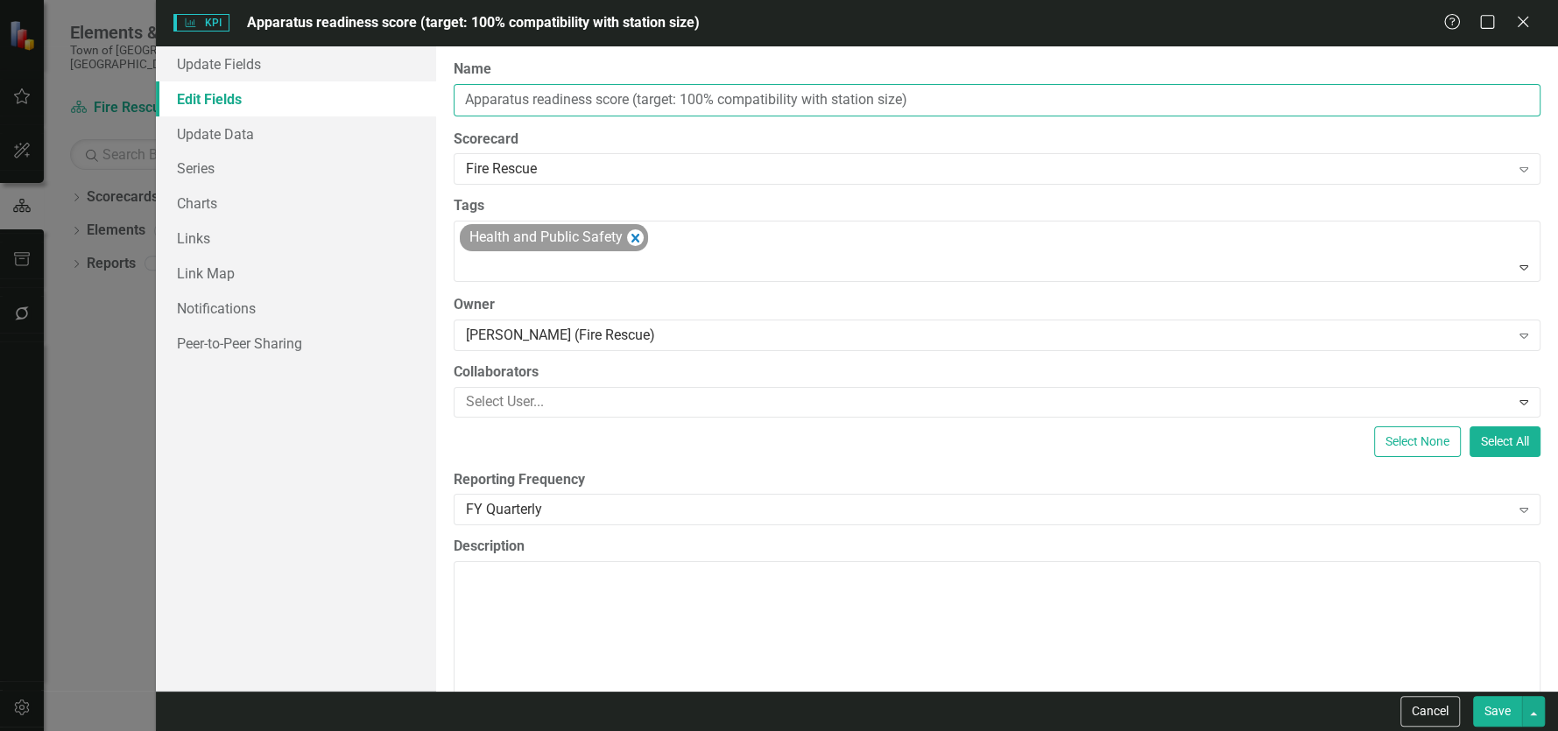
click at [808, 102] on input "Apparatus readiness score (target: 100% compatibility with station size)" at bounding box center [997, 100] width 1087 height 32
drag, startPoint x: 959, startPoint y: 95, endPoint x: 433, endPoint y: 84, distance: 526.3
click at [433, 84] on div "Update Fields Edit Fields Update Data Series Charts Links Link Map Notification…" at bounding box center [857, 368] width 1402 height 644
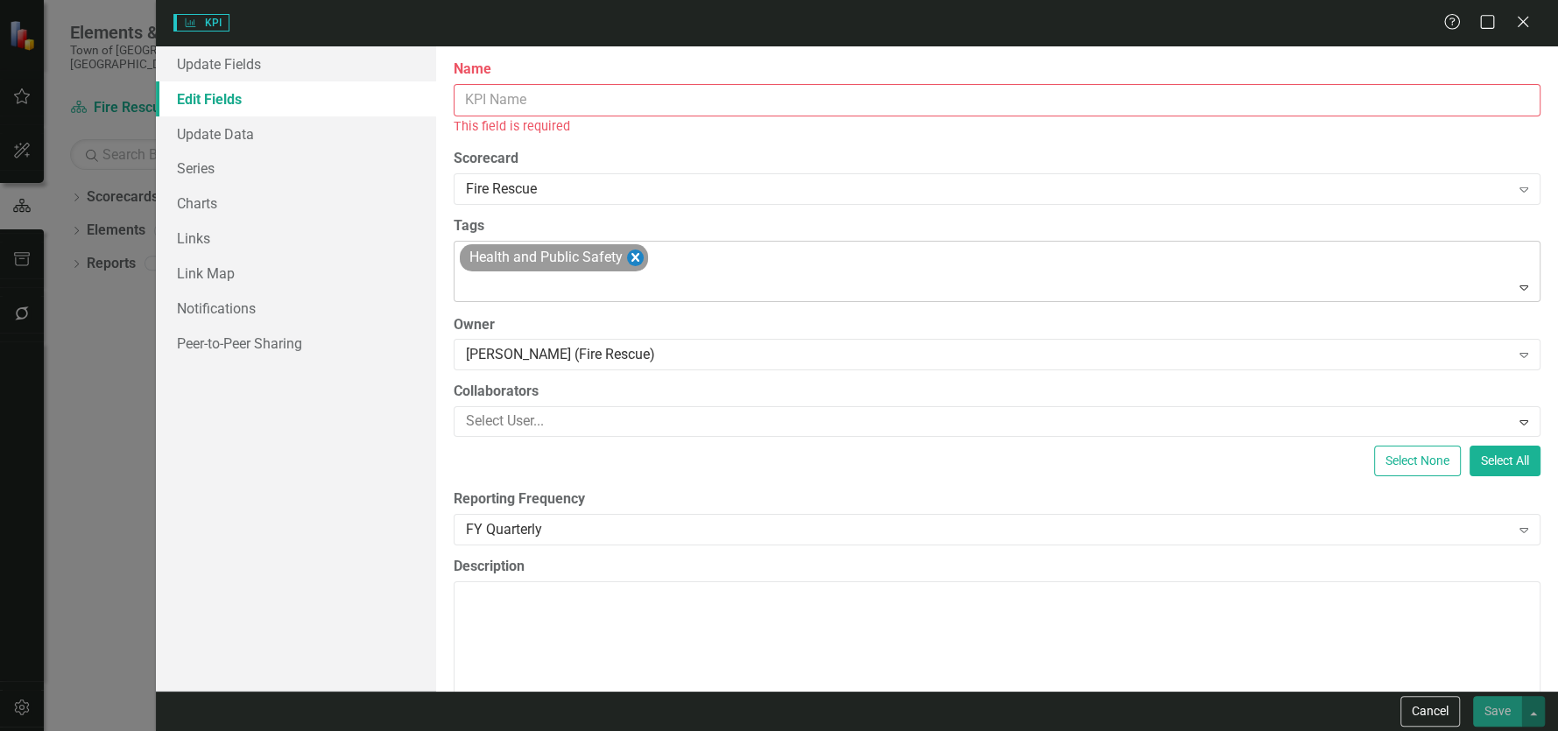
click at [631, 257] on icon "Remove [object Object]" at bounding box center [635, 258] width 17 height 22
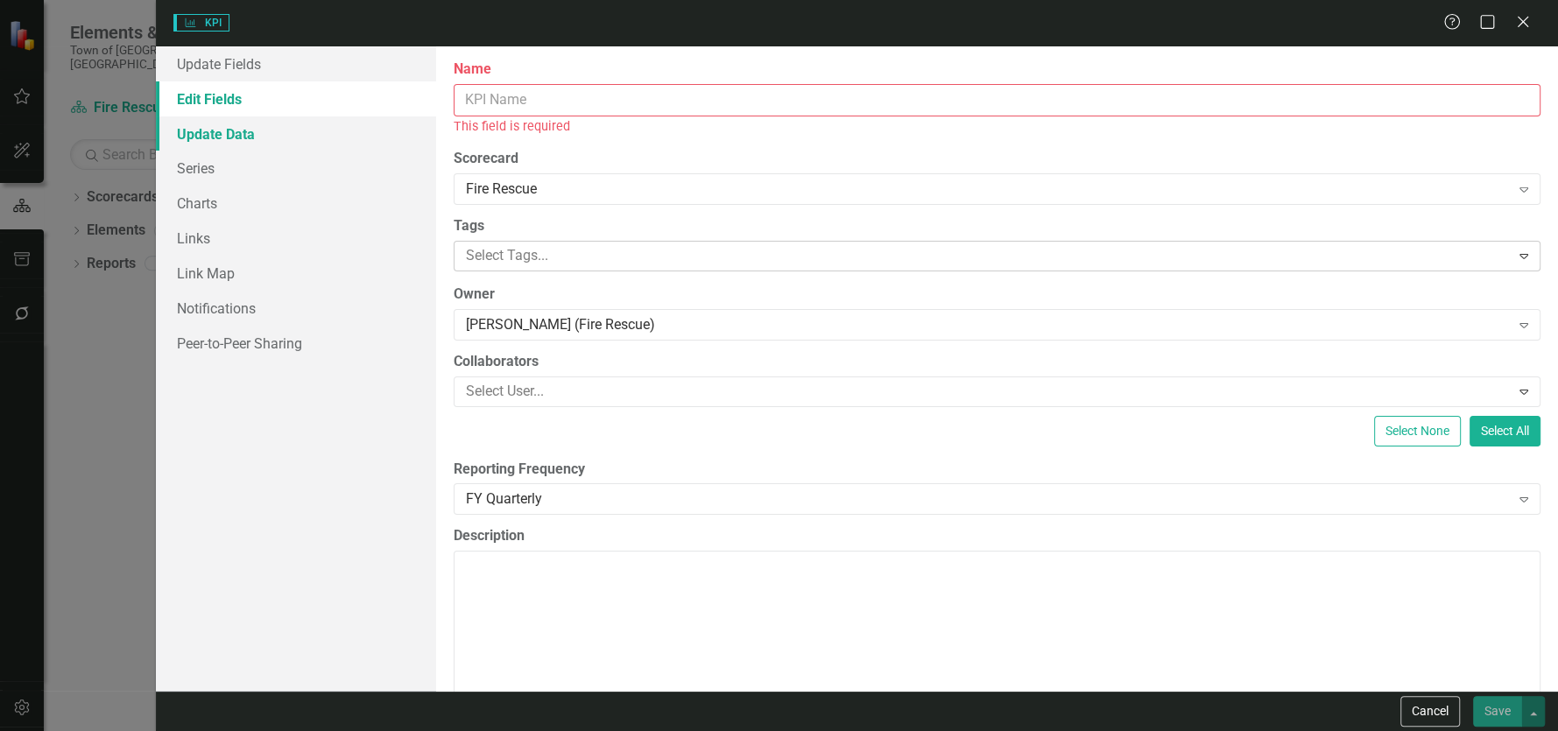
click at [374, 130] on link "Update Data" at bounding box center [296, 133] width 280 height 35
click at [236, 133] on link "Update Data" at bounding box center [296, 133] width 280 height 35
click at [1055, 80] on div "Name This field is required" at bounding box center [997, 98] width 1087 height 76
click at [1526, 24] on icon "Close" at bounding box center [1522, 21] width 22 height 17
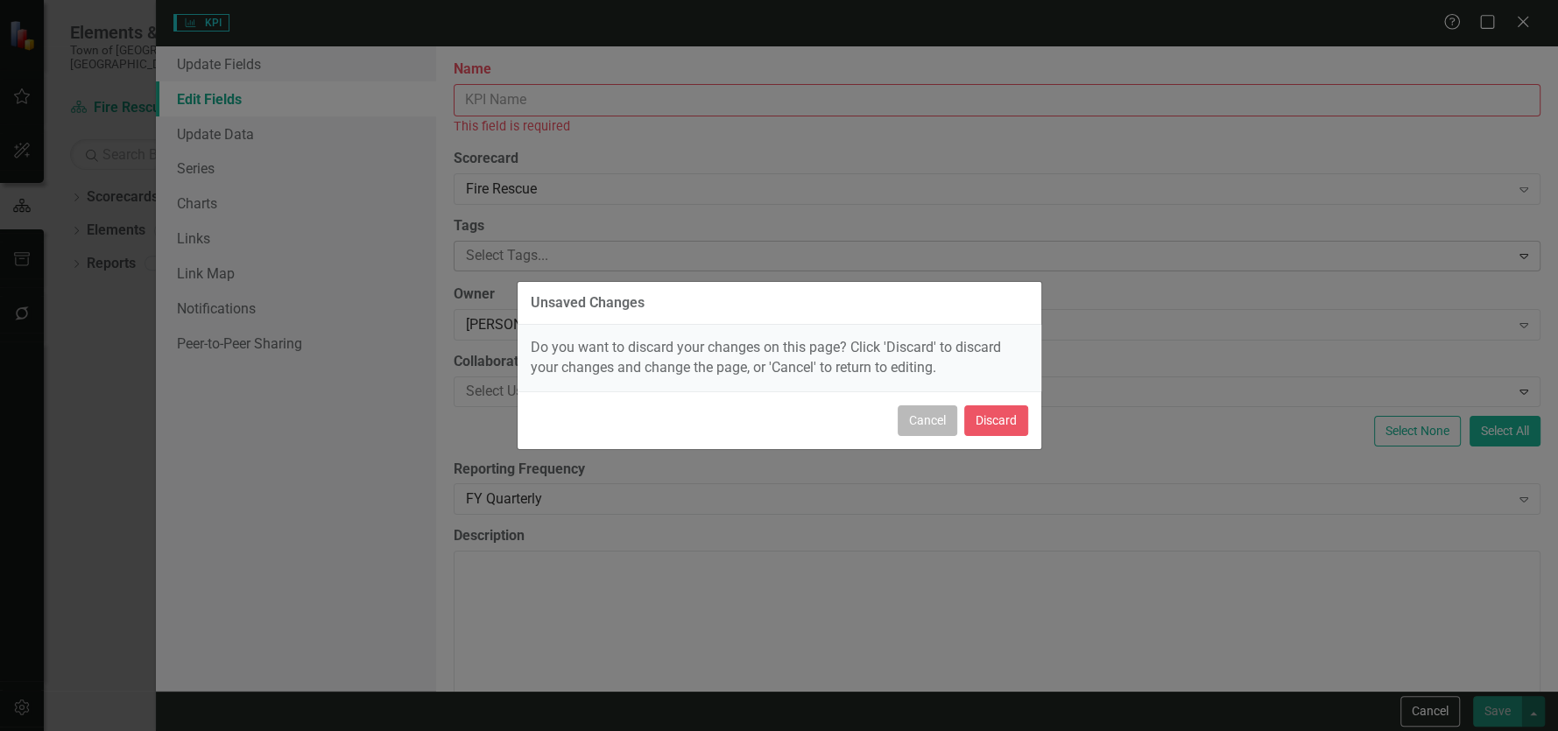
click at [939, 420] on button "Cancel" at bounding box center [927, 420] width 60 height 31
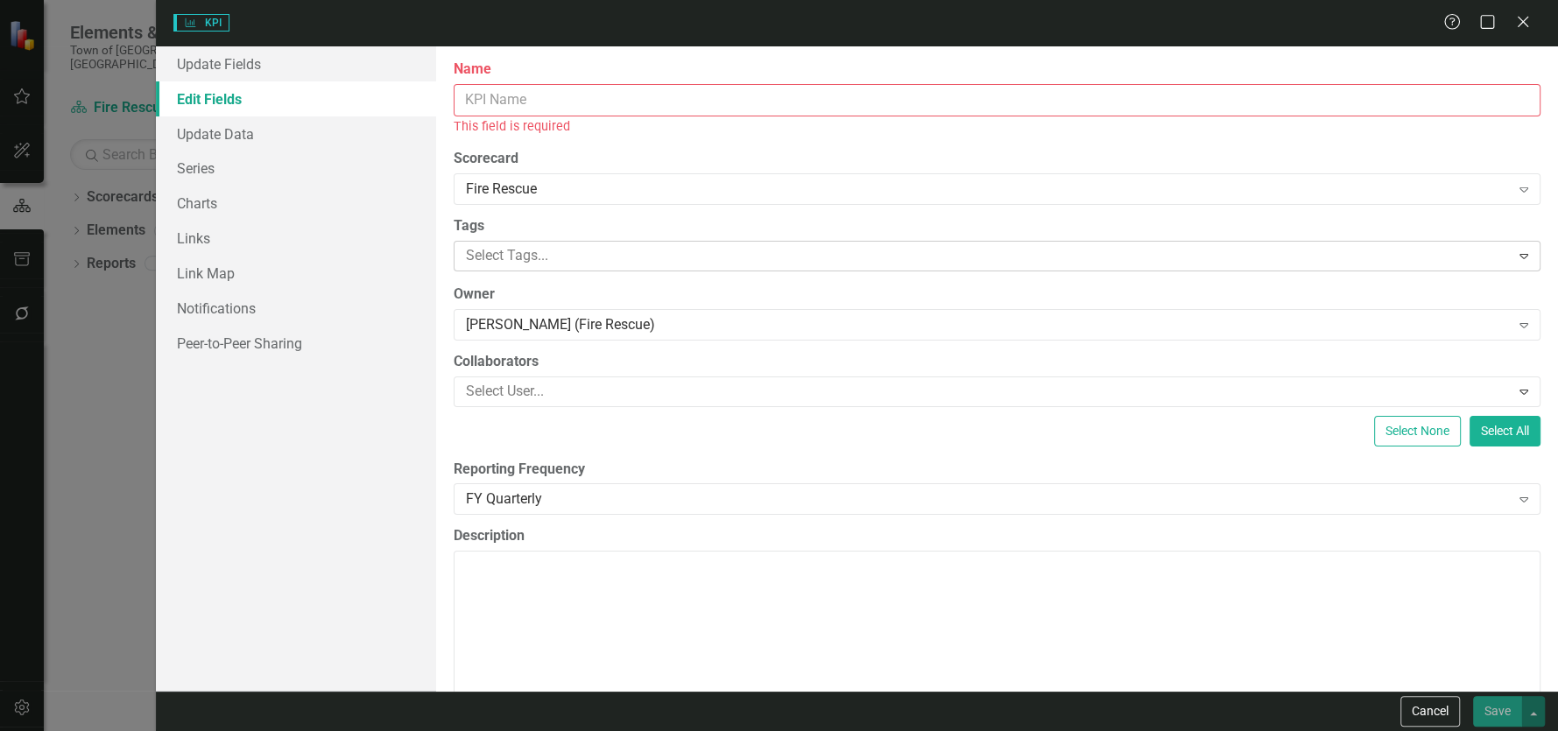
click at [1316, 538] on label "Description" at bounding box center [997, 536] width 1087 height 20
click at [1316, 551] on textarea "Description" at bounding box center [997, 657] width 1087 height 212
click at [1425, 710] on button "Cancel" at bounding box center [1430, 711] width 60 height 31
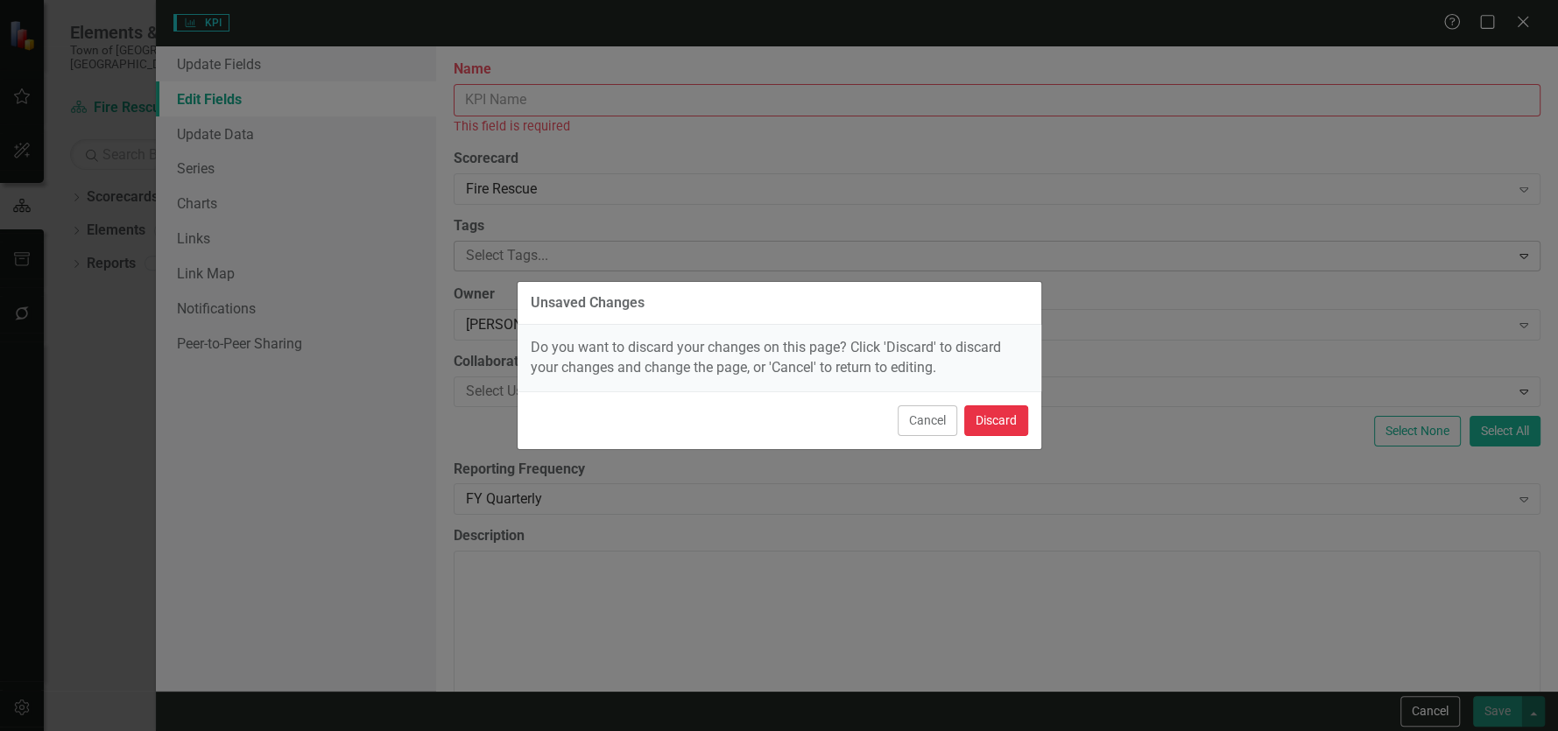
click at [970, 418] on button "Discard" at bounding box center [996, 420] width 64 height 31
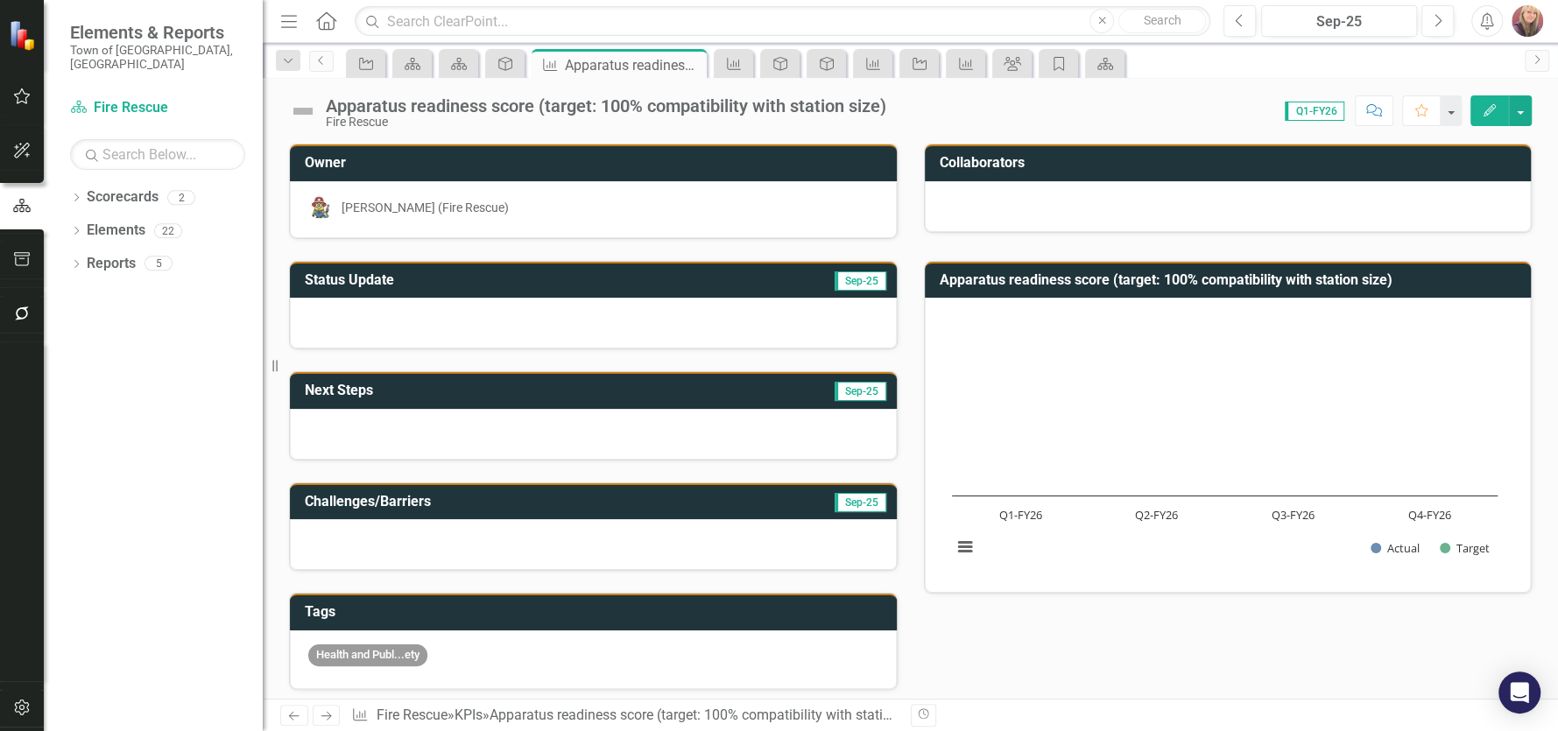
click at [301, 113] on img at bounding box center [303, 111] width 28 height 28
click at [121, 187] on link "Scorecards" at bounding box center [123, 197] width 72 height 20
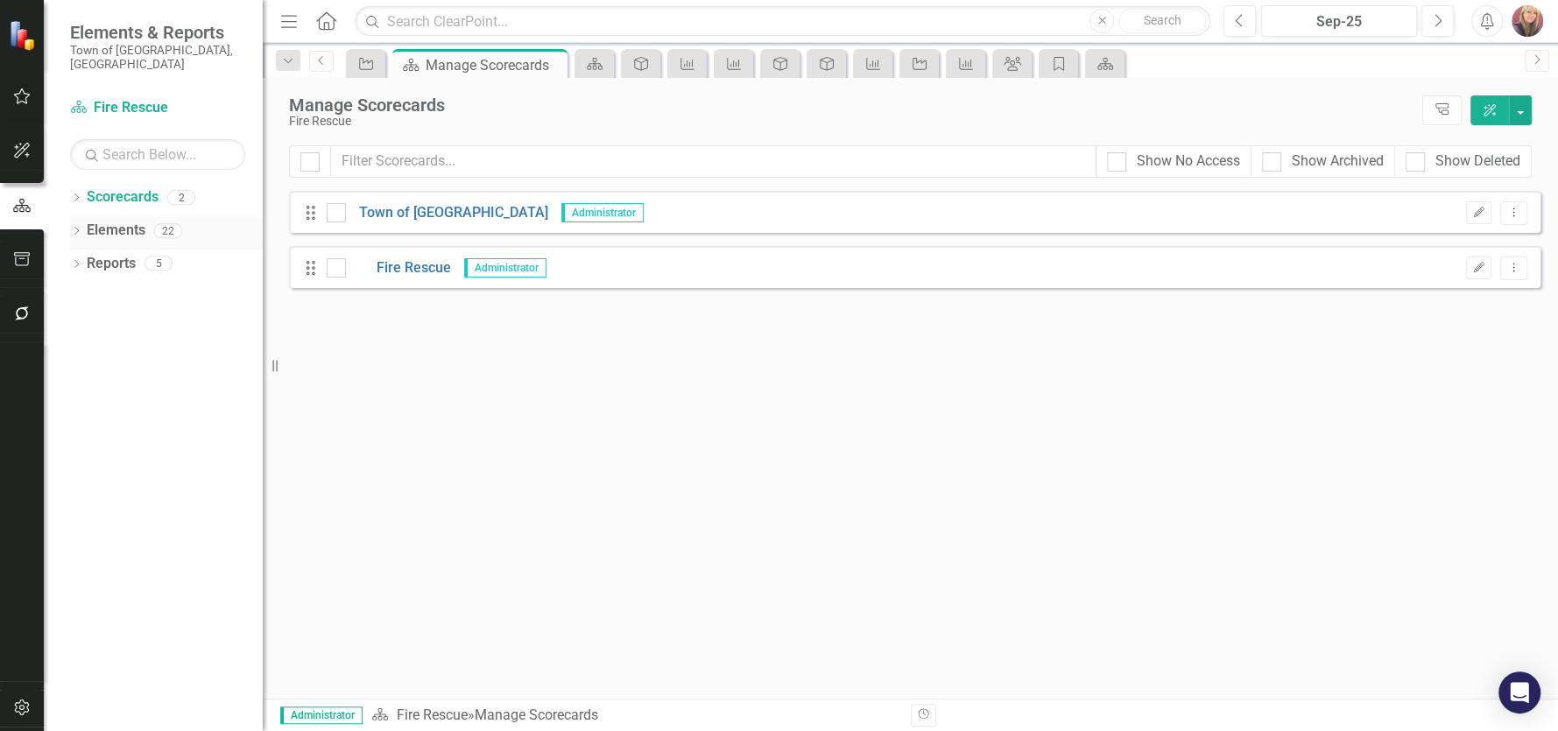
click at [113, 221] on link "Elements" at bounding box center [116, 231] width 59 height 20
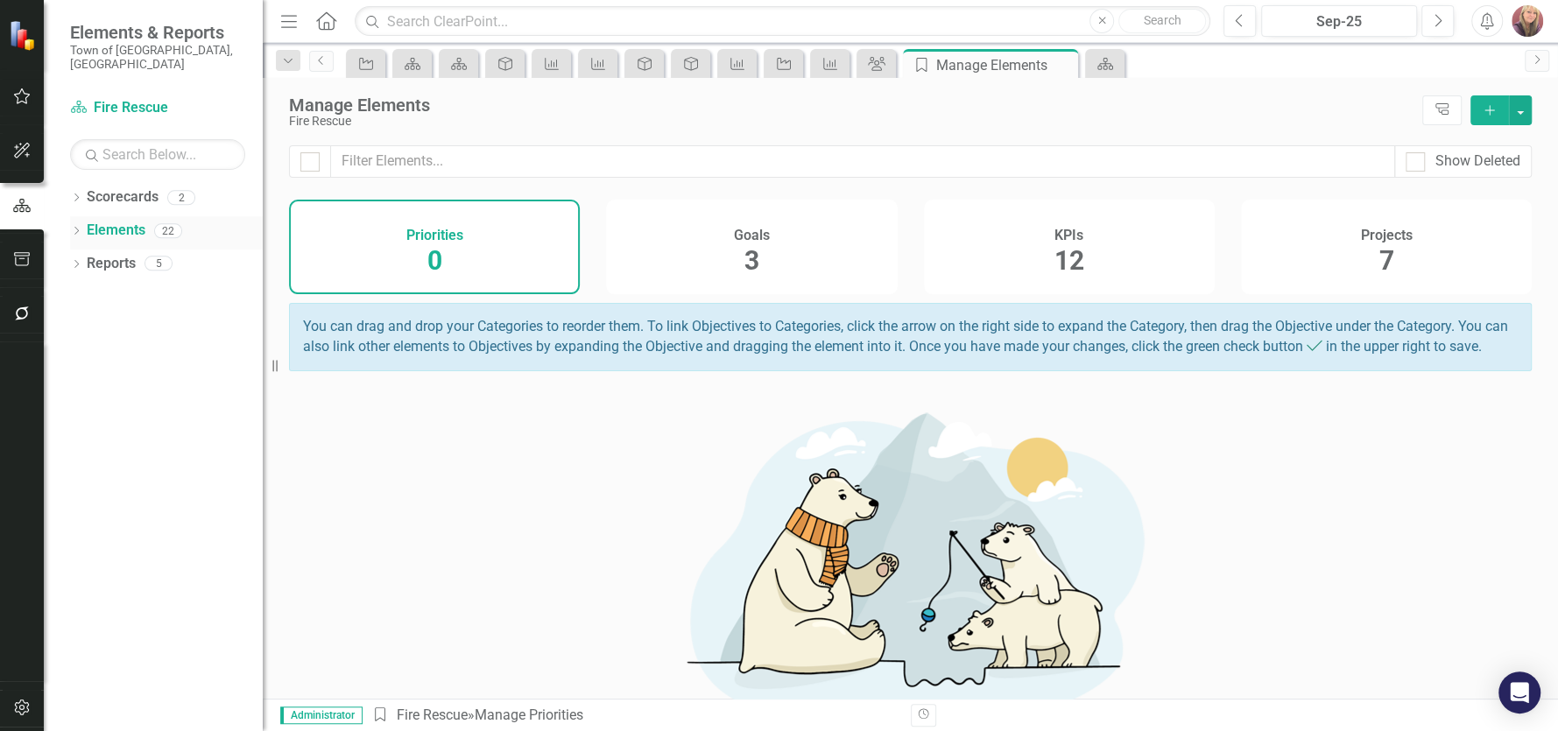
click at [74, 228] on icon "Dropdown" at bounding box center [76, 233] width 12 height 10
click at [83, 294] on icon "Dropdown" at bounding box center [85, 299] width 12 height 10
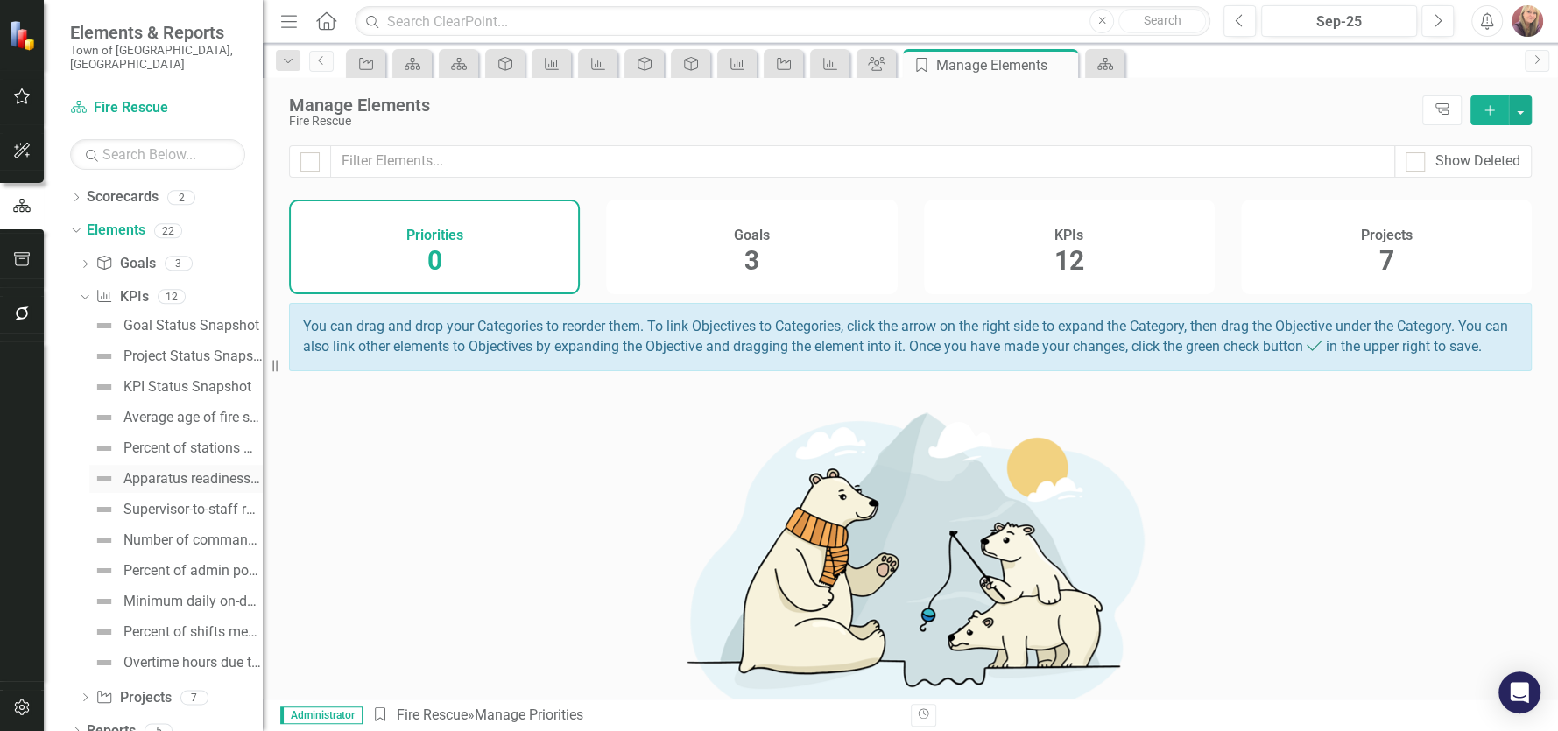
click at [103, 468] on img at bounding box center [104, 478] width 21 height 21
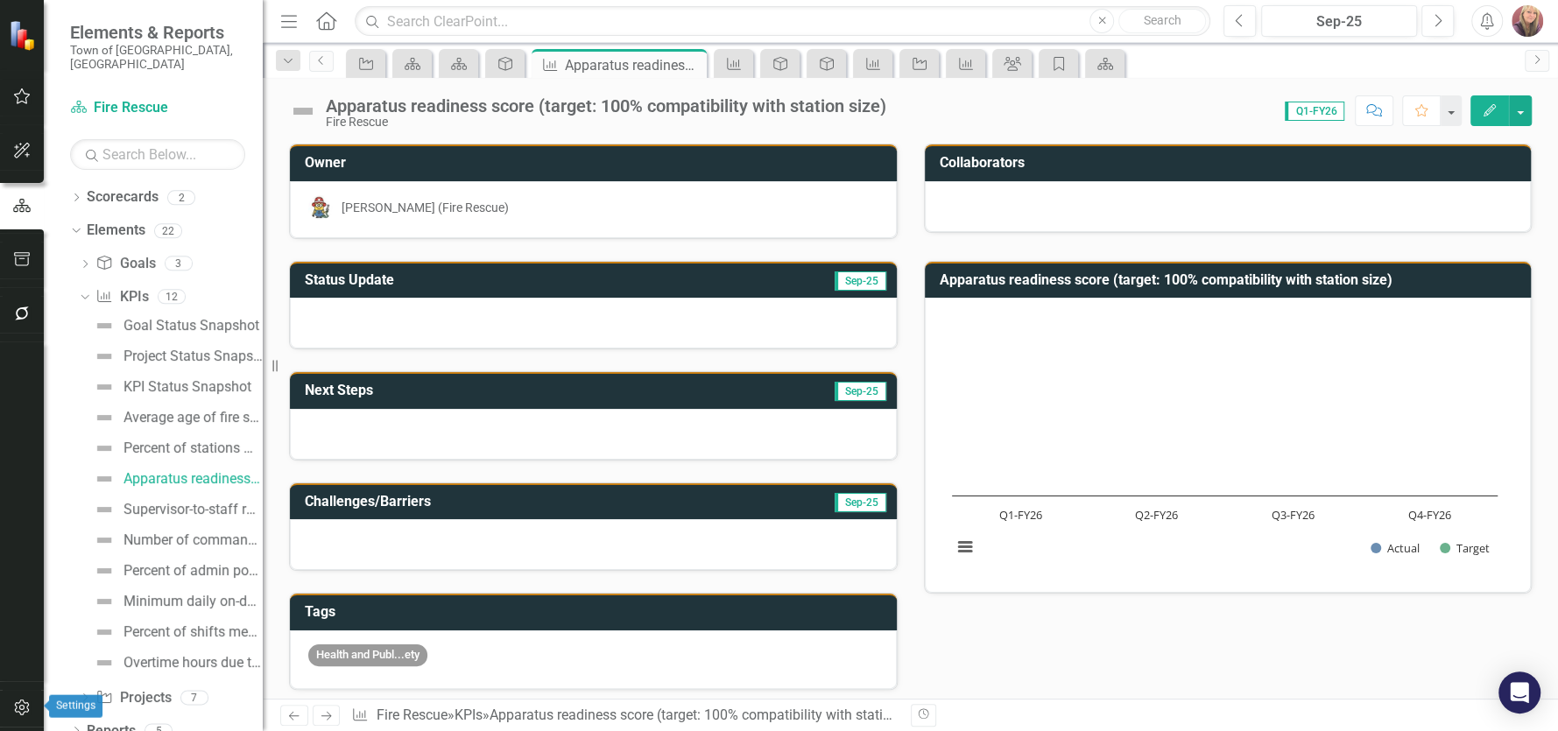
click at [19, 705] on icon "button" at bounding box center [22, 707] width 18 height 14
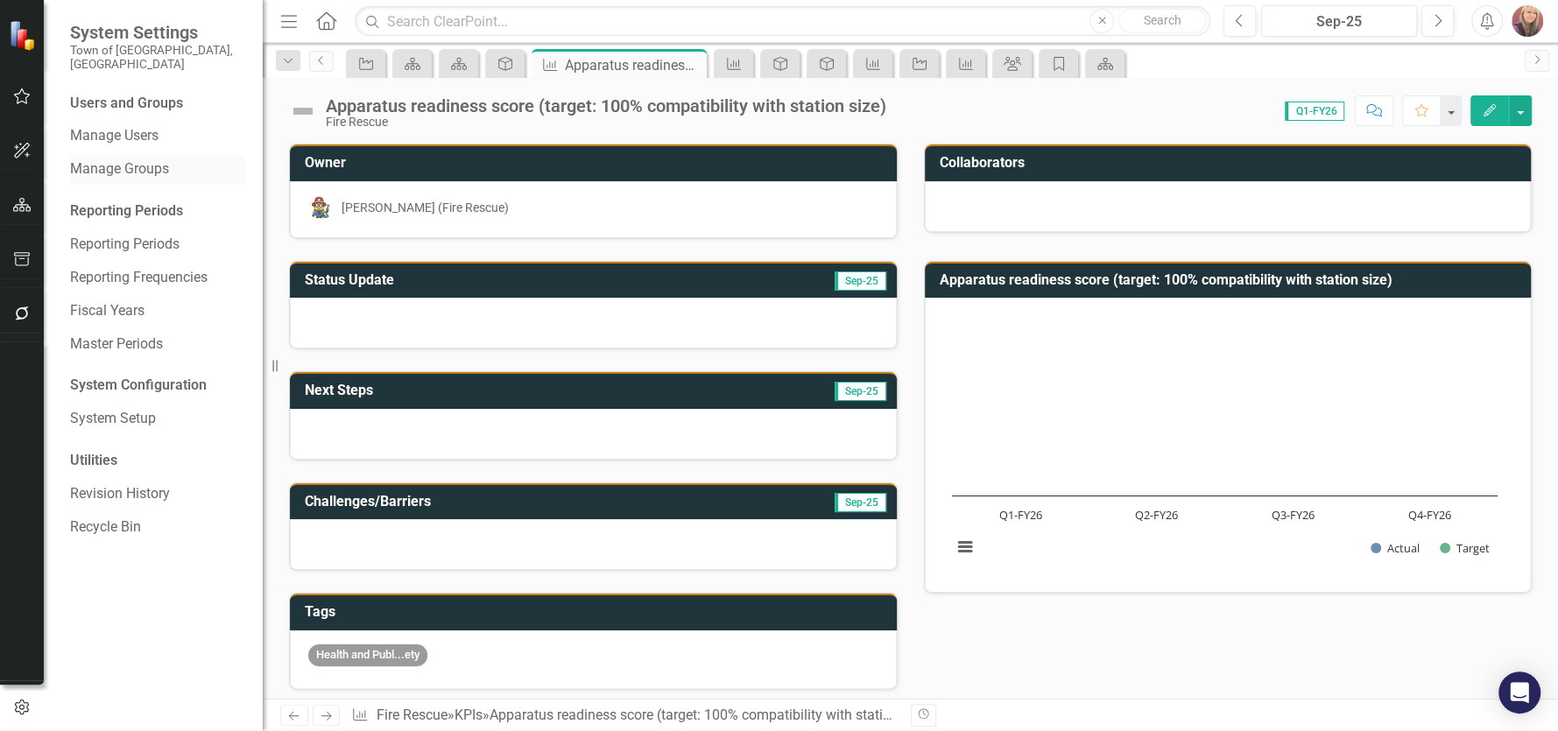
click at [137, 159] on link "Manage Groups" at bounding box center [157, 169] width 175 height 20
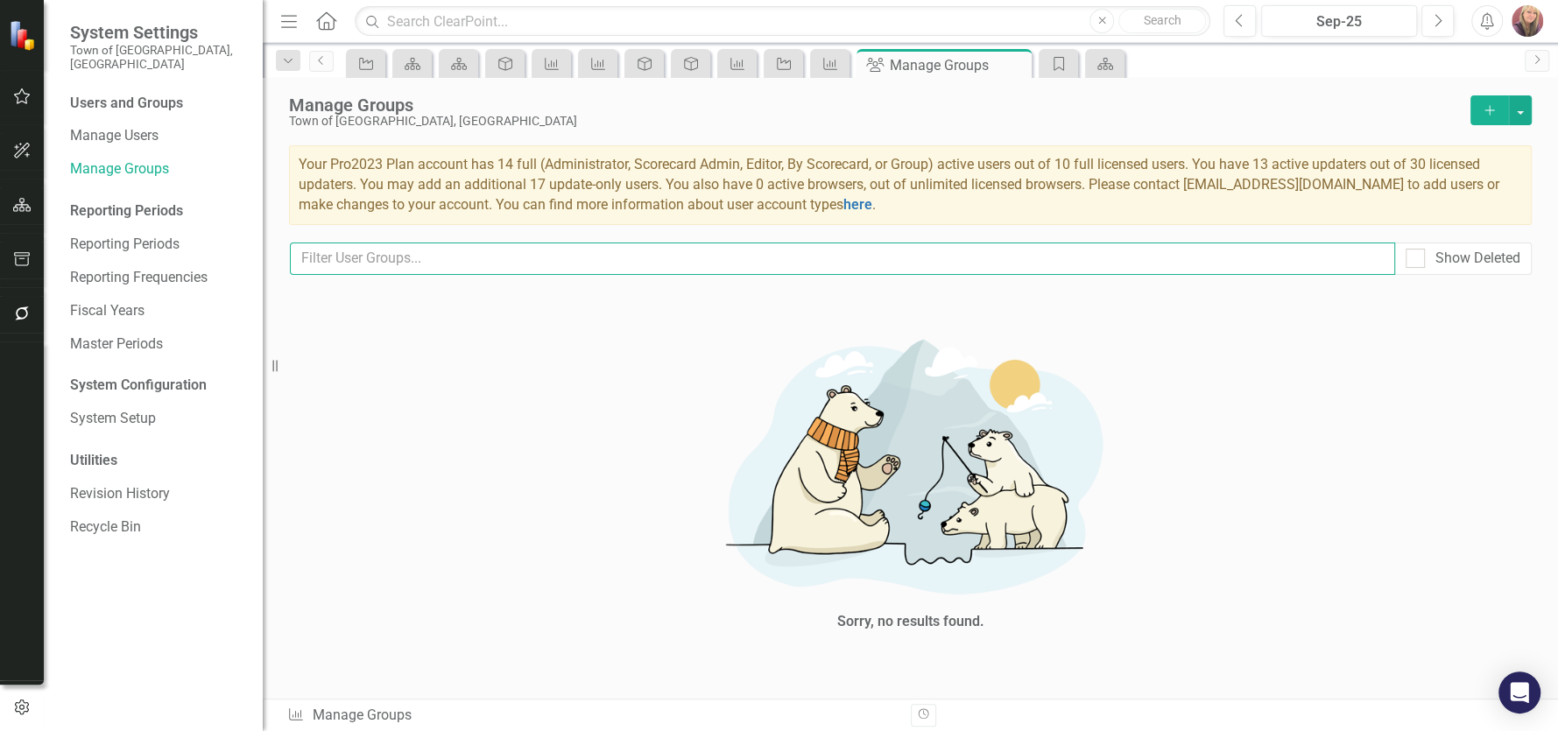
click at [410, 264] on input "text" at bounding box center [842, 259] width 1105 height 32
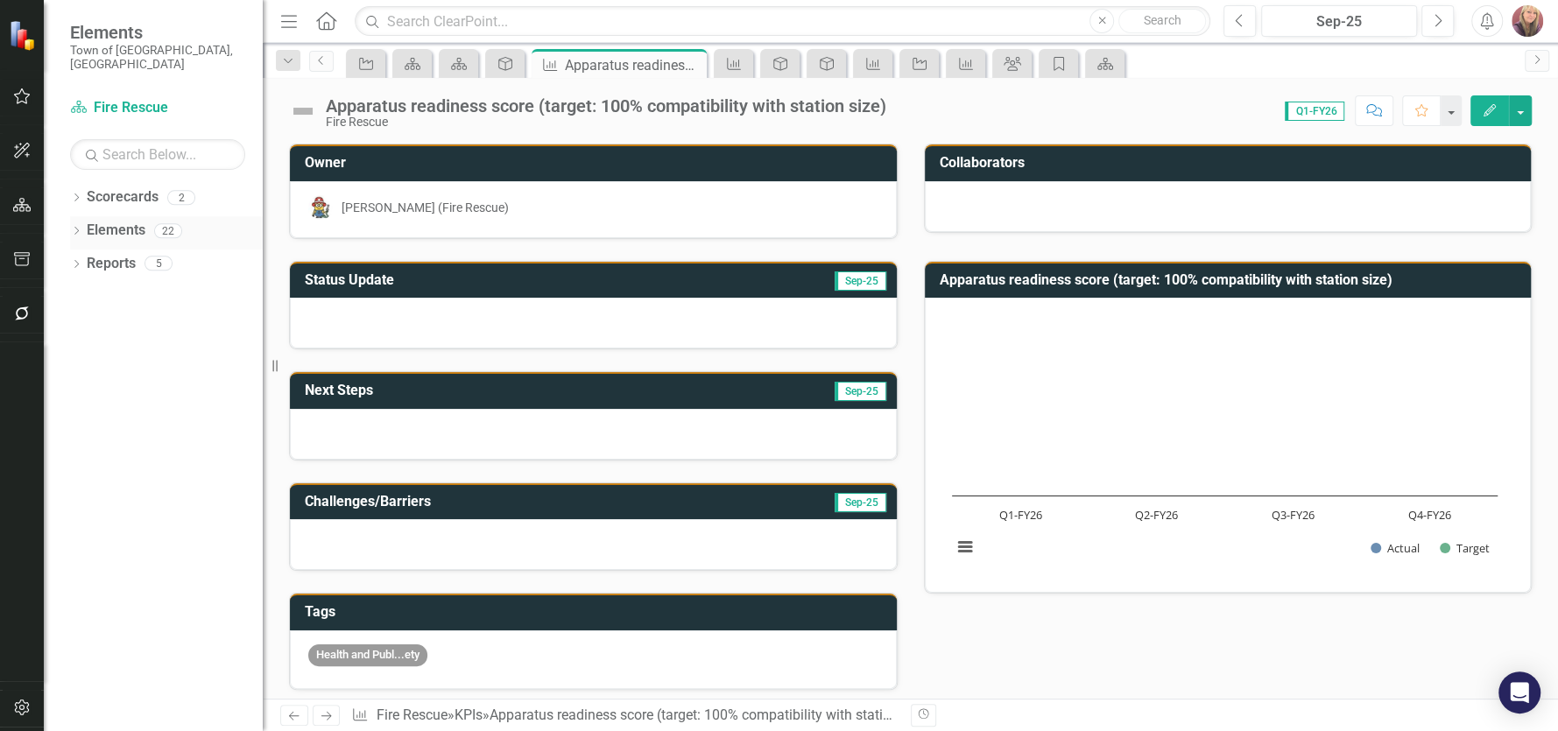
click at [74, 228] on icon "Dropdown" at bounding box center [76, 233] width 12 height 10
click at [84, 293] on icon at bounding box center [85, 297] width 4 height 8
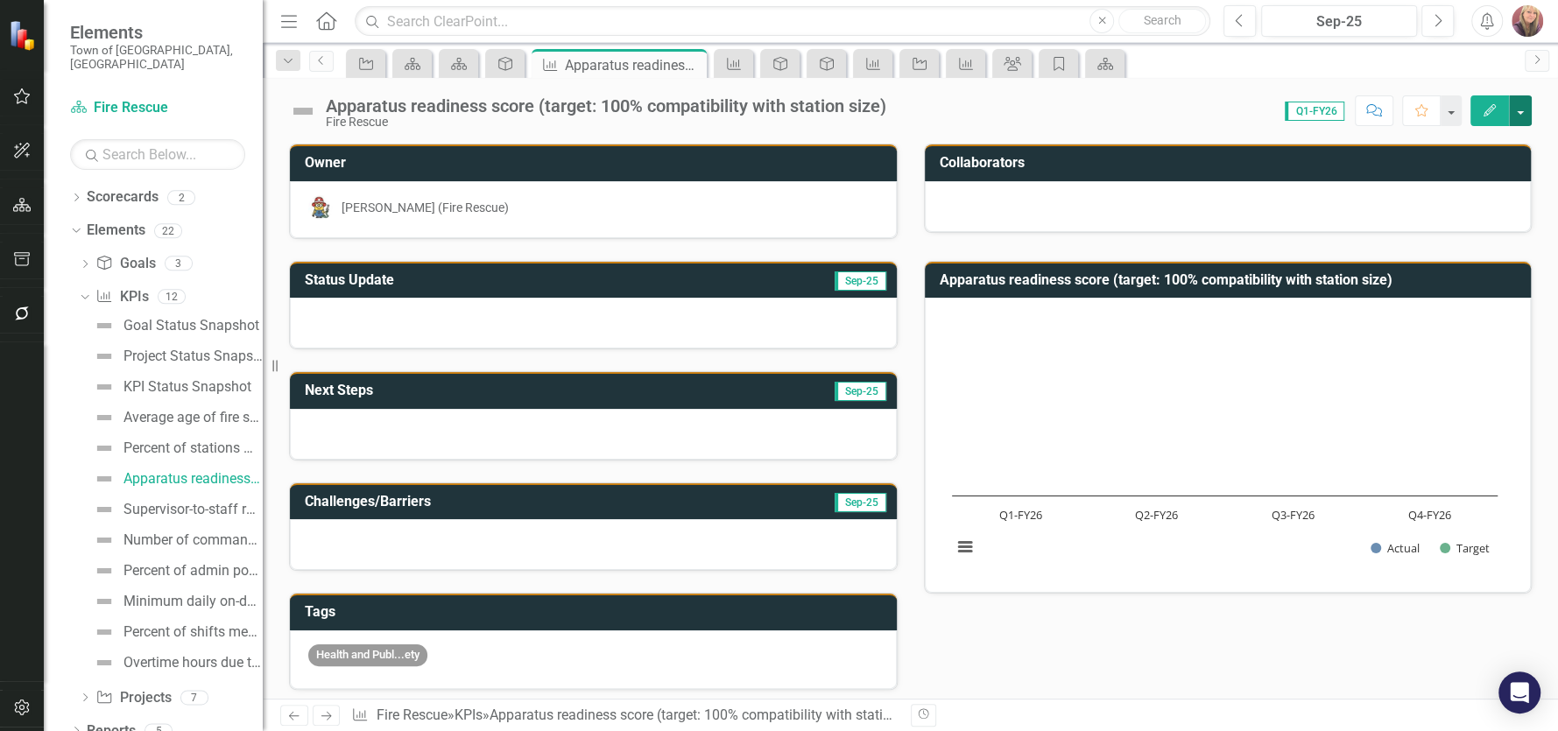
click at [1517, 106] on button "button" at bounding box center [1520, 110] width 23 height 31
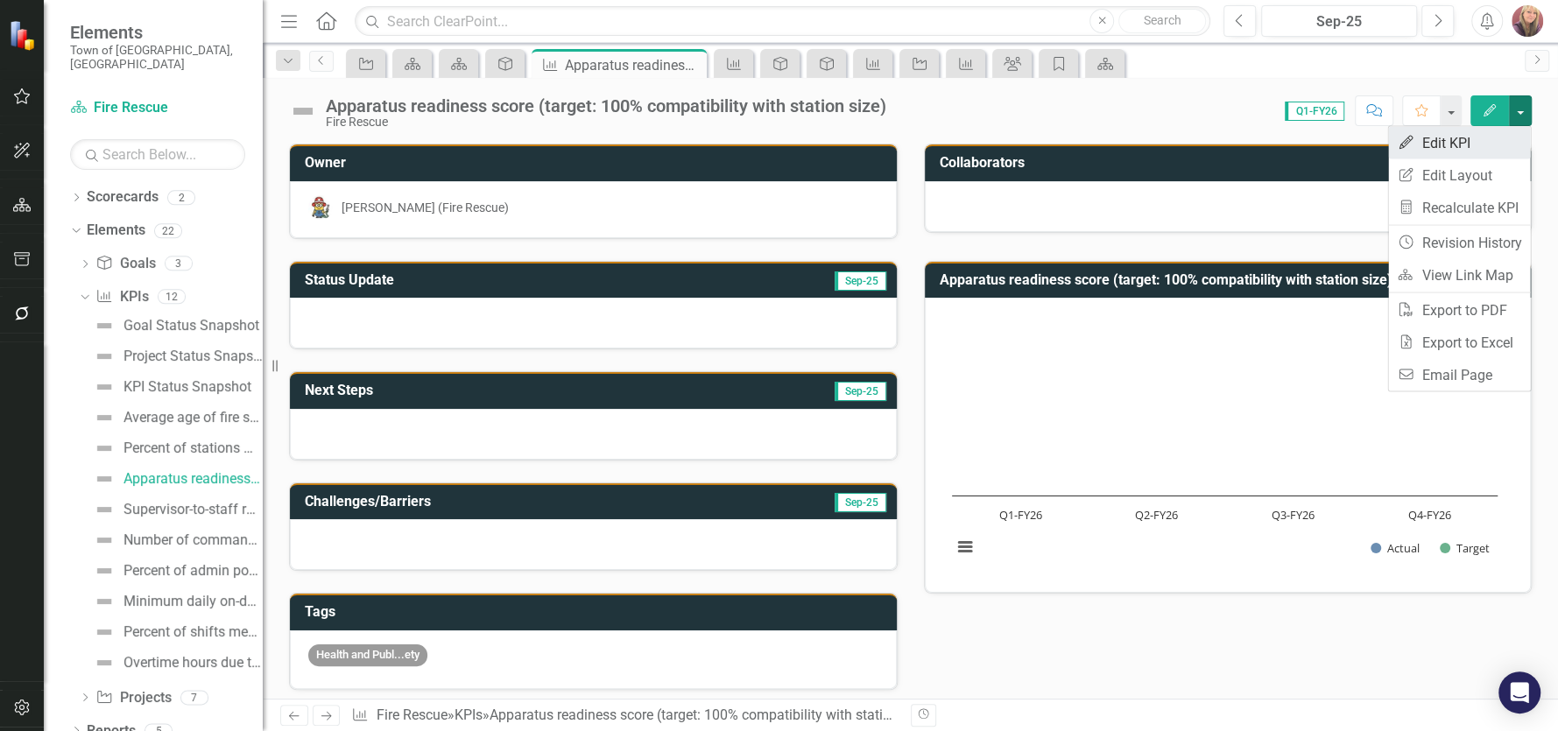
click at [1433, 139] on link "Edit Edit KPI" at bounding box center [1459, 143] width 142 height 32
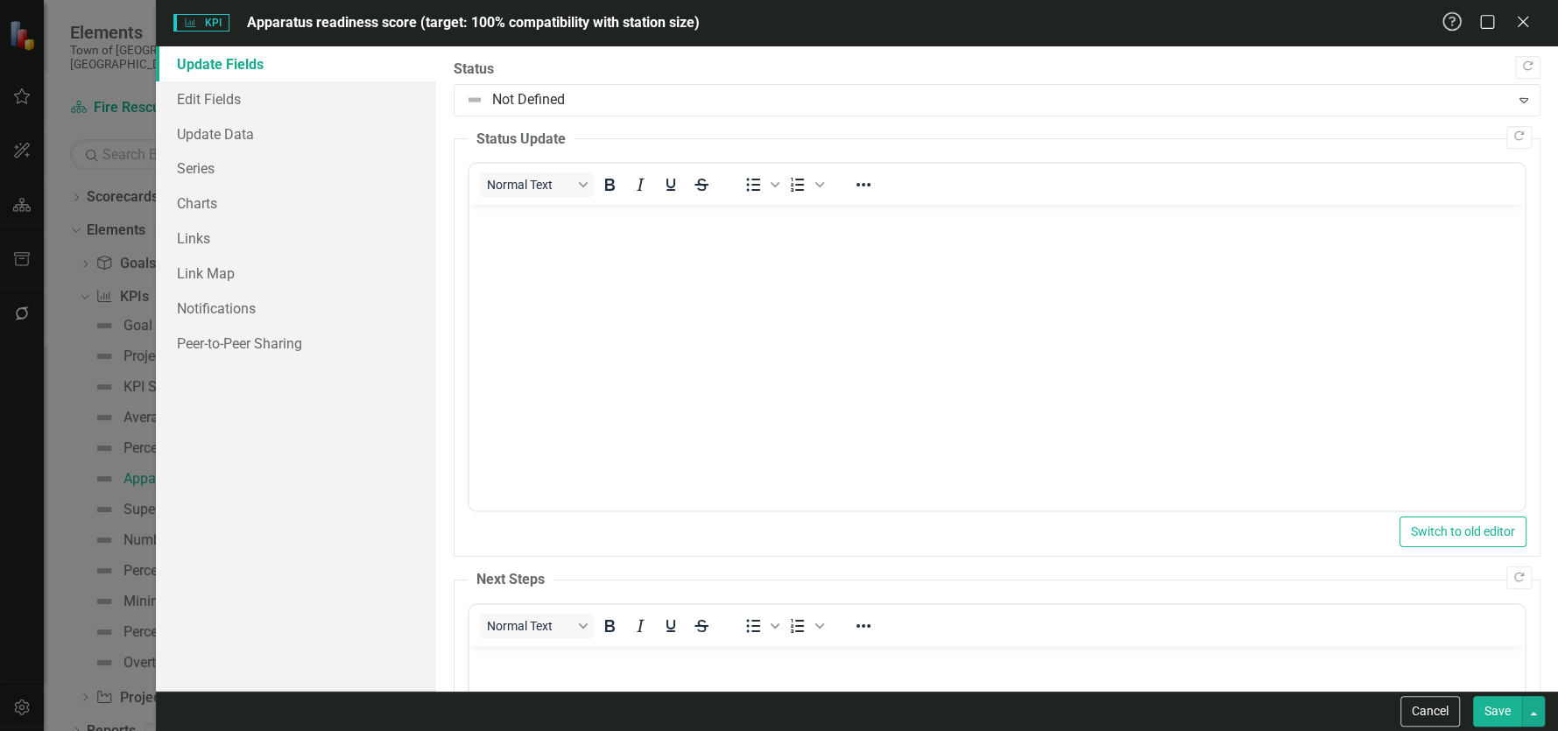
click at [1447, 25] on icon "Help" at bounding box center [1452, 21] width 22 height 17
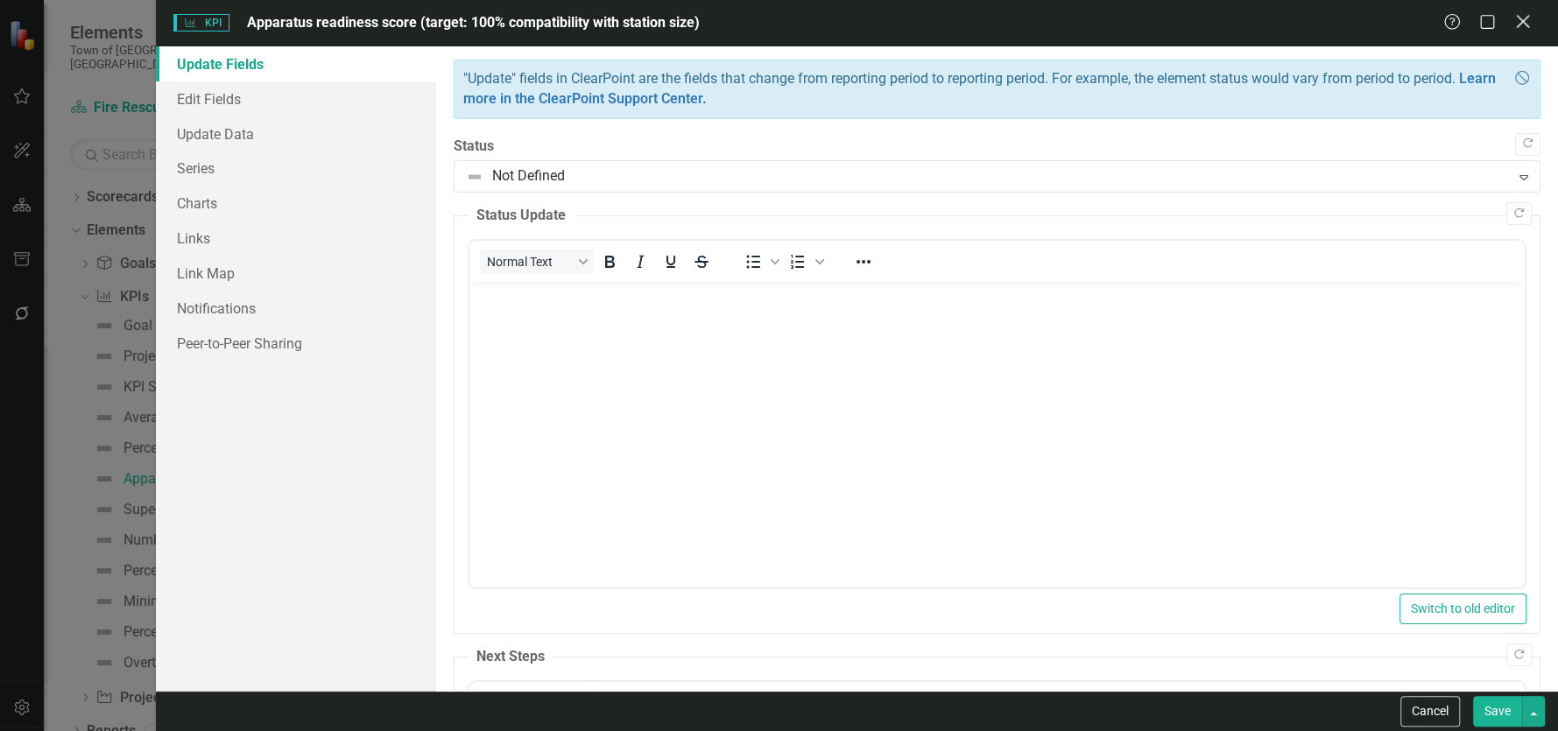
click at [1521, 25] on icon "Close" at bounding box center [1522, 21] width 22 height 17
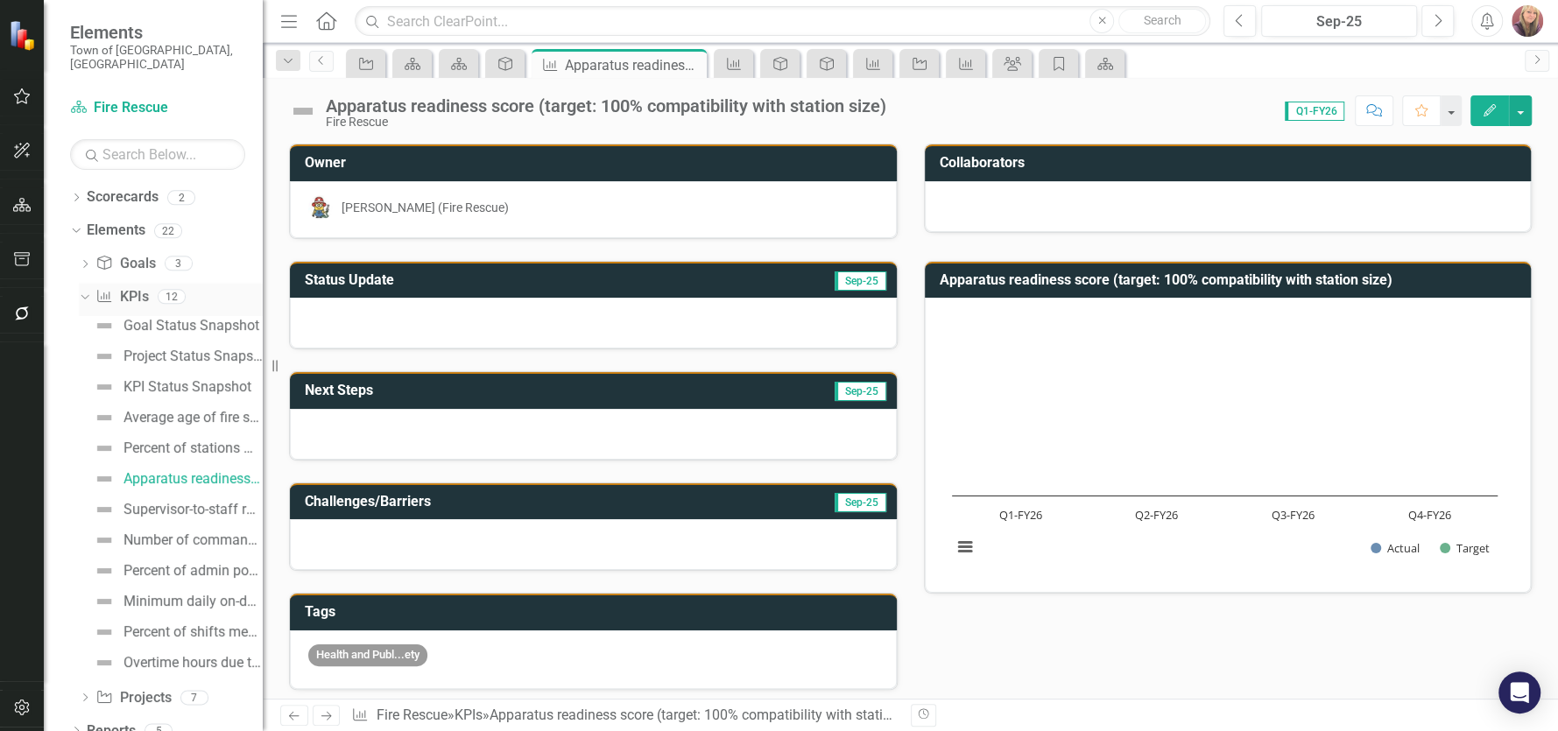
click at [130, 287] on link "KPI KPIs" at bounding box center [121, 297] width 53 height 20
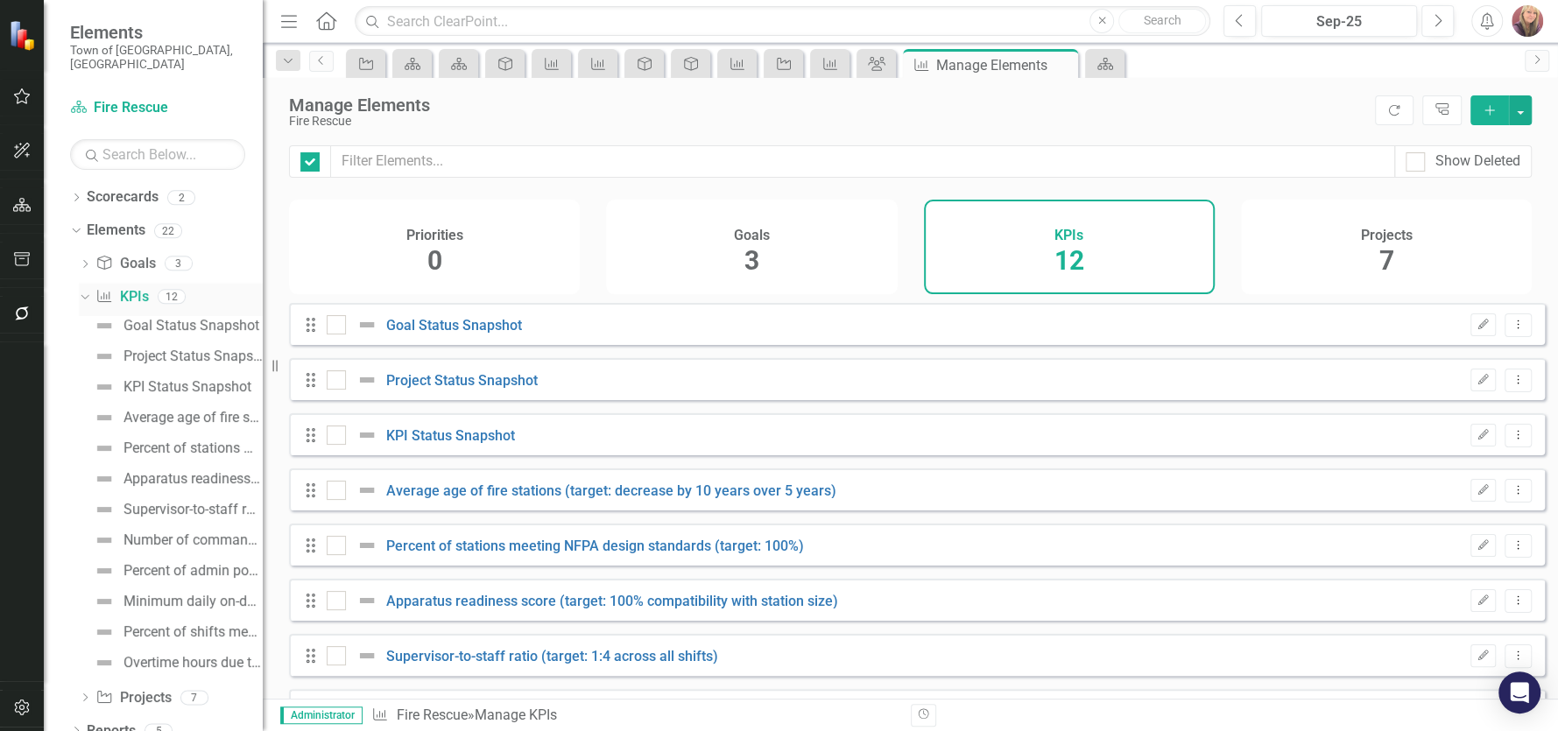
checkbox input "false"
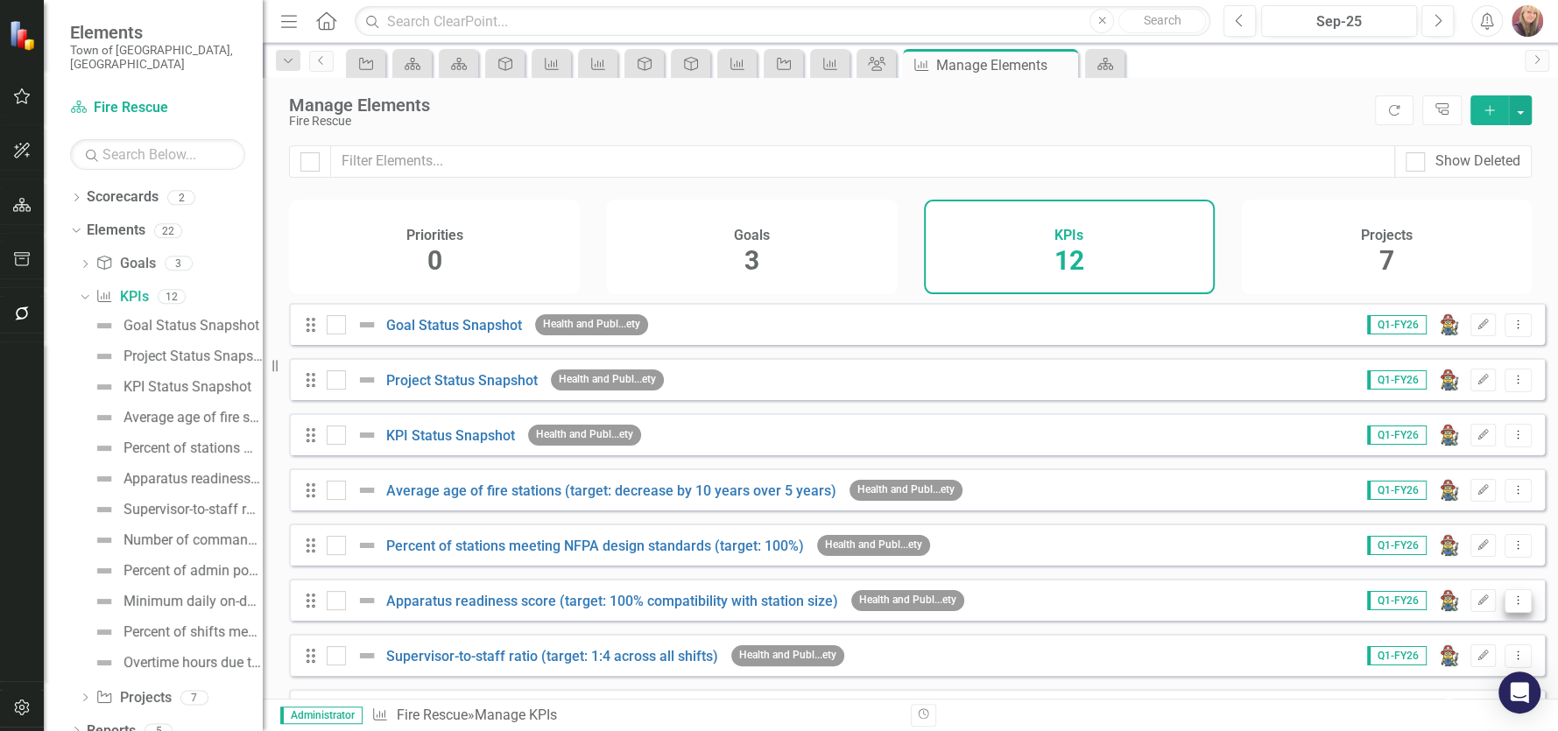
click at [1510, 606] on icon "Dropdown Menu" at bounding box center [1517, 599] width 15 height 11
click at [1444, 583] on link "Trash Delete KPI" at bounding box center [1448, 585] width 138 height 32
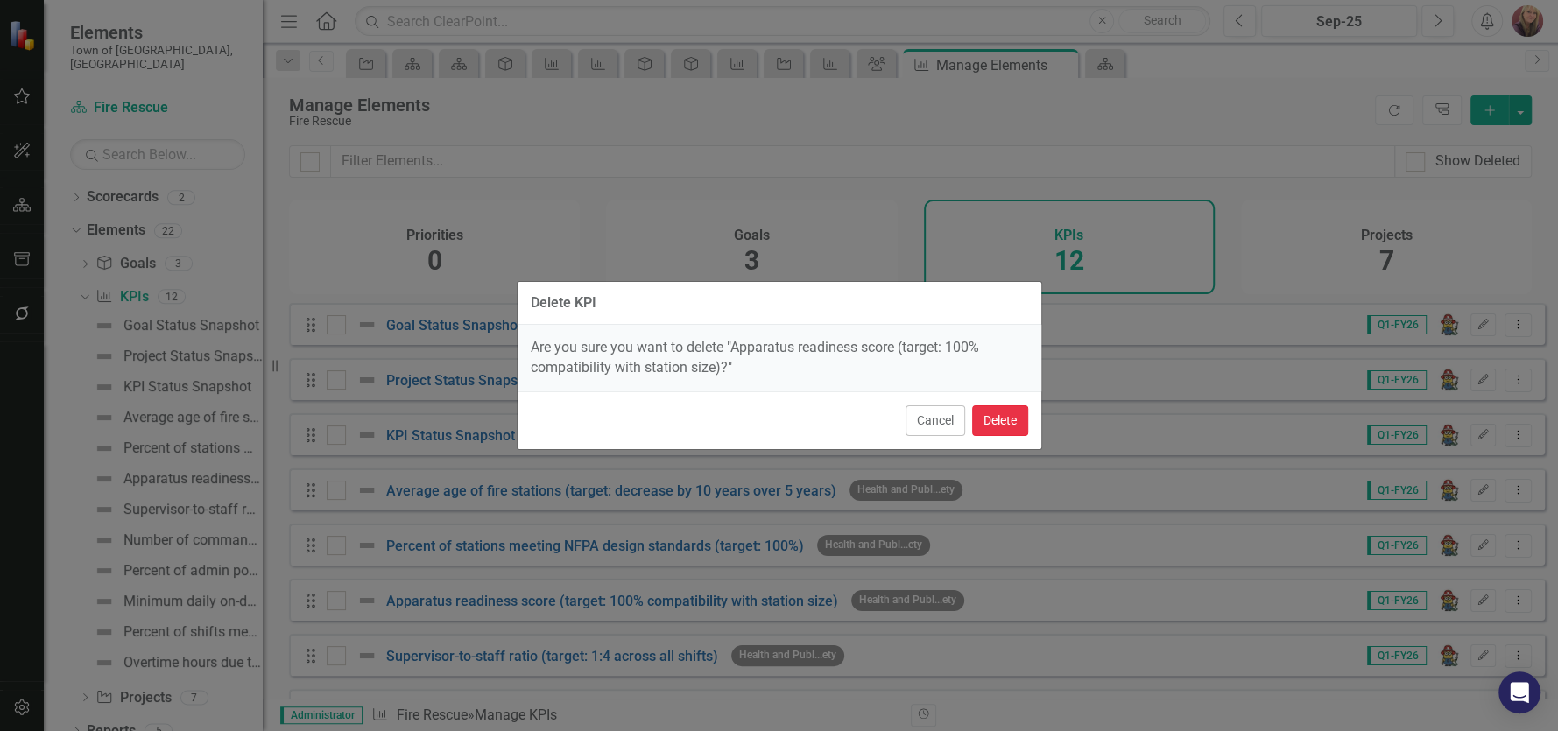
click at [997, 411] on button "Delete" at bounding box center [1000, 420] width 56 height 31
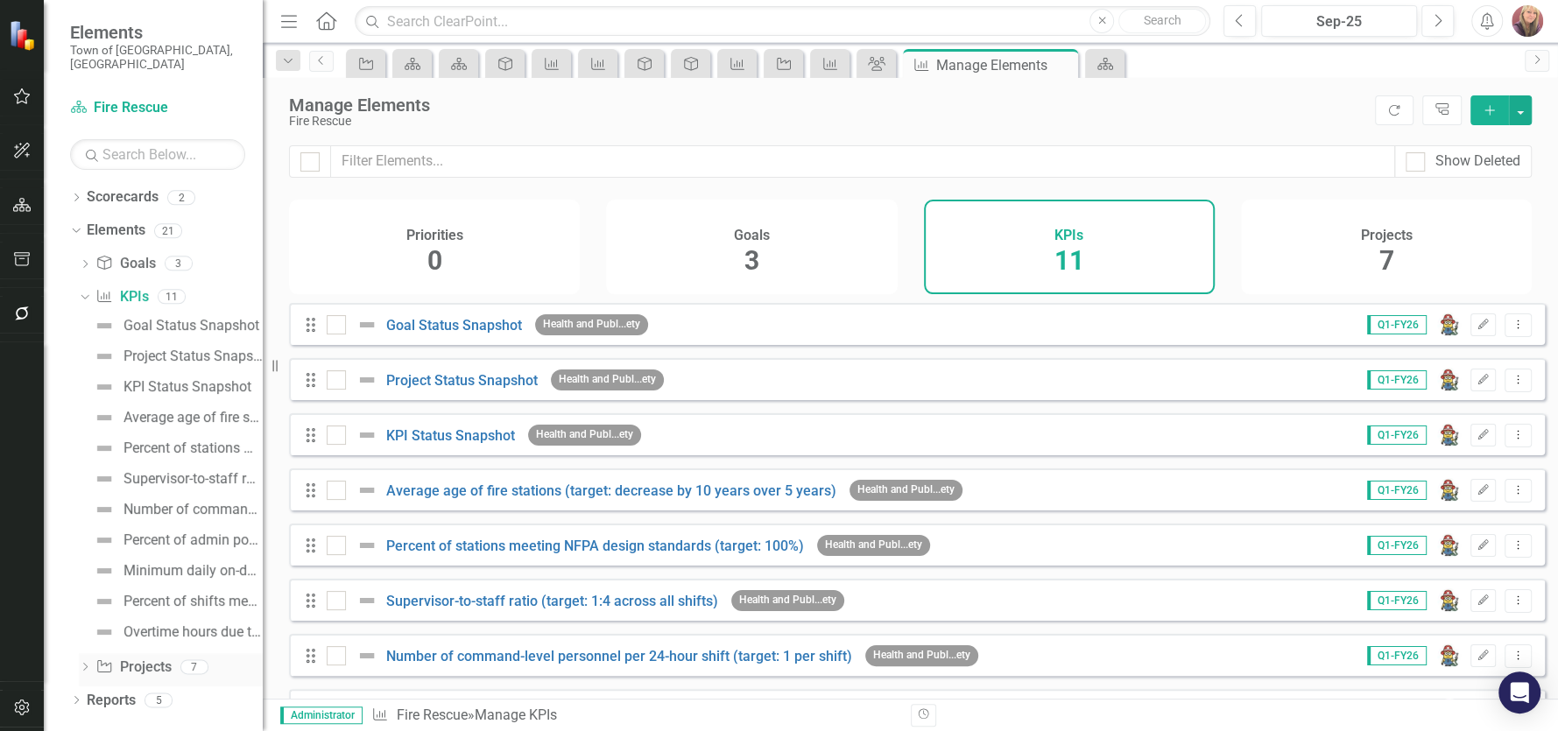
click at [144, 658] on link "Project Projects" at bounding box center [132, 668] width 75 height 20
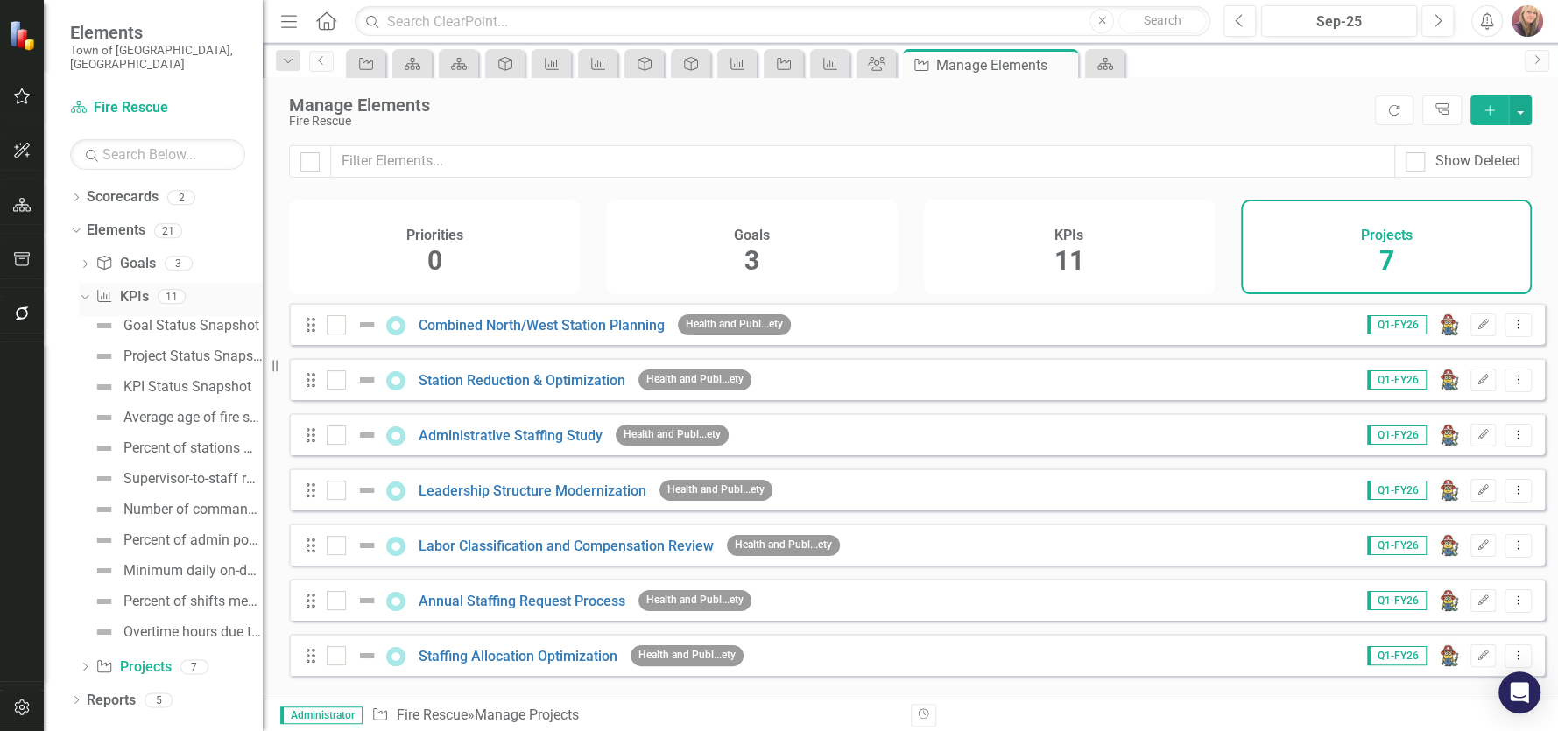
click at [131, 287] on link "KPI KPIs" at bounding box center [121, 297] width 53 height 20
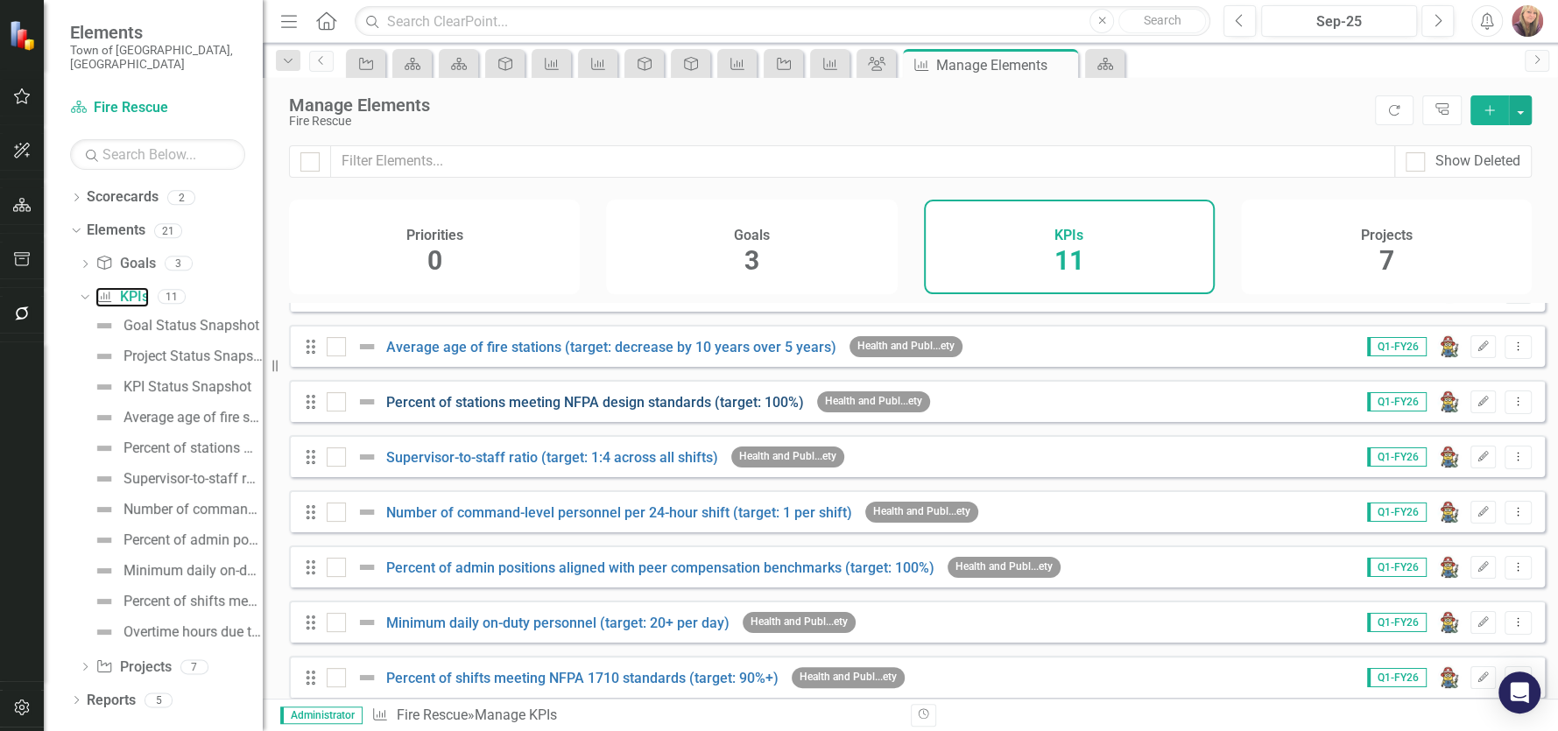
scroll to position [174, 0]
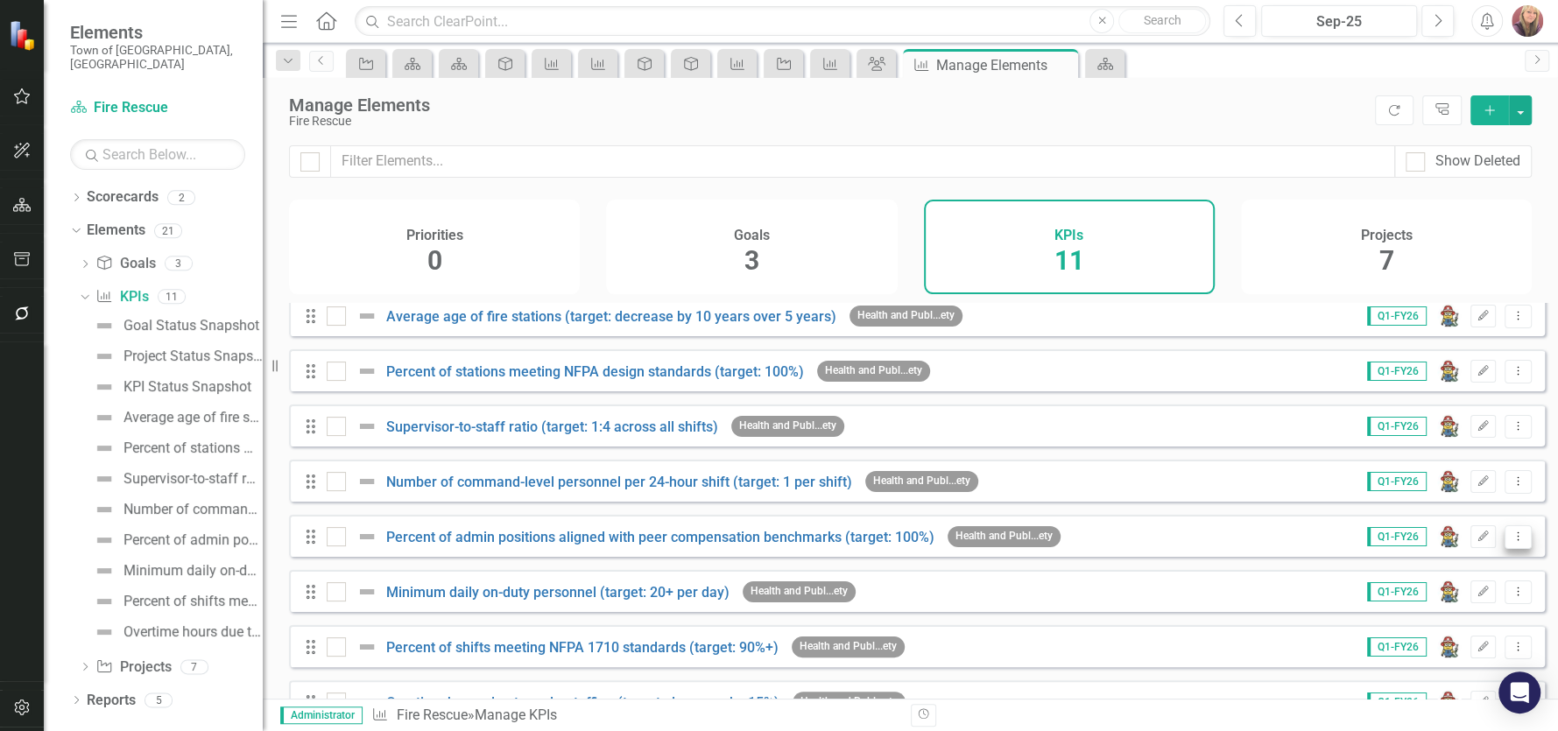
click at [1510, 542] on icon "Dropdown Menu" at bounding box center [1517, 536] width 15 height 11
click at [1437, 670] on link "Trash Delete KPI" at bounding box center [1448, 674] width 138 height 32
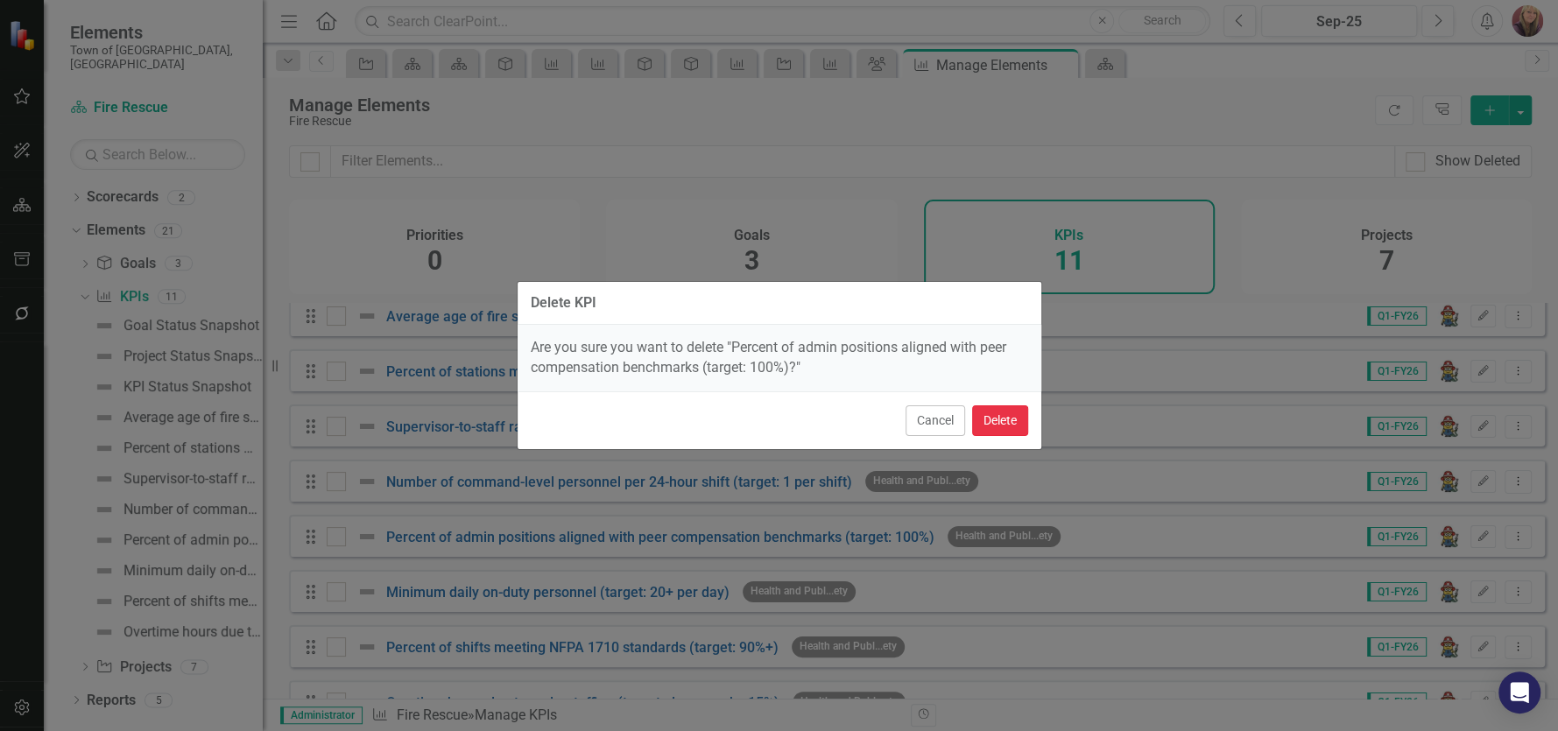
click at [996, 419] on button "Delete" at bounding box center [1000, 420] width 56 height 31
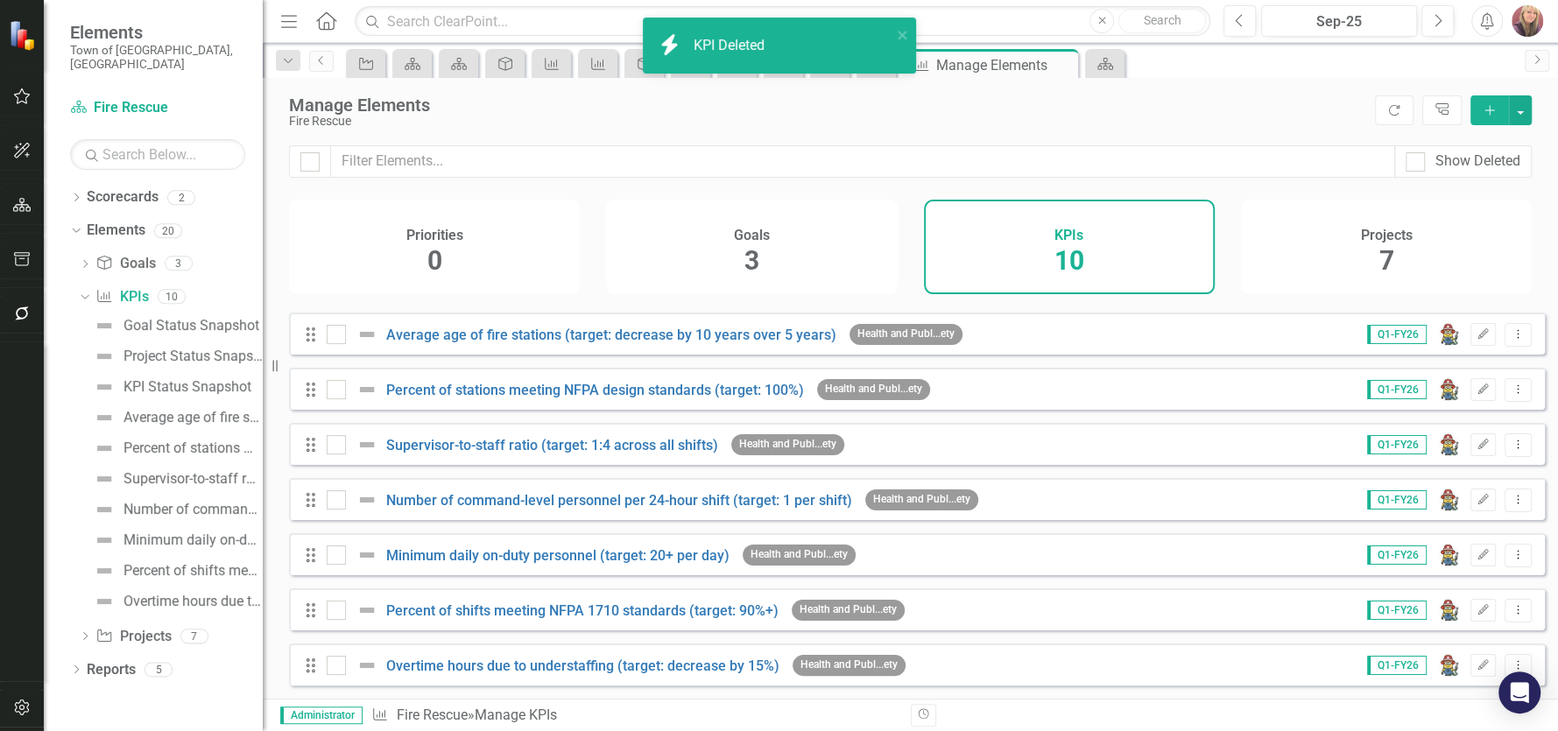
scroll to position [168, 0]
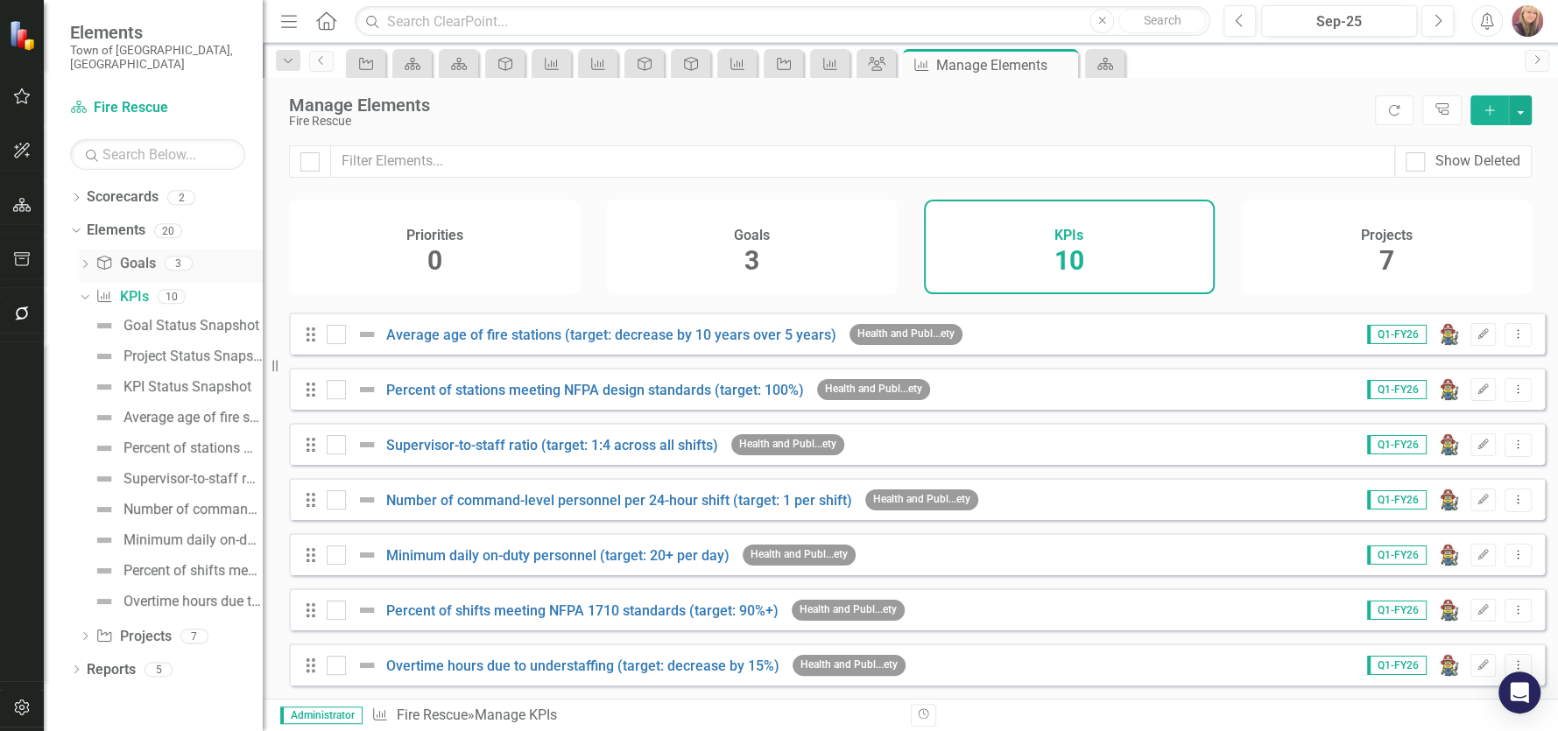
click at [133, 254] on link "Goal Goals" at bounding box center [125, 264] width 60 height 20
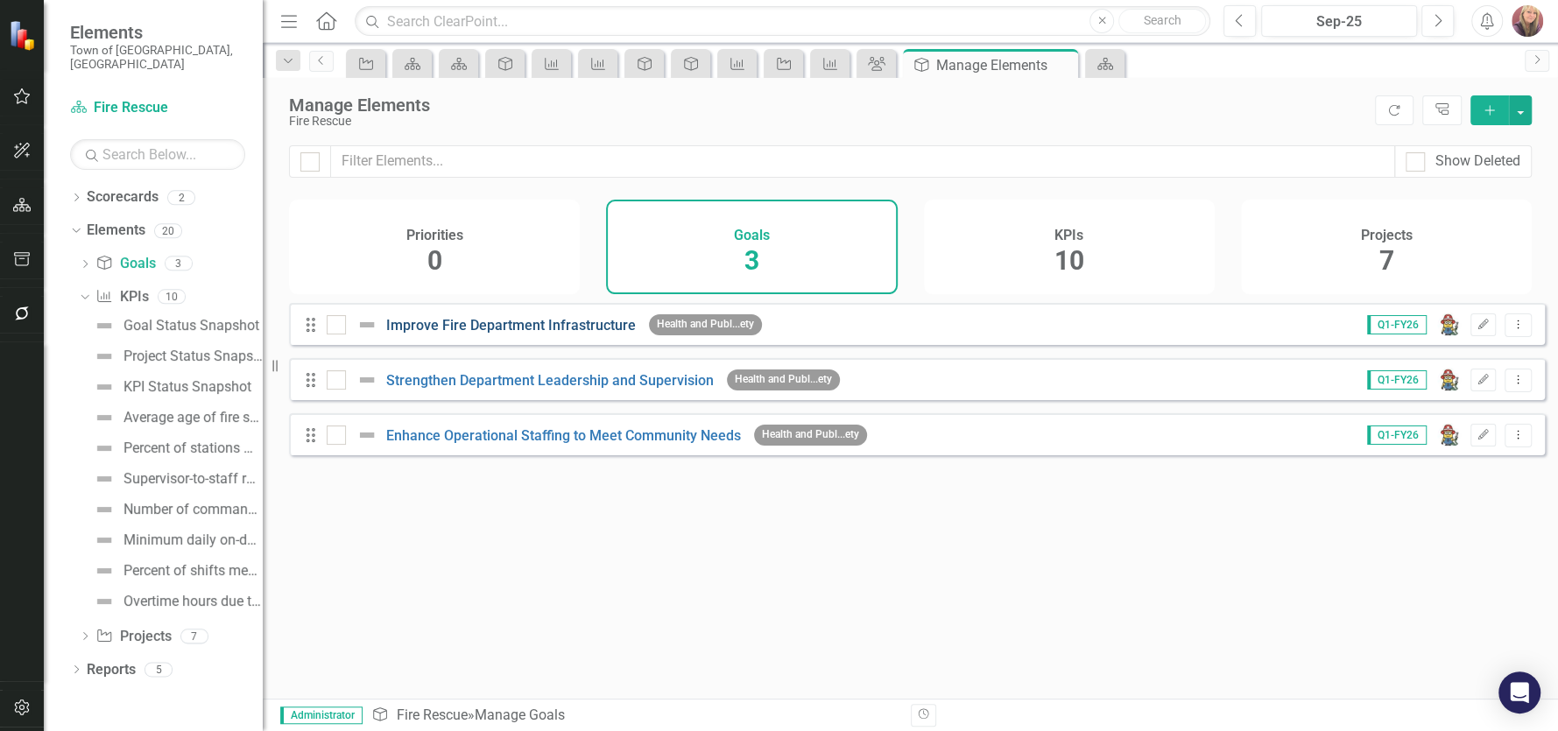
click at [503, 333] on link "Improve Fire Department Infrastructure" at bounding box center [511, 325] width 250 height 17
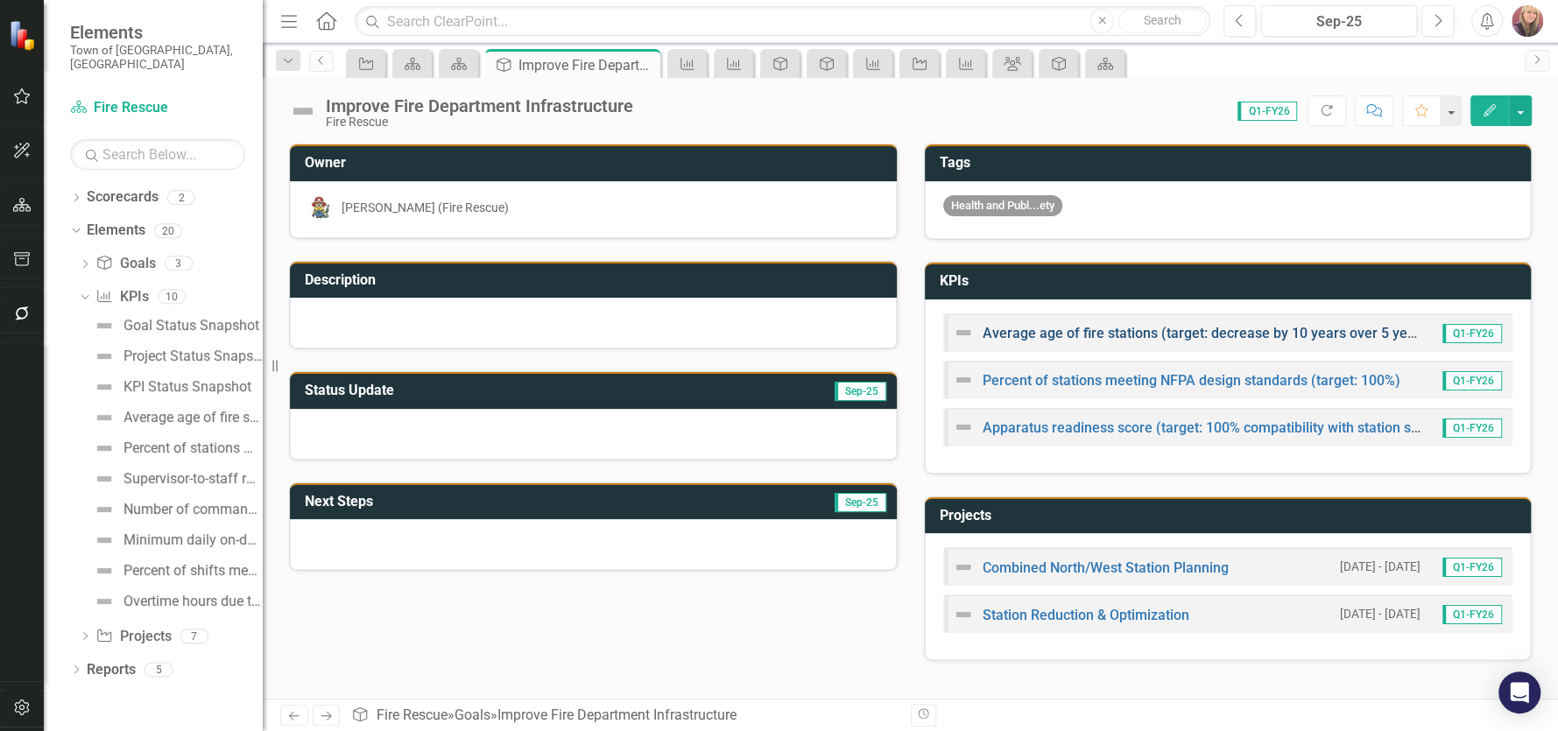
click at [1063, 334] on link "Average age of fire stations (target: decrease by 10 years over 5 years)" at bounding box center [1207, 333] width 450 height 17
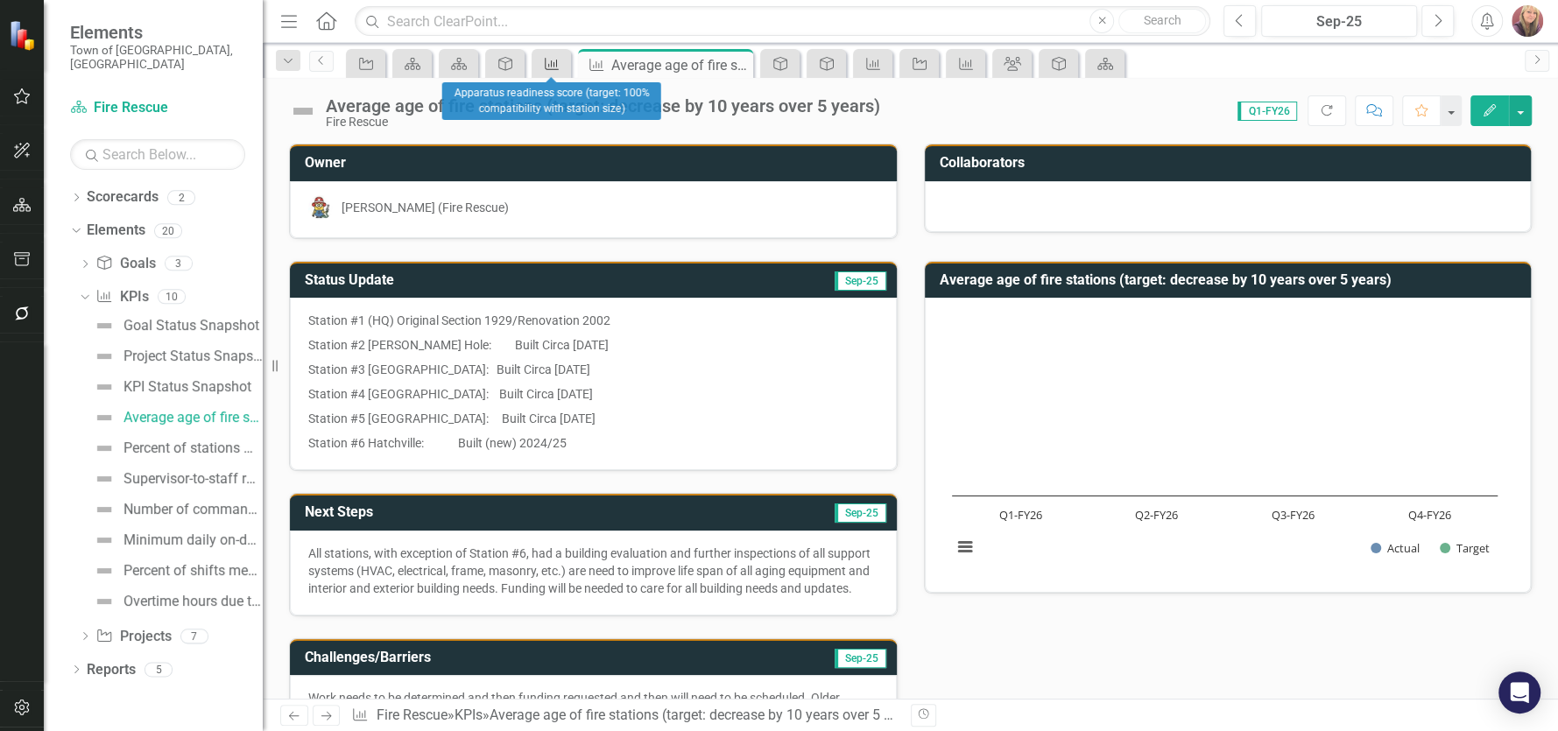
click at [551, 65] on icon at bounding box center [552, 64] width 14 height 12
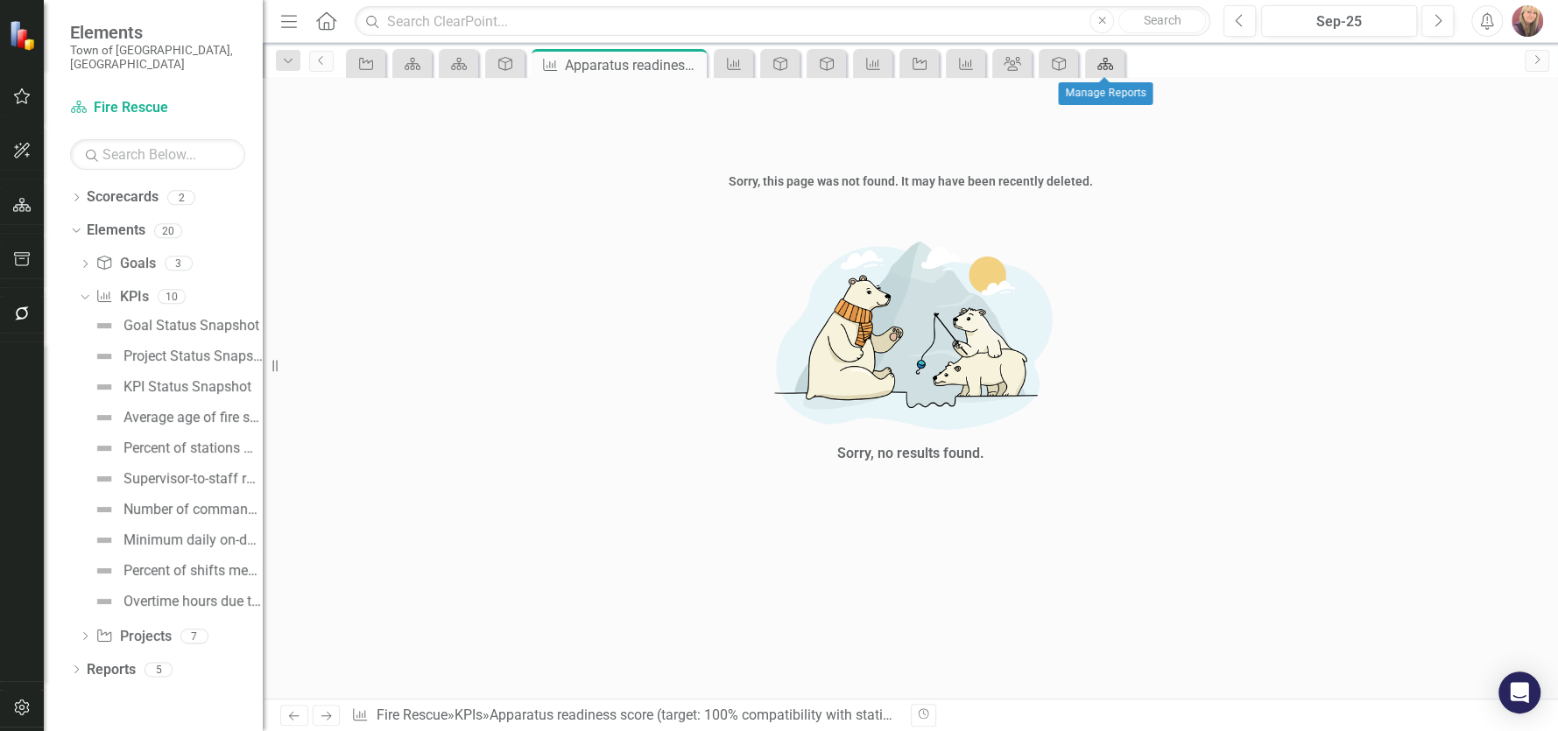
click at [1096, 70] on div "Scorecard" at bounding box center [1101, 64] width 25 height 22
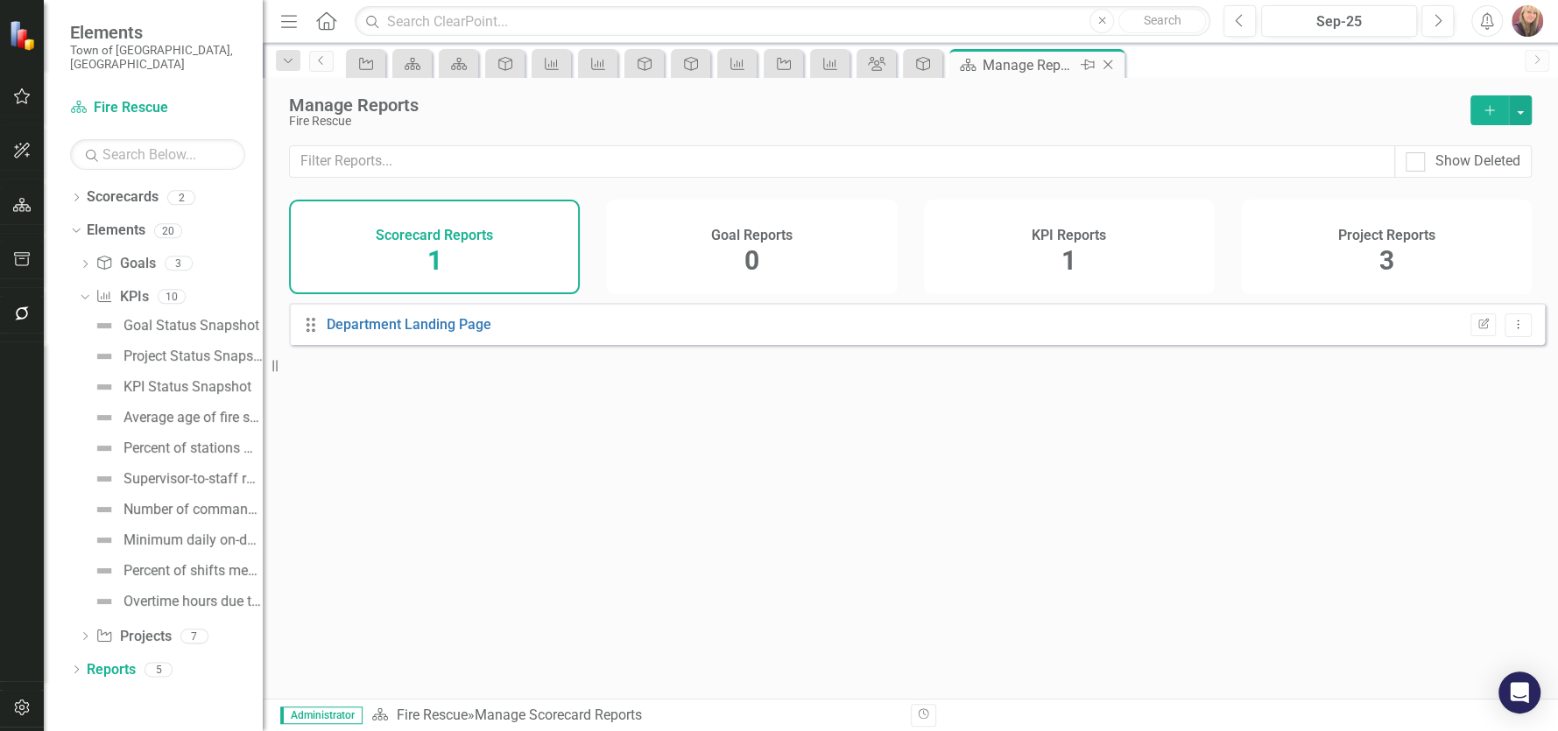
click at [1108, 59] on icon "Close" at bounding box center [1108, 65] width 18 height 14
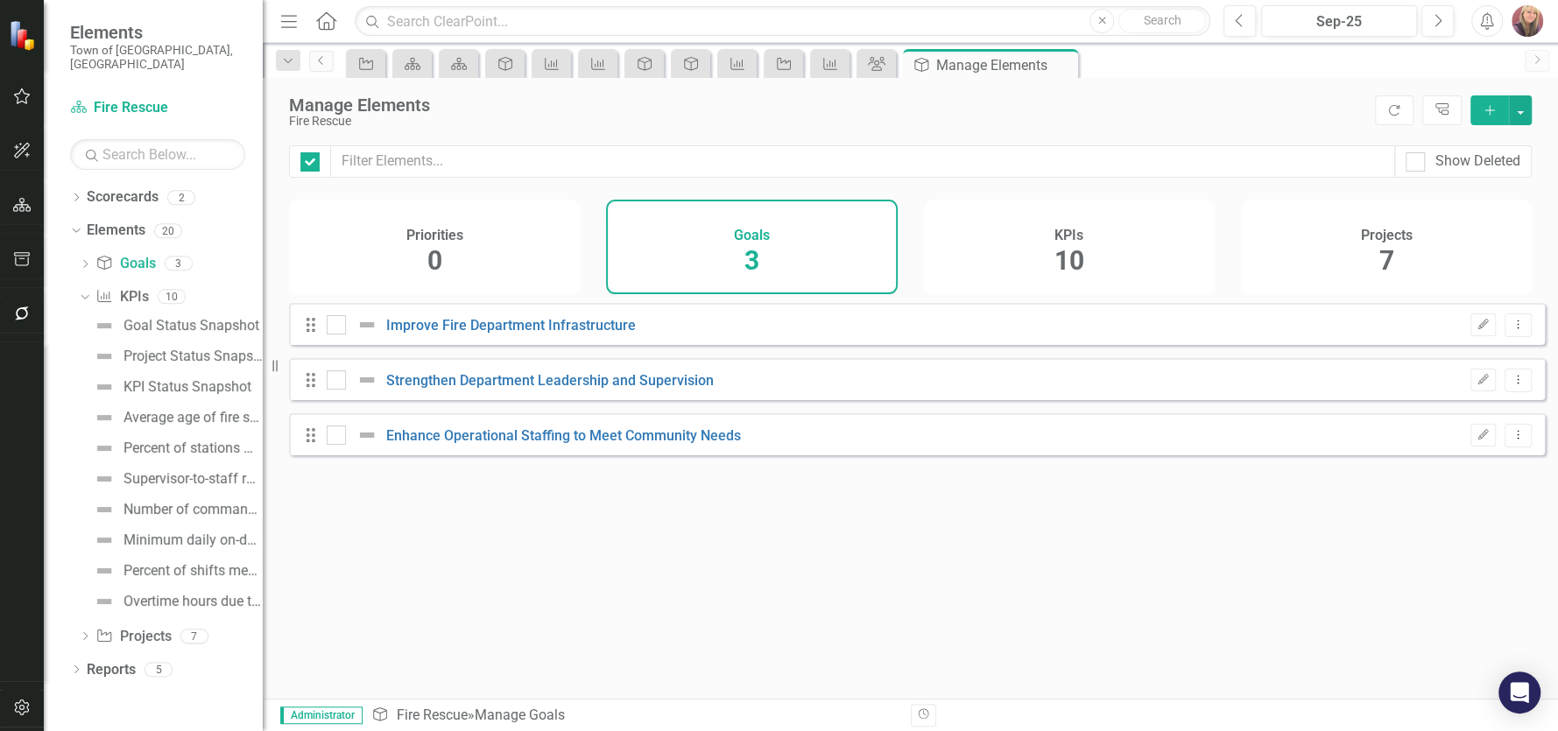
checkbox input "false"
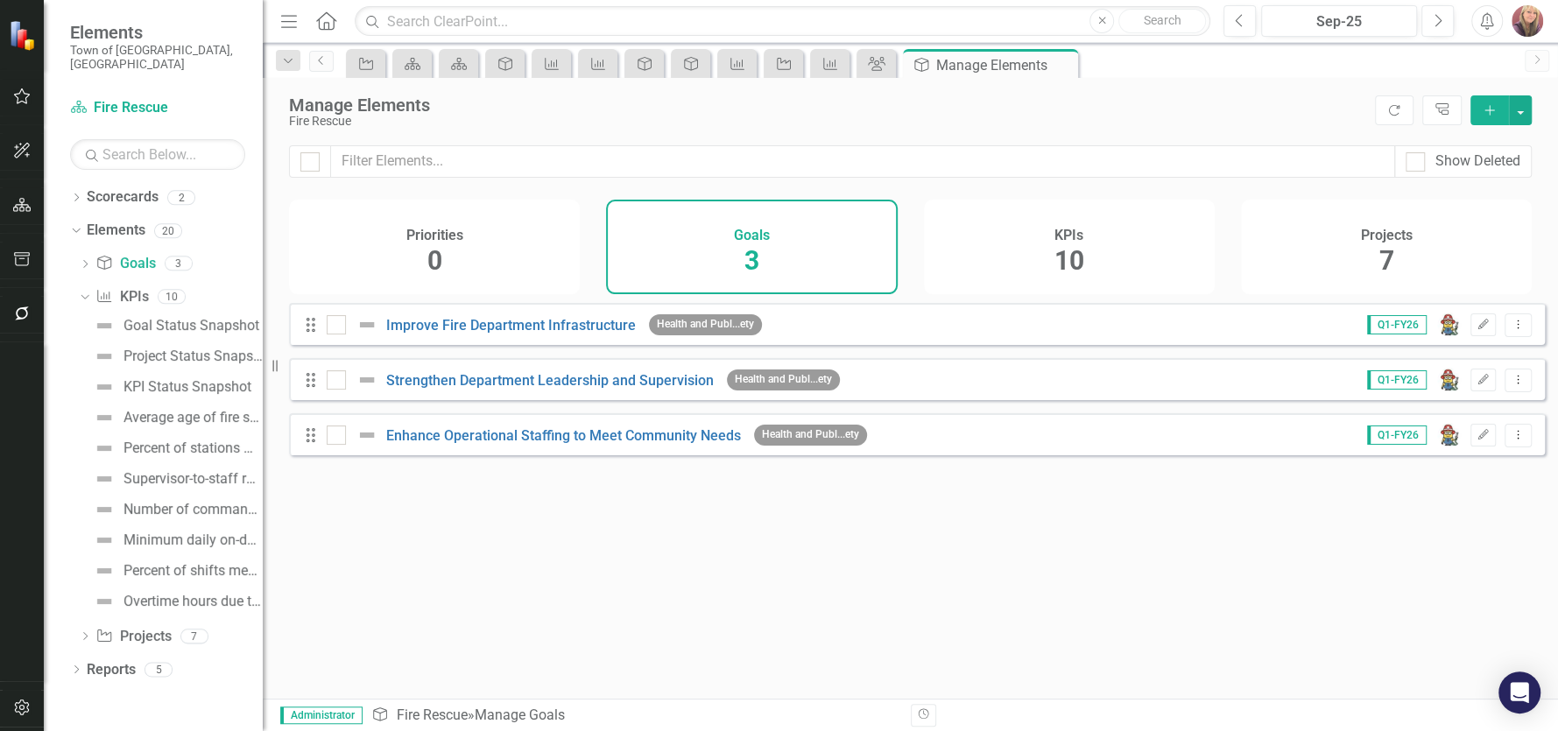
click at [0, 0] on icon "Close" at bounding box center [0, 0] width 0 height 0
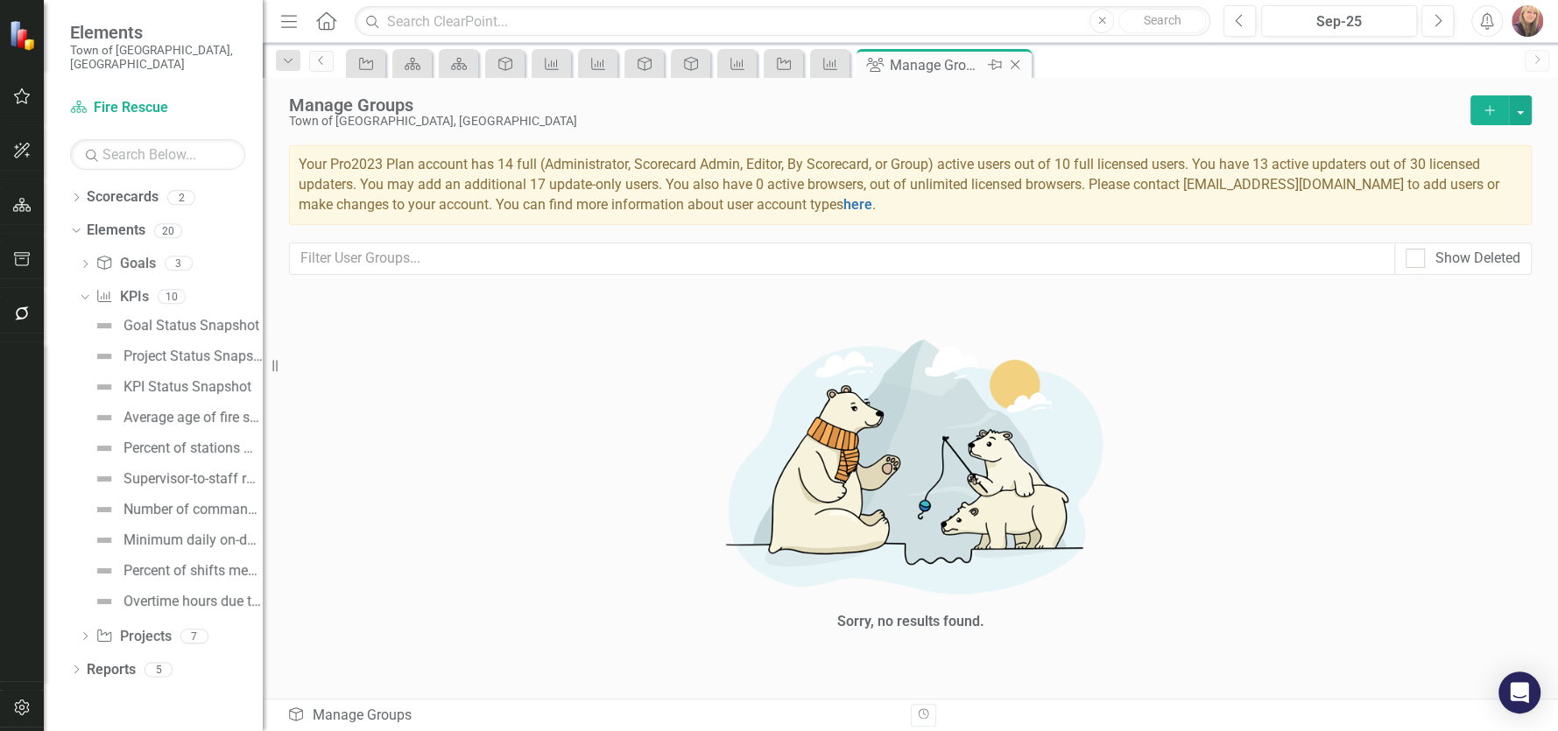
click at [1010, 62] on icon "Close" at bounding box center [1015, 65] width 18 height 14
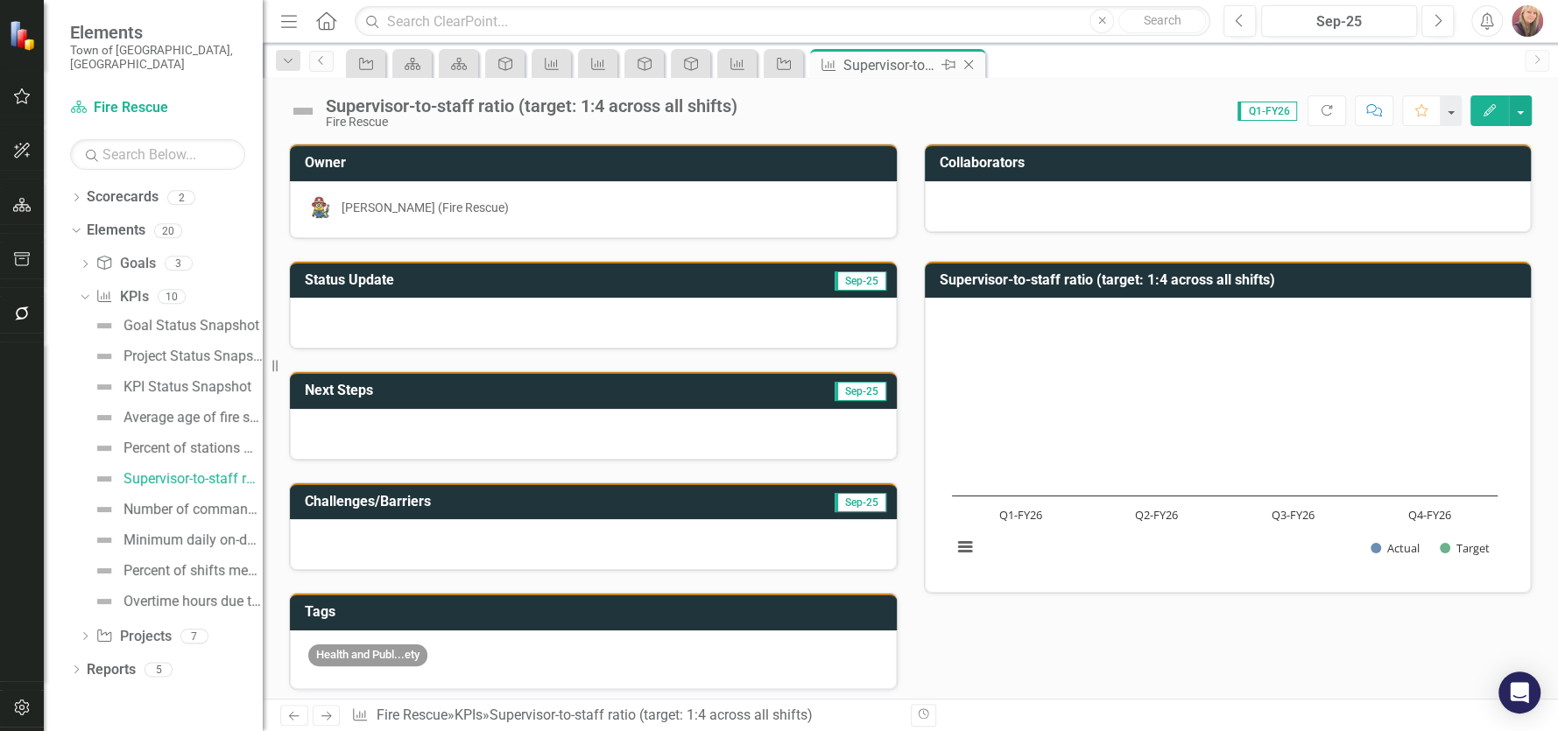
click at [970, 62] on icon at bounding box center [969, 65] width 10 height 10
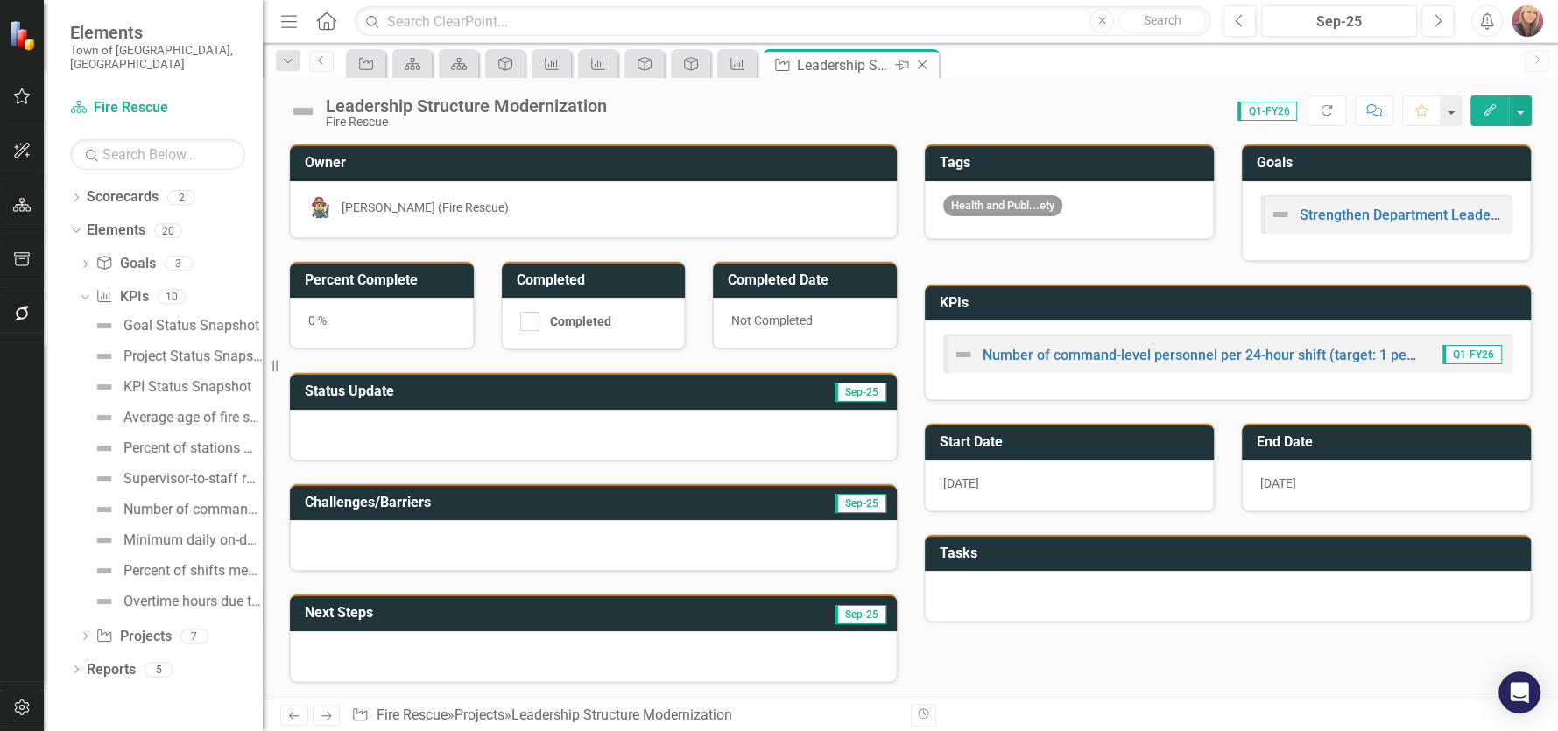
click at [919, 66] on icon at bounding box center [923, 65] width 10 height 10
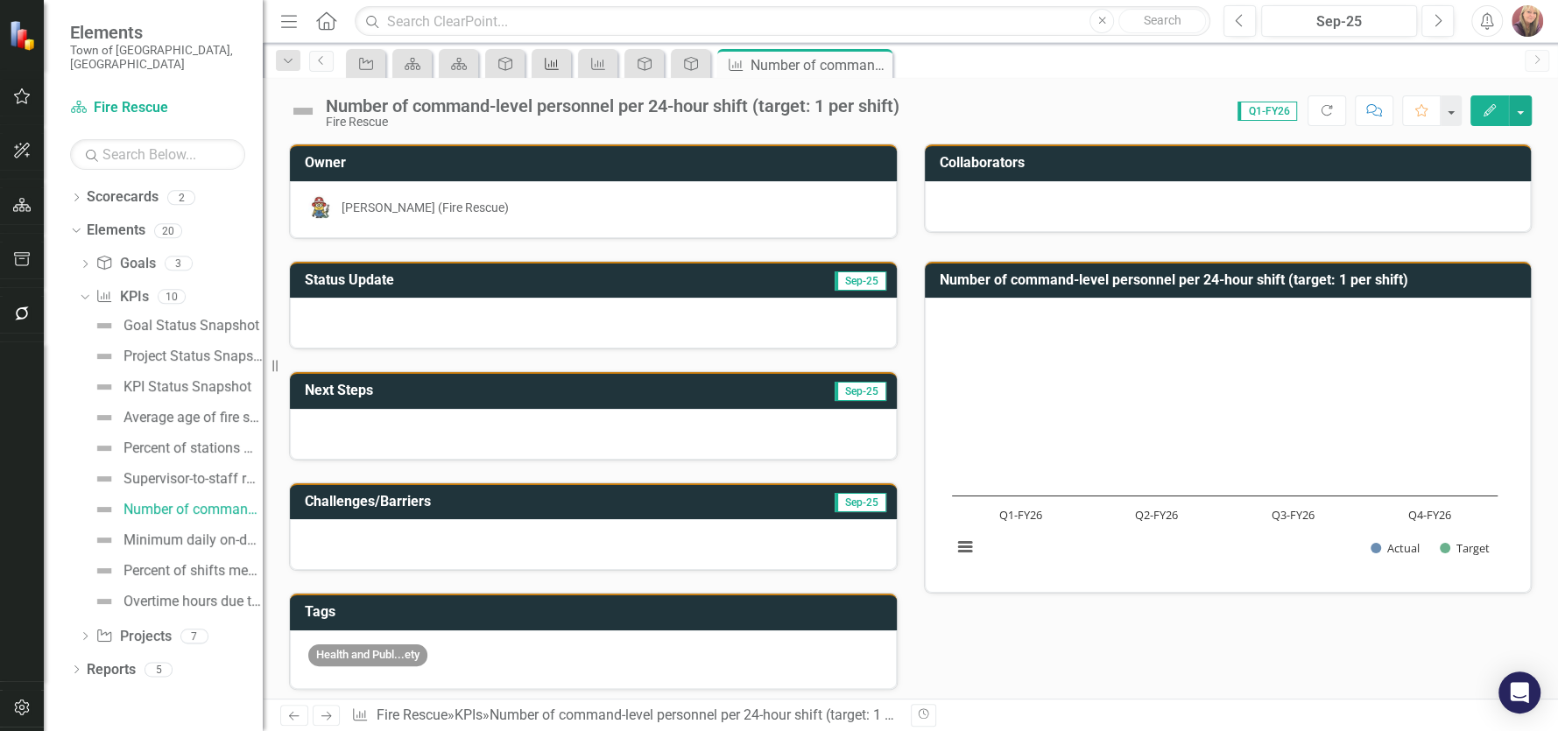
click at [0, 0] on icon "Close" at bounding box center [0, 0] width 0 height 0
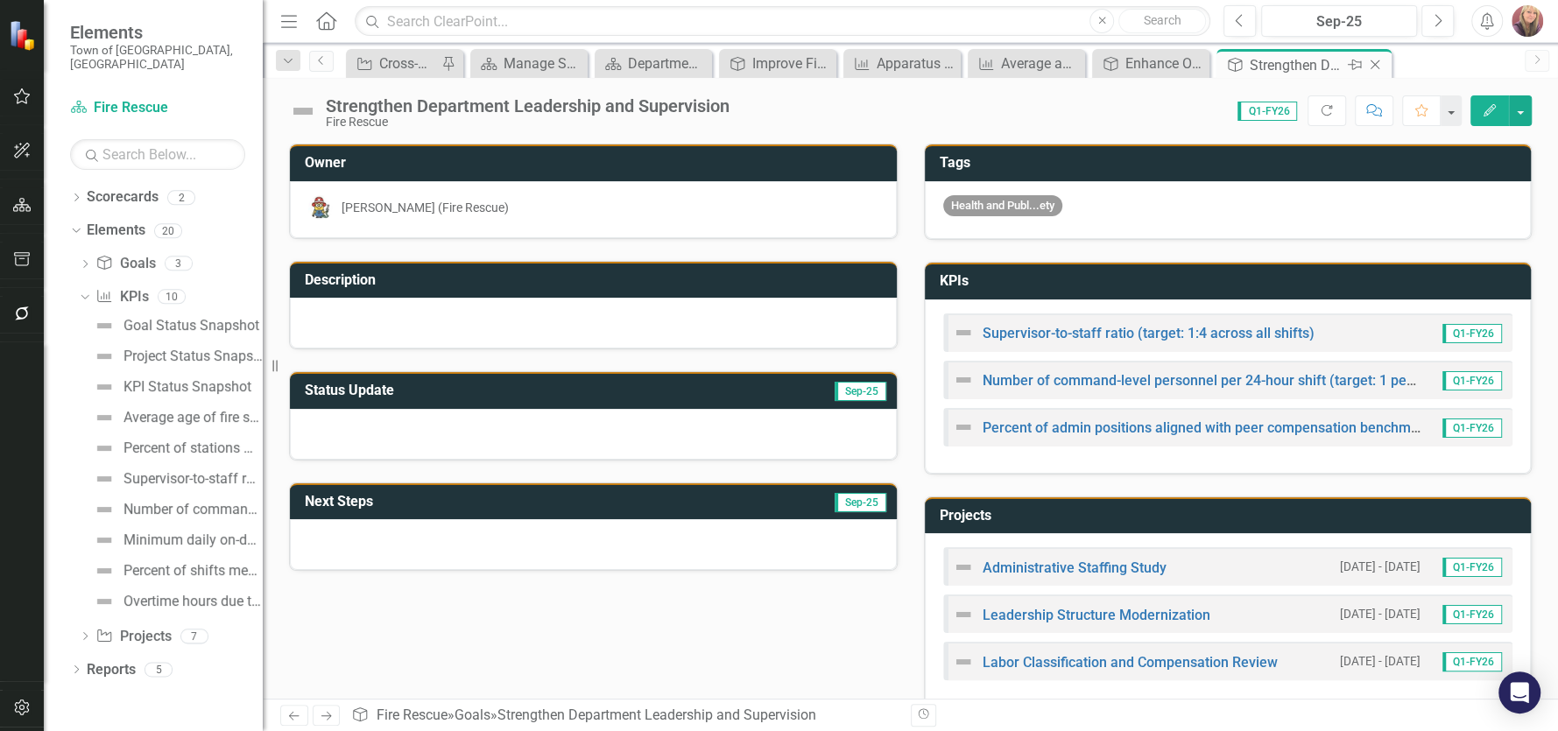
click at [1377, 63] on icon "Close" at bounding box center [1375, 65] width 18 height 14
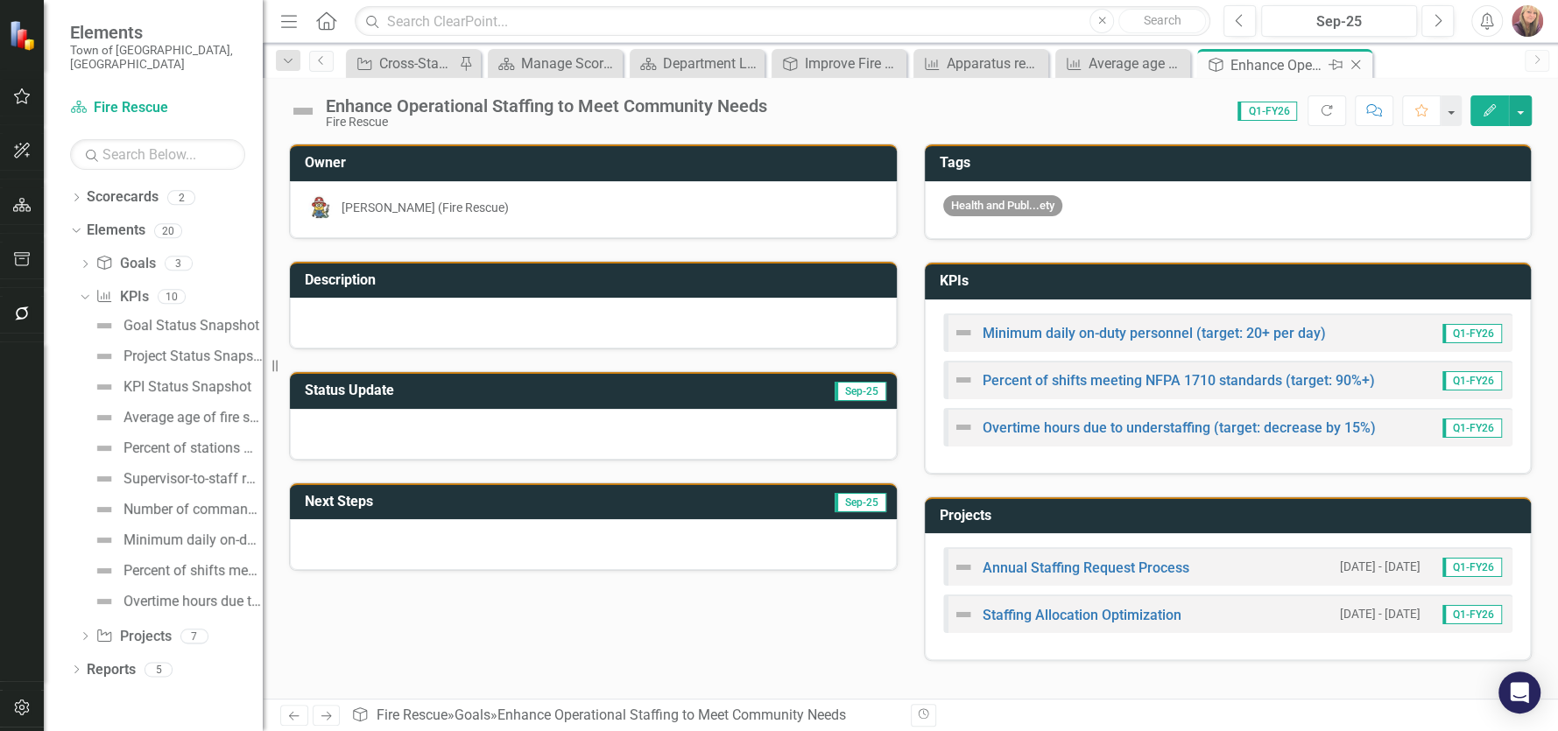
click at [1347, 64] on icon "Close" at bounding box center [1356, 65] width 18 height 14
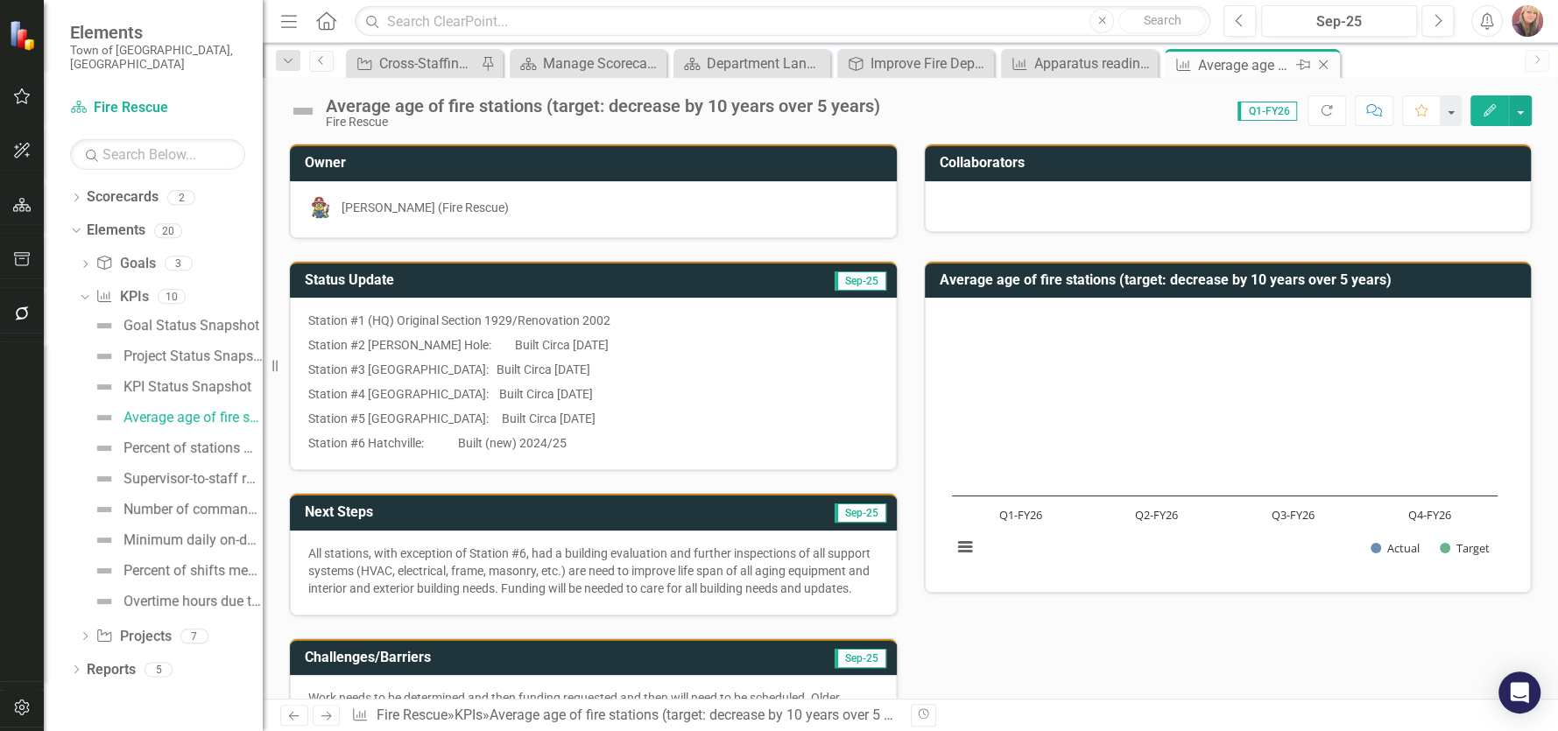
click at [1321, 64] on icon "Close" at bounding box center [1323, 65] width 18 height 14
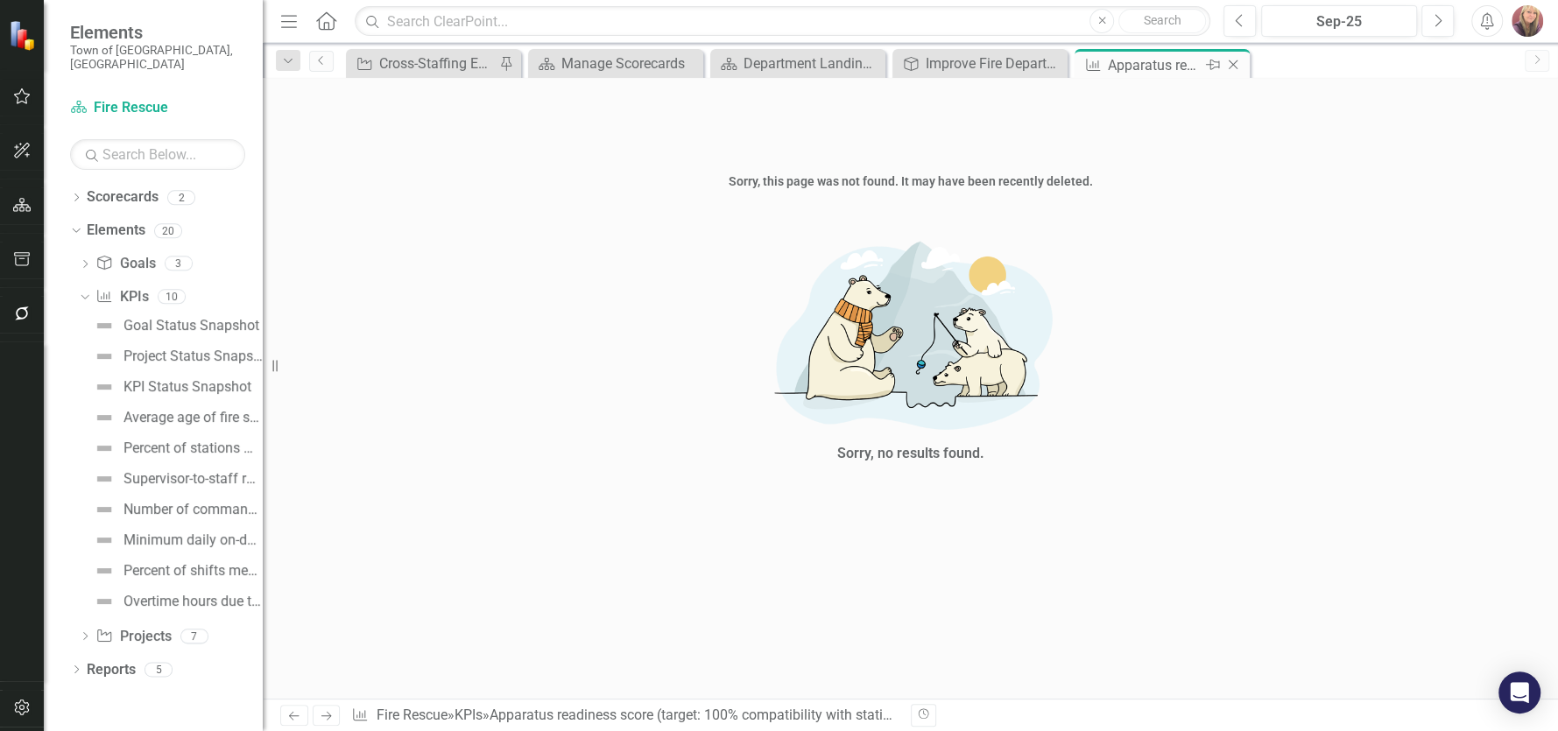
click at [1231, 62] on icon "Close" at bounding box center [1233, 65] width 18 height 14
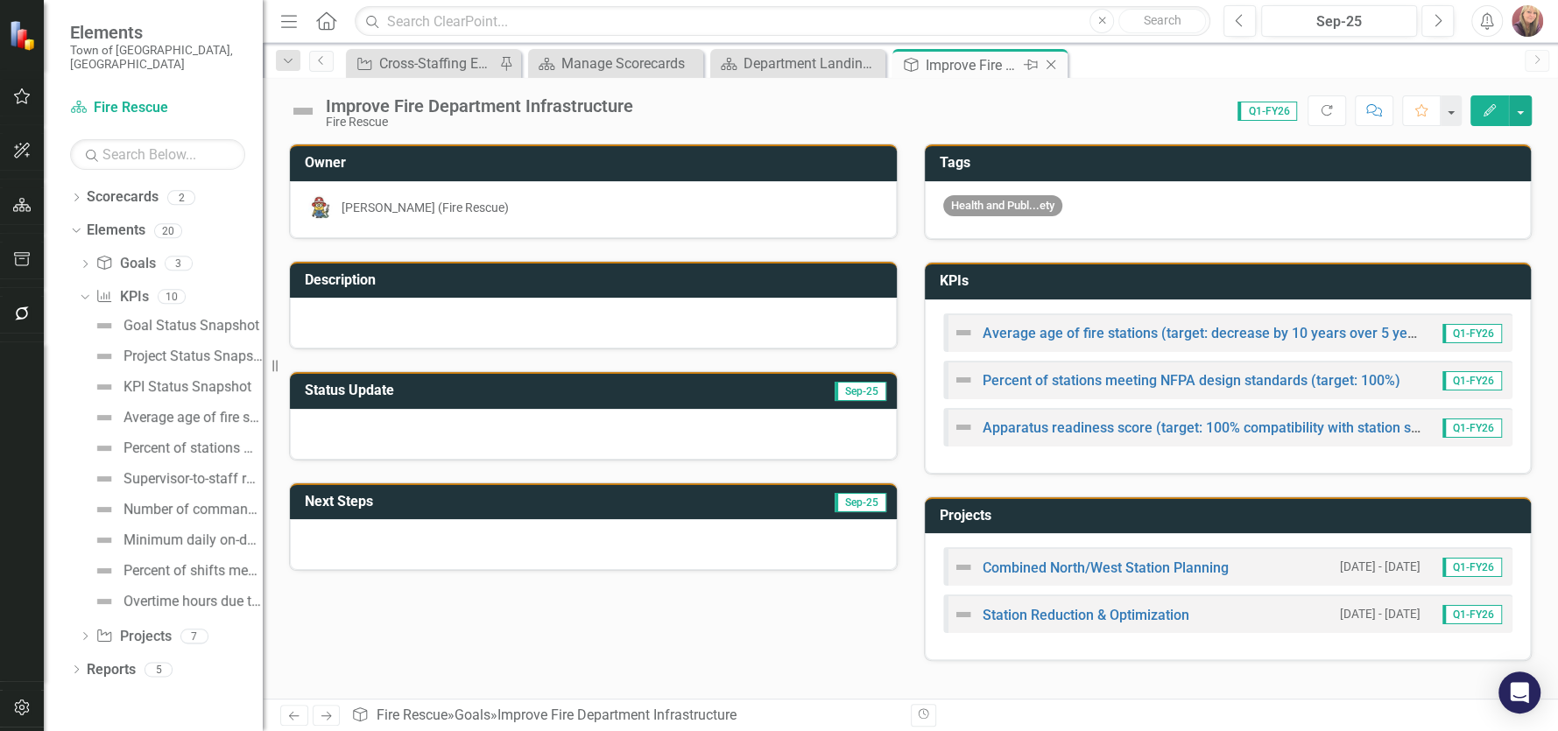
click at [1051, 64] on icon at bounding box center [1051, 65] width 10 height 10
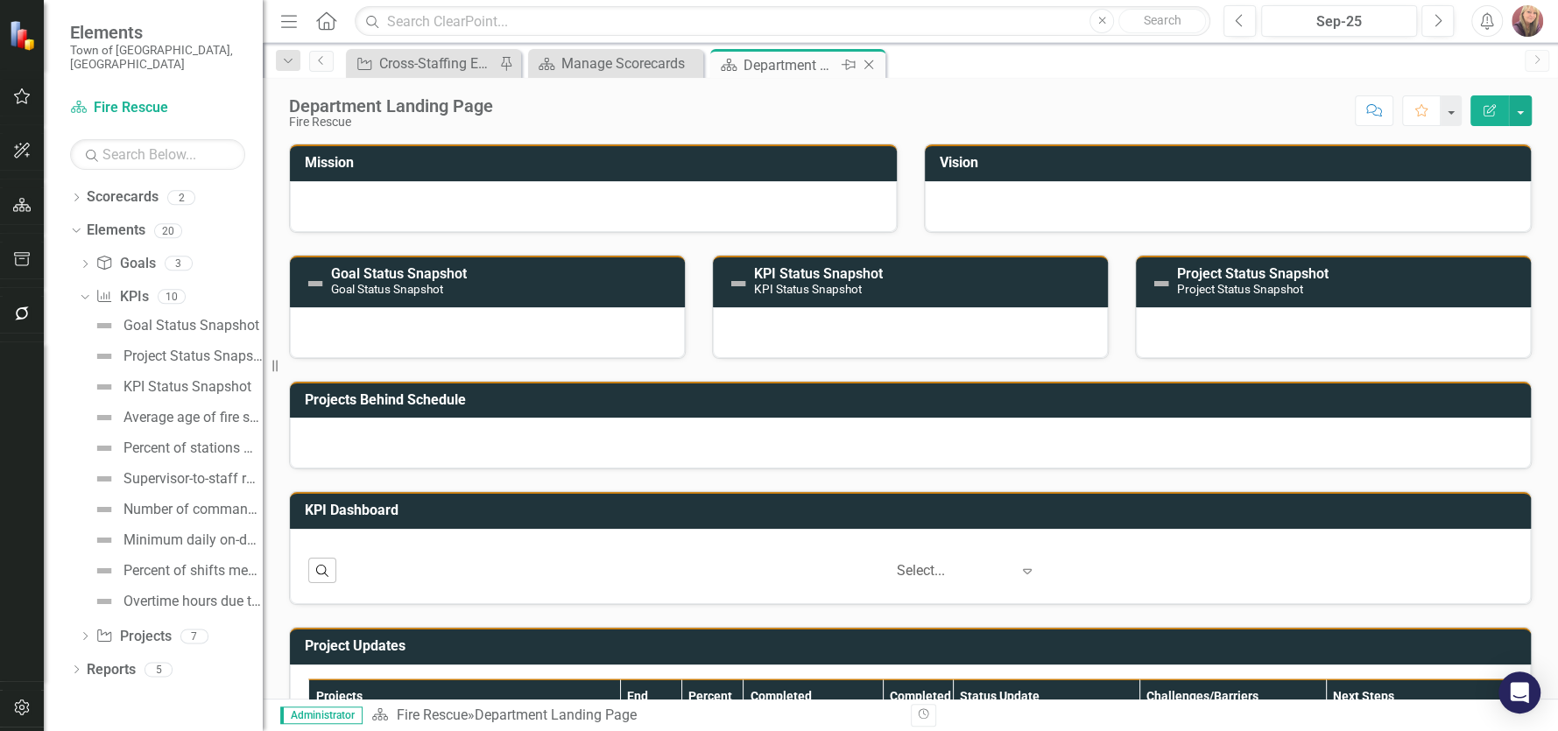
click at [863, 66] on icon "Close" at bounding box center [869, 65] width 18 height 14
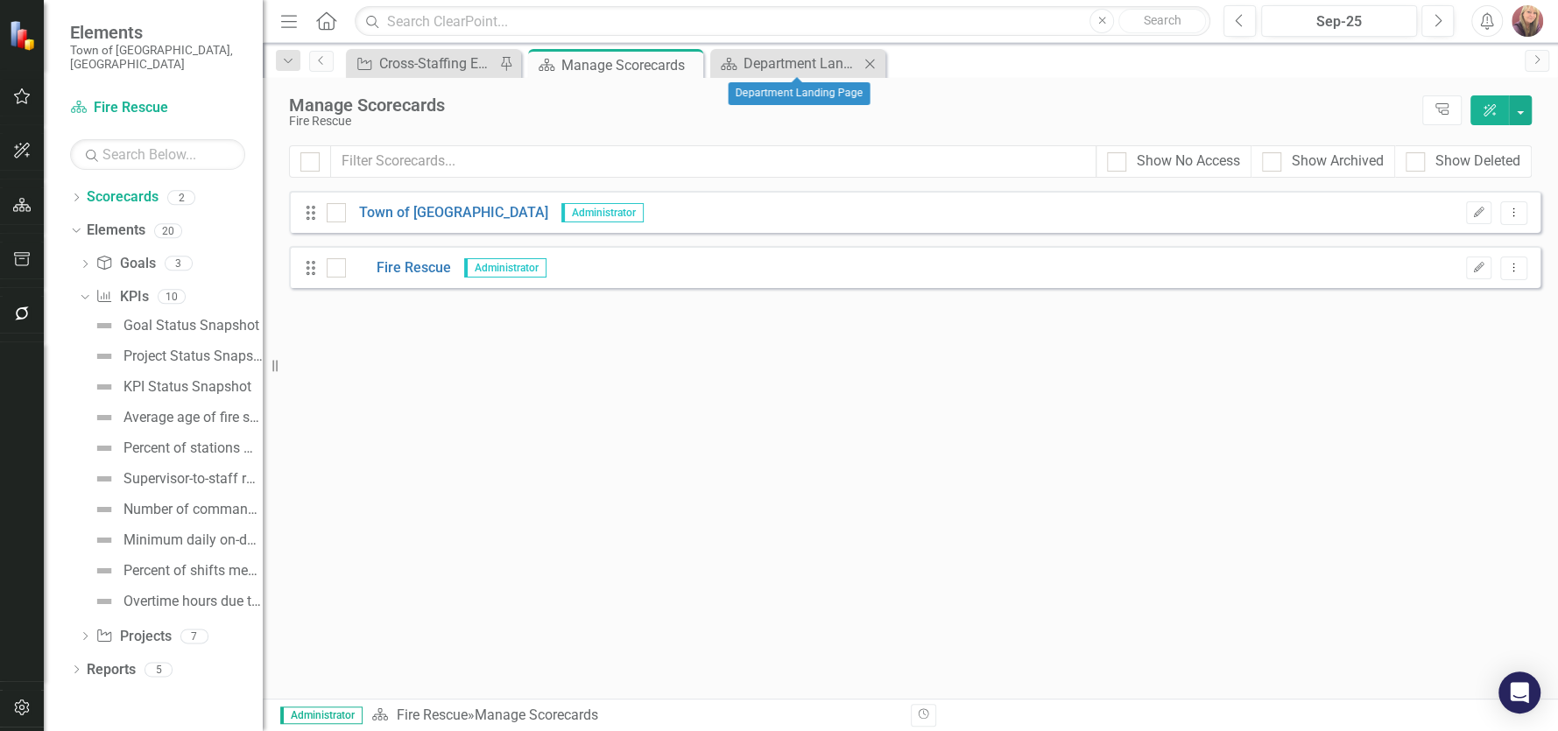
click at [869, 62] on icon at bounding box center [870, 64] width 10 height 10
click at [416, 265] on link "Fire Rescue" at bounding box center [398, 268] width 105 height 20
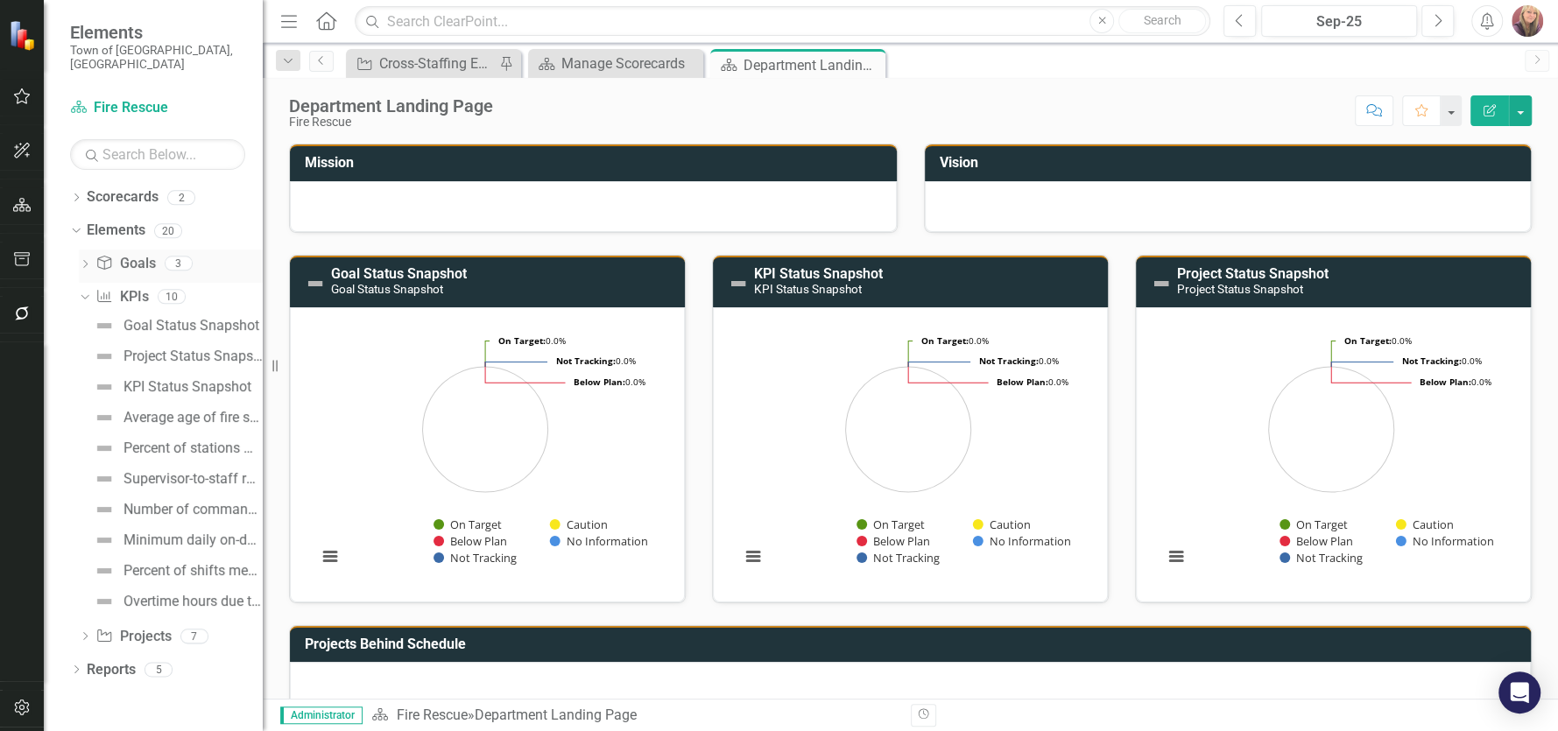
click at [136, 254] on link "Goal Goals" at bounding box center [125, 264] width 60 height 20
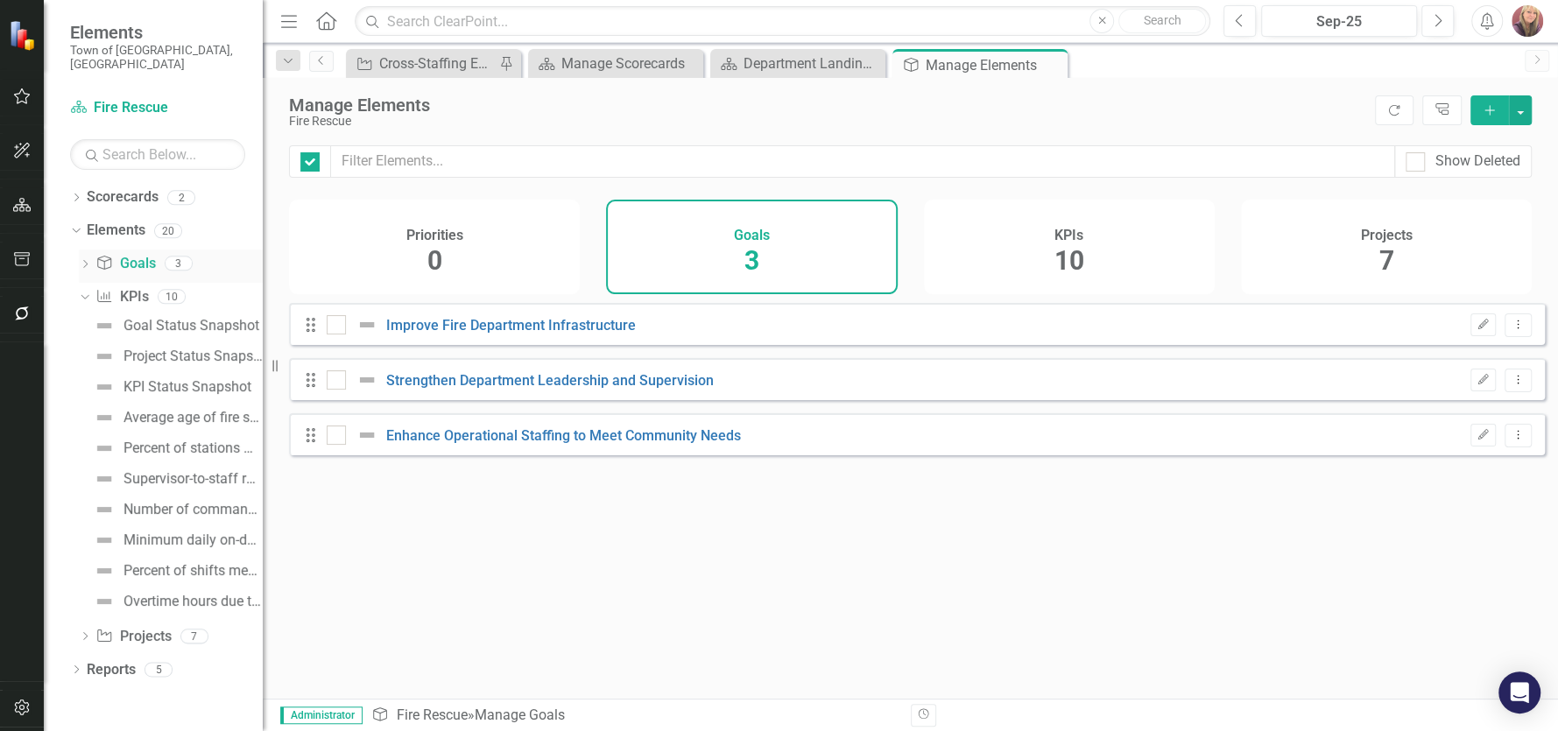
checkbox input "false"
